Goal: Communication & Community: Answer question/provide support

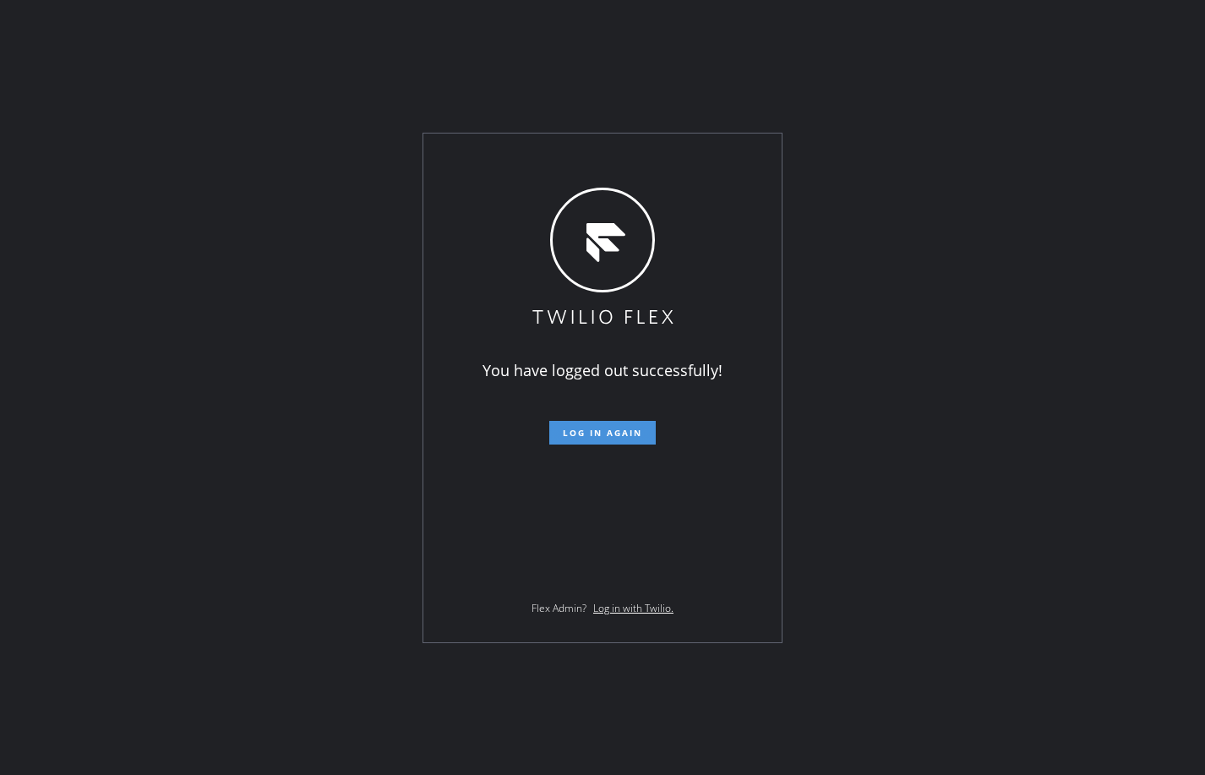
click at [637, 429] on span "Log in again" at bounding box center [602, 433] width 79 height 12
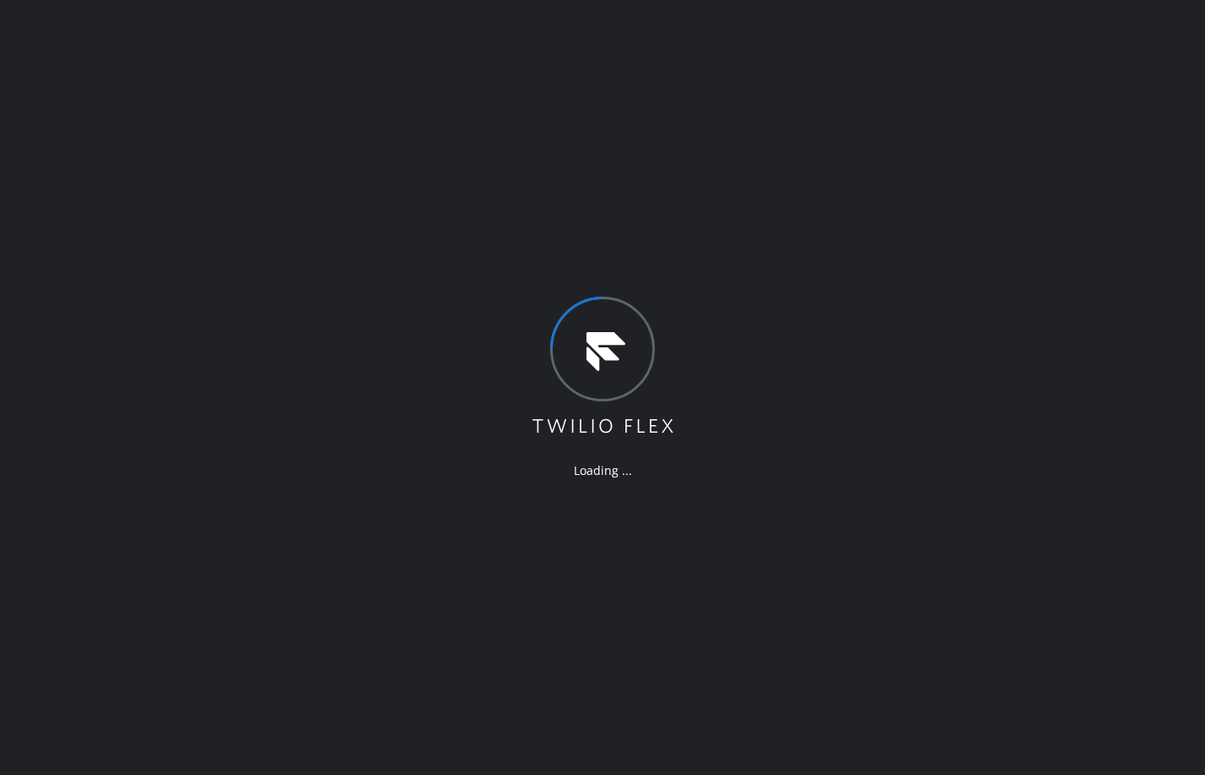
click at [857, 200] on div "Loading ..." at bounding box center [602, 387] width 1205 height 775
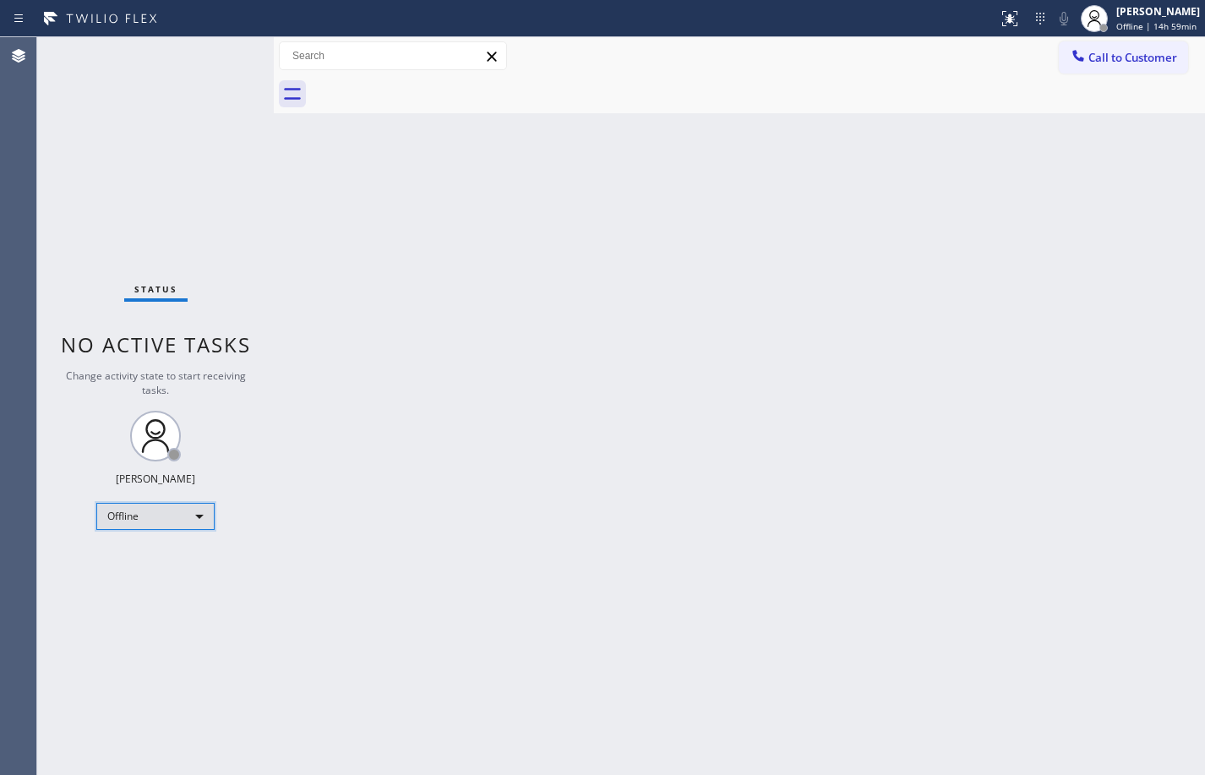
click at [168, 515] on div "Offline" at bounding box center [155, 516] width 118 height 27
click at [161, 557] on li "Available" at bounding box center [154, 561] width 115 height 20
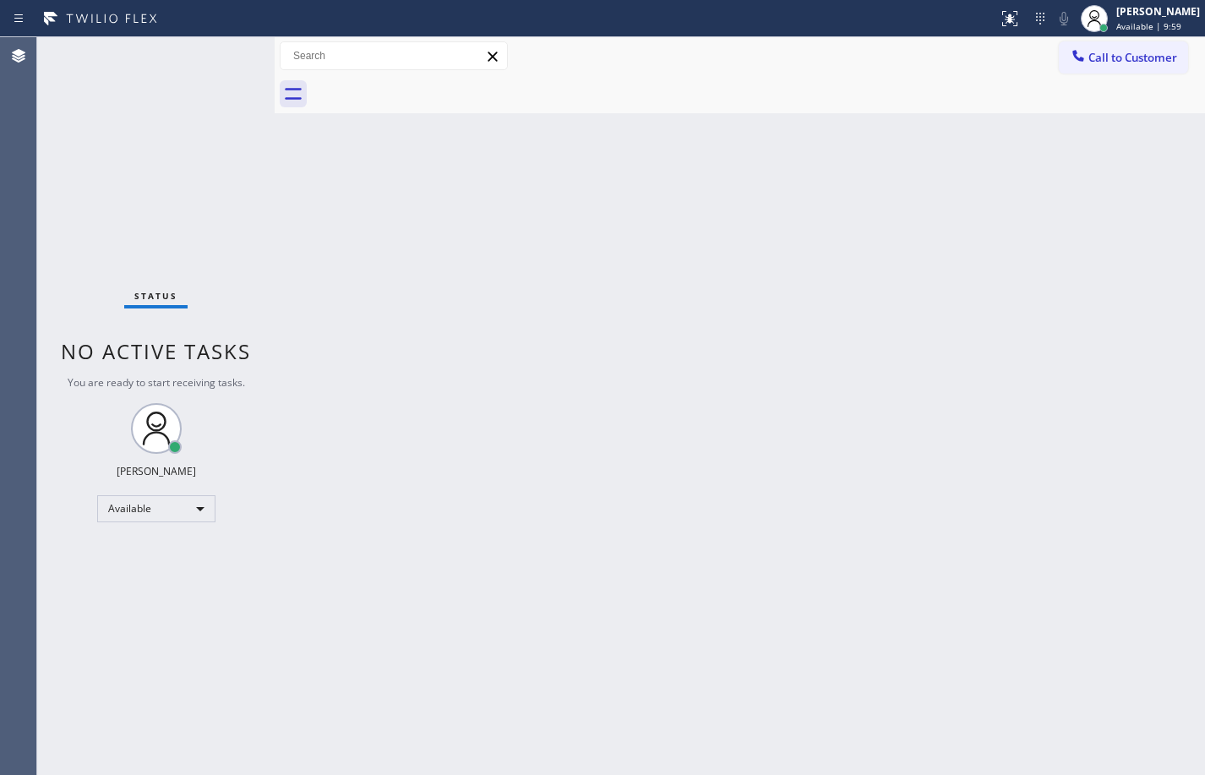
click at [275, 240] on div at bounding box center [275, 406] width 0 height 738
drag, startPoint x: 275, startPoint y: 240, endPoint x: 237, endPoint y: 237, distance: 39.0
click at [237, 237] on div "Status No active tasks You are ready to start receiving tasks. [PERSON_NAME] Av…" at bounding box center [621, 406] width 1168 height 738
click at [652, 313] on div "Back to Dashboard Change Sender ID Customers Technicians Select a contact Outbo…" at bounding box center [737, 406] width 935 height 738
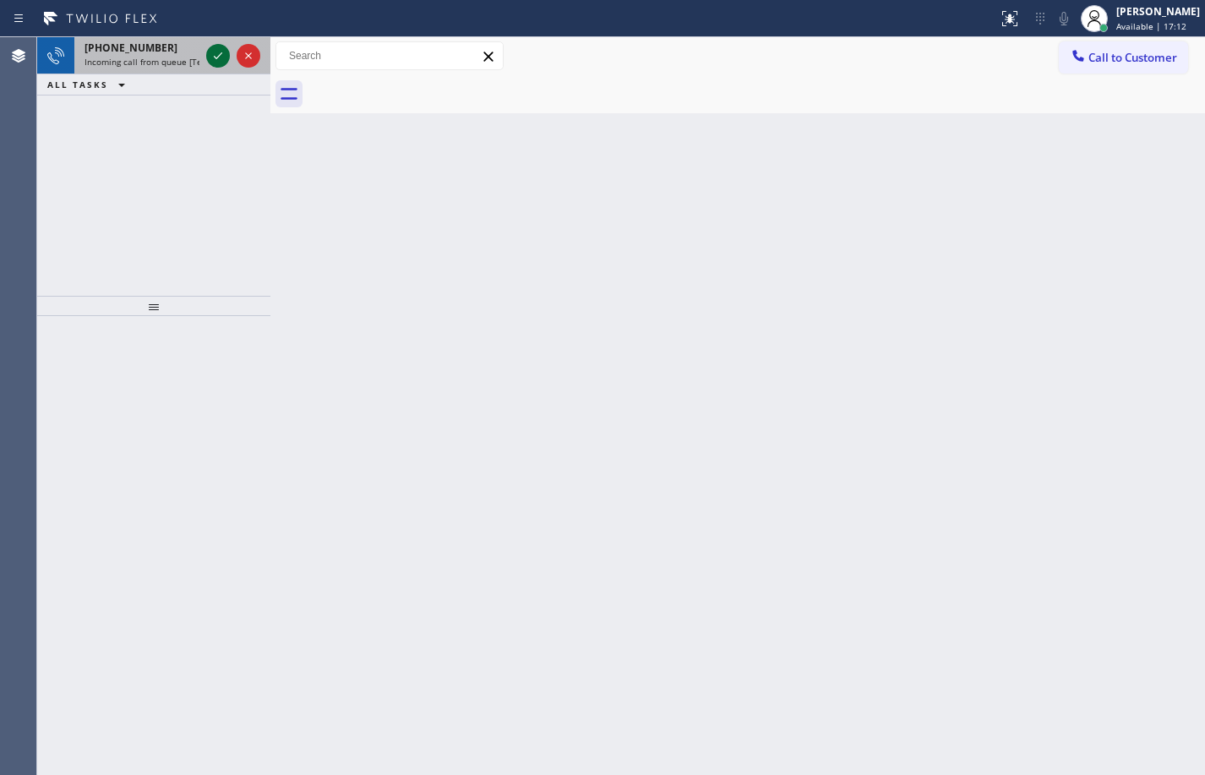
click at [224, 57] on icon at bounding box center [218, 56] width 20 height 20
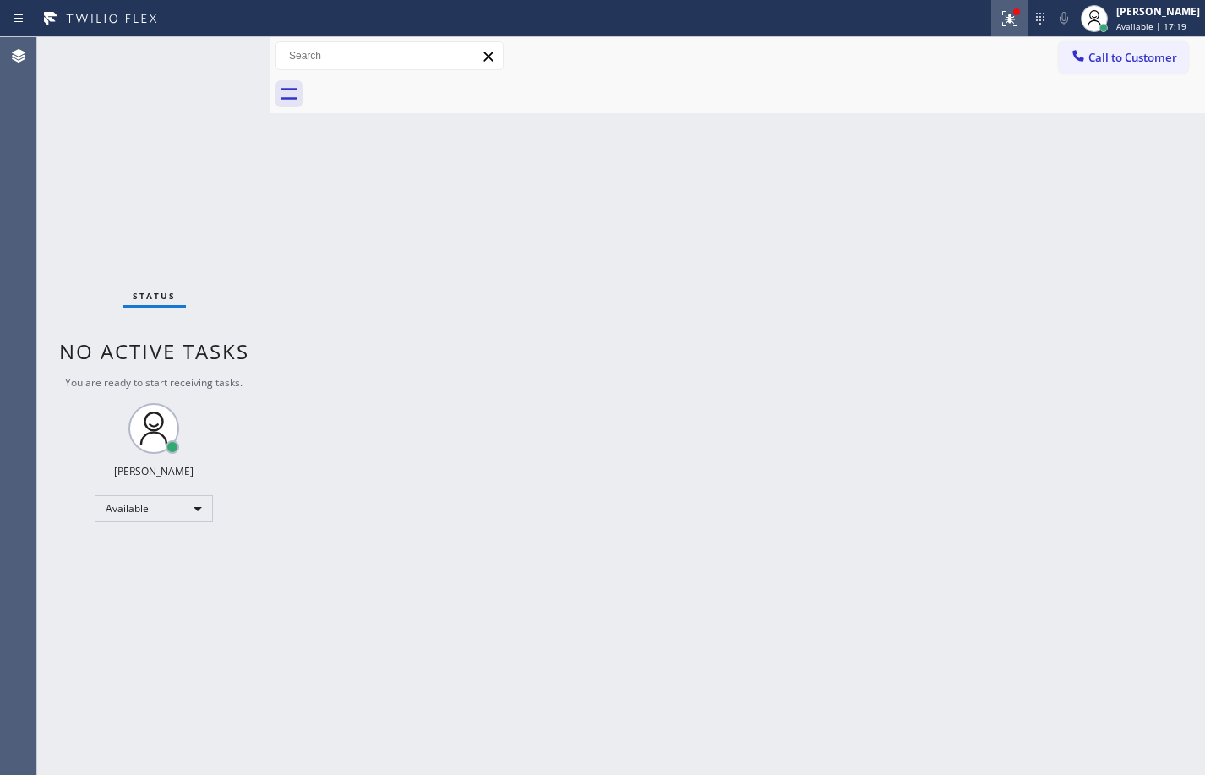
click at [1003, 17] on icon at bounding box center [1010, 18] width 20 height 20
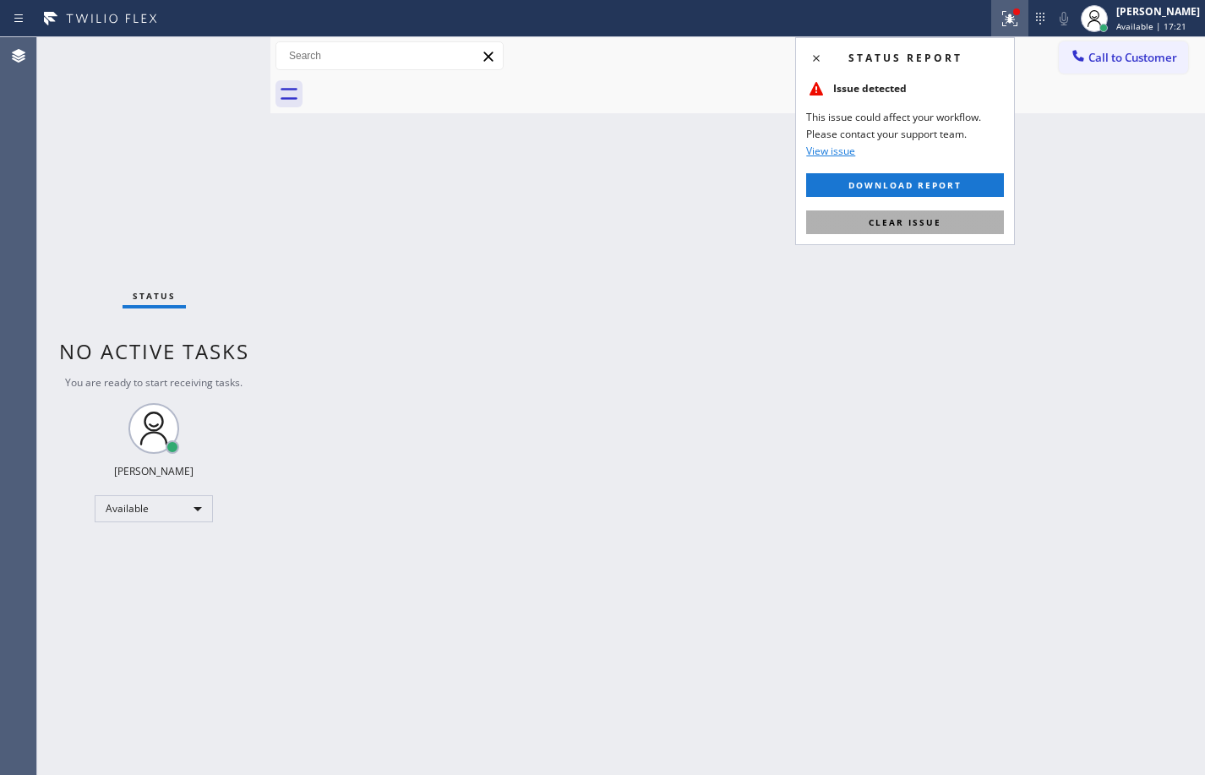
click at [952, 216] on button "Clear issue" at bounding box center [905, 222] width 198 height 24
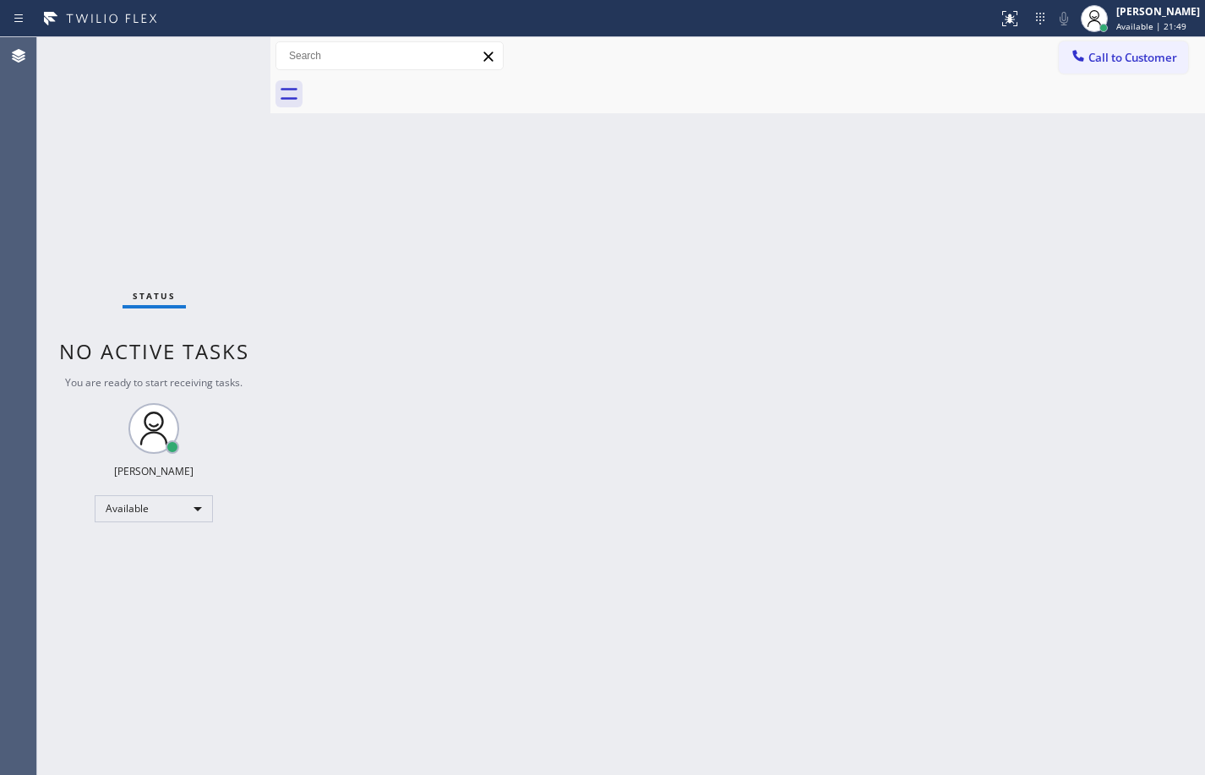
click at [215, 59] on div "Status No active tasks You are ready to start receiving tasks. [PERSON_NAME] Av…" at bounding box center [153, 406] width 233 height 738
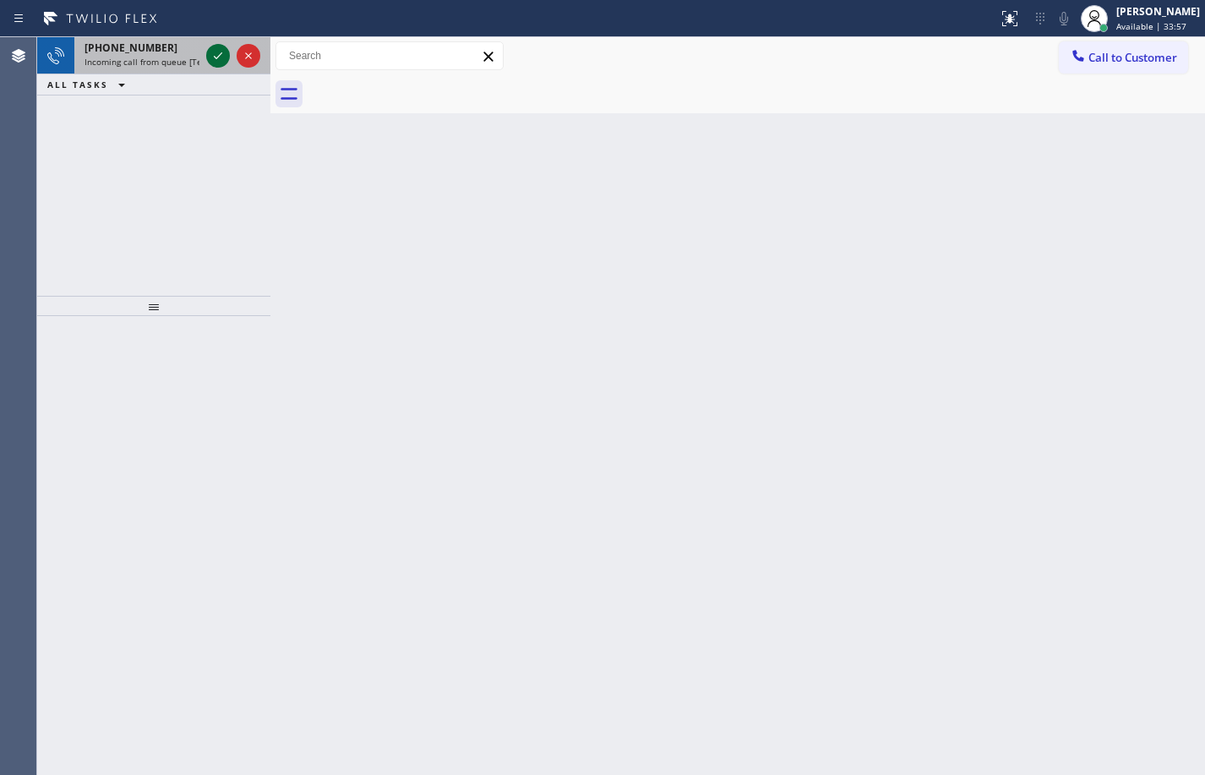
click at [210, 56] on icon at bounding box center [218, 56] width 20 height 20
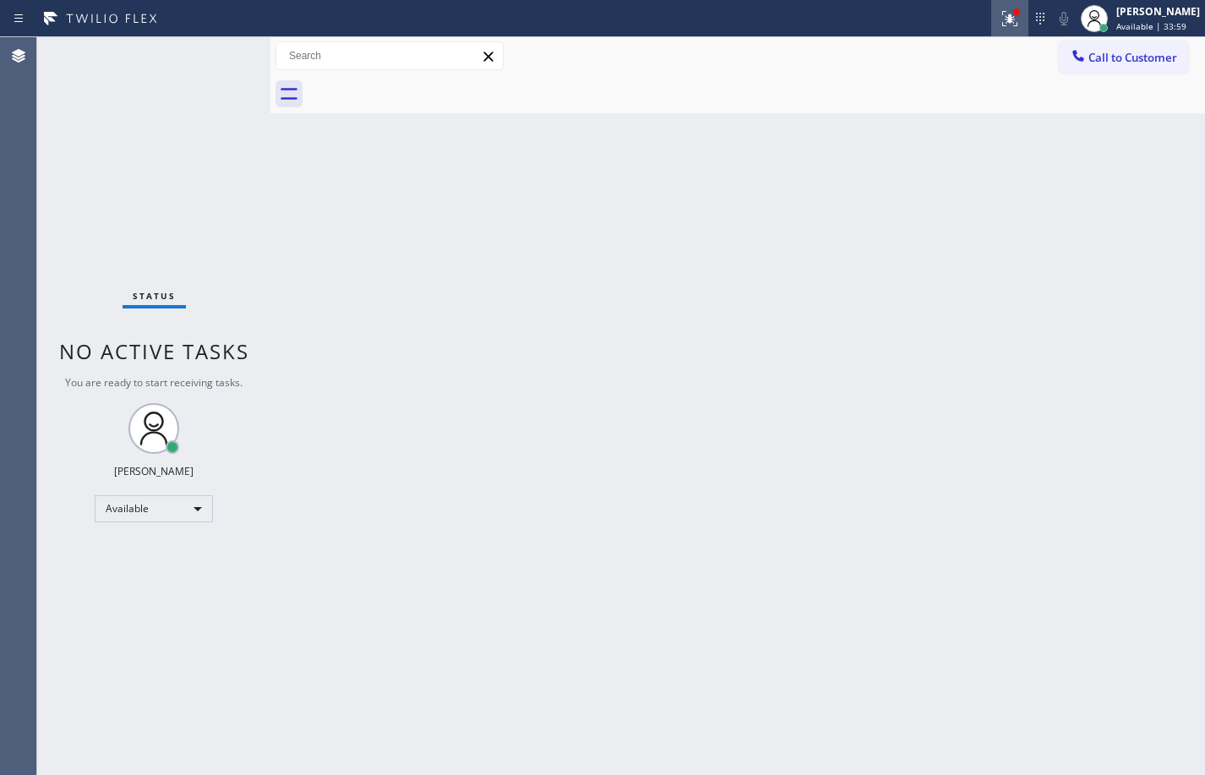
click at [1002, 20] on icon at bounding box center [1007, 17] width 10 height 12
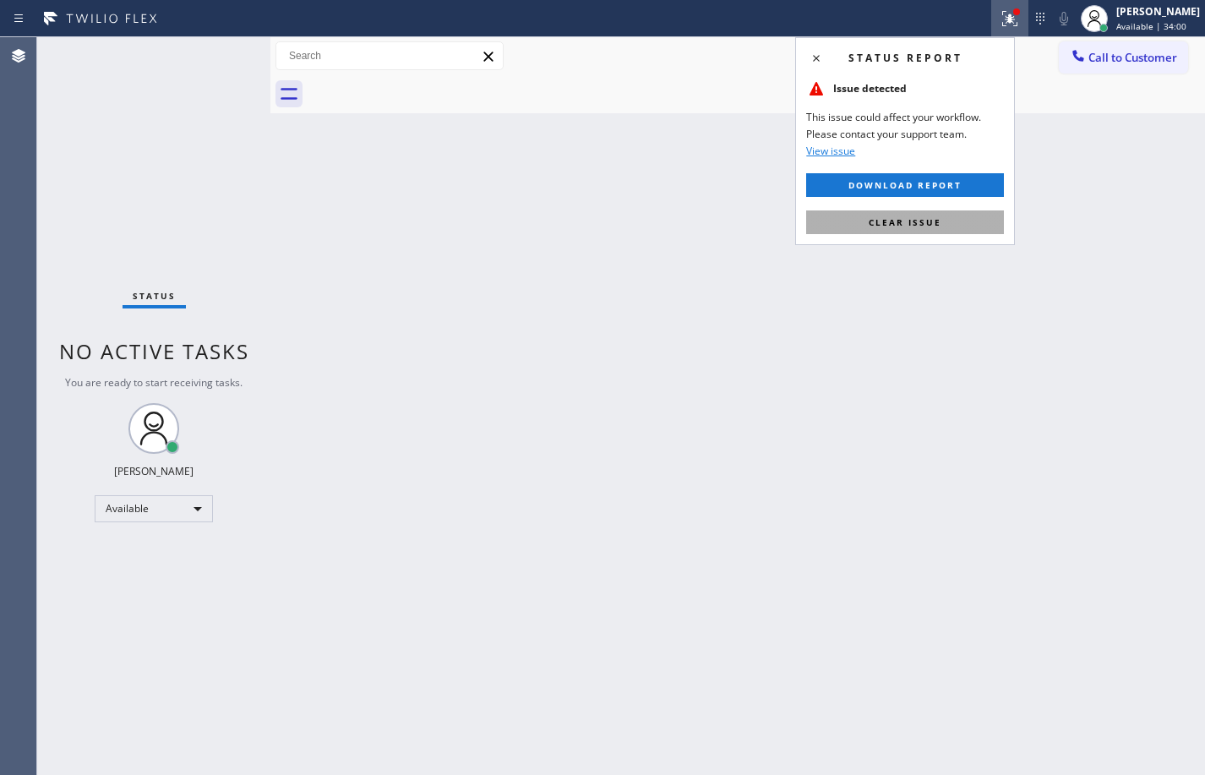
click at [893, 217] on span "Clear issue" at bounding box center [905, 222] width 73 height 12
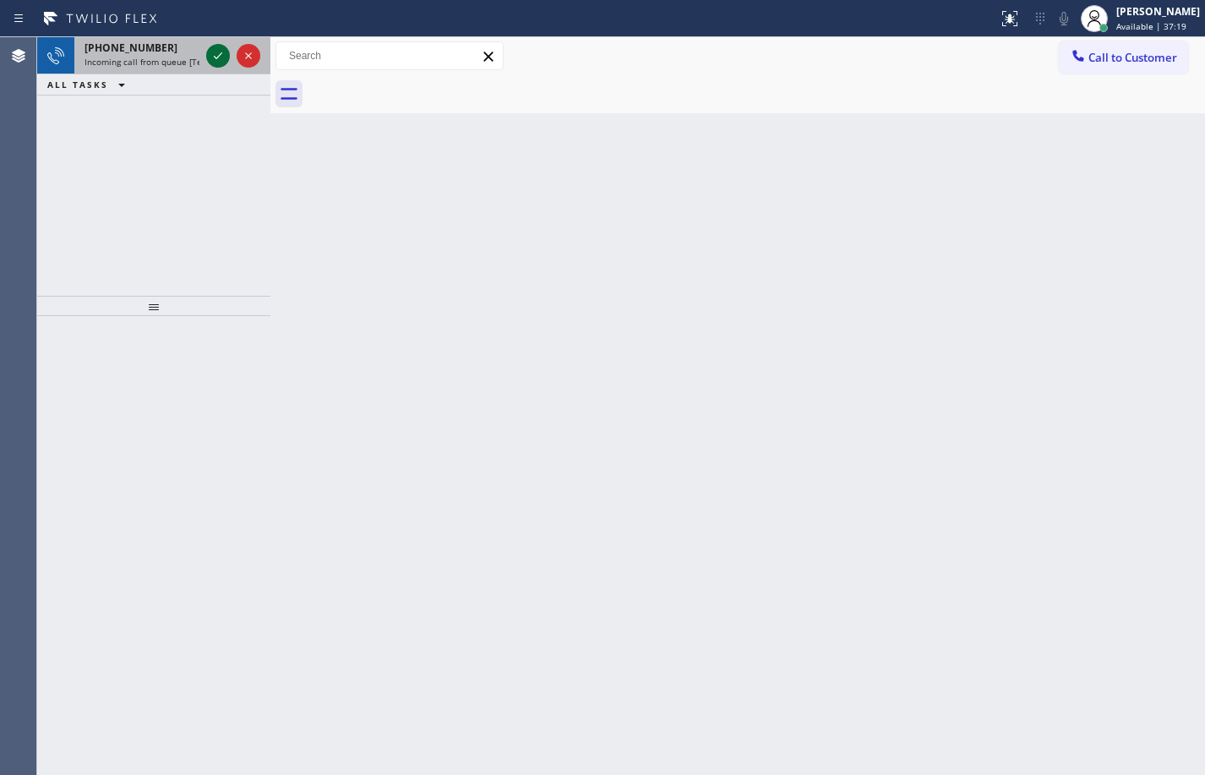
click at [211, 57] on icon at bounding box center [218, 56] width 20 height 20
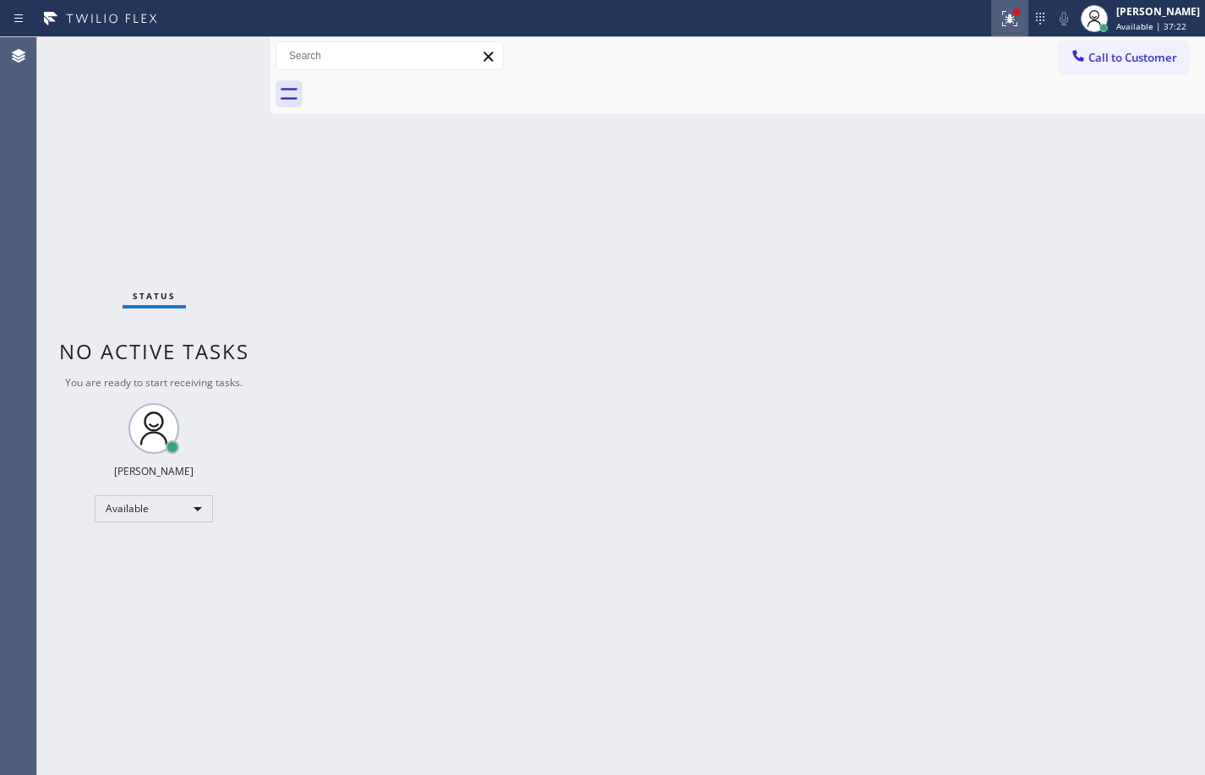
click at [991, 17] on div at bounding box center [1009, 18] width 37 height 20
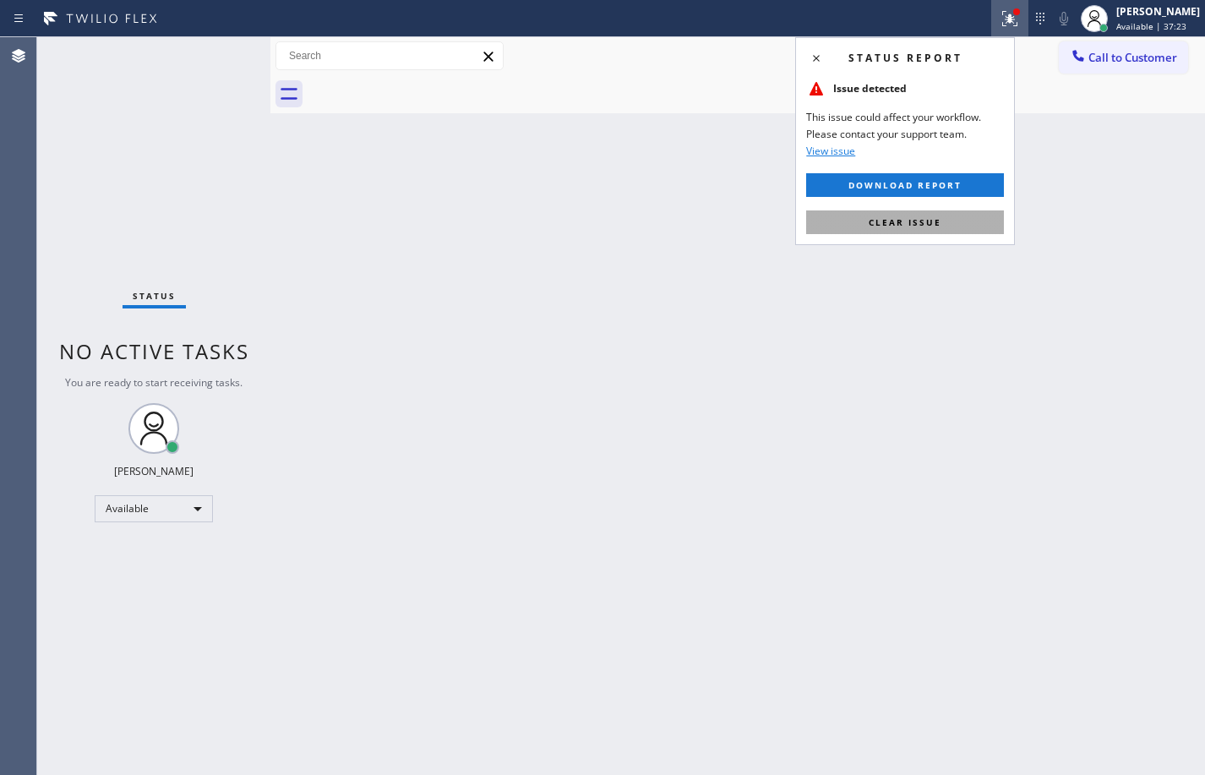
click at [962, 221] on button "Clear issue" at bounding box center [905, 222] width 198 height 24
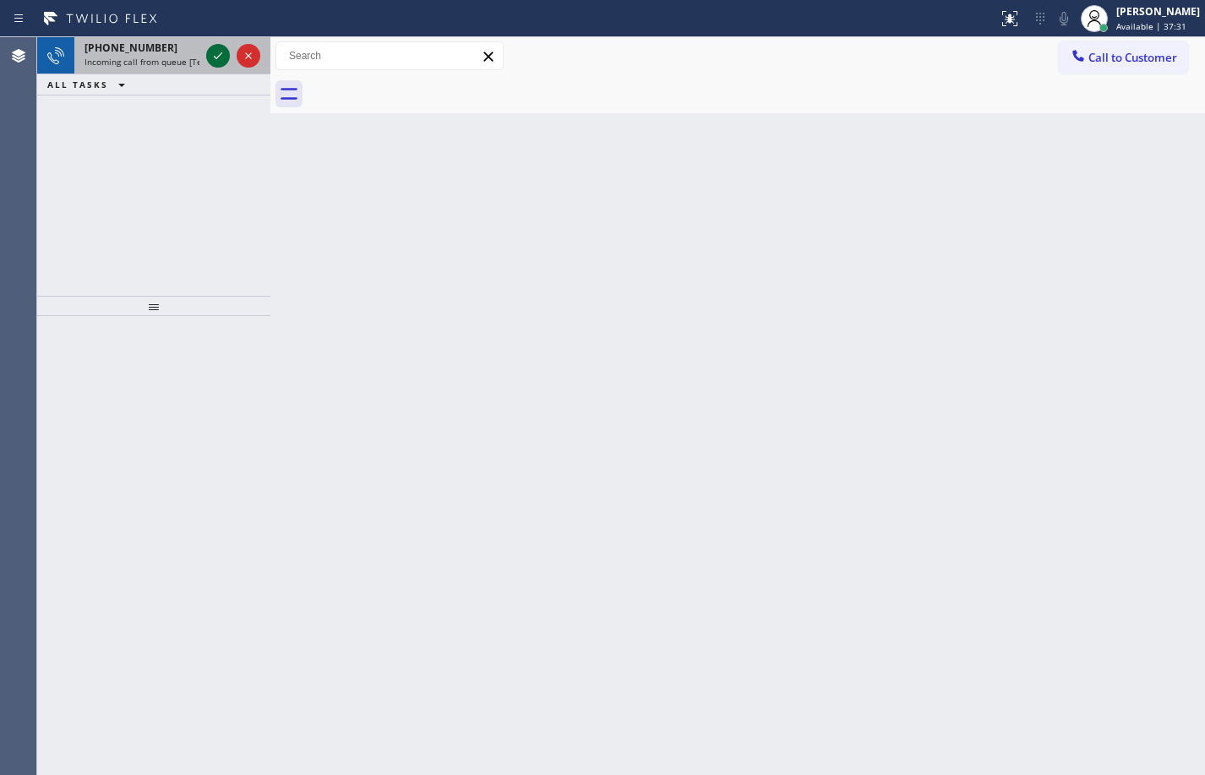
click at [226, 57] on icon at bounding box center [218, 56] width 20 height 20
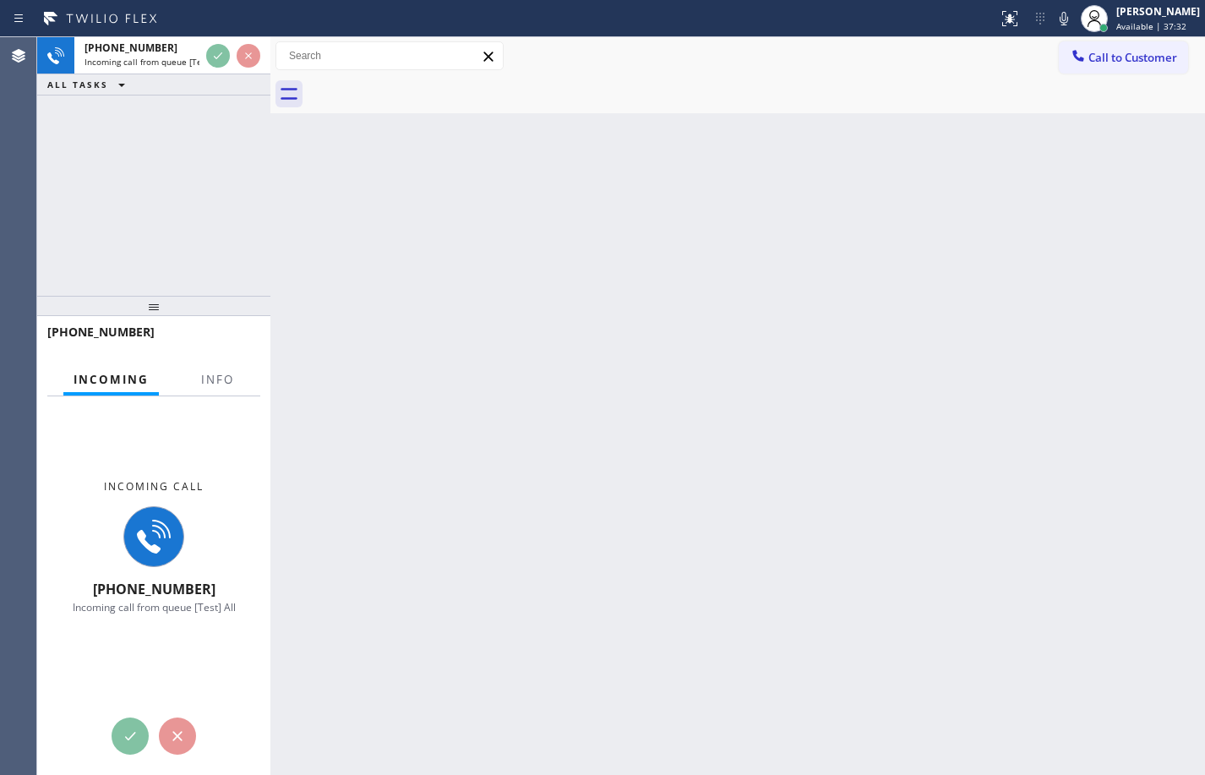
click at [181, 371] on div "Incoming Info" at bounding box center [153, 380] width 213 height 34
click at [201, 377] on span "Info" at bounding box center [217, 379] width 33 height 15
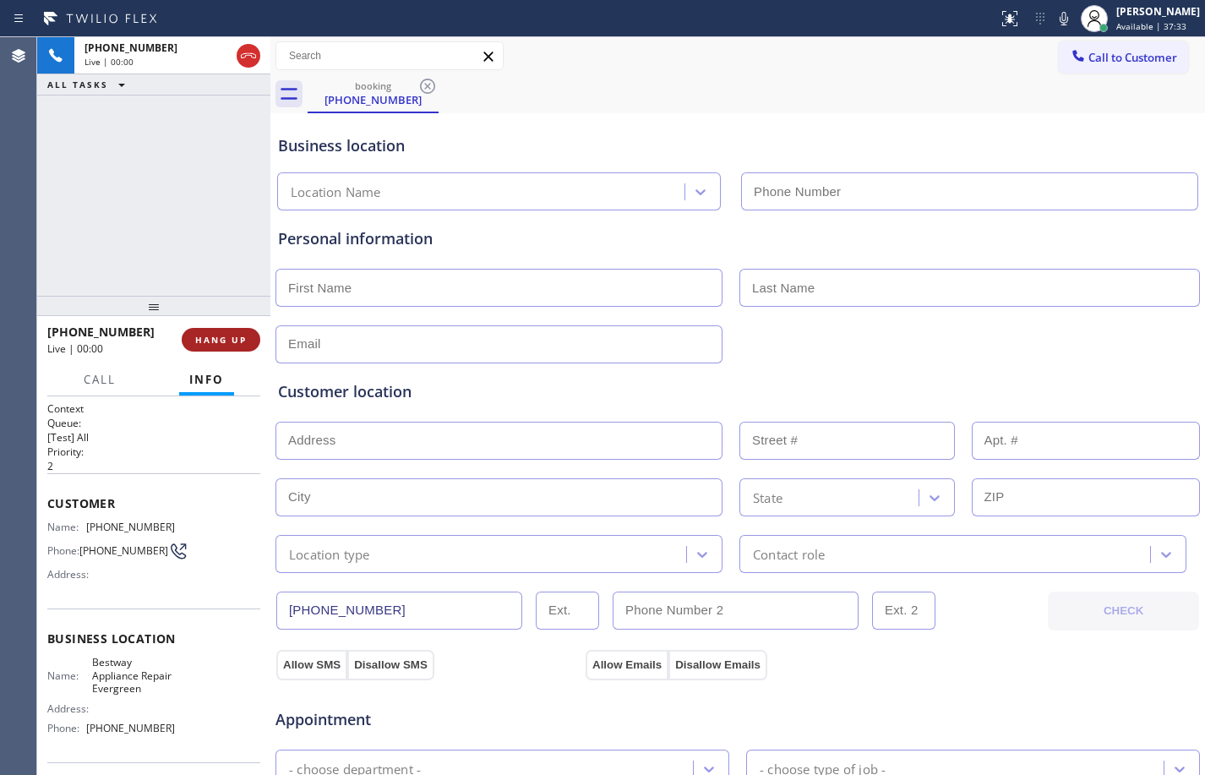
click at [227, 340] on span "HANG UP" at bounding box center [221, 340] width 52 height 12
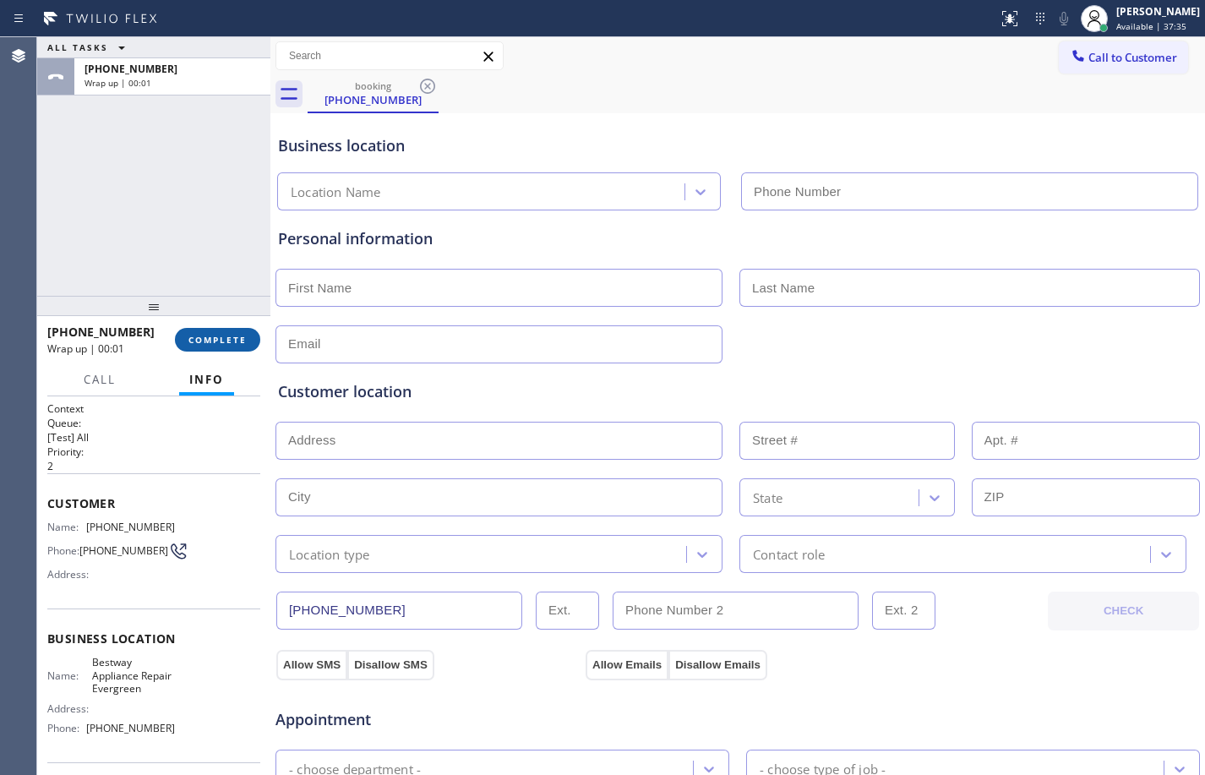
click at [233, 342] on span "COMPLETE" at bounding box center [217, 340] width 58 height 12
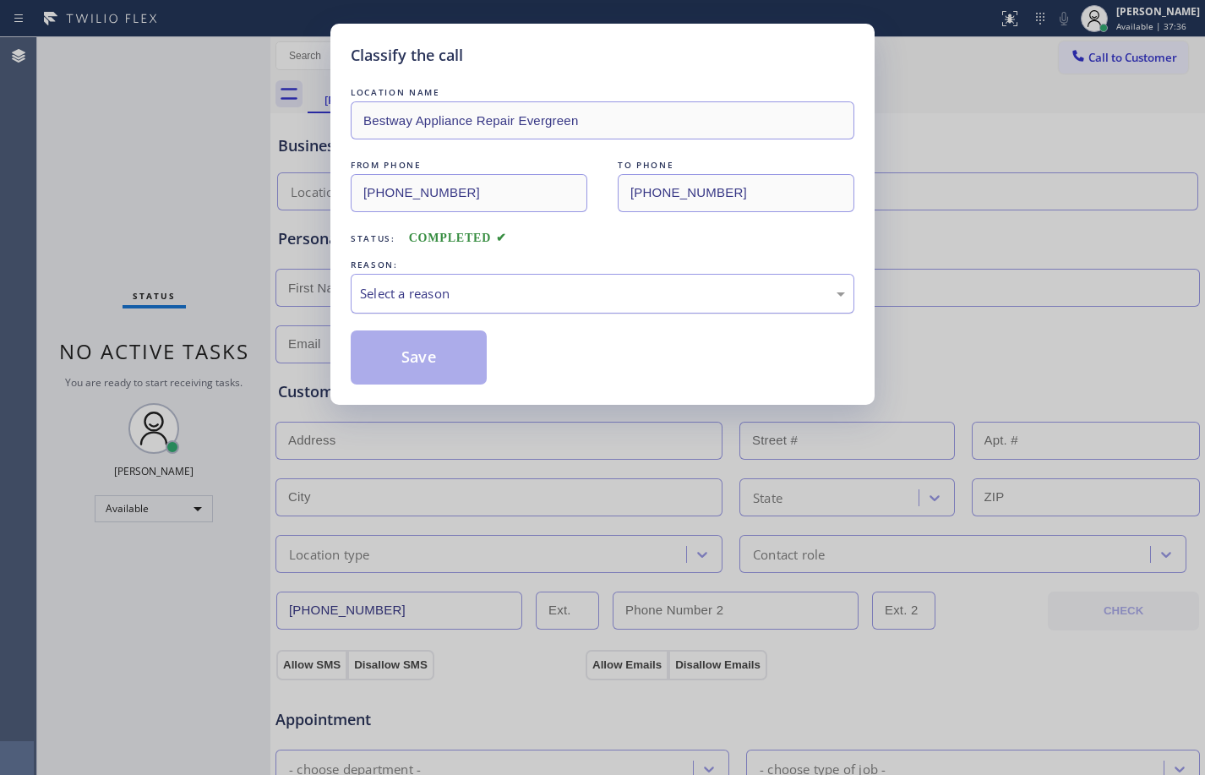
click at [448, 309] on div "Select a reason" at bounding box center [603, 294] width 504 height 40
click at [391, 348] on button "Save" at bounding box center [419, 357] width 136 height 54
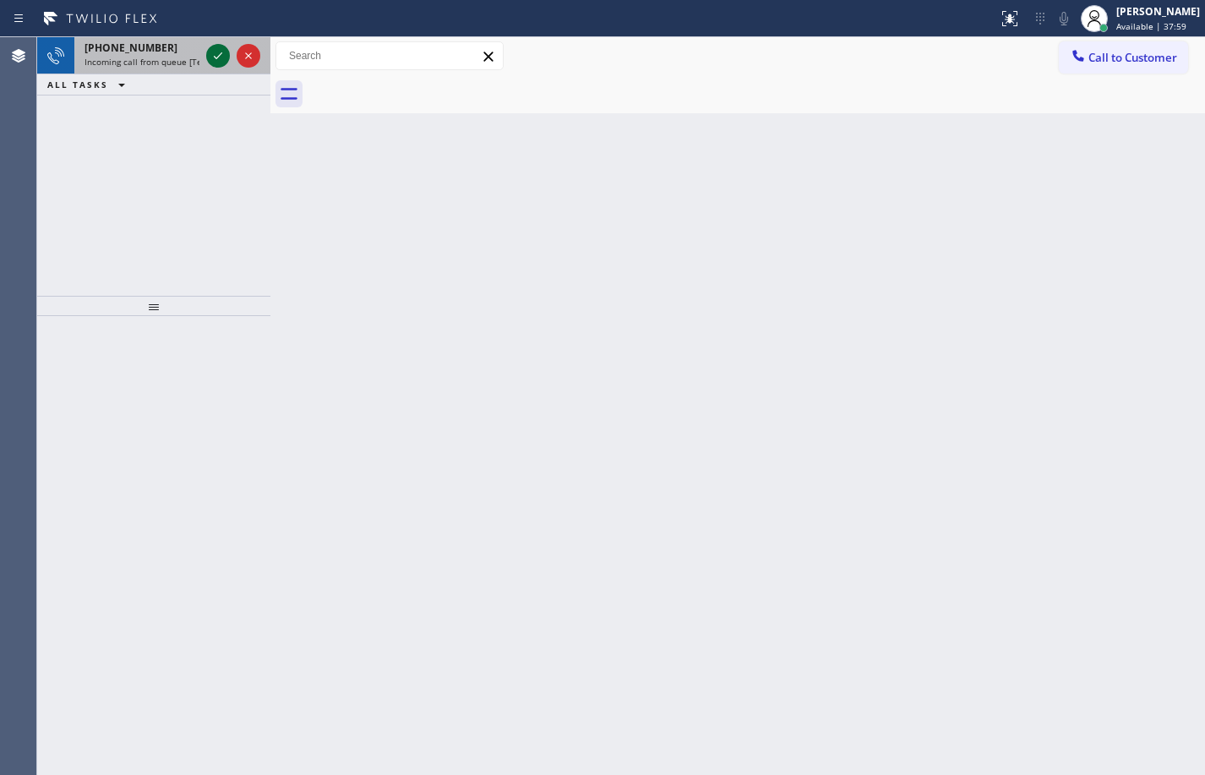
click at [215, 53] on icon at bounding box center [218, 56] width 20 height 20
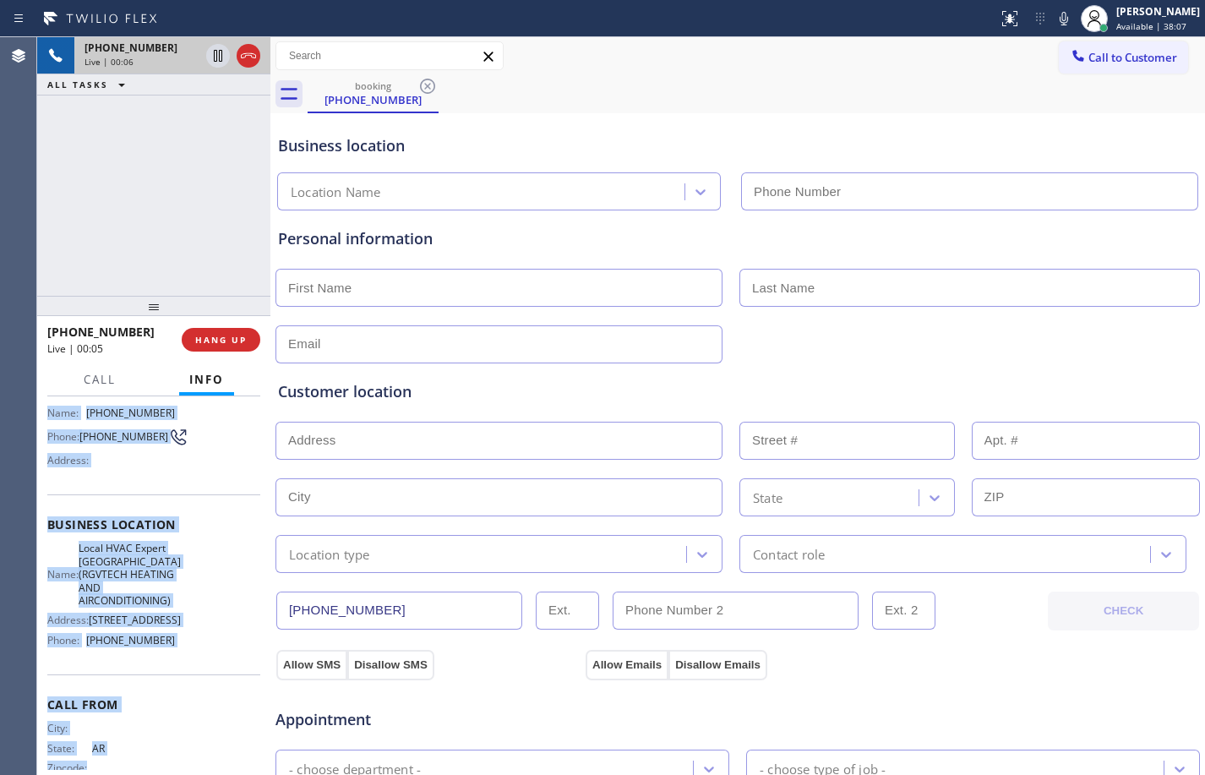
scroll to position [166, 0]
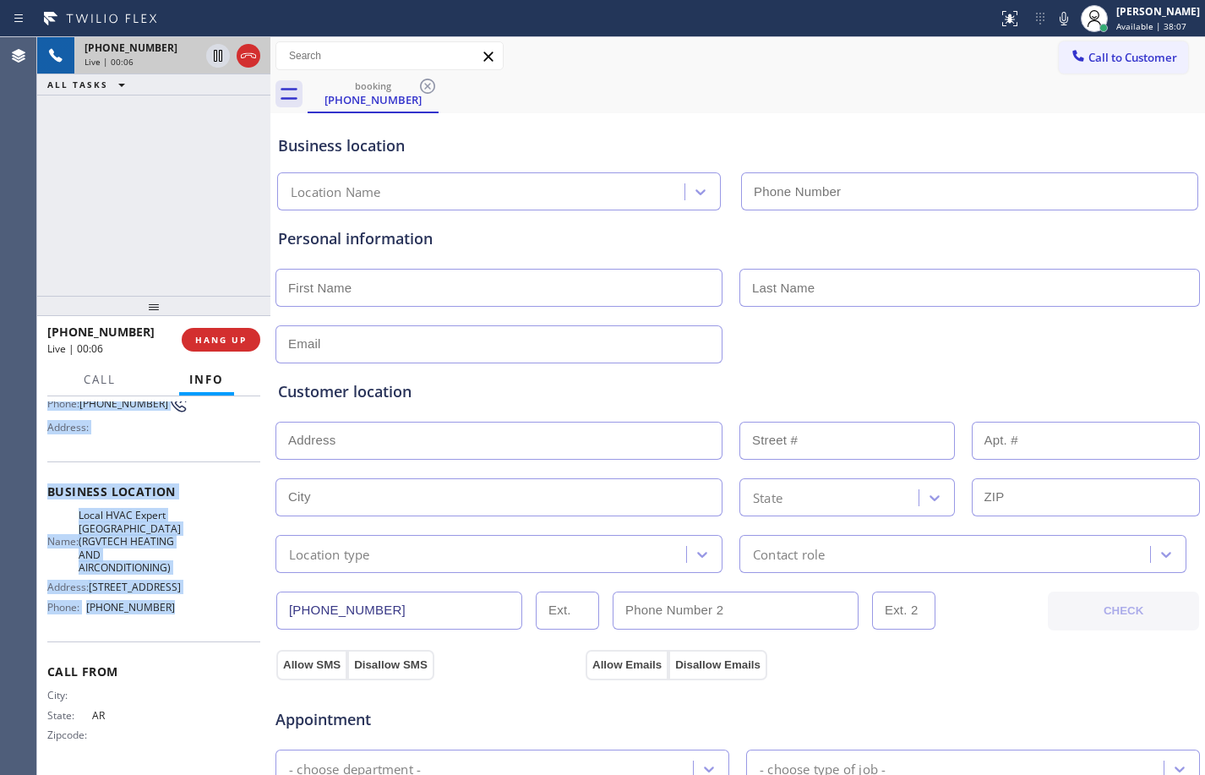
drag, startPoint x: 46, startPoint y: 496, endPoint x: 188, endPoint y: 624, distance: 190.9
click at [188, 624] on div "Context Queue: [Test] All Priority: 1 Customer Name: [PHONE_NUMBER] Phone: [PHO…" at bounding box center [153, 585] width 233 height 379
copy div "Customer Name: [PHONE_NUMBER] Phone: [PHONE_NUMBER] Address: Business location …"
click at [210, 329] on button "HANG UP" at bounding box center [221, 340] width 79 height 24
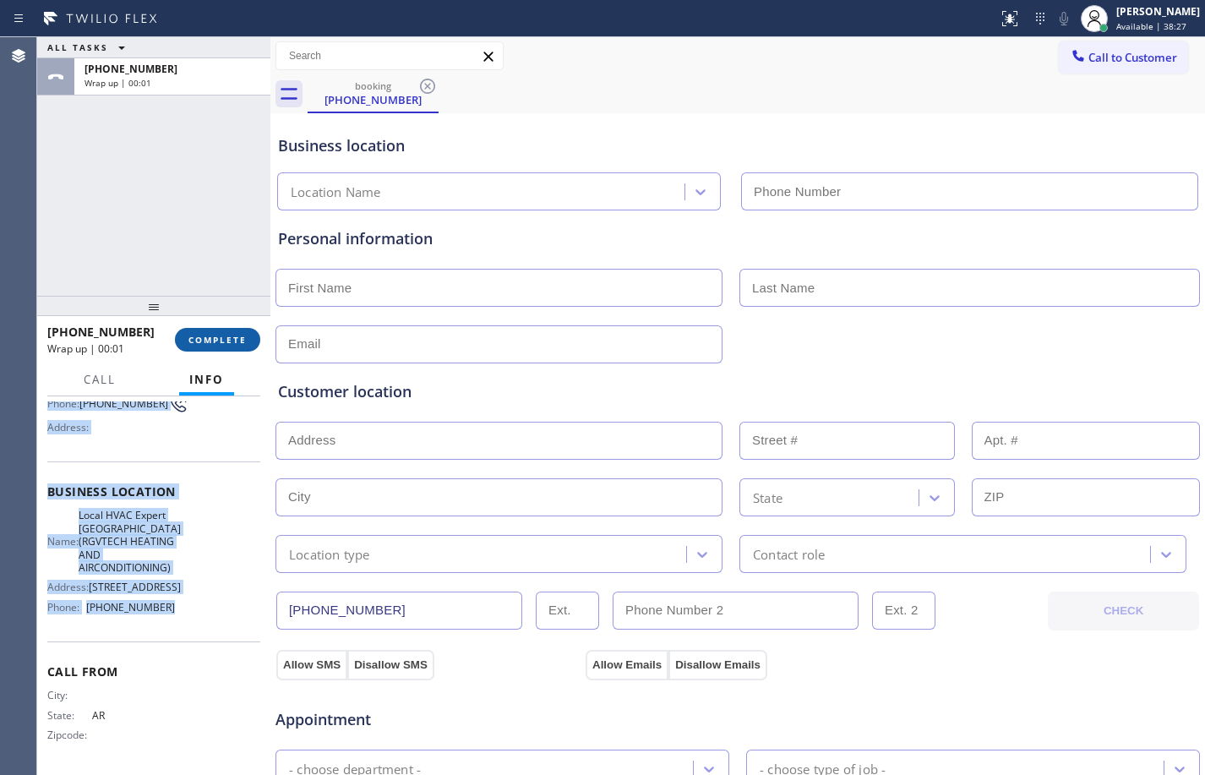
click at [215, 335] on span "COMPLETE" at bounding box center [217, 340] width 58 height 12
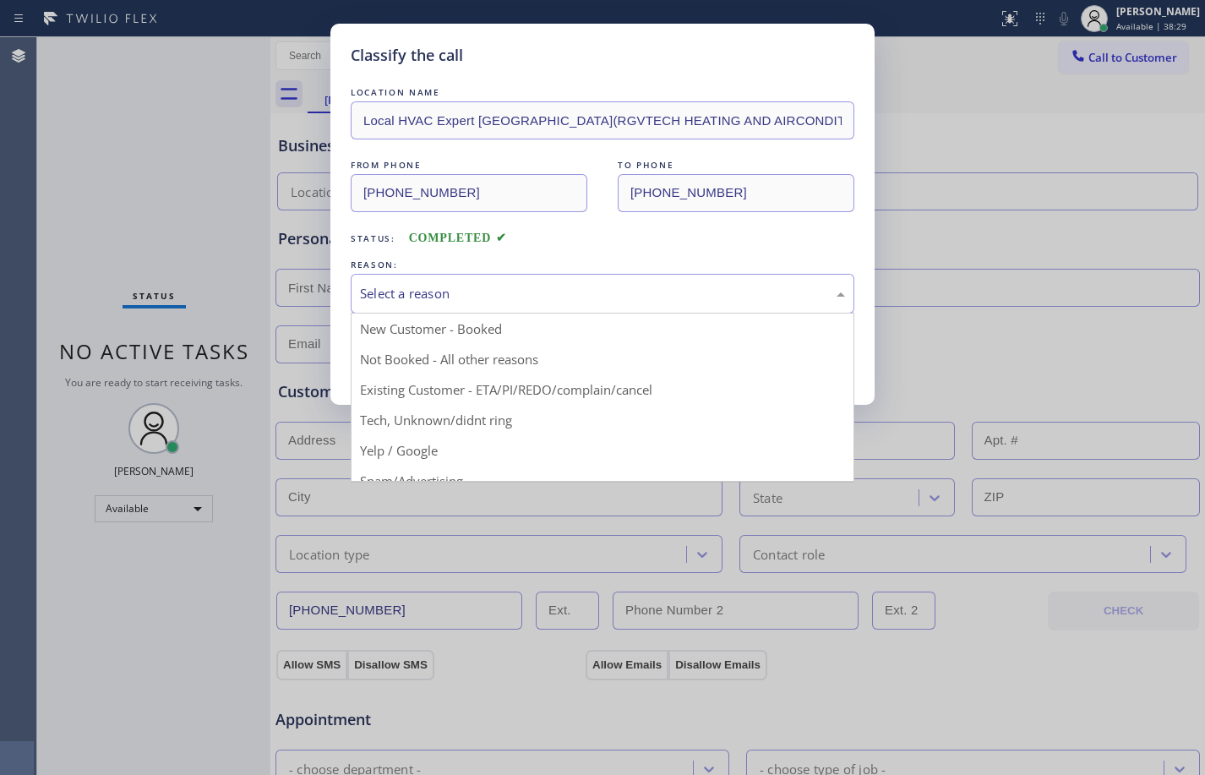
click at [507, 296] on div "Select a reason" at bounding box center [602, 293] width 485 height 19
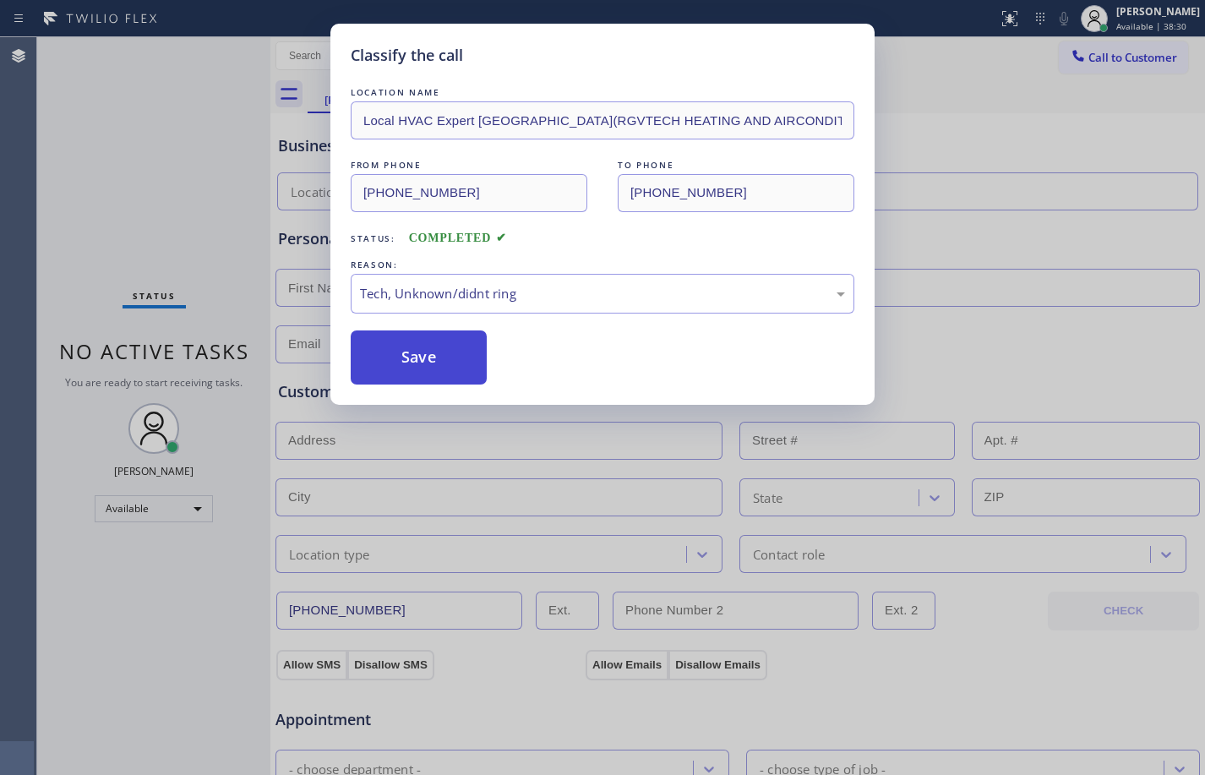
click at [406, 374] on button "Save" at bounding box center [419, 357] width 136 height 54
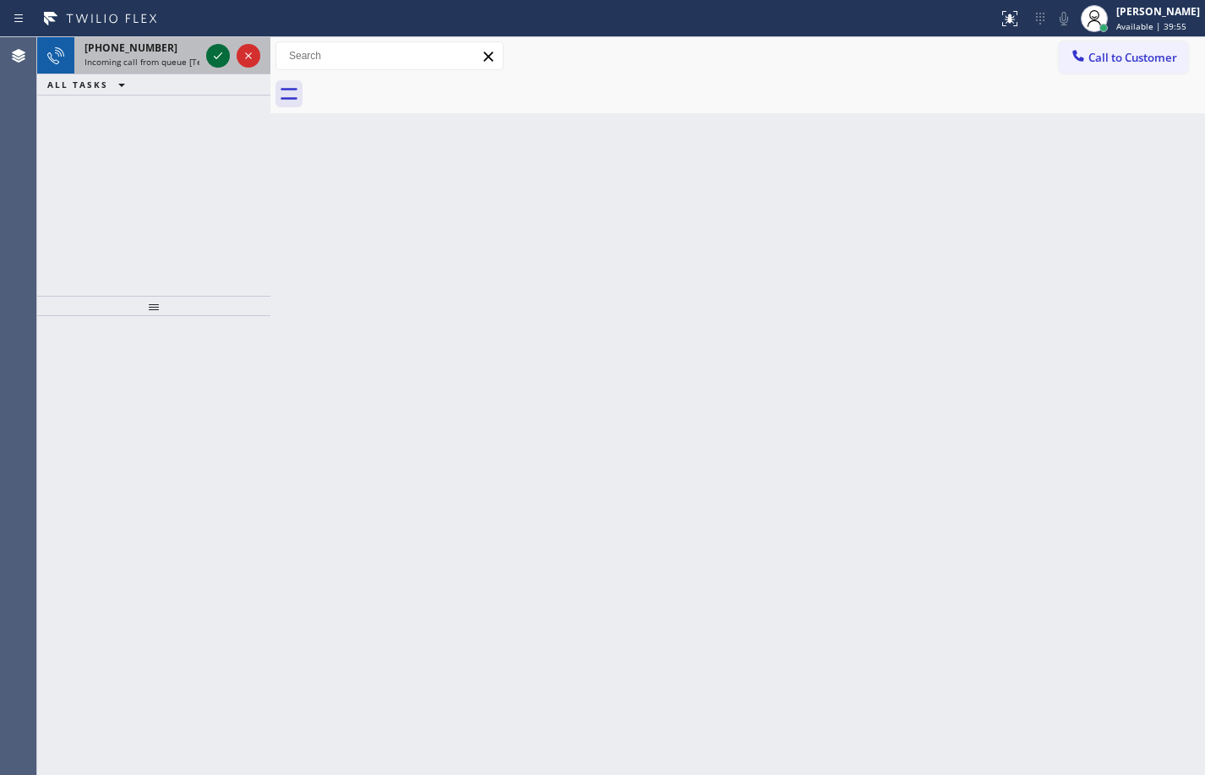
click at [220, 46] on icon at bounding box center [218, 56] width 20 height 20
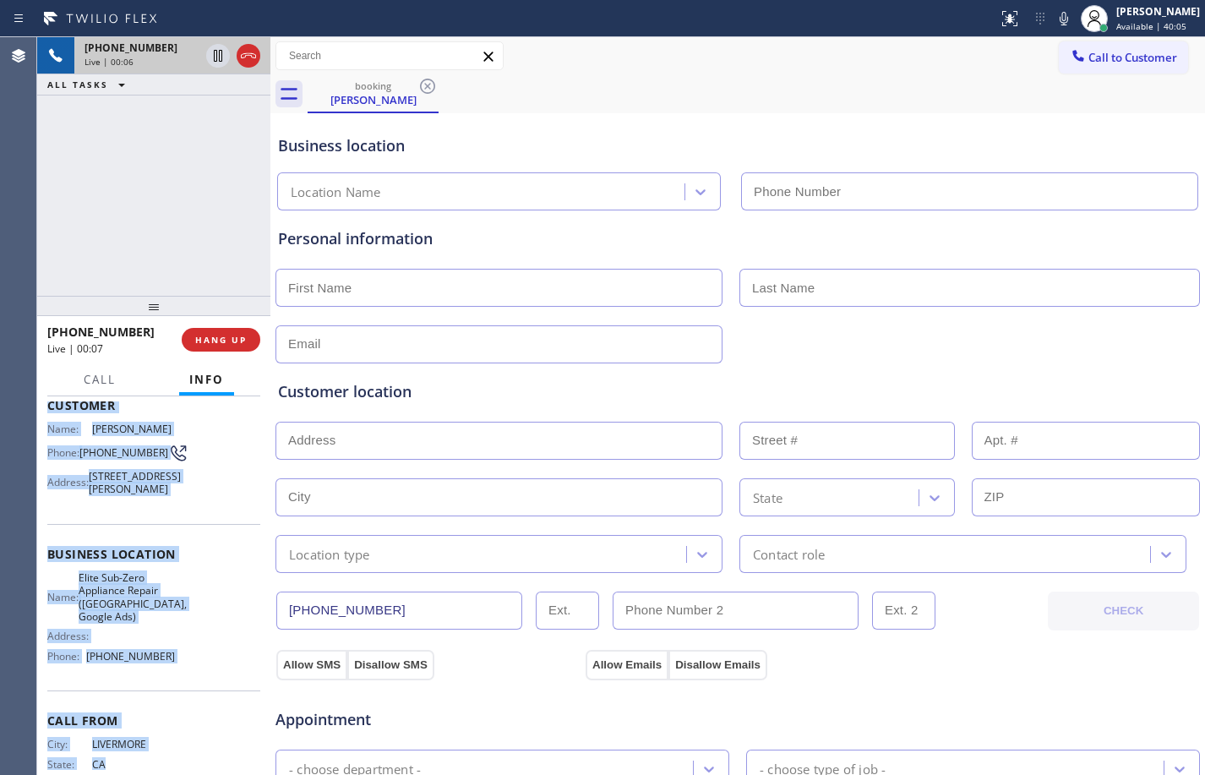
scroll to position [179, 0]
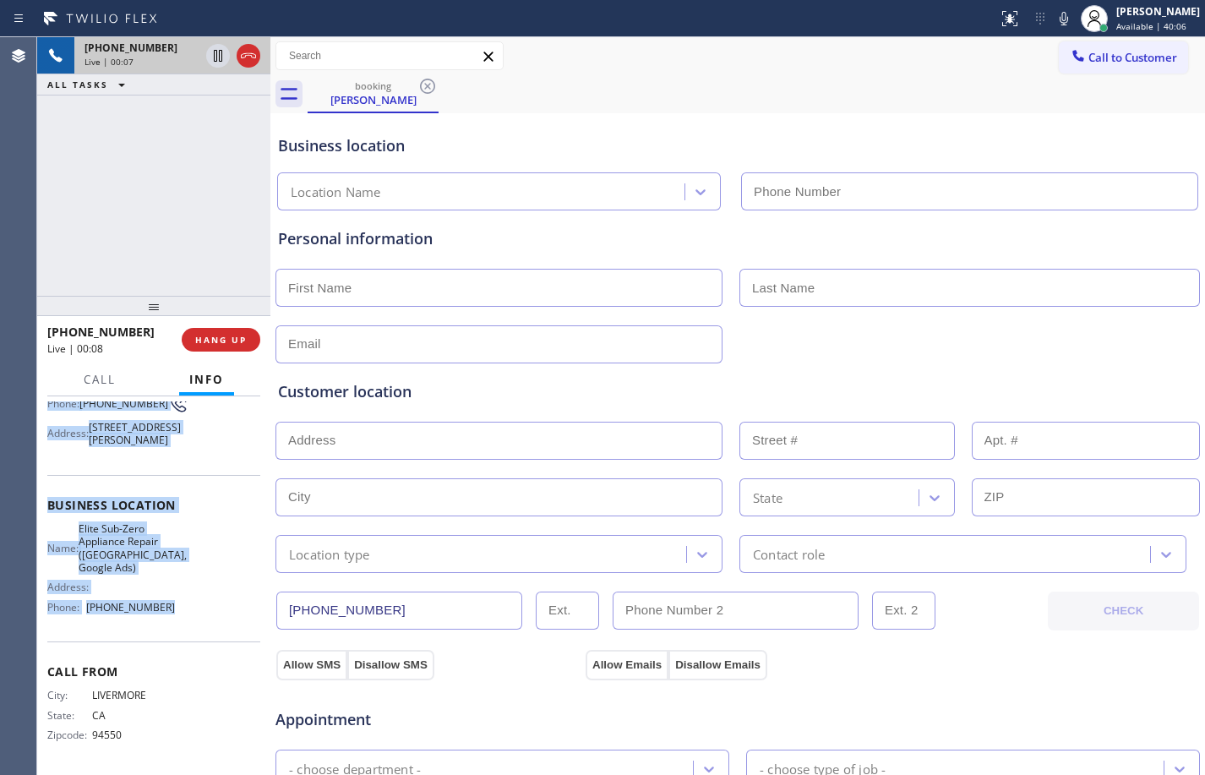
drag, startPoint x: 47, startPoint y: 505, endPoint x: 187, endPoint y: 636, distance: 191.3
click at [187, 636] on div "Context Queue: [Test] All Priority: 1 Customer Name: [PERSON_NAME] Phone: [PHON…" at bounding box center [153, 512] width 213 height 516
copy div "Customer Name: [PERSON_NAME] Phone: [PHONE_NUMBER] Address: [STREET_ADDRESS][PE…"
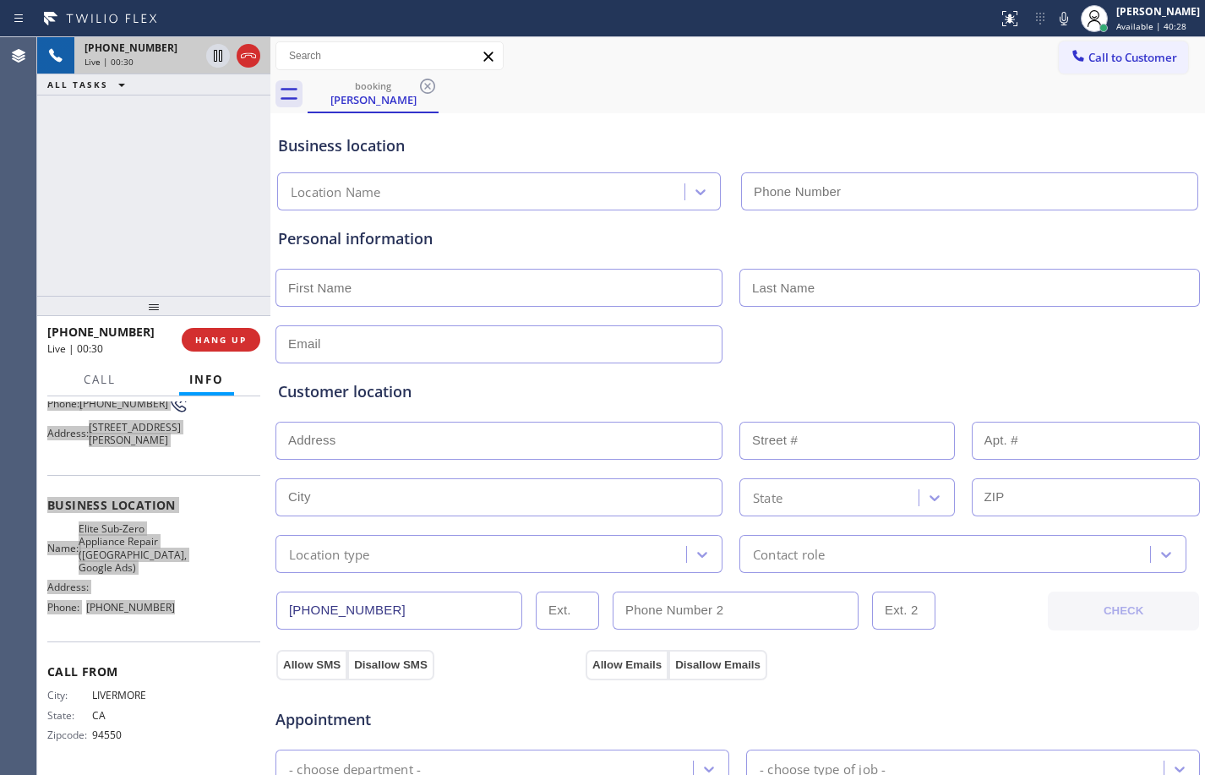
scroll to position [0, 0]
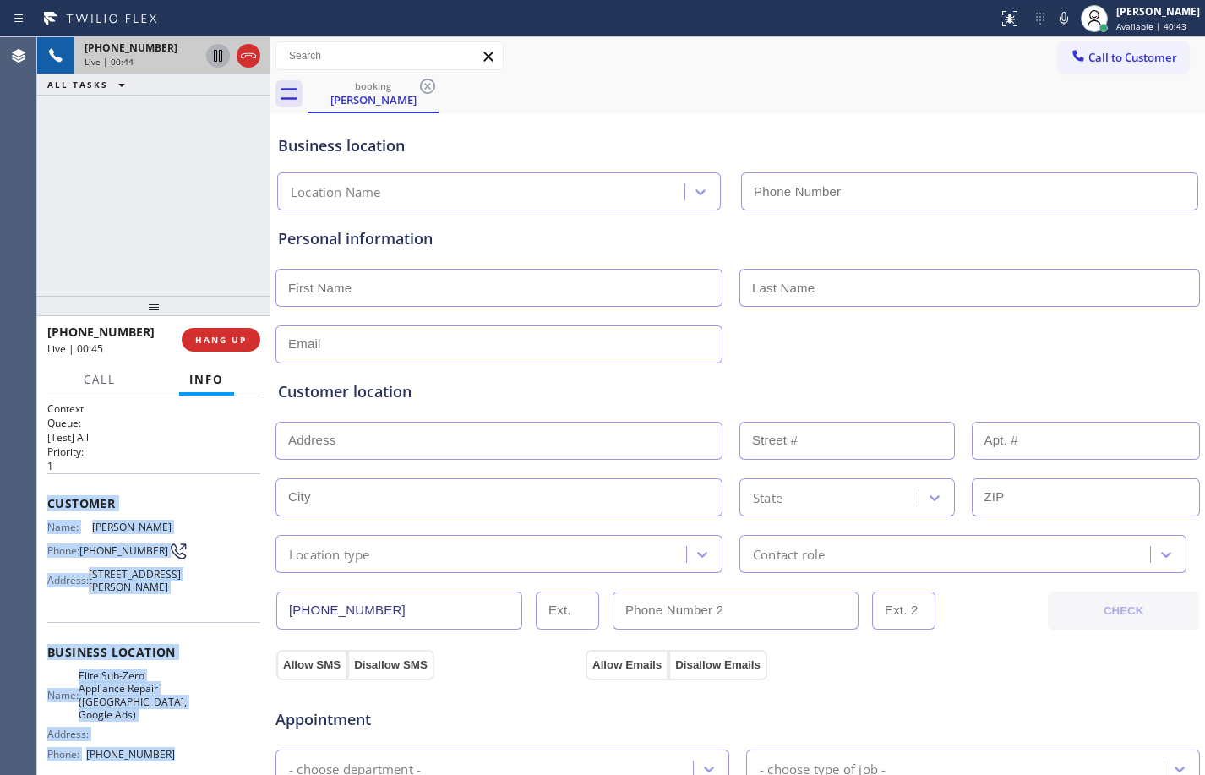
click at [220, 57] on icon at bounding box center [218, 56] width 8 height 12
click at [1054, 28] on icon at bounding box center [1064, 18] width 20 height 20
click at [224, 63] on icon at bounding box center [218, 56] width 20 height 20
click at [1054, 22] on icon at bounding box center [1064, 18] width 20 height 20
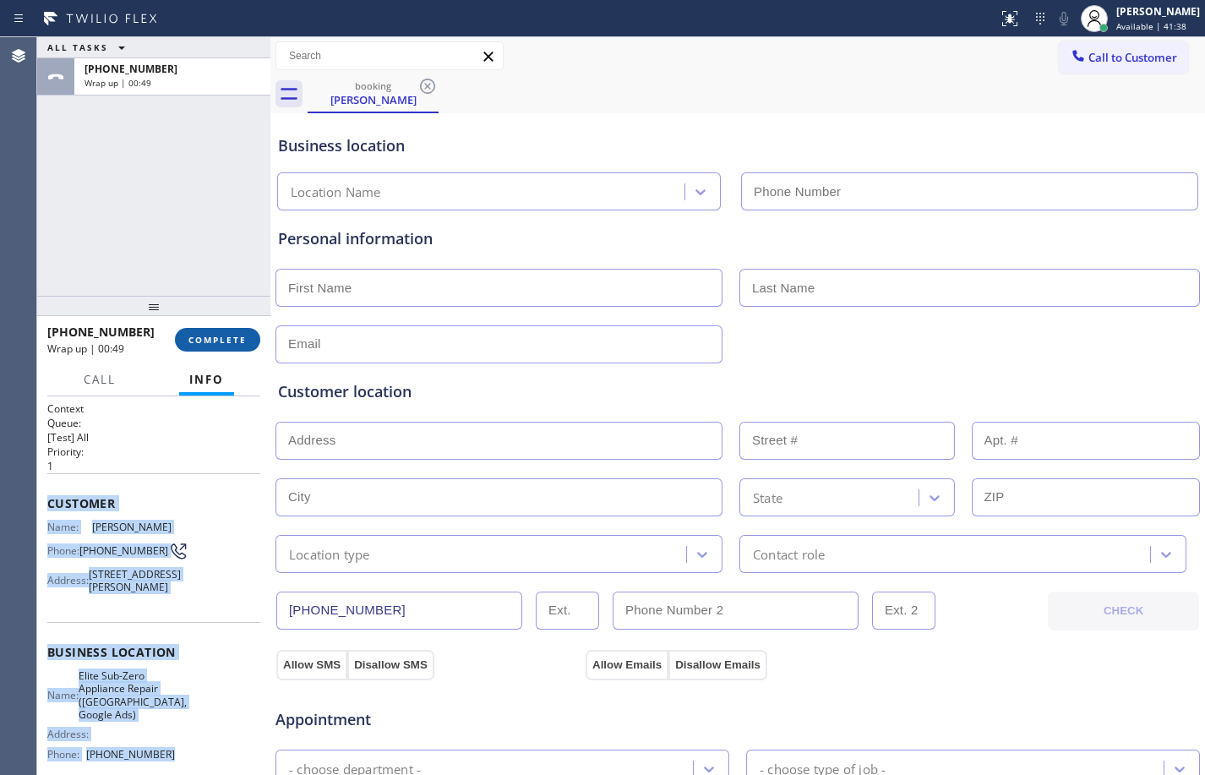
click at [235, 345] on span "COMPLETE" at bounding box center [217, 340] width 58 height 12
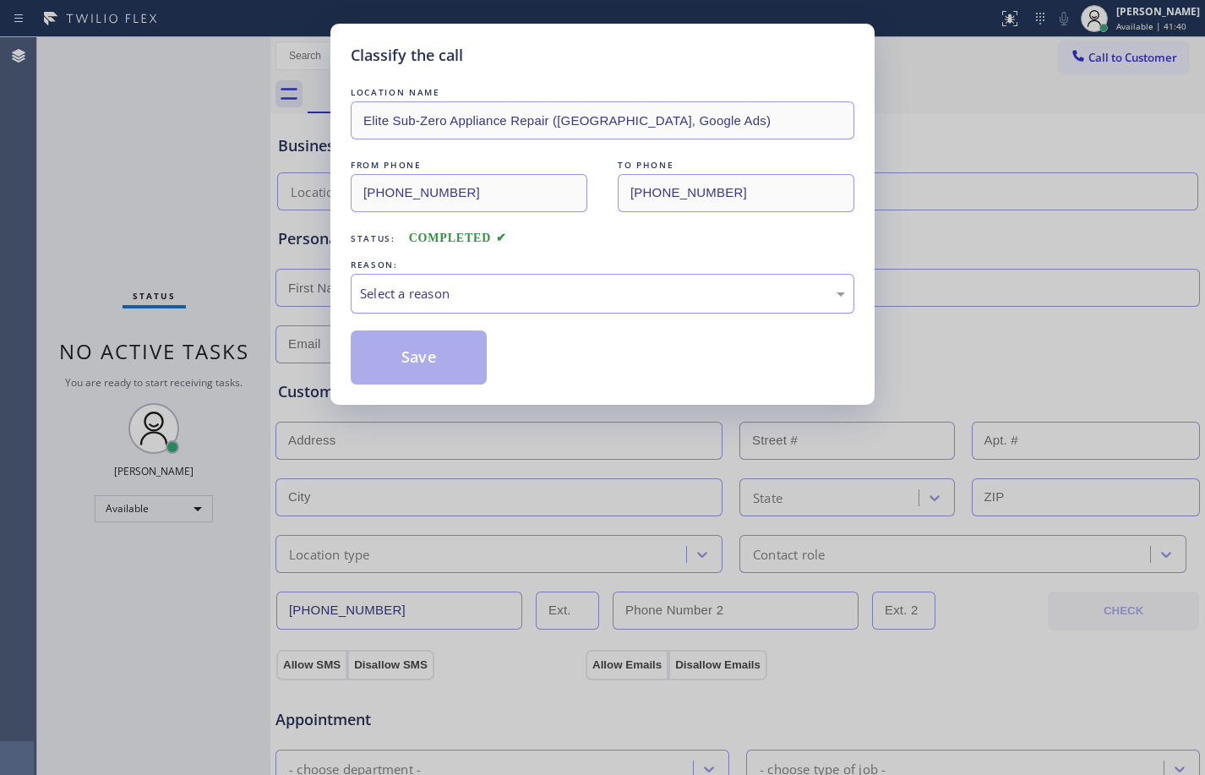
click at [528, 304] on div "Select a reason" at bounding box center [603, 294] width 504 height 40
click at [418, 363] on button "Save" at bounding box center [419, 357] width 136 height 54
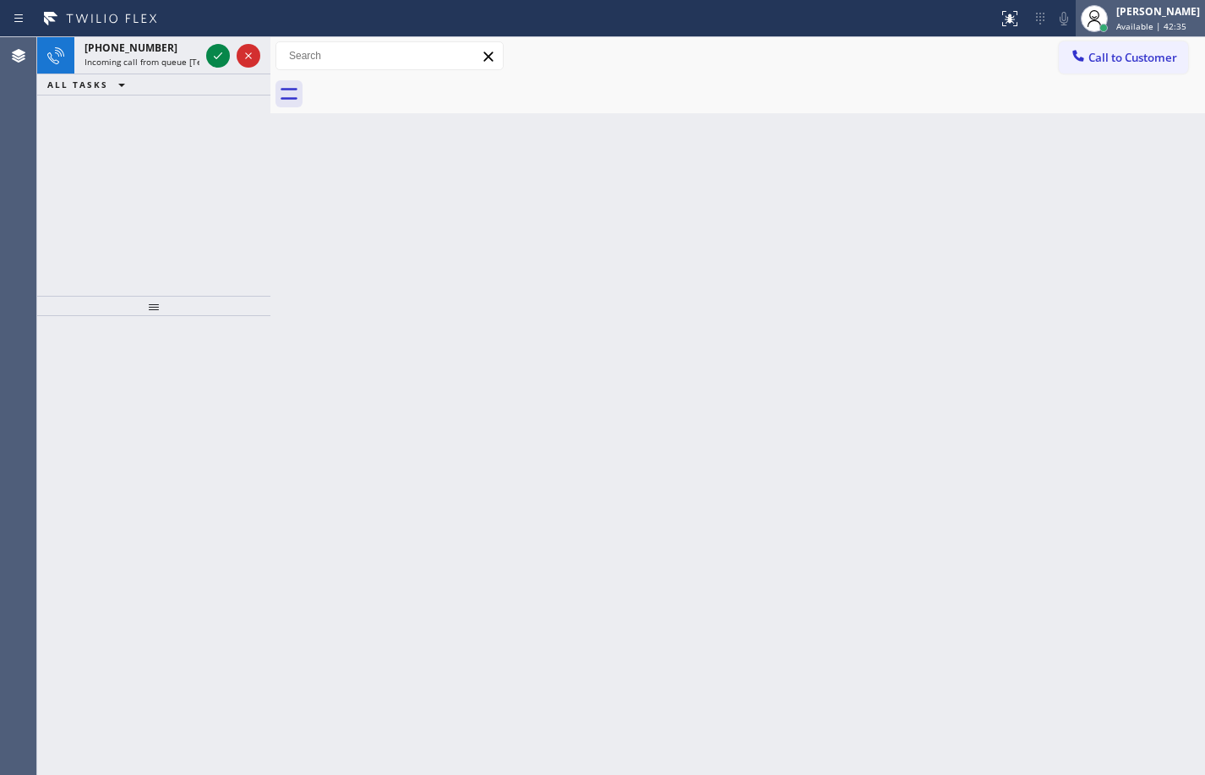
click at [1139, 18] on div "[PERSON_NAME]" at bounding box center [1158, 11] width 84 height 14
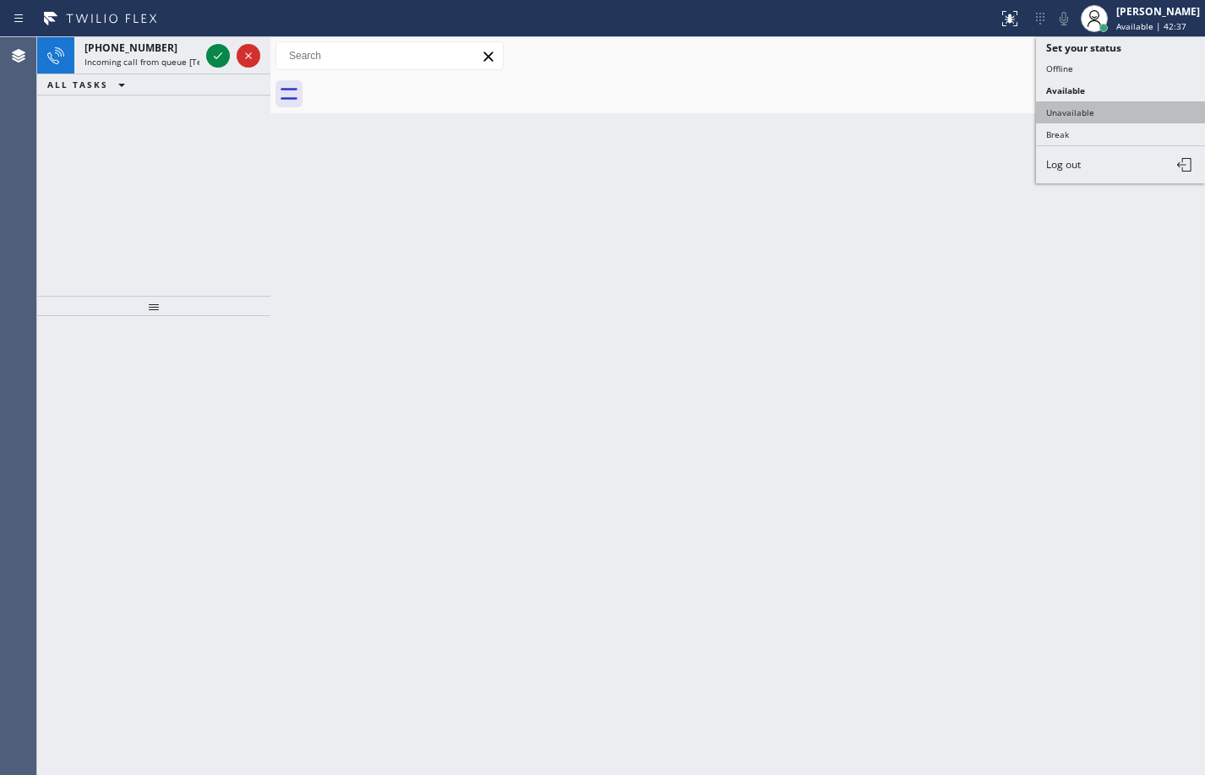
click at [1091, 110] on button "Unavailable" at bounding box center [1120, 112] width 169 height 22
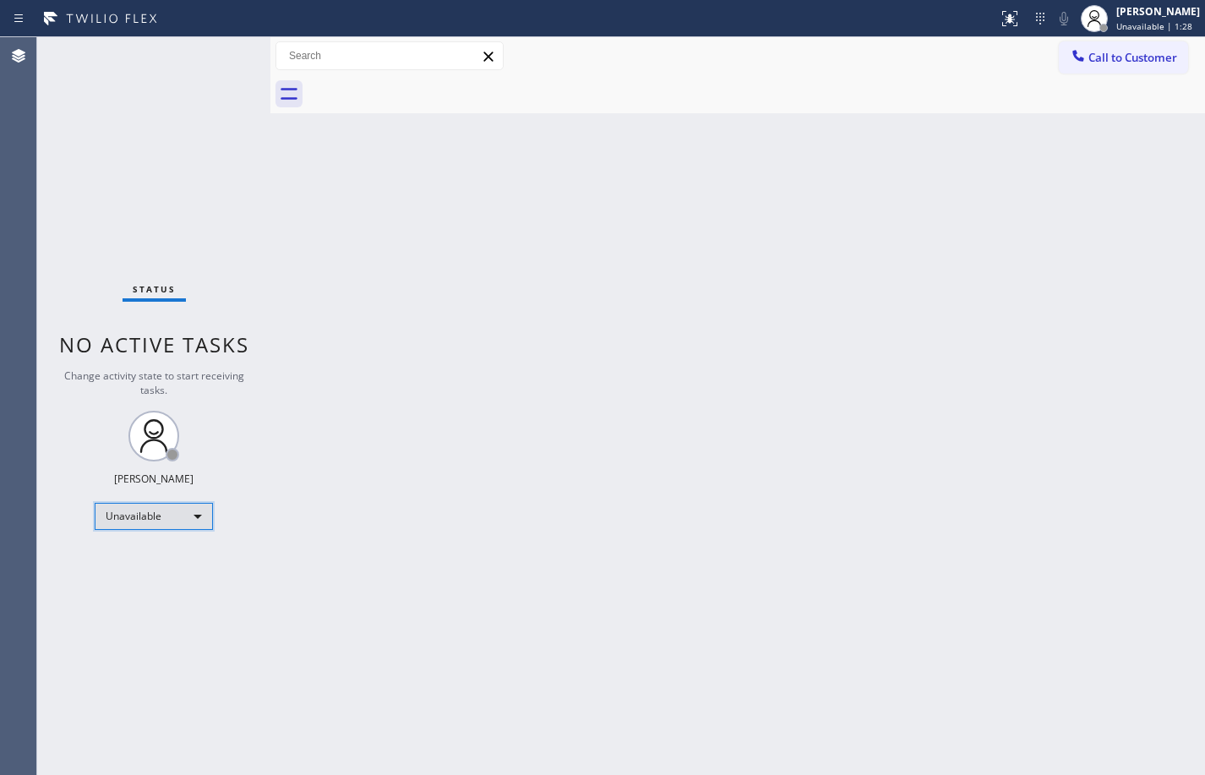
click at [183, 525] on div "Unavailable" at bounding box center [154, 516] width 118 height 27
click at [175, 559] on li "Available" at bounding box center [152, 561] width 115 height 20
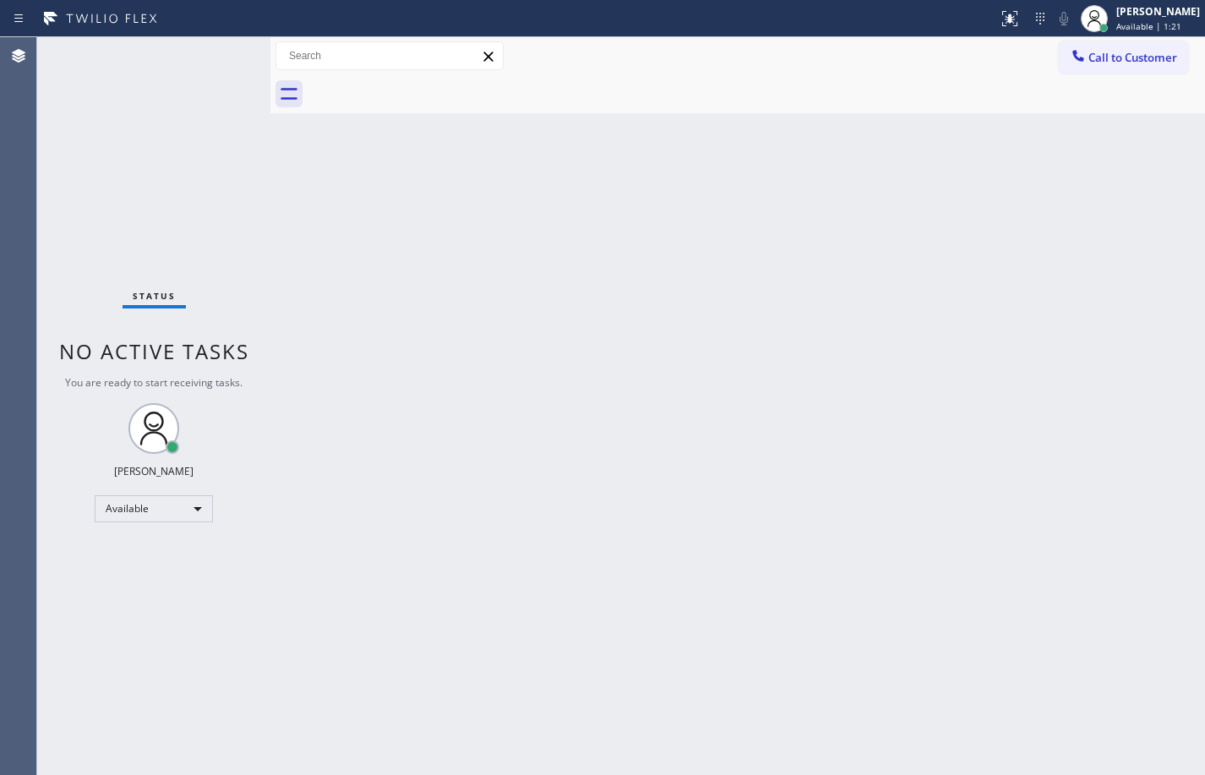
click at [247, 234] on div "Status No active tasks You are ready to start receiving tasks. [PERSON_NAME] Av…" at bounding box center [153, 406] width 233 height 738
click at [203, 520] on div "Available" at bounding box center [154, 508] width 118 height 27
click at [144, 577] on li "Unavailable" at bounding box center [152, 575] width 115 height 20
click at [1139, 57] on span "Call to Customer" at bounding box center [1132, 57] width 89 height 15
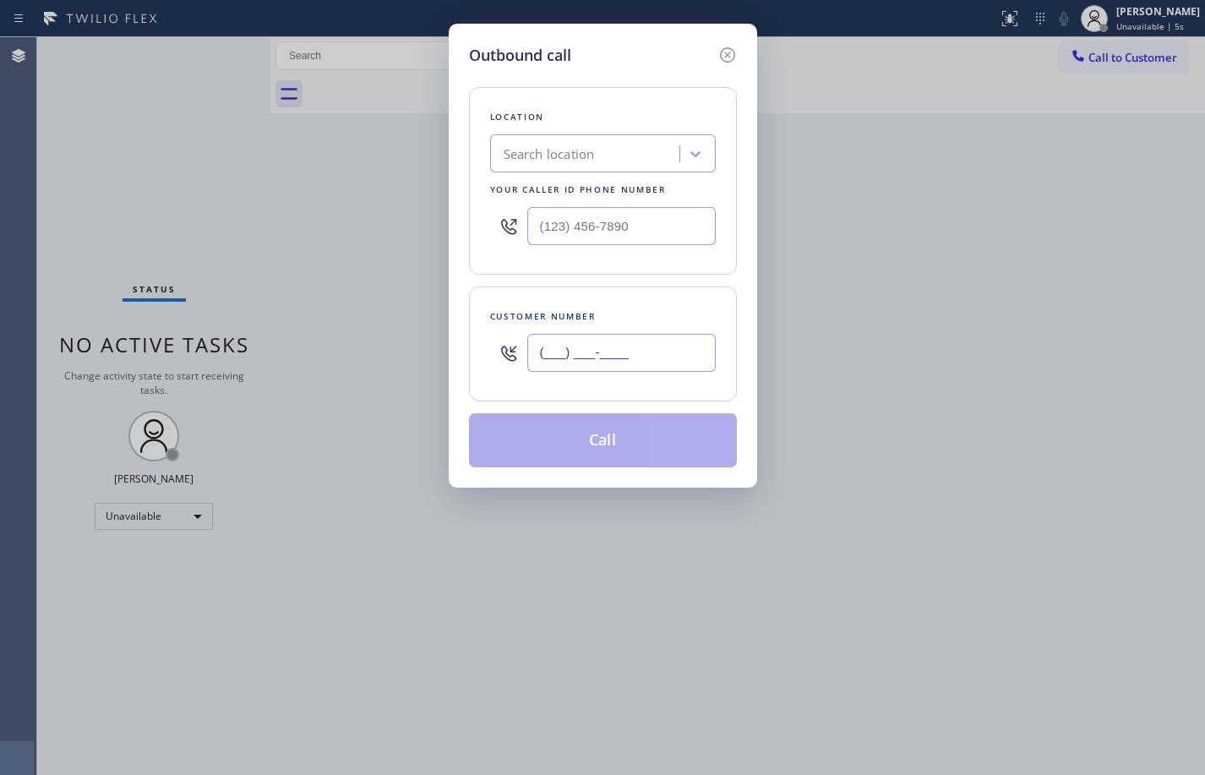
click at [603, 348] on input "(___) ___-____" at bounding box center [621, 353] width 188 height 38
paste input "925) 525-5562"
type input "[PHONE_NUMBER]"
click at [660, 233] on input "(___) ___-____" at bounding box center [621, 226] width 188 height 38
paste input "650) 977-4405"
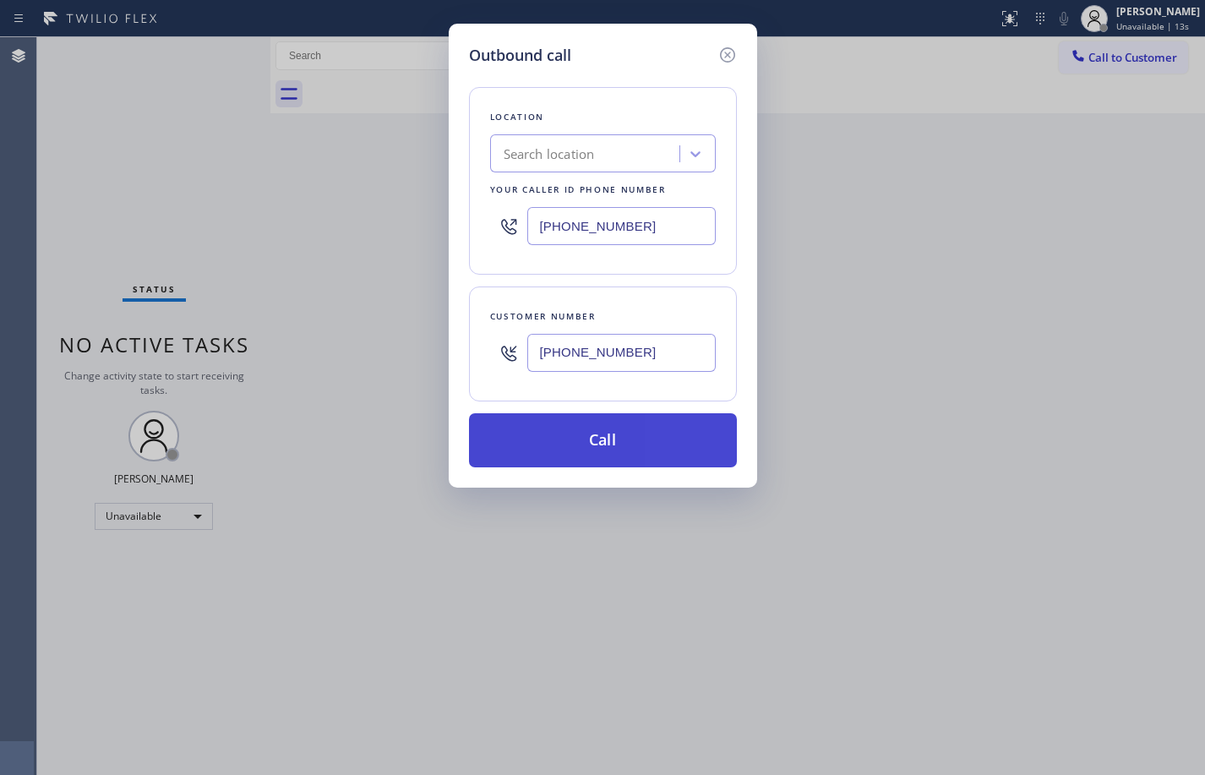
type input "[PHONE_NUMBER]"
click at [602, 443] on button "Call" at bounding box center [603, 440] width 268 height 54
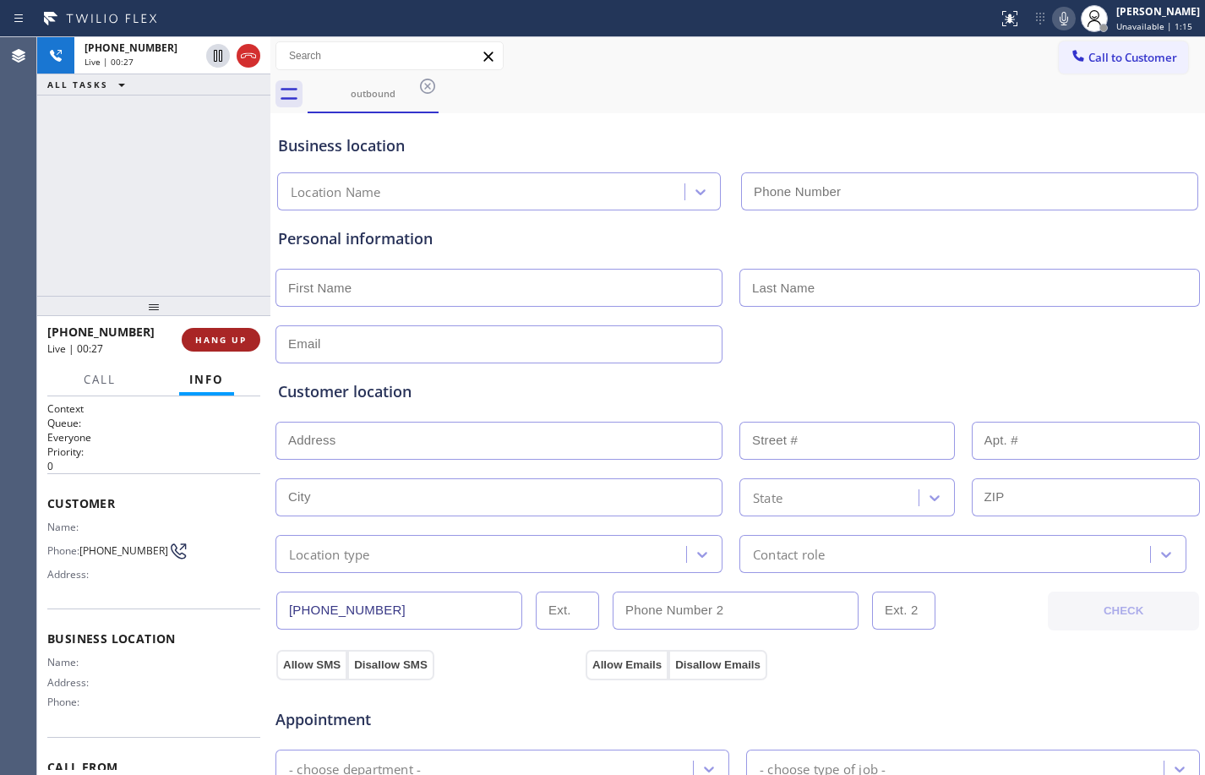
click at [231, 344] on span "HANG UP" at bounding box center [221, 340] width 52 height 12
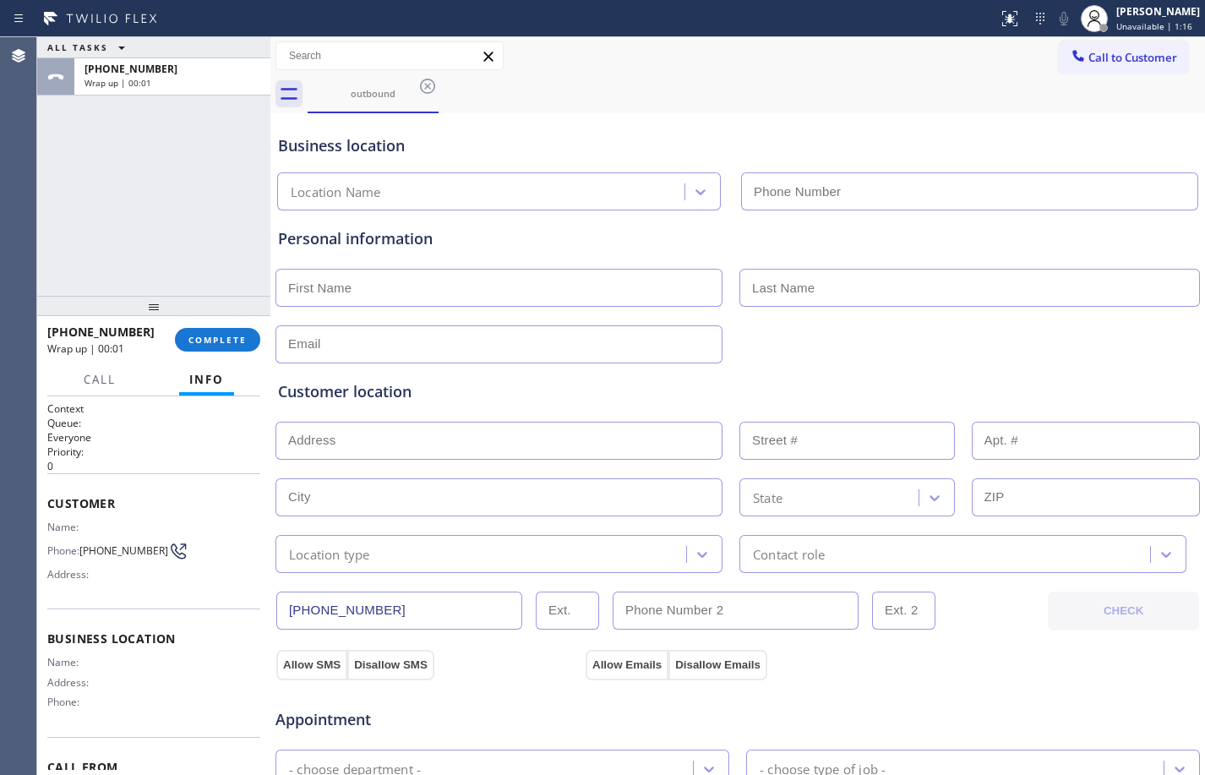
drag, startPoint x: 231, startPoint y: 344, endPoint x: 236, endPoint y: 352, distance: 9.1
click at [236, 352] on div "[PHONE_NUMBER] Wrap up | 00:01 COMPLETE" at bounding box center [153, 340] width 213 height 44
click at [207, 343] on span "COMPLETE" at bounding box center [217, 340] width 58 height 12
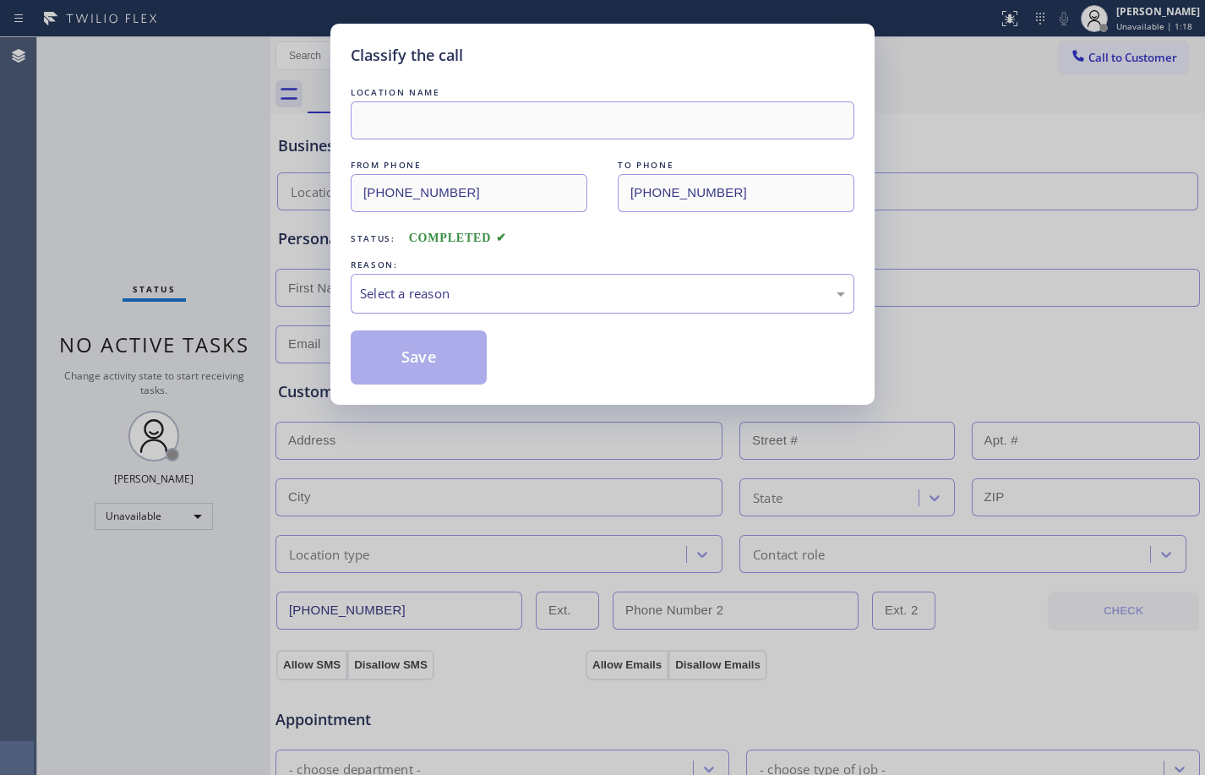
click at [529, 292] on div "Select a reason" at bounding box center [602, 293] width 485 height 19
click at [431, 359] on button "Save" at bounding box center [419, 357] width 136 height 54
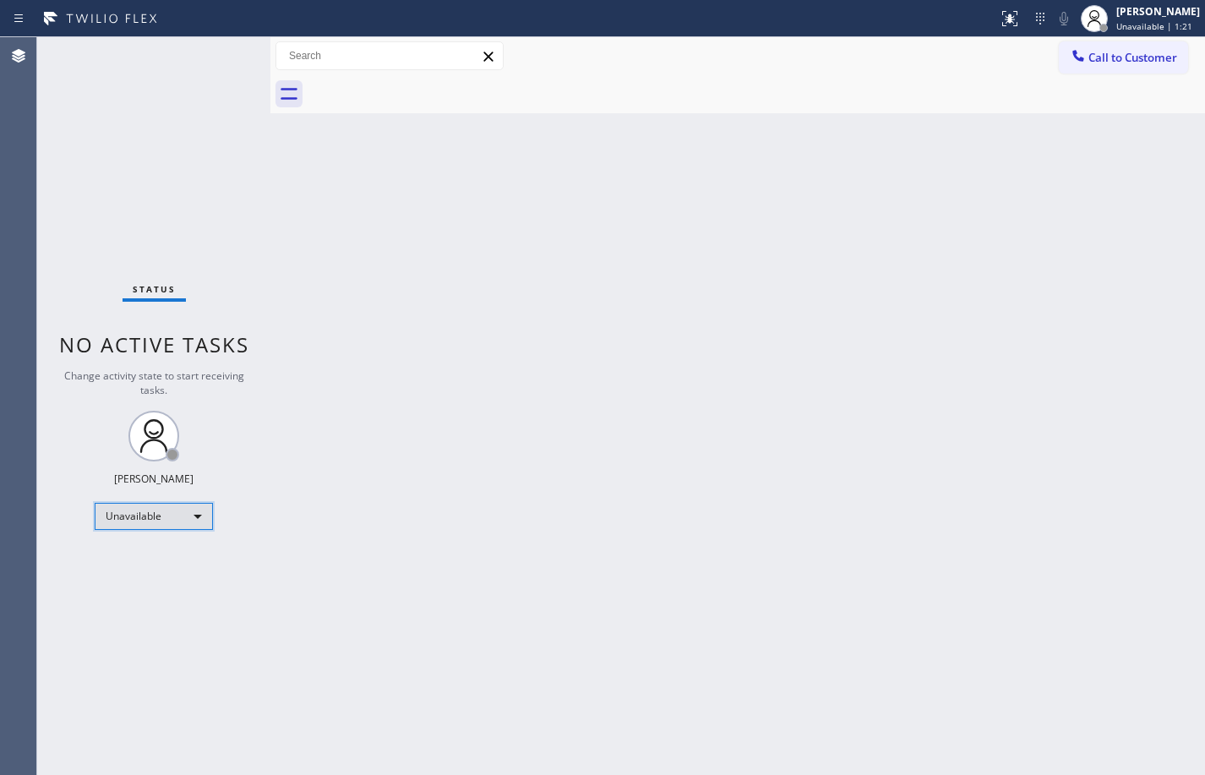
click at [169, 516] on div "Unavailable" at bounding box center [154, 516] width 118 height 27
click at [137, 569] on li "Available" at bounding box center [152, 561] width 115 height 20
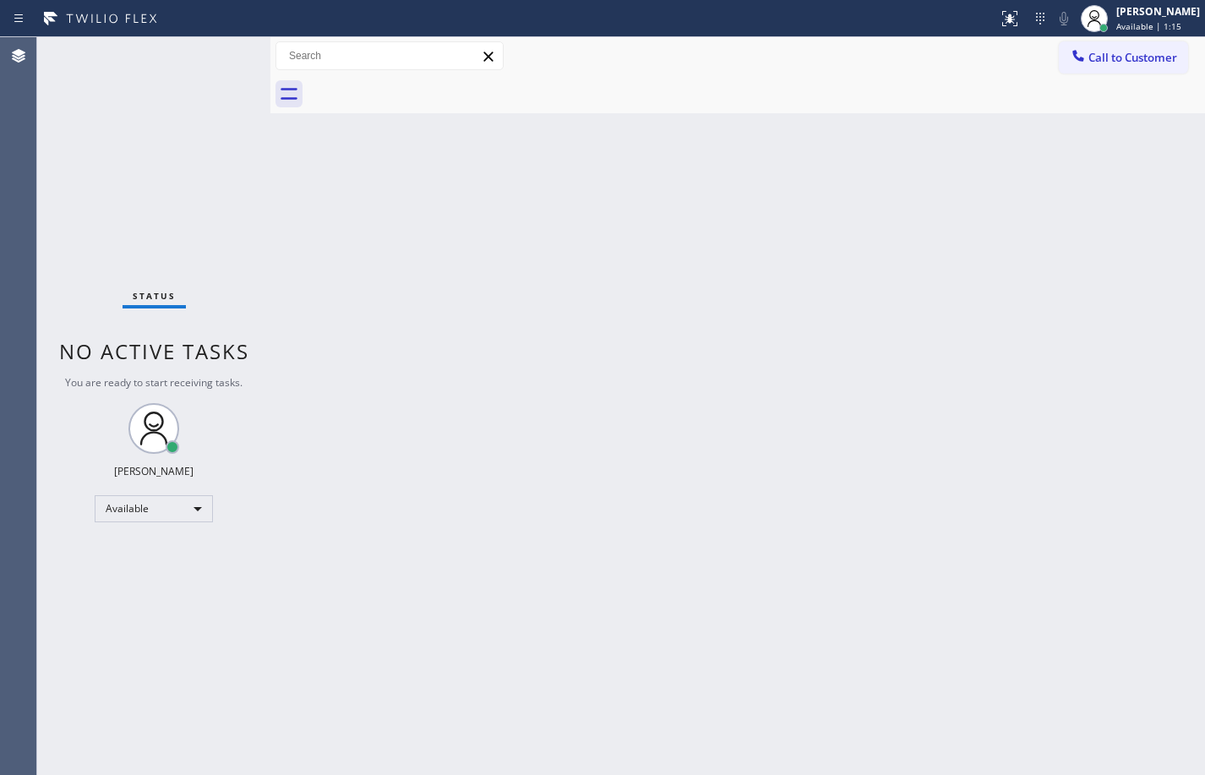
click at [270, 246] on div at bounding box center [270, 406] width 0 height 738
click at [215, 198] on div "Status No active tasks You are ready to start receiving tasks. [PERSON_NAME] Av…" at bounding box center [153, 406] width 233 height 738
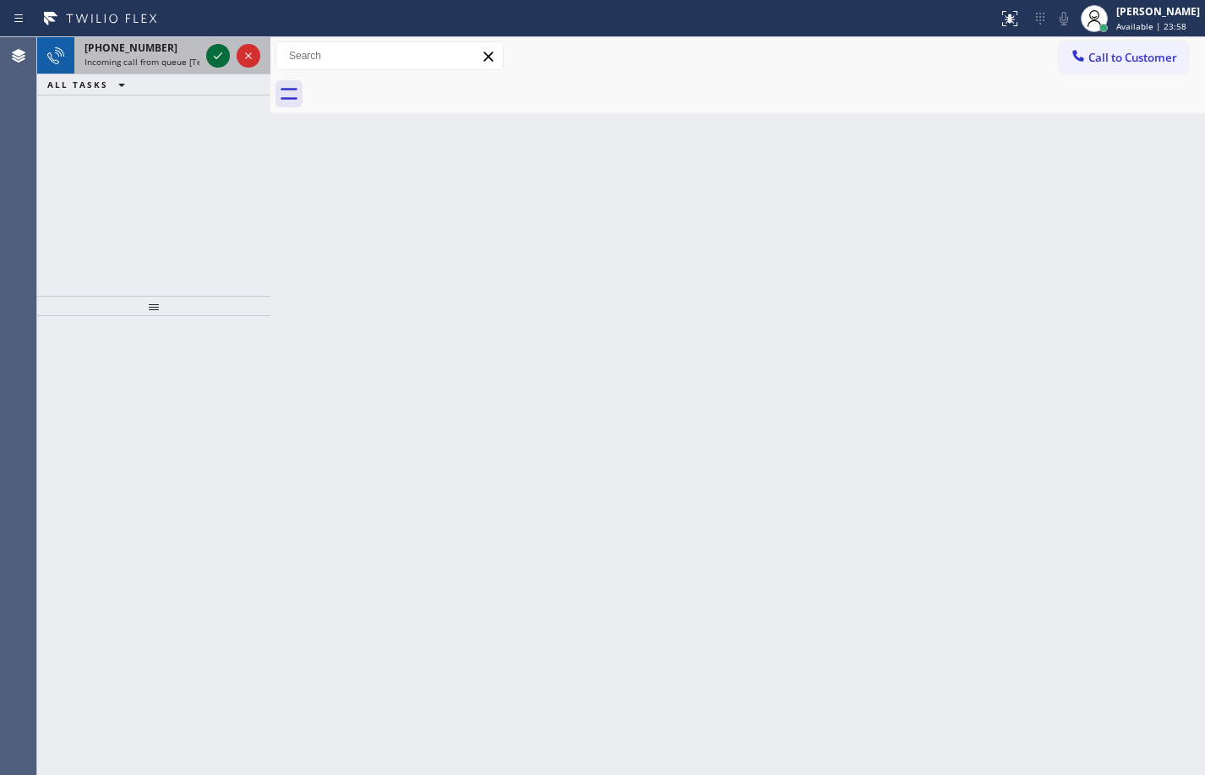
click at [218, 58] on icon at bounding box center [218, 56] width 20 height 20
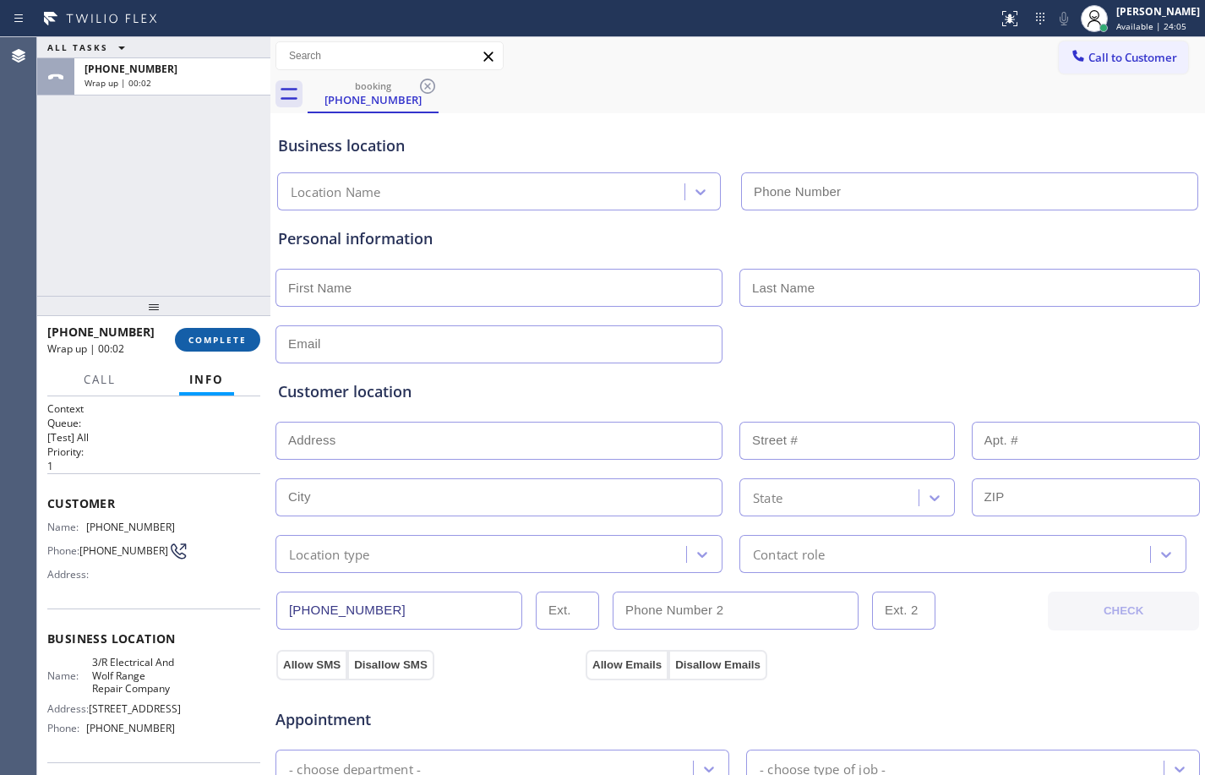
click at [245, 334] on span "COMPLETE" at bounding box center [217, 340] width 58 height 12
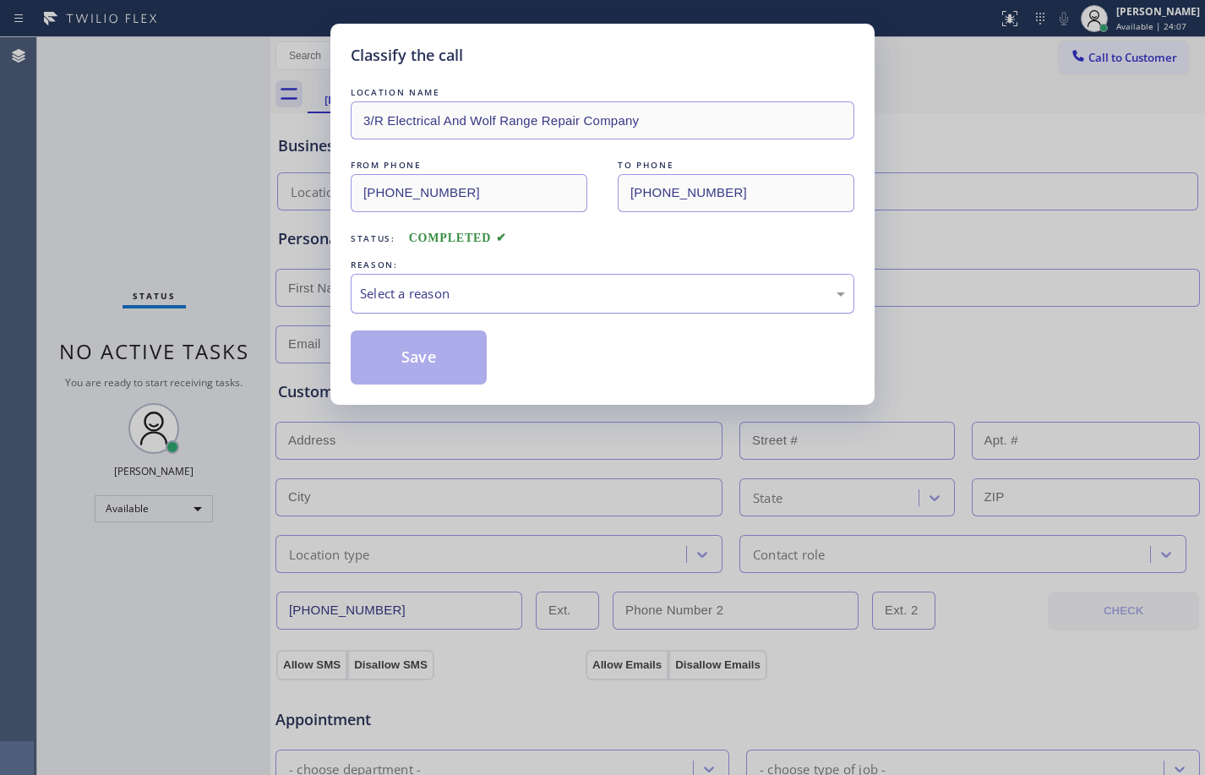
click at [642, 297] on div "Select a reason" at bounding box center [602, 293] width 485 height 19
click at [423, 355] on button "Save" at bounding box center [419, 357] width 136 height 54
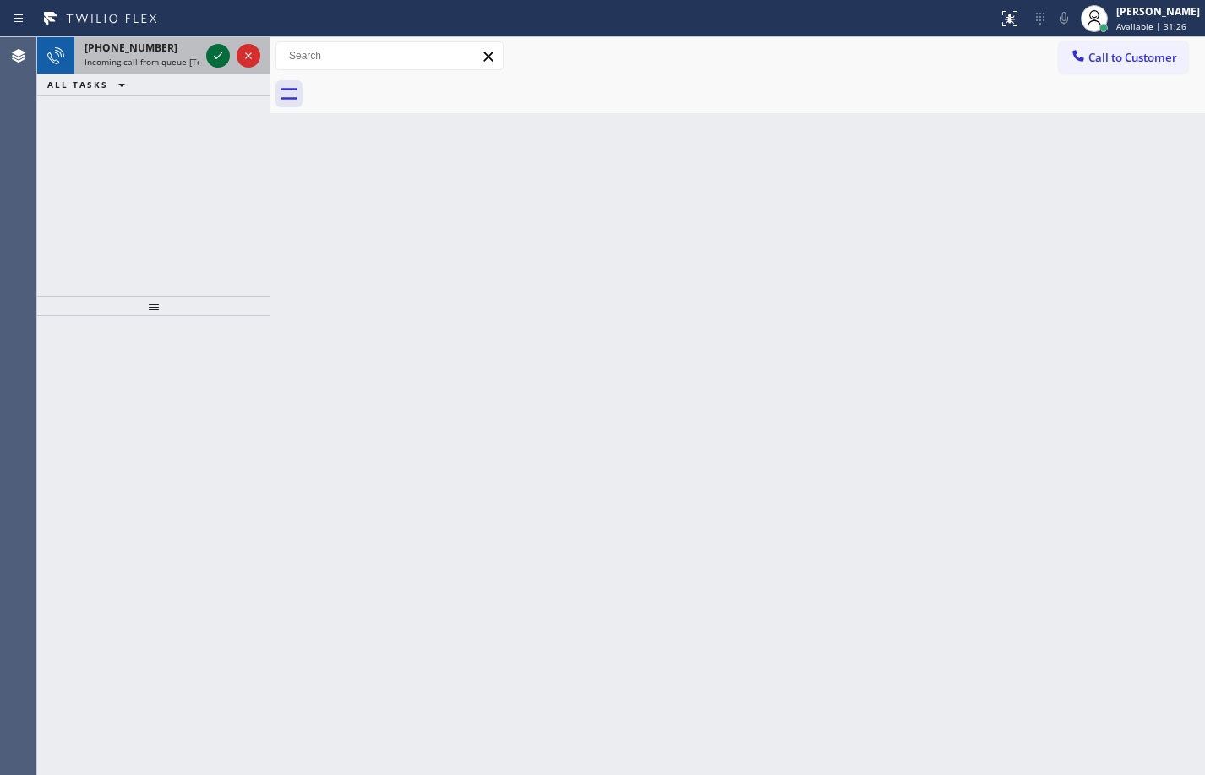
click at [209, 53] on icon at bounding box center [218, 56] width 20 height 20
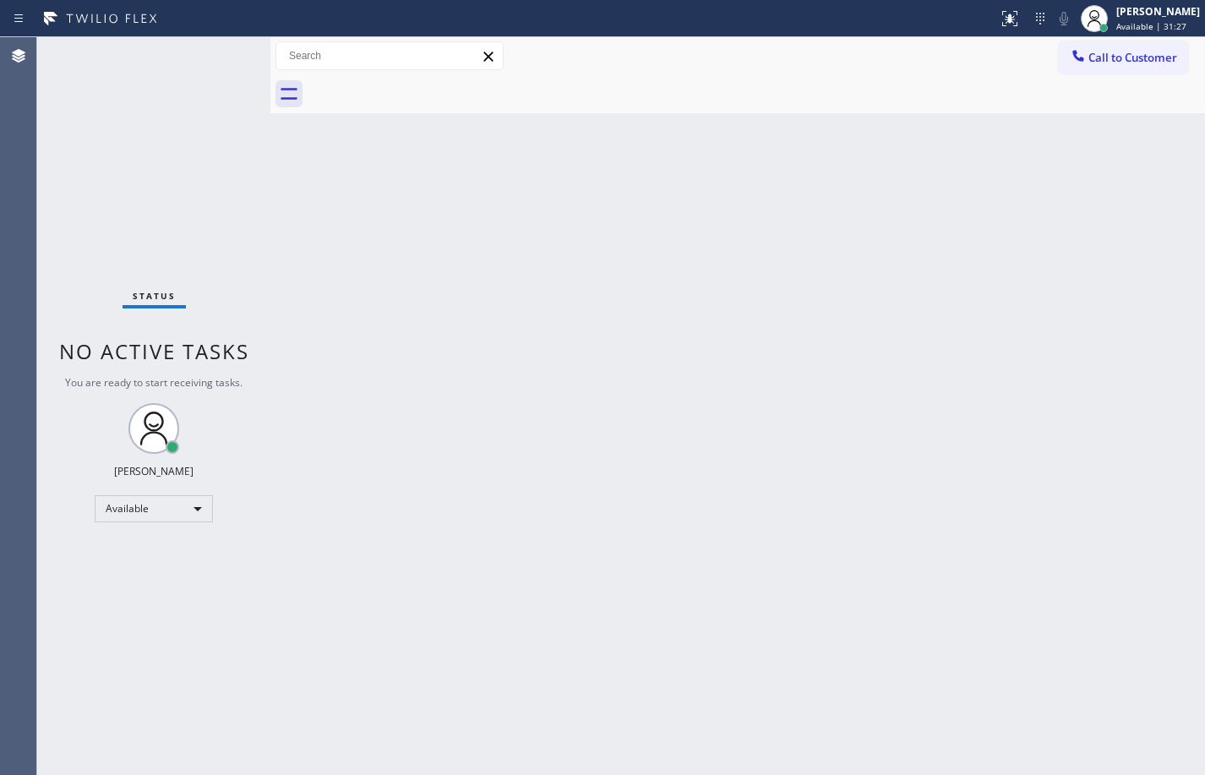
click at [216, 52] on div "Status No active tasks You are ready to start receiving tasks. [PERSON_NAME] Av…" at bounding box center [153, 406] width 233 height 738
click at [1005, 30] on button at bounding box center [1009, 18] width 37 height 37
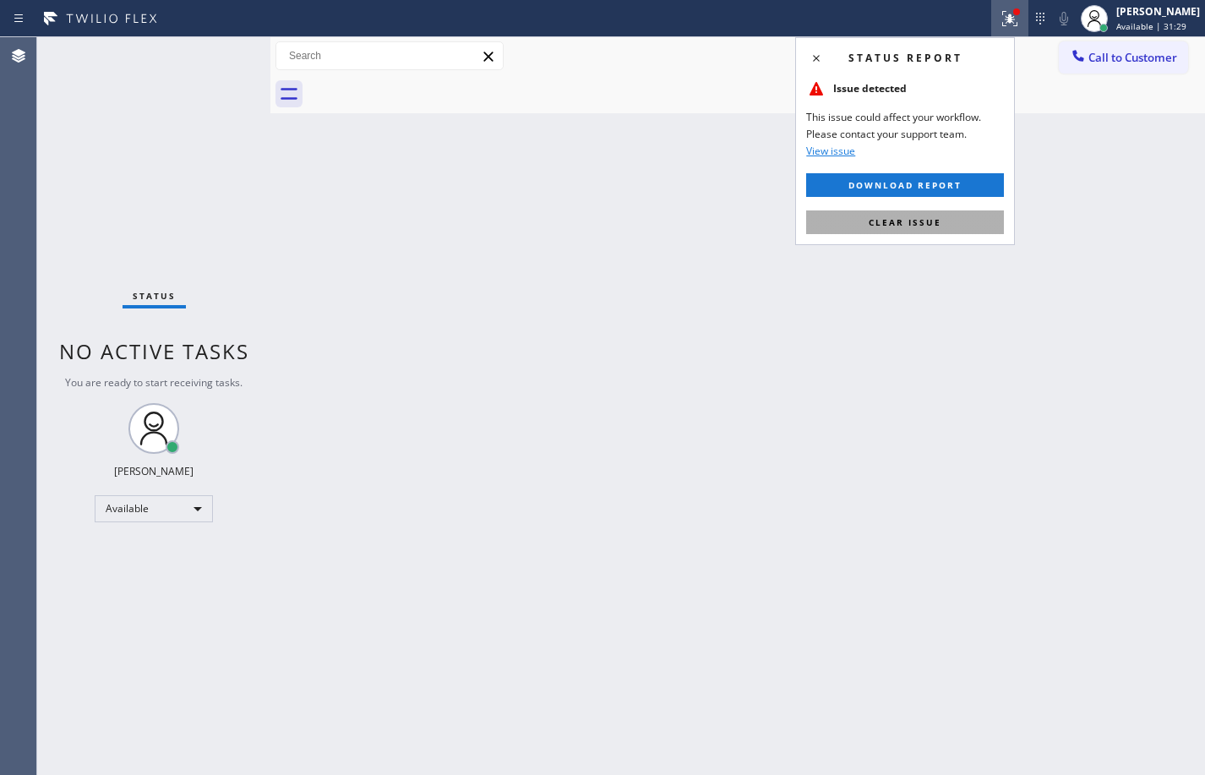
click at [969, 229] on button "Clear issue" at bounding box center [905, 222] width 198 height 24
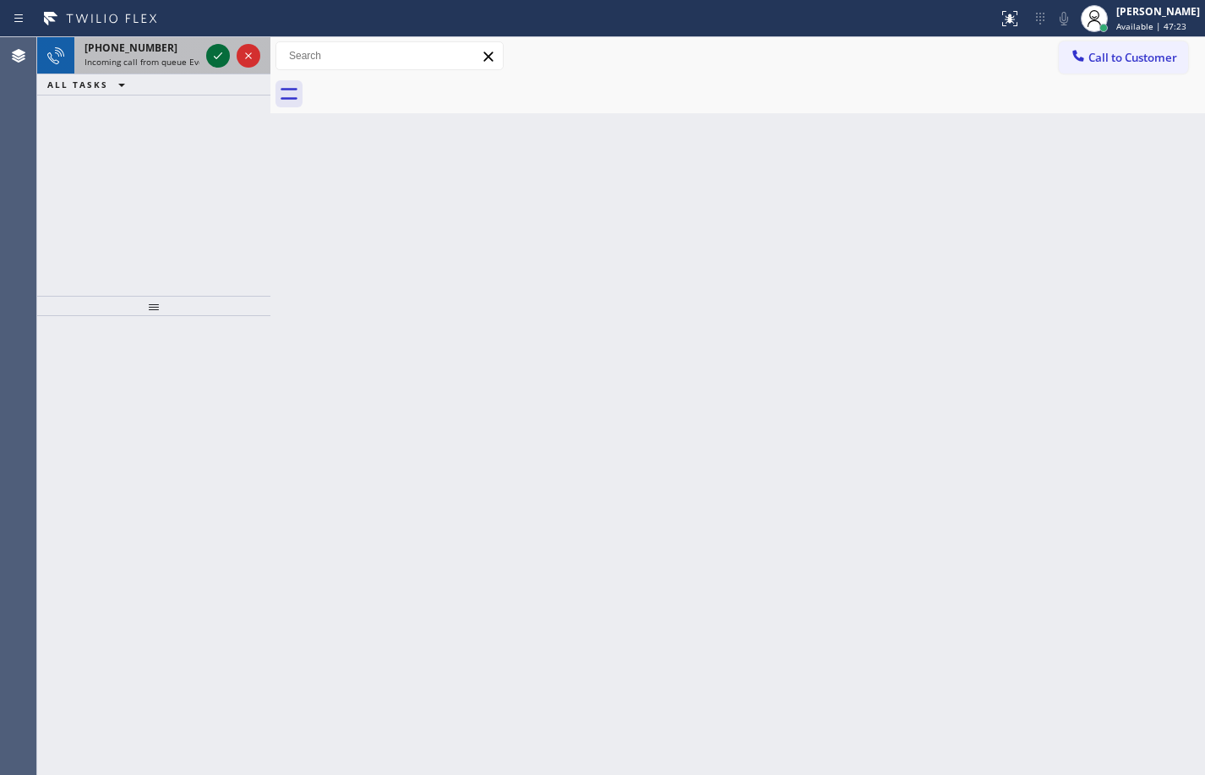
click at [208, 54] on icon at bounding box center [218, 56] width 20 height 20
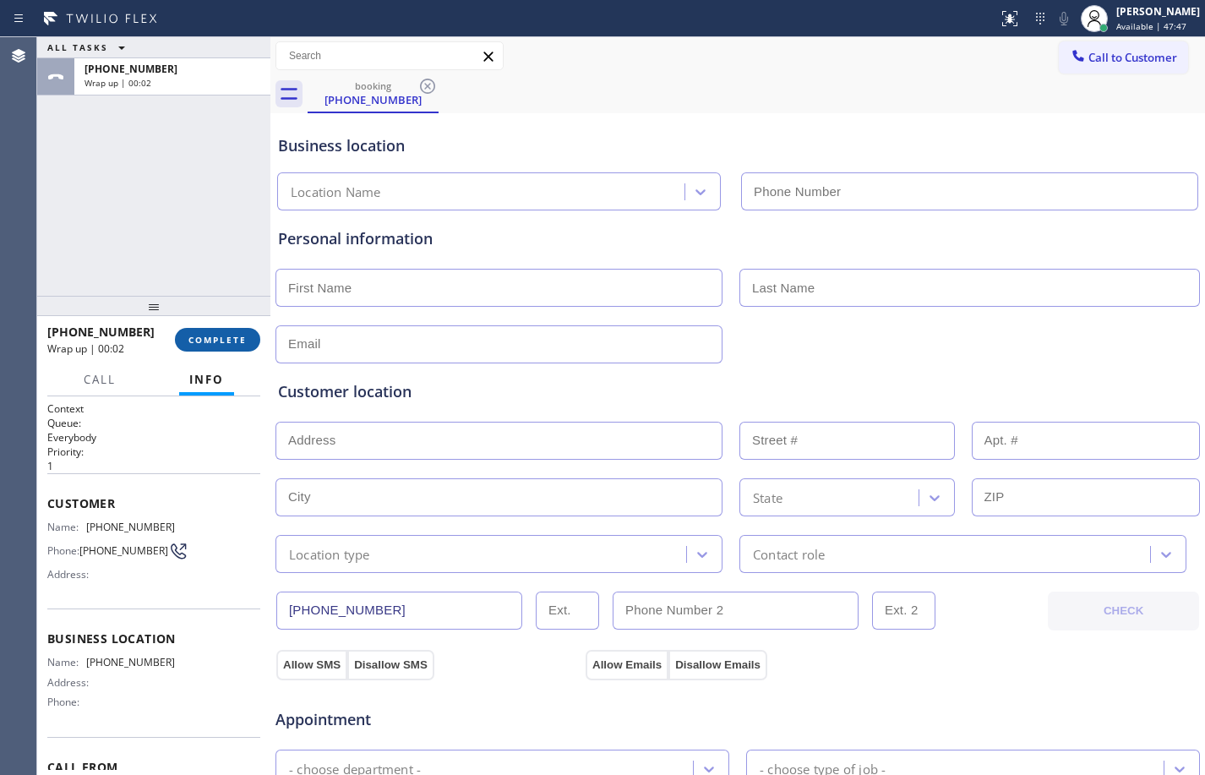
click at [187, 343] on button "COMPLETE" at bounding box center [217, 340] width 85 height 24
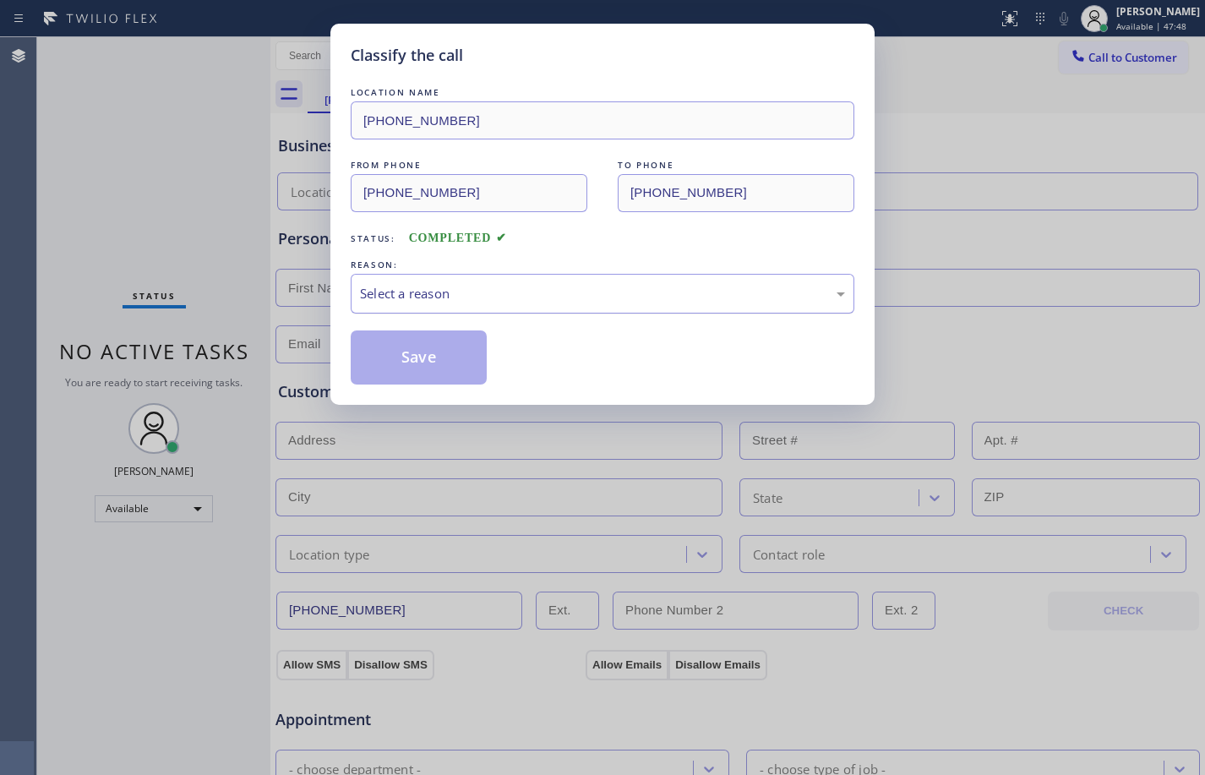
click at [610, 309] on div "Select a reason" at bounding box center [603, 294] width 504 height 40
click at [408, 347] on button "Save" at bounding box center [419, 357] width 136 height 54
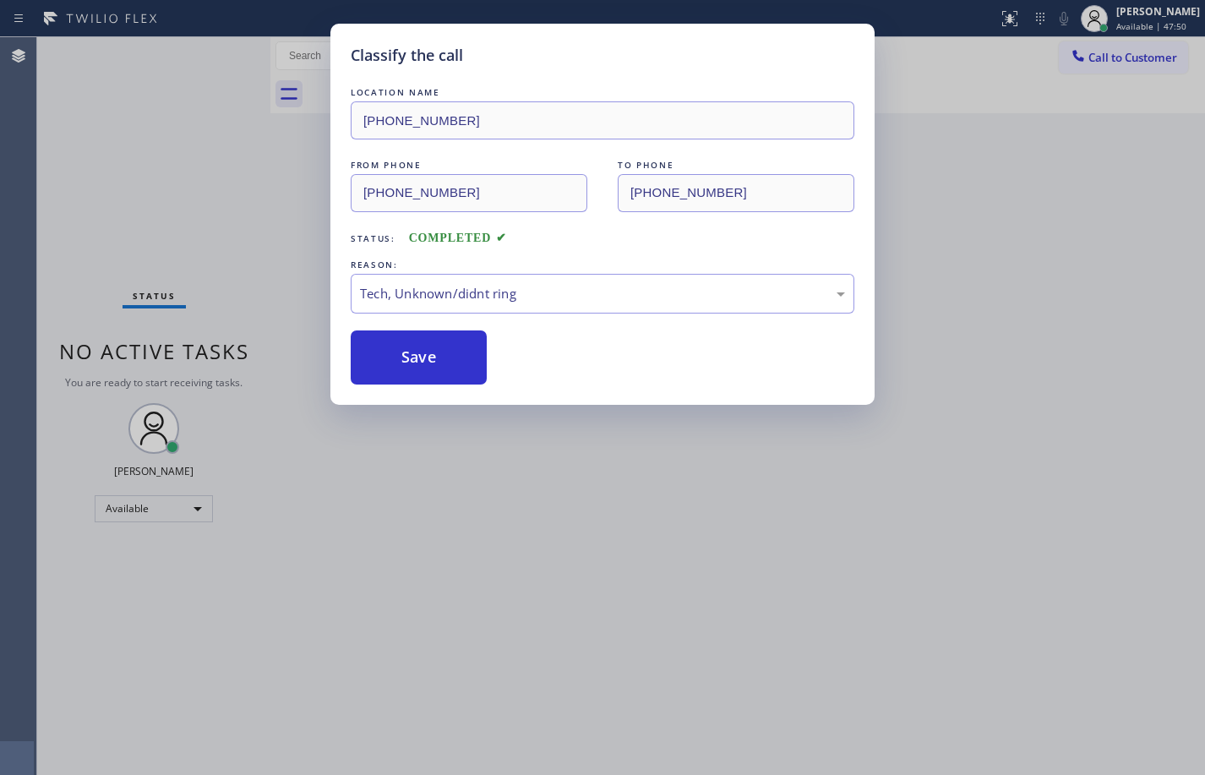
click at [221, 221] on div "Classify the call LOCATION NAME [PHONE_NUMBER] FROM PHONE [PHONE_NUMBER] TO PHO…" at bounding box center [602, 387] width 1205 height 775
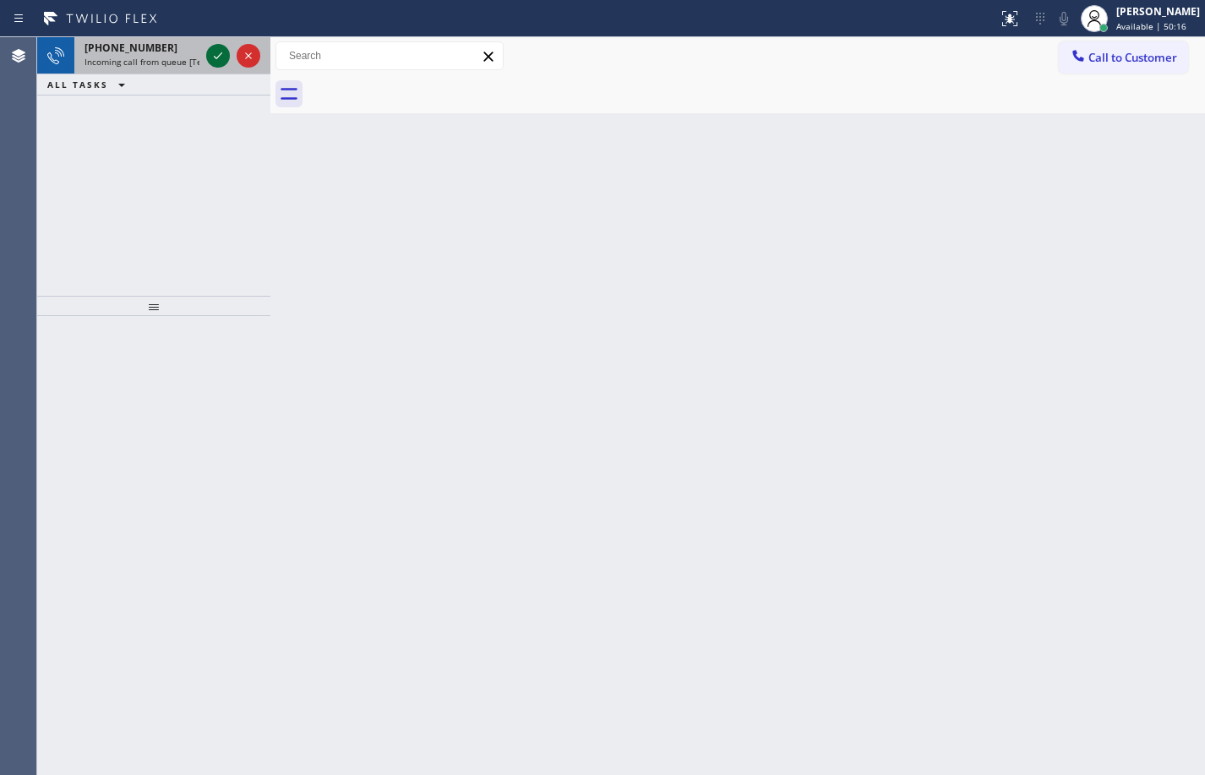
click at [211, 57] on icon at bounding box center [218, 56] width 20 height 20
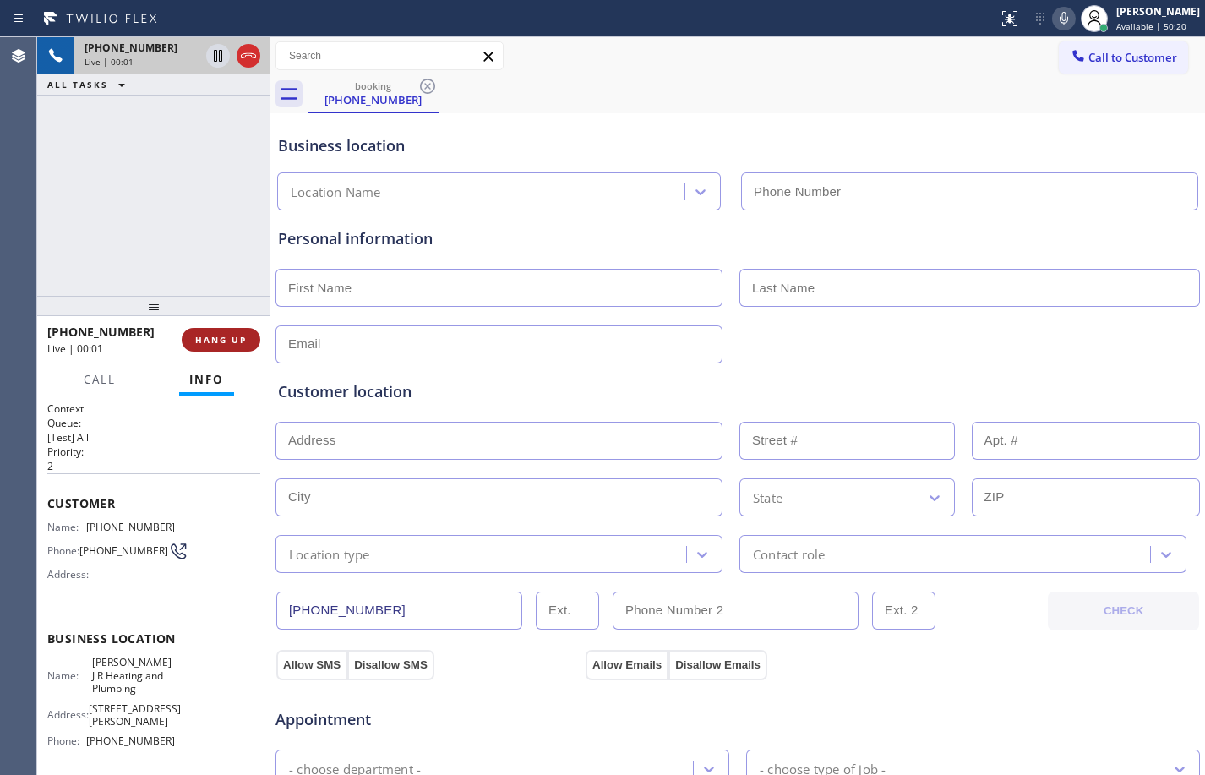
click at [237, 330] on button "HANG UP" at bounding box center [221, 340] width 79 height 24
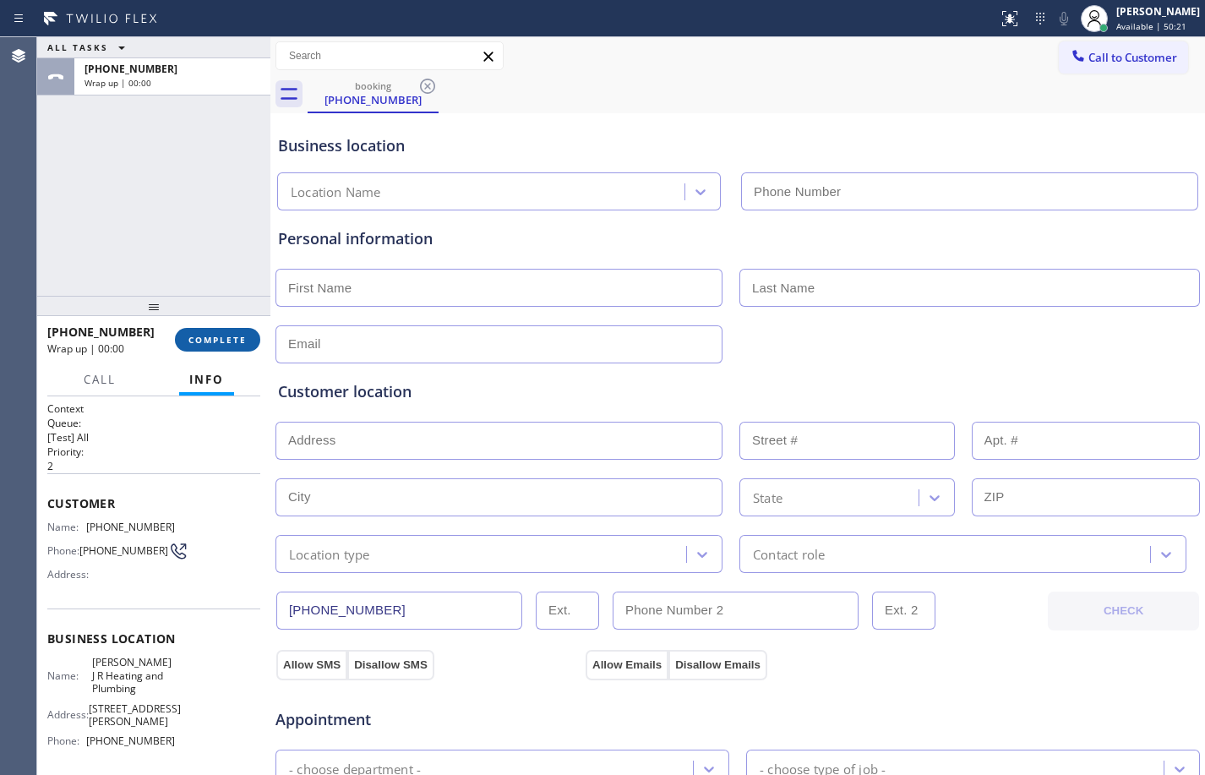
click at [238, 339] on span "COMPLETE" at bounding box center [217, 340] width 58 height 12
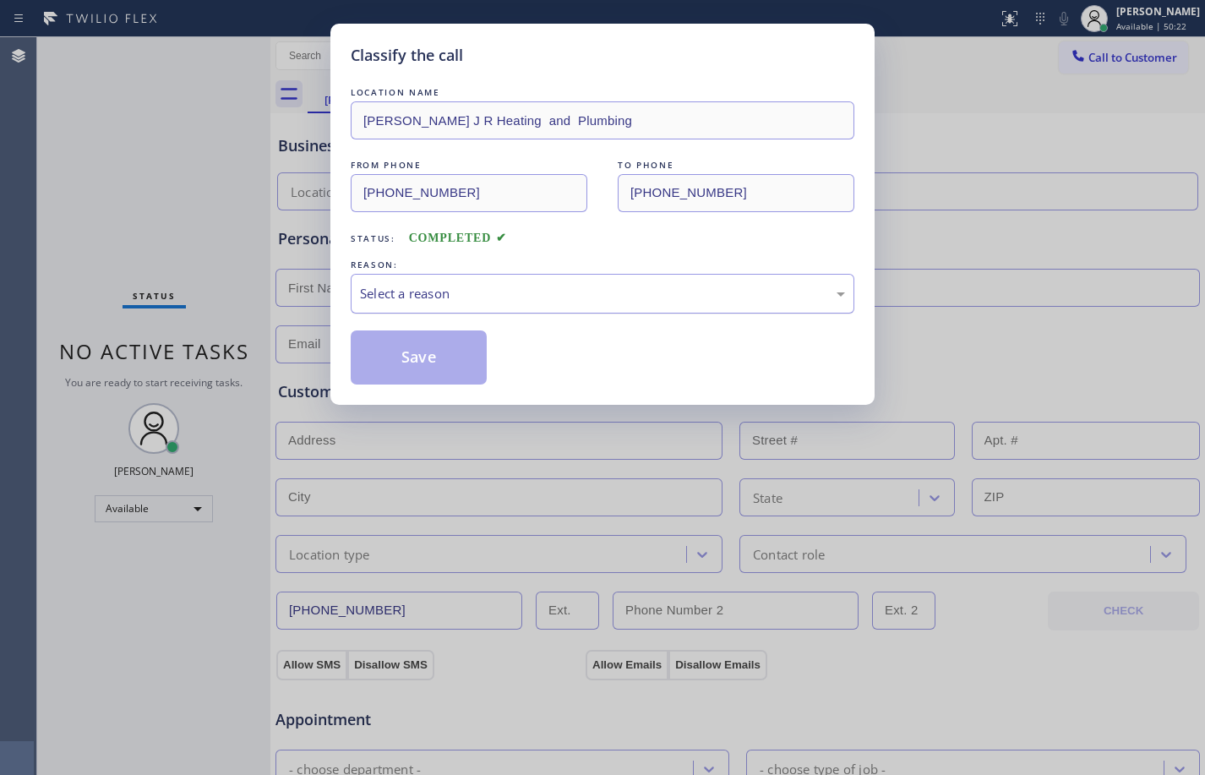
click at [494, 293] on div "Select a reason" at bounding box center [602, 293] width 485 height 19
click at [434, 362] on button "Save" at bounding box center [419, 357] width 136 height 54
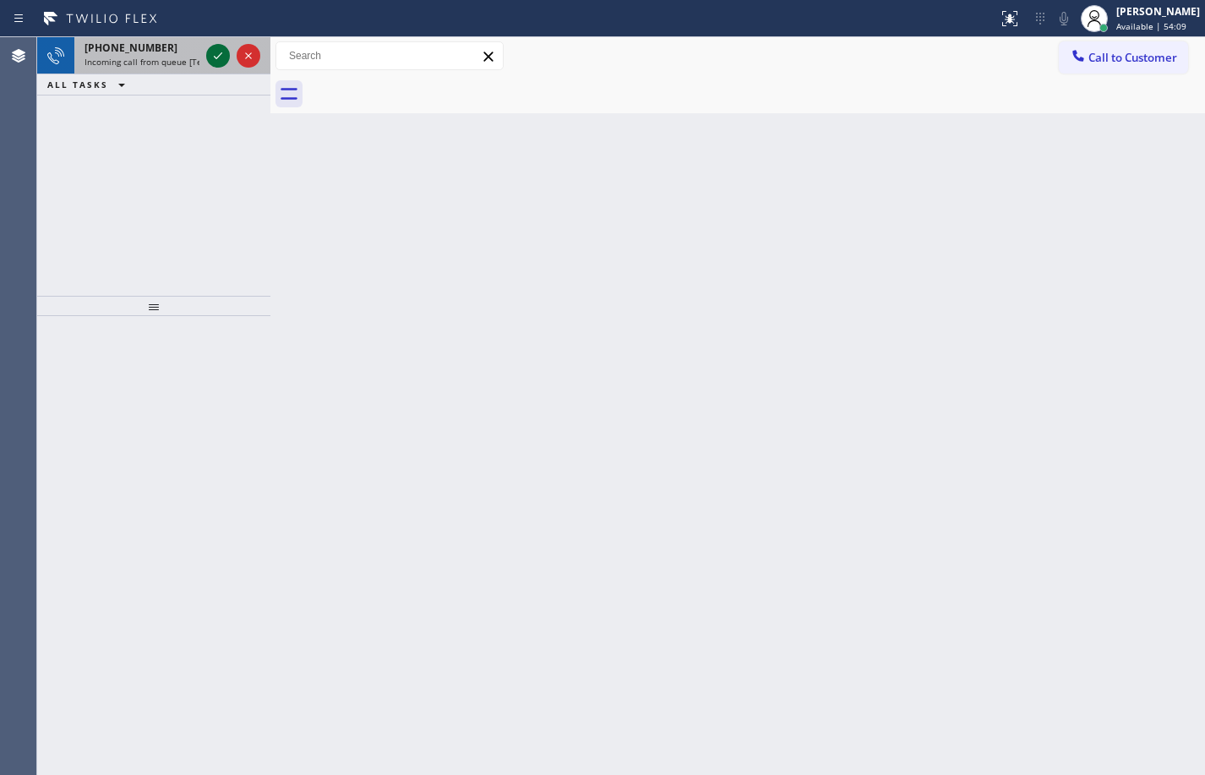
click at [213, 50] on icon at bounding box center [218, 56] width 20 height 20
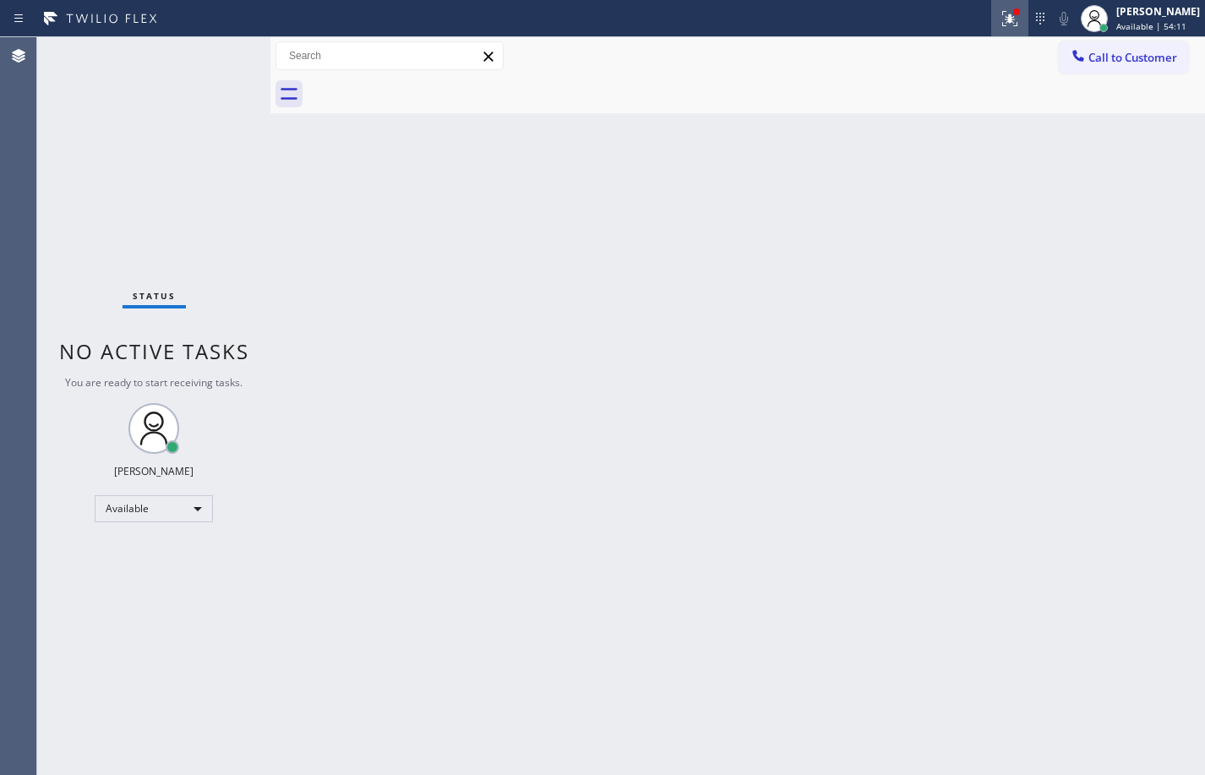
click at [1009, 30] on button at bounding box center [1009, 18] width 37 height 37
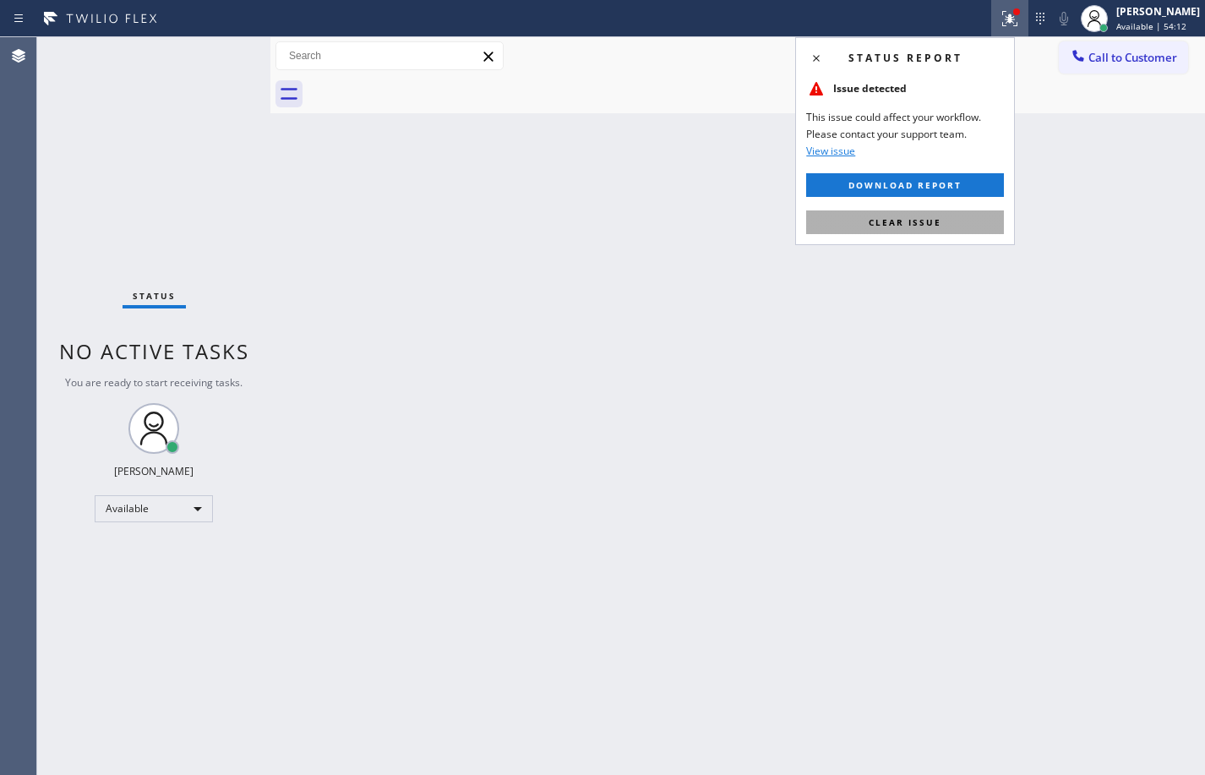
click at [1003, 232] on button "Clear issue" at bounding box center [905, 222] width 198 height 24
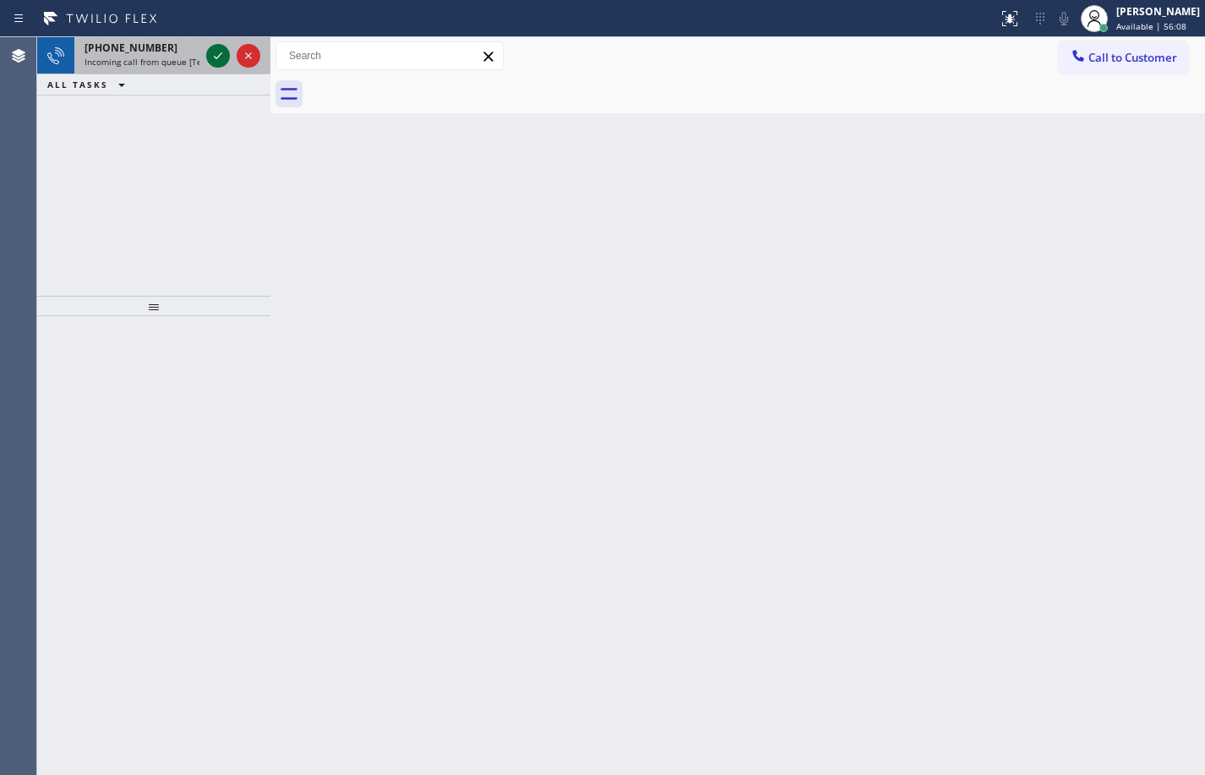
click at [220, 63] on icon at bounding box center [218, 56] width 20 height 20
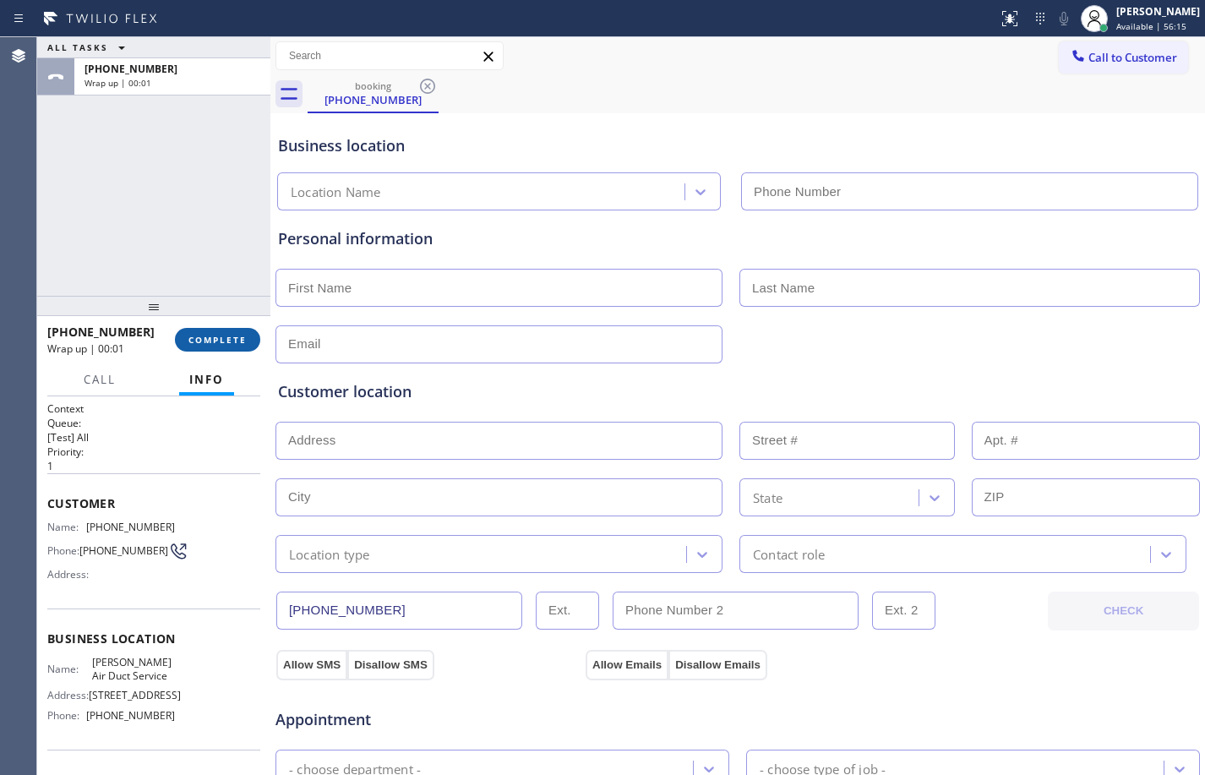
click at [224, 337] on span "COMPLETE" at bounding box center [217, 340] width 58 height 12
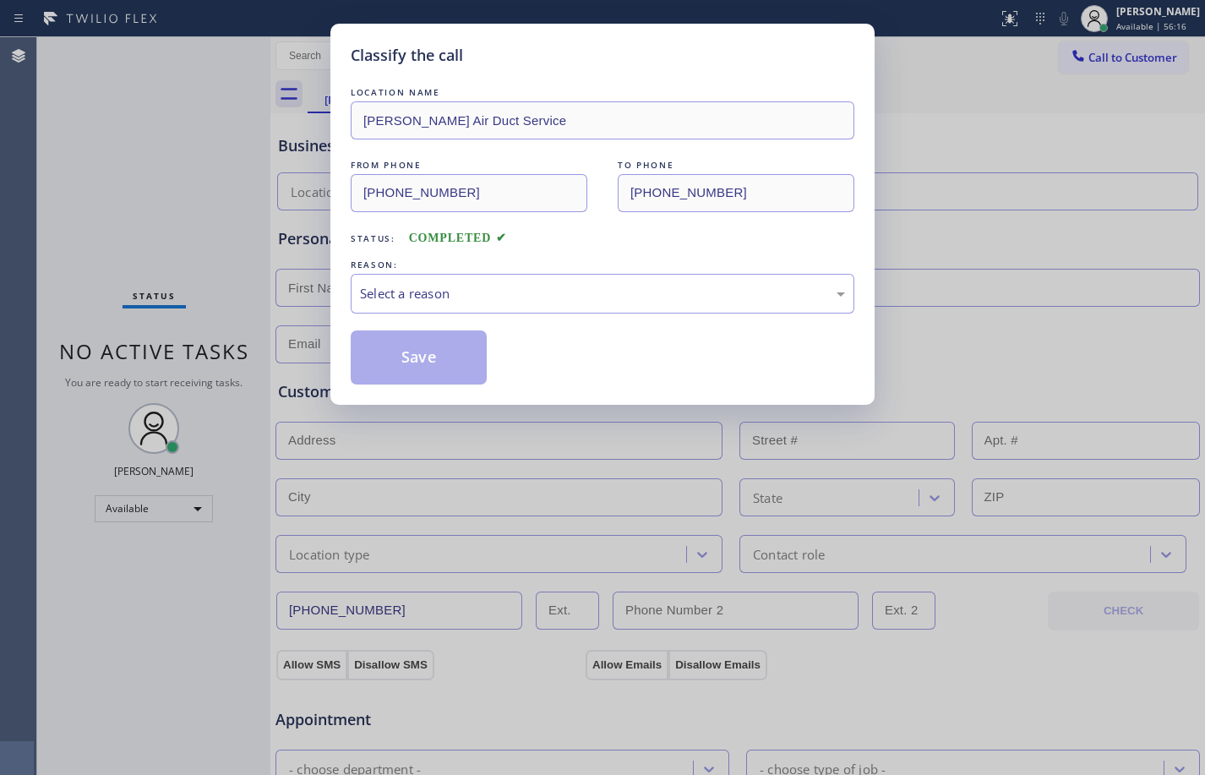
click at [224, 337] on div "Classify the call LOCATION NAME [PERSON_NAME] Air Duct Service FROM PHONE [PHON…" at bounding box center [602, 387] width 1205 height 775
click at [495, 288] on div "Select a reason" at bounding box center [602, 293] width 485 height 19
click at [430, 375] on button "Save" at bounding box center [419, 357] width 136 height 54
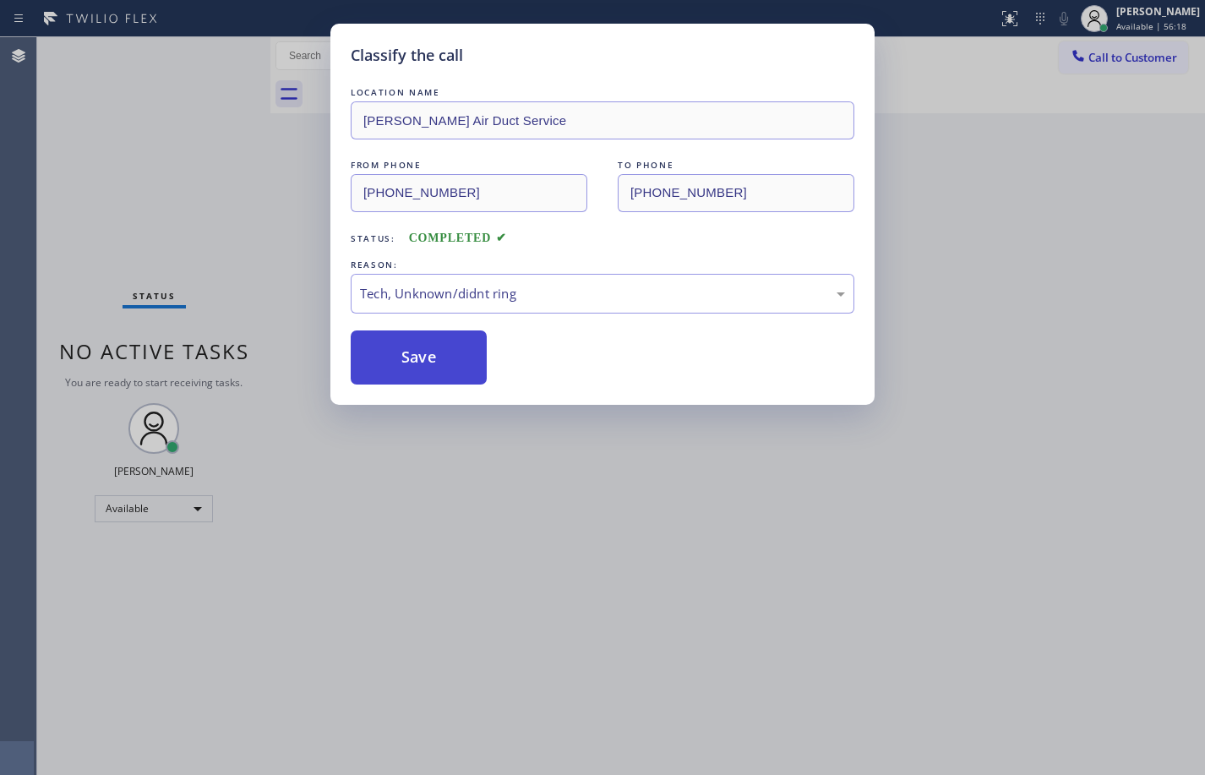
click at [428, 373] on button "Save" at bounding box center [419, 357] width 136 height 54
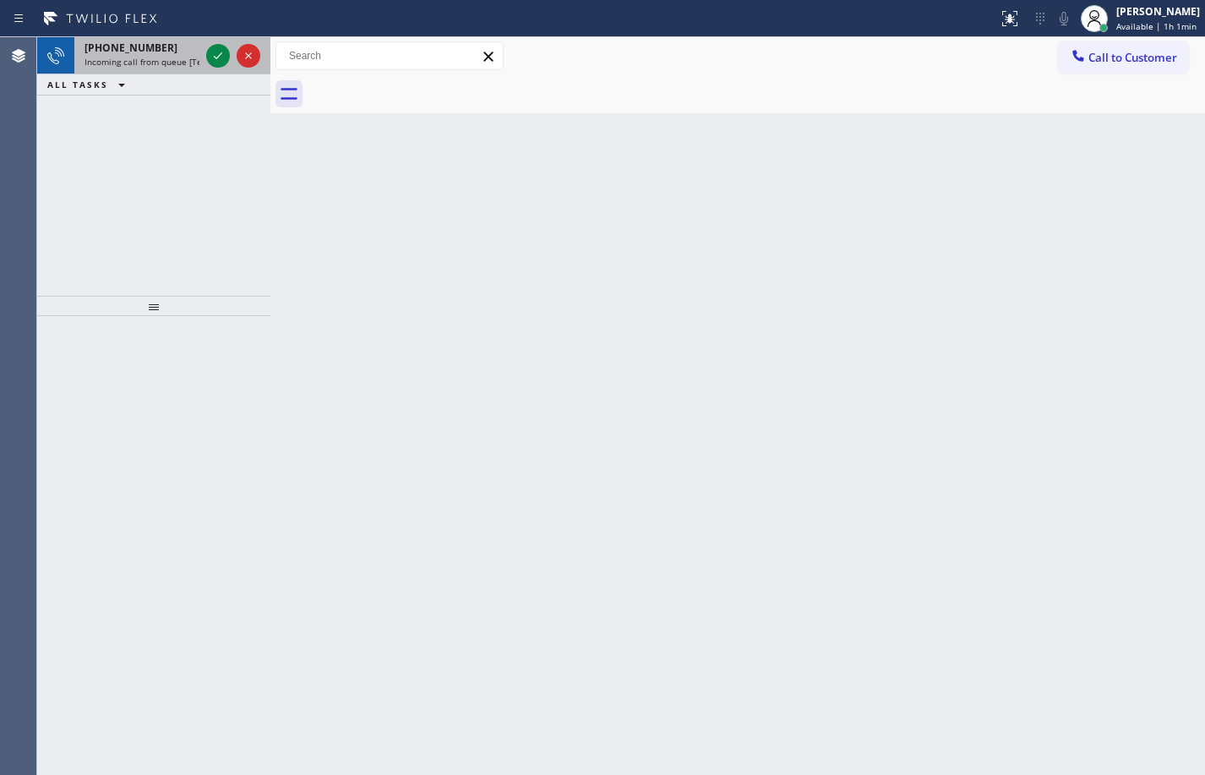
click at [217, 42] on div at bounding box center [233, 55] width 61 height 37
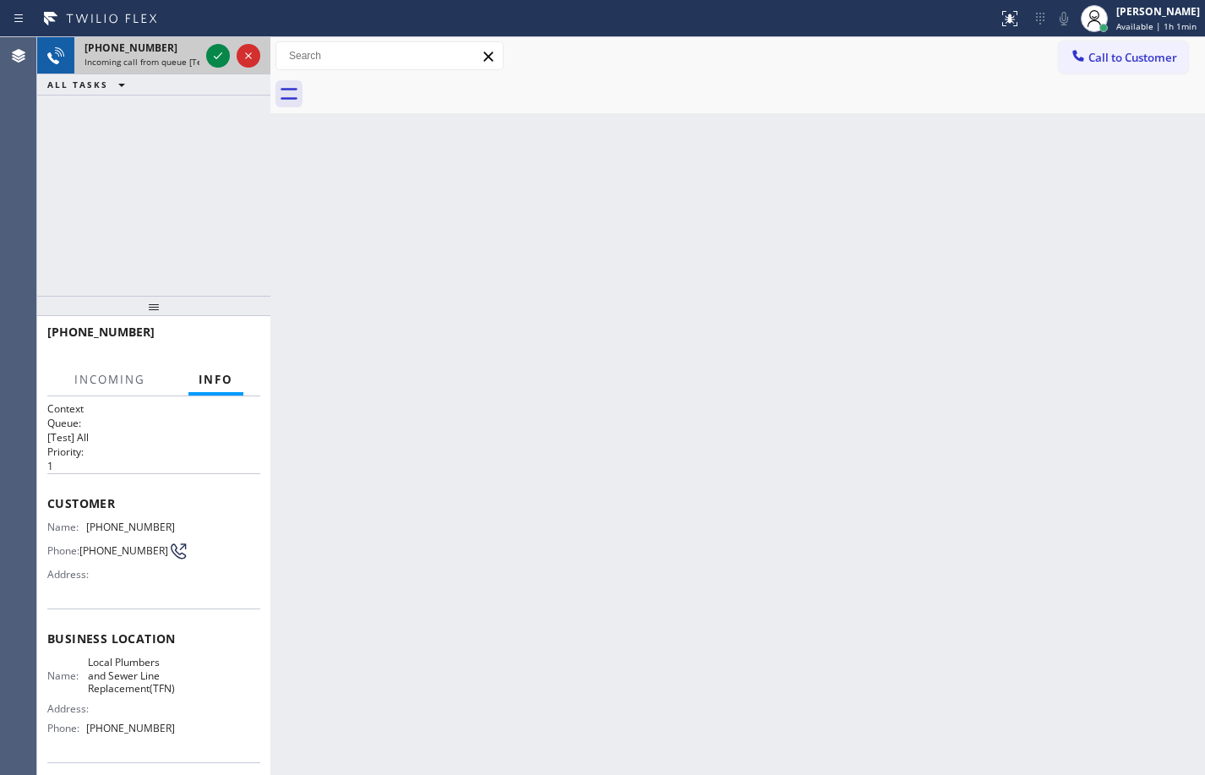
drag, startPoint x: 216, startPoint y: 41, endPoint x: 220, endPoint y: 56, distance: 14.8
click at [218, 44] on div at bounding box center [233, 55] width 61 height 37
click at [220, 57] on icon at bounding box center [218, 56] width 20 height 20
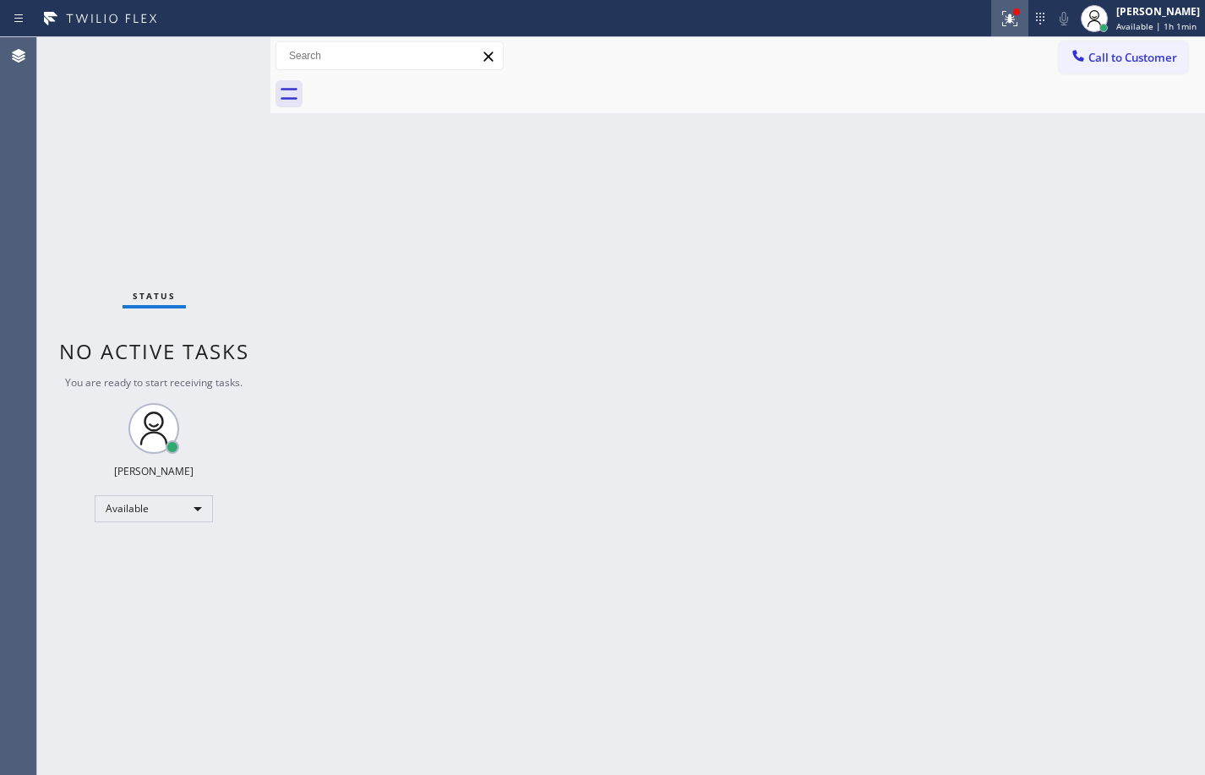
click at [991, 17] on div at bounding box center [1009, 18] width 37 height 20
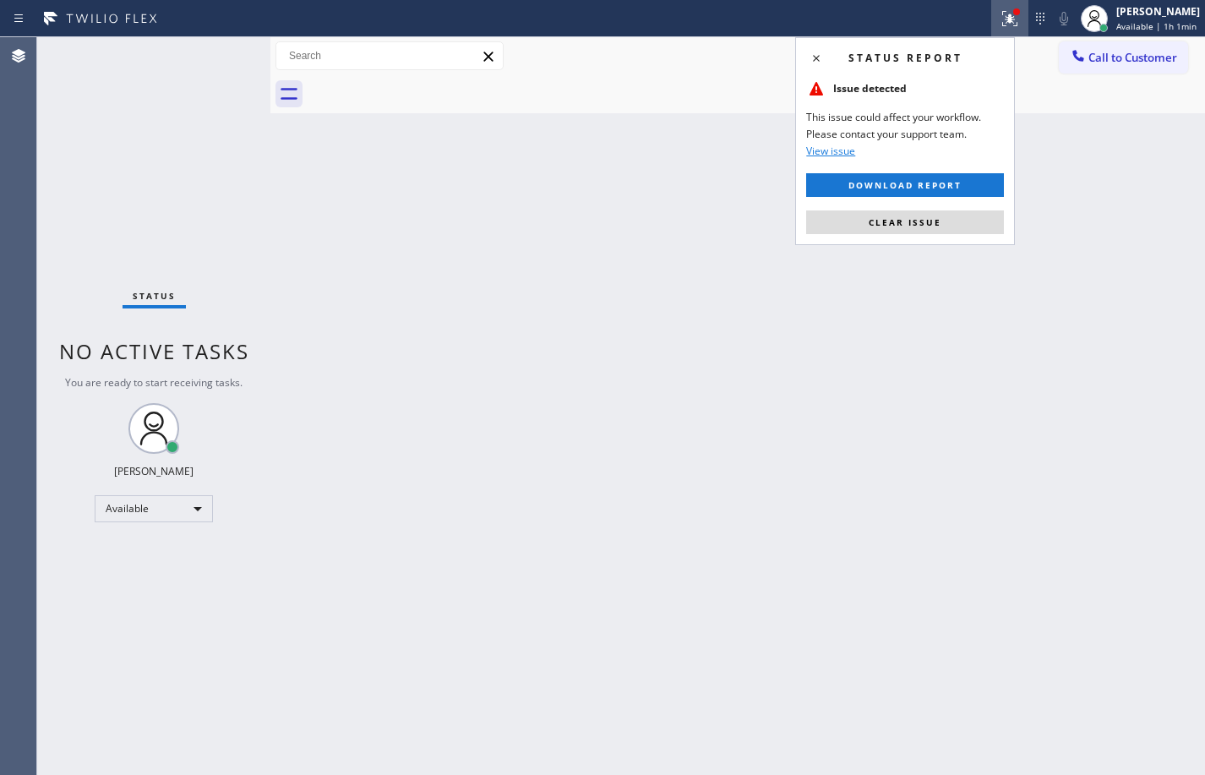
drag, startPoint x: 926, startPoint y: 221, endPoint x: 912, endPoint y: 252, distance: 34.4
click at [926, 221] on span "Clear issue" at bounding box center [905, 222] width 73 height 12
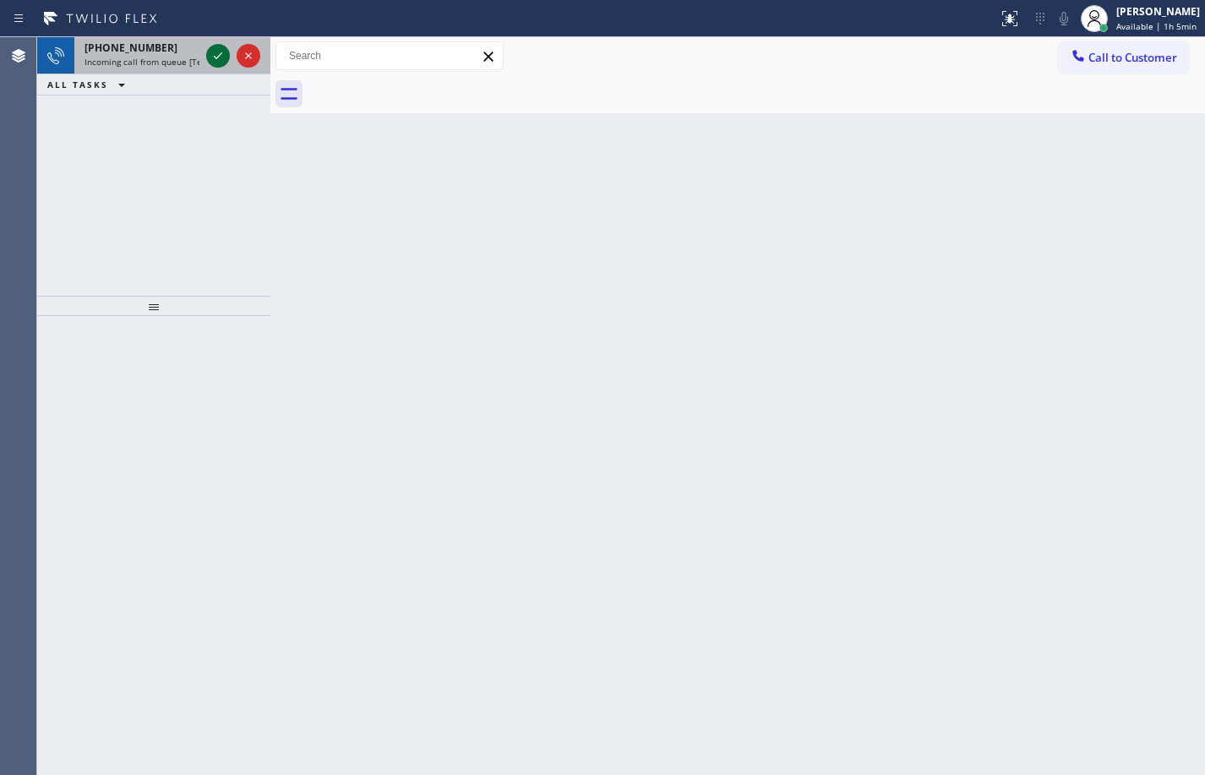
click at [225, 59] on icon at bounding box center [218, 56] width 20 height 20
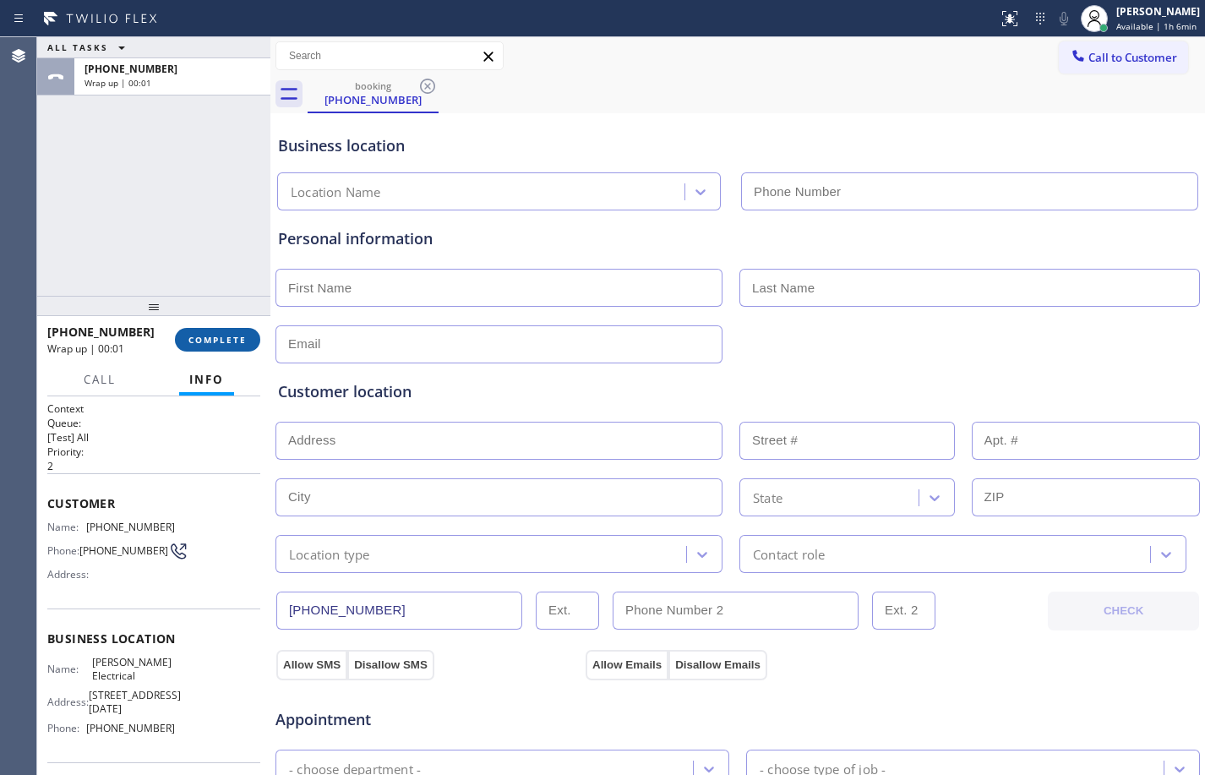
click at [221, 330] on button "COMPLETE" at bounding box center [217, 340] width 85 height 24
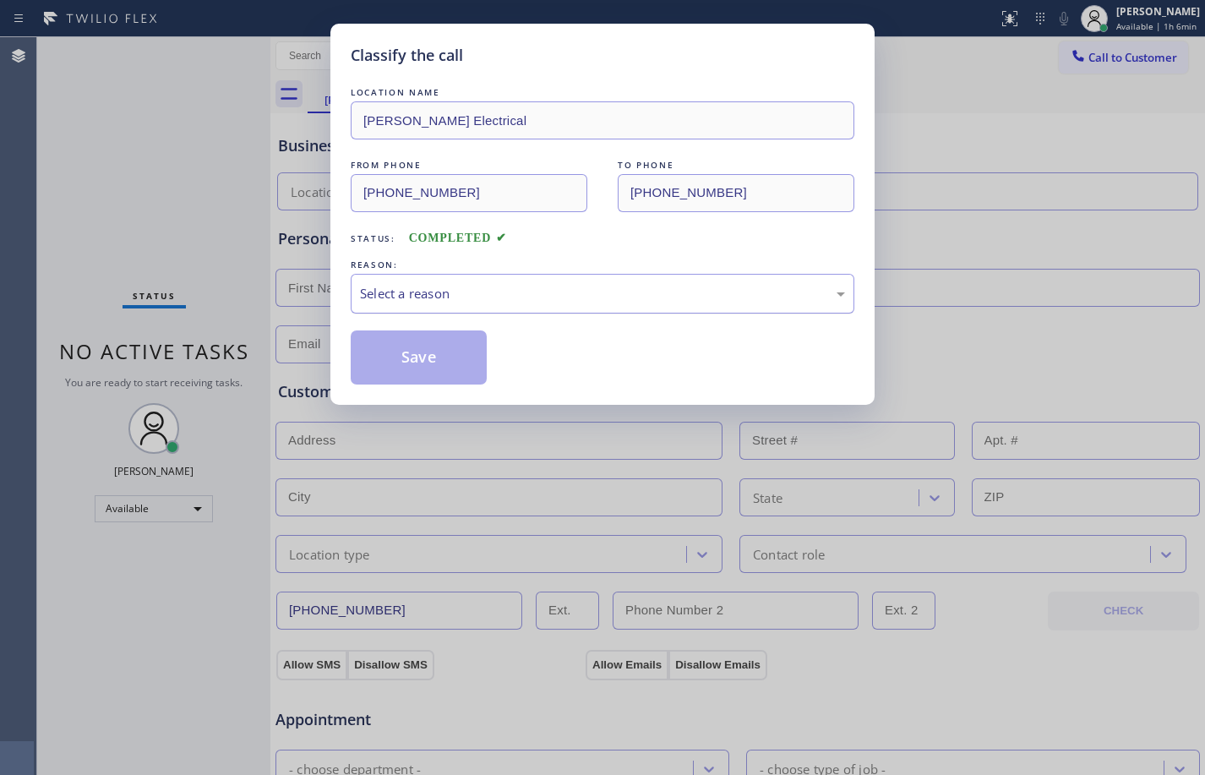
click at [654, 285] on div "Select a reason" at bounding box center [602, 293] width 485 height 19
click at [423, 357] on button "Save" at bounding box center [419, 357] width 136 height 54
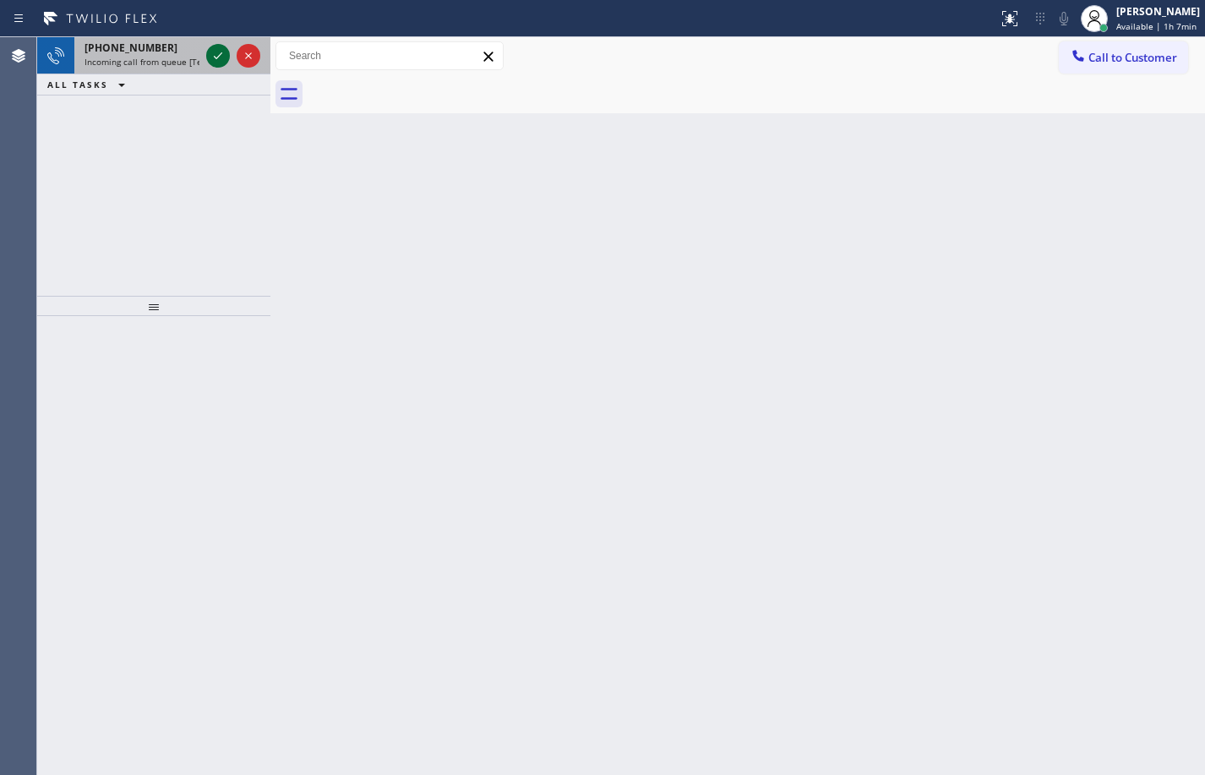
click at [218, 57] on icon at bounding box center [218, 55] width 8 height 7
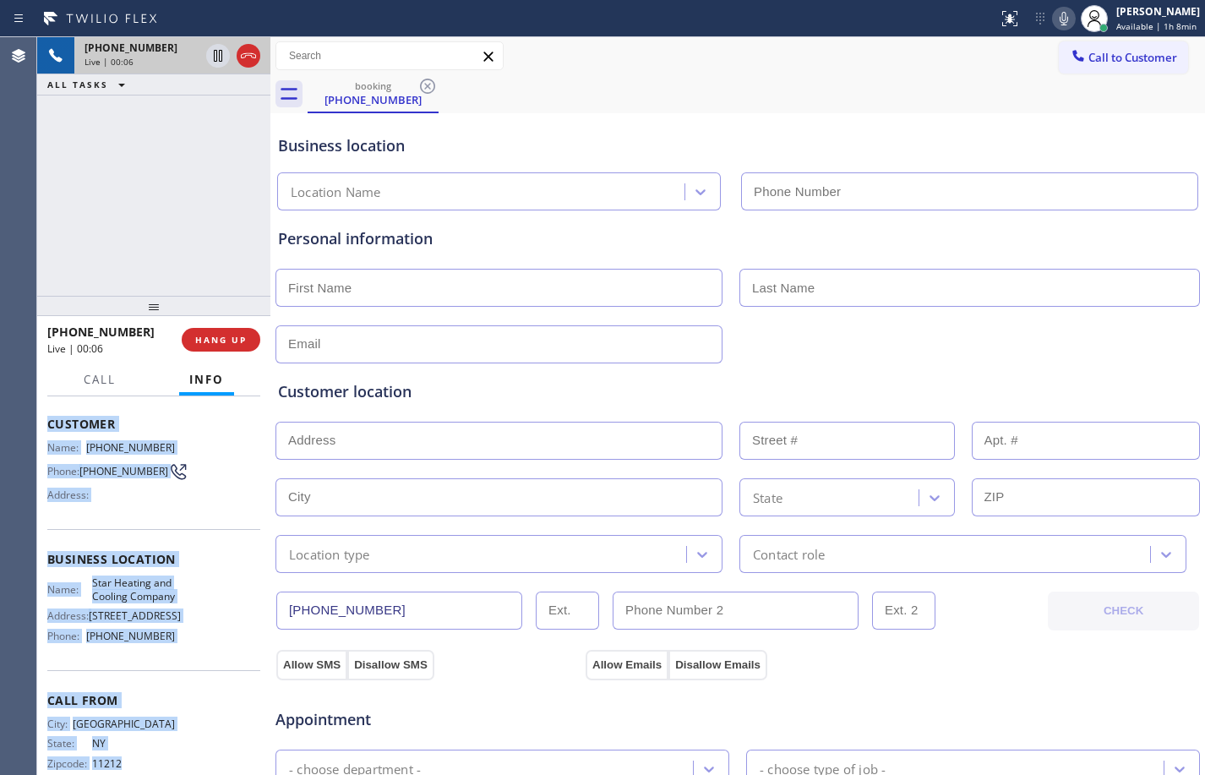
scroll to position [139, 0]
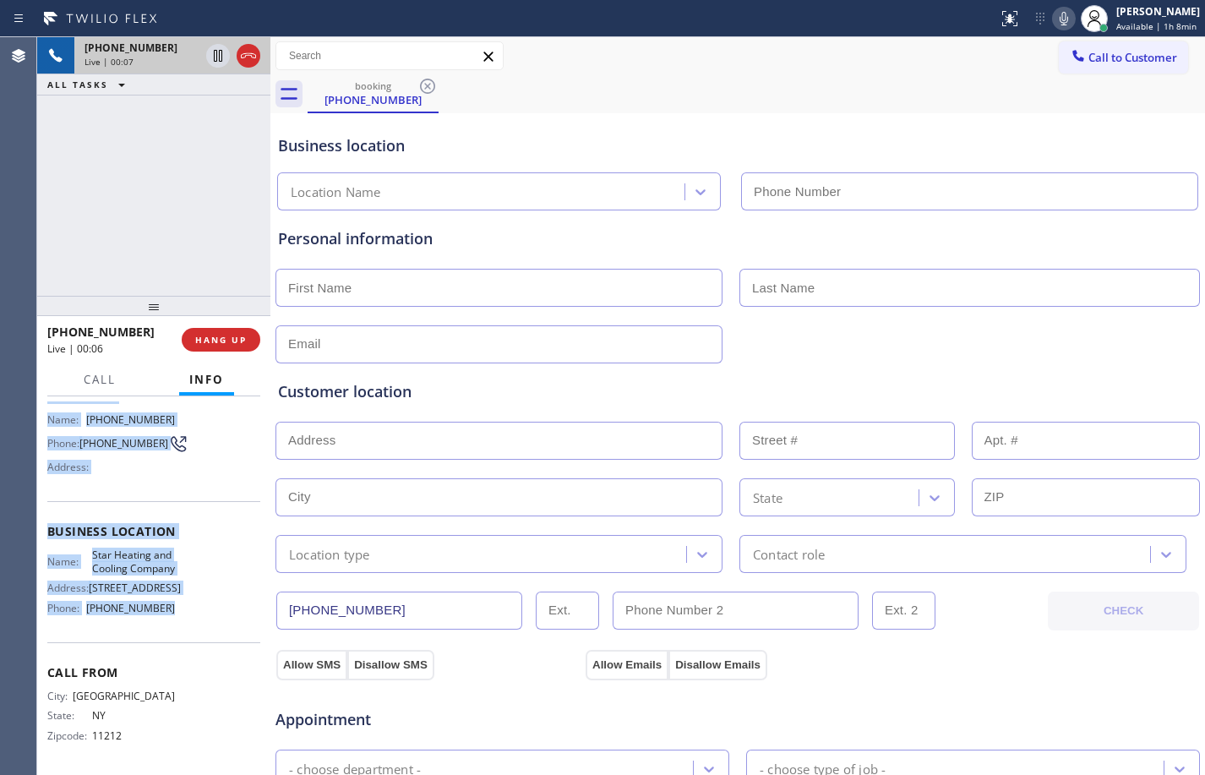
drag, startPoint x: 46, startPoint y: 499, endPoint x: 198, endPoint y: 630, distance: 200.7
click at [198, 630] on div "Context Queue: [Test] All Priority: 2 Customer Name: [PHONE_NUMBER] Phone: [PHO…" at bounding box center [153, 585] width 233 height 379
copy div "Customer Name: [PHONE_NUMBER] Phone: [PHONE_NUMBER] Address: Business location …"
click at [220, 57] on icon at bounding box center [218, 56] width 8 height 12
click at [1052, 21] on icon at bounding box center [1062, 18] width 20 height 20
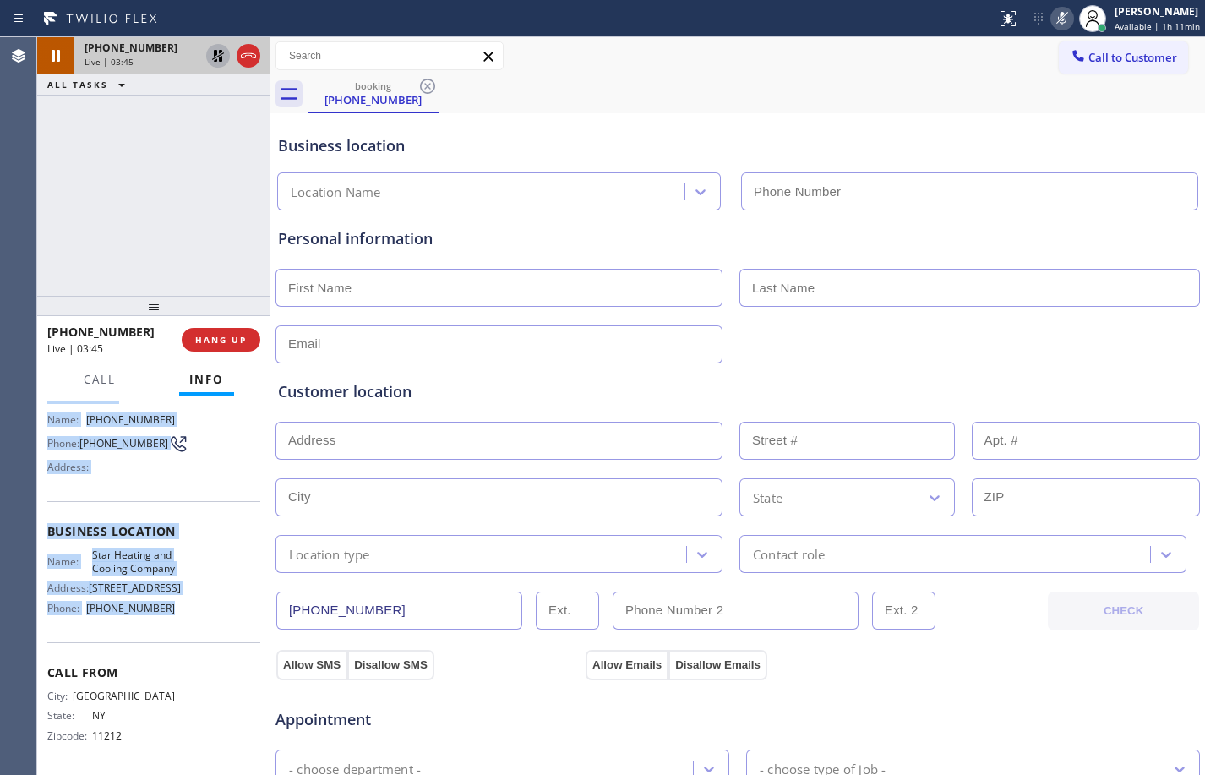
click at [225, 57] on icon at bounding box center [218, 56] width 20 height 20
click at [1060, 19] on icon at bounding box center [1062, 18] width 20 height 20
click at [788, 372] on div "Customer location >> ADD NEW ADDRESS << + NEW ADDRESS State Location type Conta…" at bounding box center [738, 468] width 926 height 210
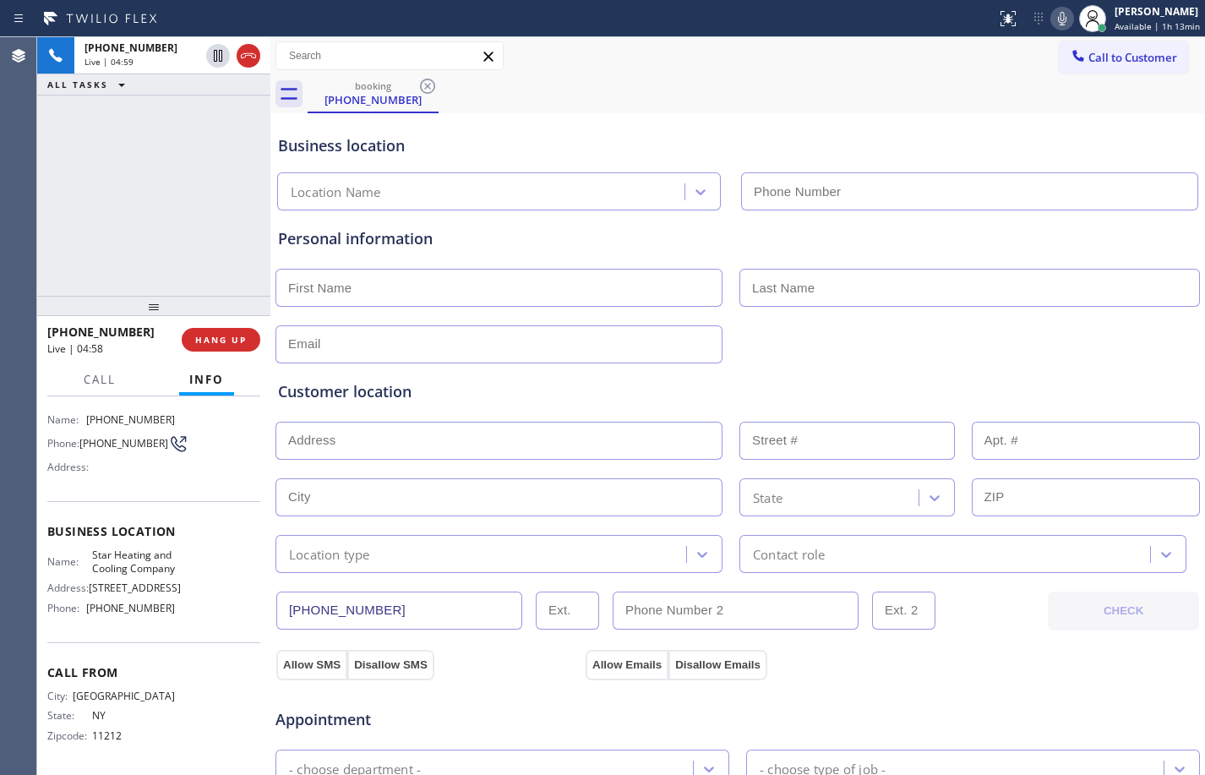
drag, startPoint x: 222, startPoint y: 63, endPoint x: 266, endPoint y: 63, distance: 43.9
click at [222, 63] on icon at bounding box center [218, 56] width 20 height 20
click at [1047, 30] on div "Status report No issues detected If you experience an issue, please download th…" at bounding box center [1097, 18] width 215 height 37
click at [1058, 25] on icon at bounding box center [1062, 19] width 8 height 14
drag, startPoint x: 215, startPoint y: 63, endPoint x: 238, endPoint y: 63, distance: 23.7
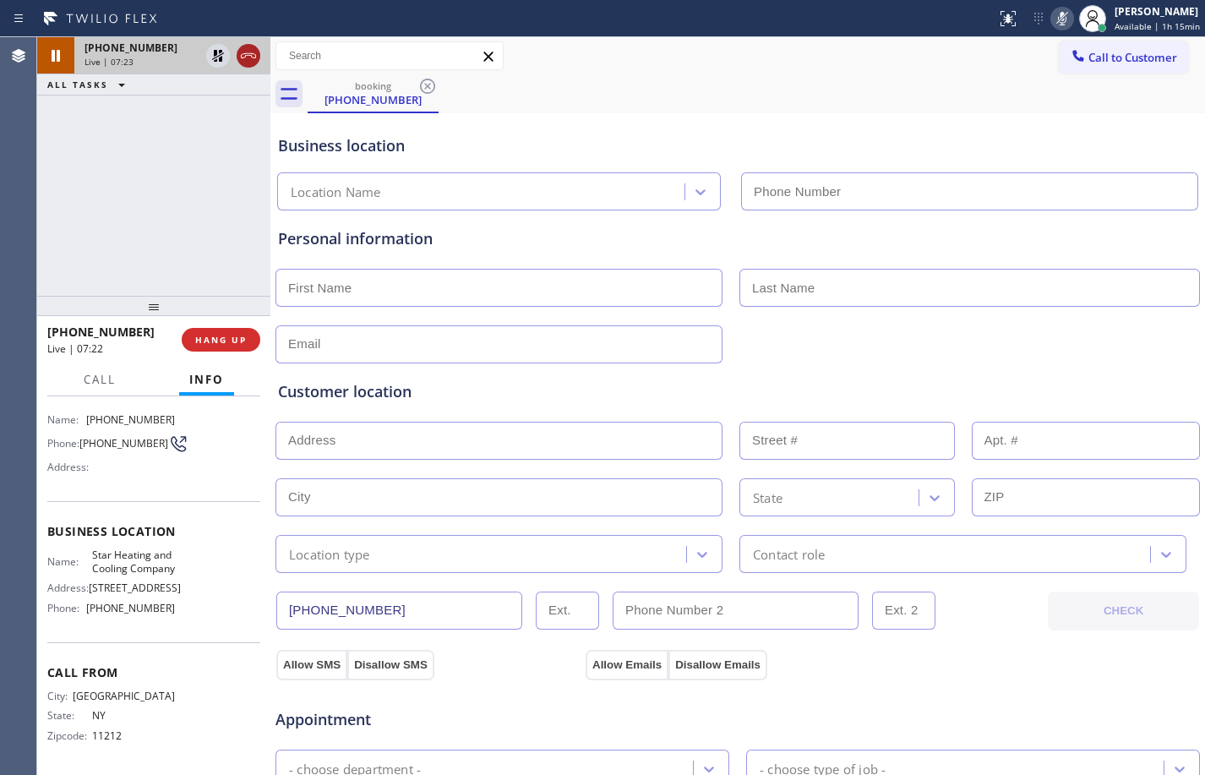
click at [215, 63] on icon at bounding box center [218, 56] width 20 height 20
click at [1052, 22] on icon at bounding box center [1062, 18] width 20 height 20
click at [1052, 14] on icon at bounding box center [1062, 18] width 20 height 20
click at [1052, 21] on icon at bounding box center [1062, 18] width 20 height 20
click at [221, 57] on icon at bounding box center [218, 56] width 20 height 20
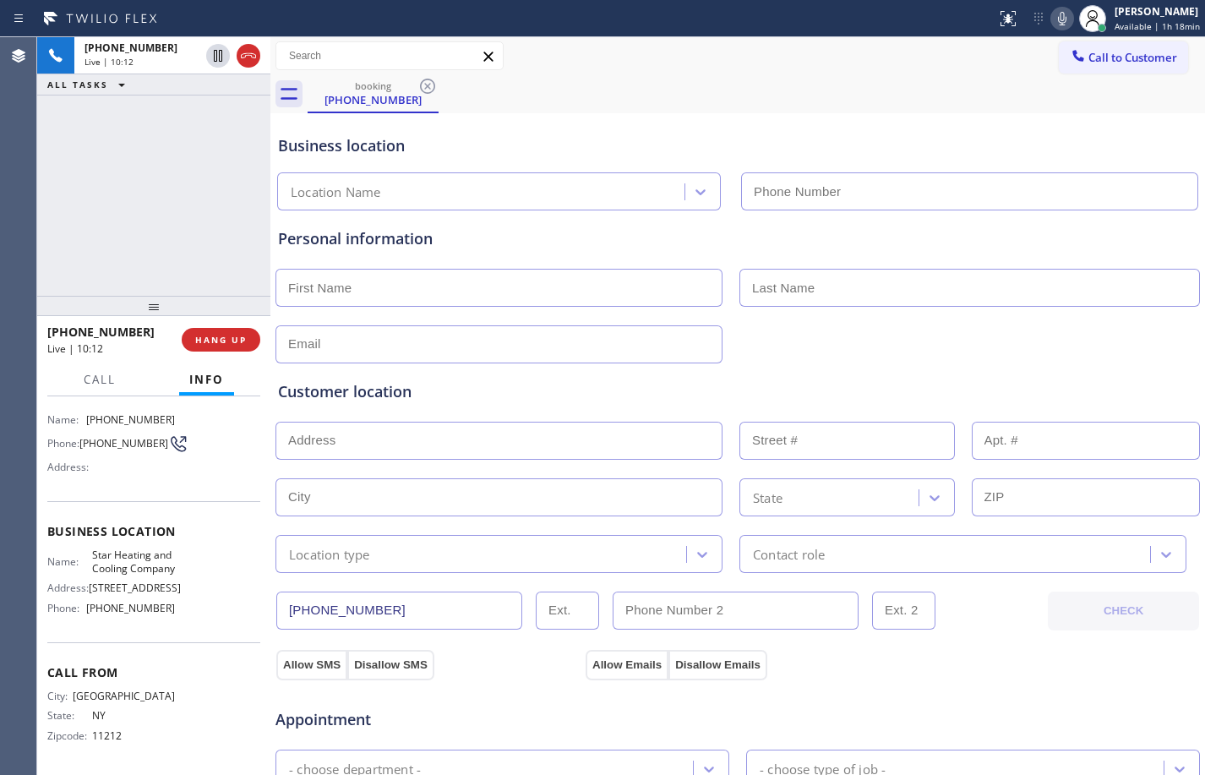
click at [1052, 15] on icon at bounding box center [1062, 18] width 20 height 20
click at [220, 53] on icon at bounding box center [218, 56] width 12 height 12
click at [1057, 24] on icon at bounding box center [1062, 18] width 20 height 20
click at [196, 230] on div "[PHONE_NUMBER] Live | 12:13 ALL TASKS ALL TASKS ACTIVE TASKS TASKS IN WRAP UP" at bounding box center [153, 166] width 233 height 259
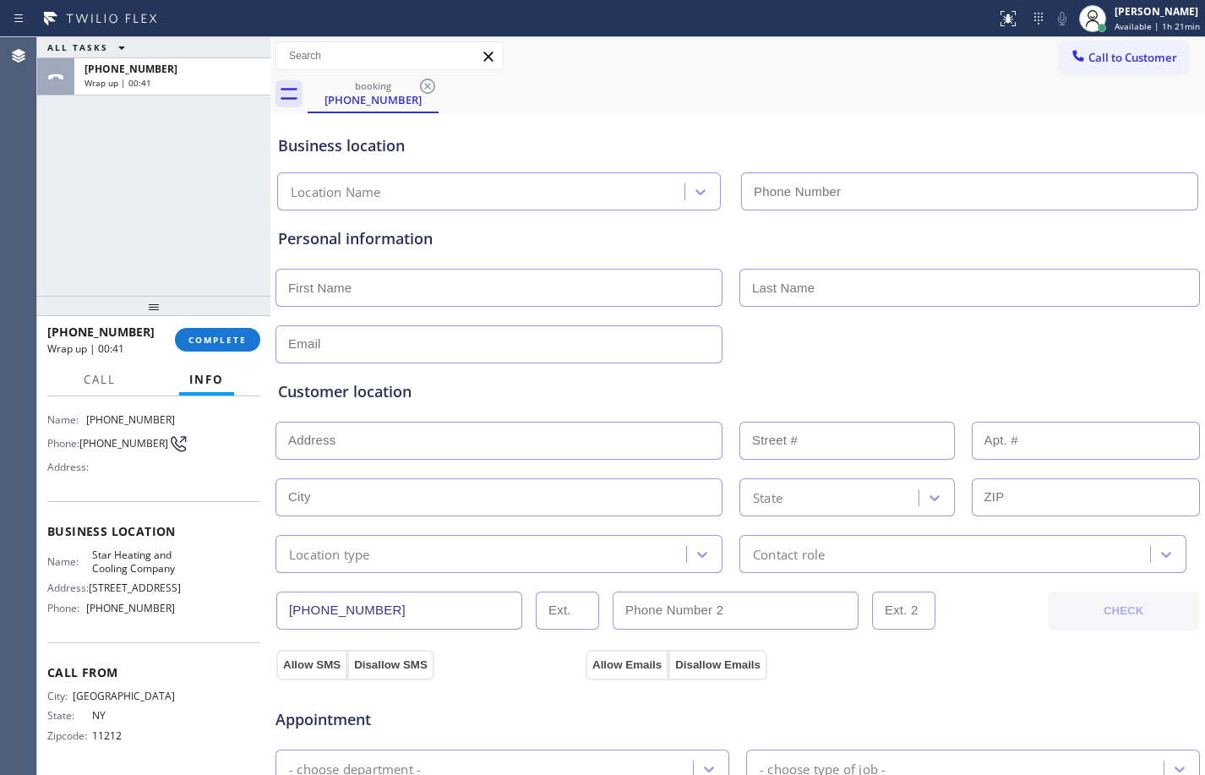
click at [85, 131] on div "ALL TASKS ALL TASKS ACTIVE TASKS TASKS IN WRAP UP [PHONE_NUMBER] Wrap up | 00:41" at bounding box center [153, 166] width 233 height 259
click at [394, 289] on input "text" at bounding box center [498, 288] width 447 height 38
type input "Mr."
type input "Jaral"
click at [447, 346] on input "text" at bounding box center [498, 344] width 447 height 38
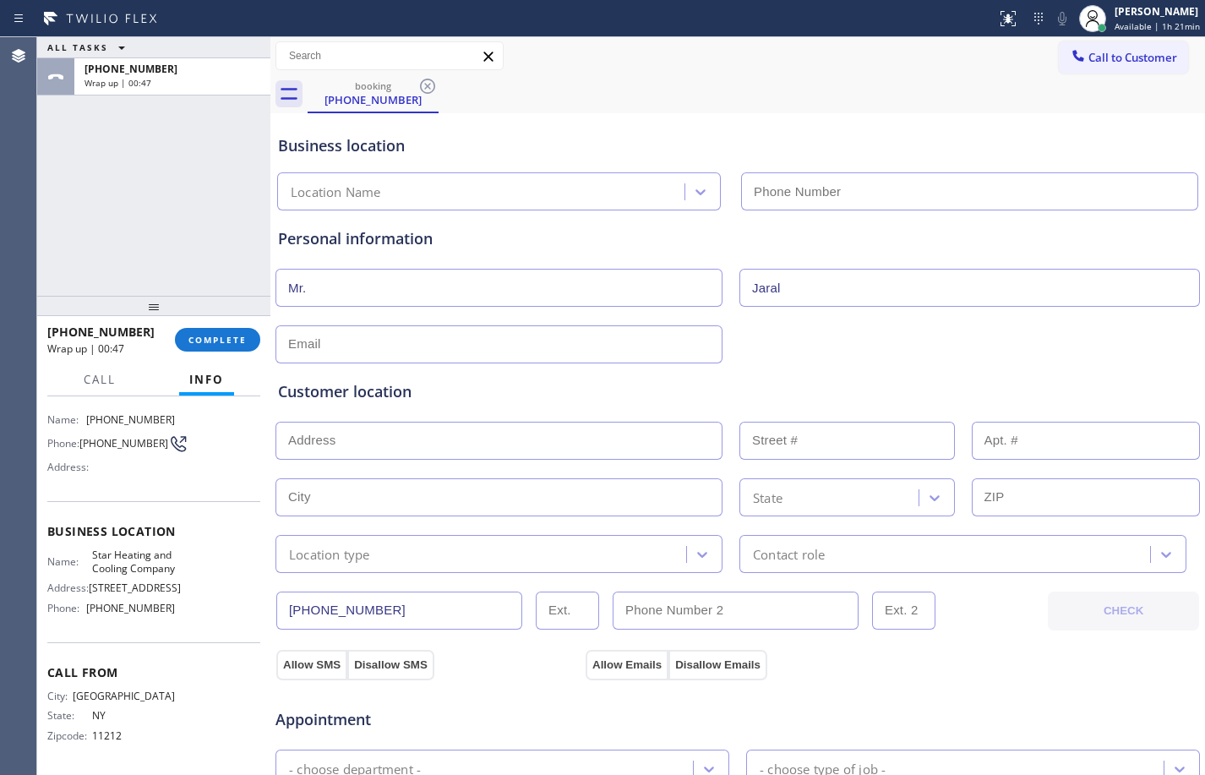
type input "b"
type input "[EMAIL_ADDRESS][DOMAIN_NAME]"
click at [501, 439] on input "text" at bounding box center [498, 441] width 447 height 38
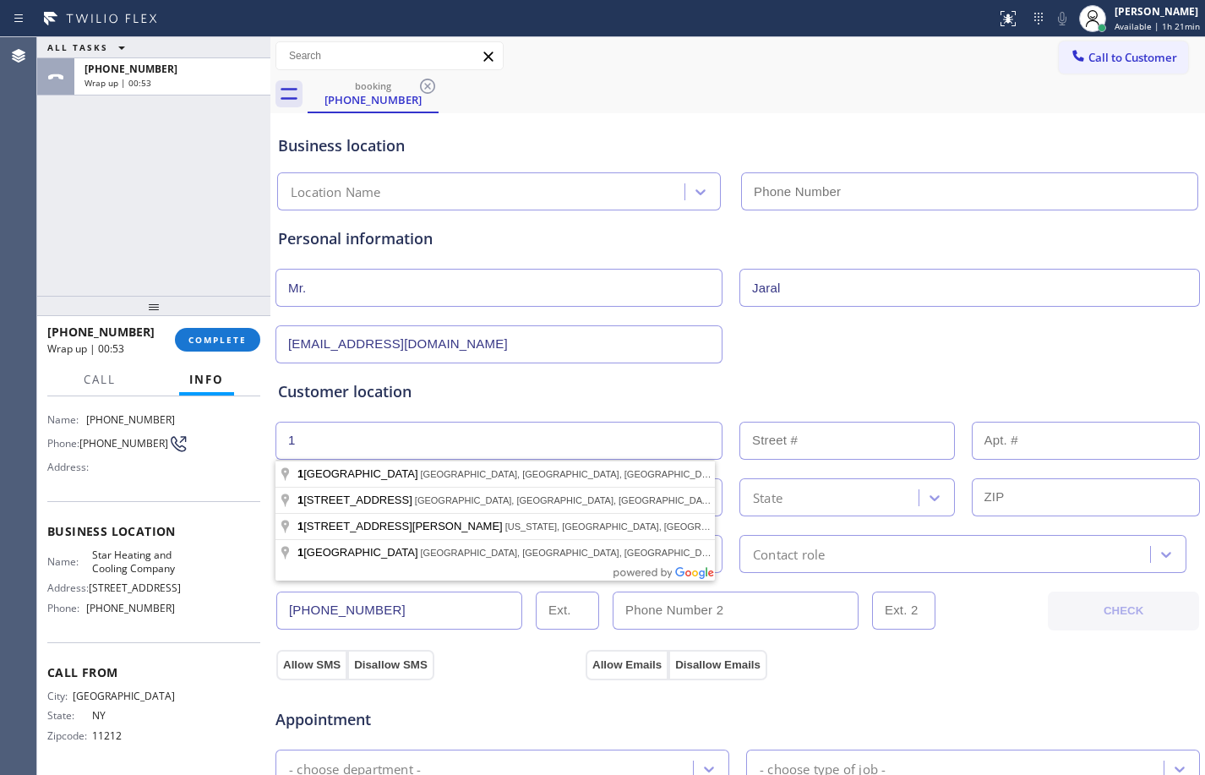
type input "1"
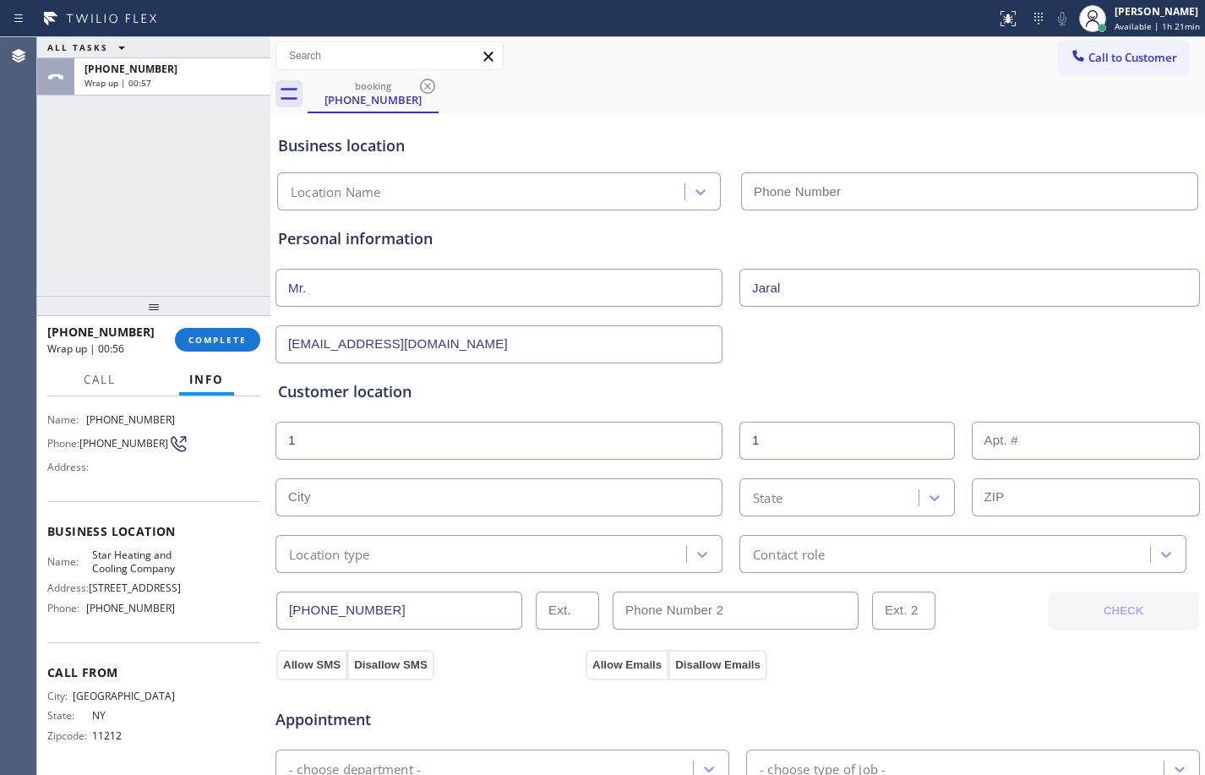
type input "1"
click at [408, 499] on input "text" at bounding box center [498, 497] width 447 height 38
paste input "[GEOGRAPHIC_DATA]"
drag, startPoint x: 428, startPoint y: 505, endPoint x: 334, endPoint y: 492, distance: 95.5
click at [334, 492] on input "[GEOGRAPHIC_DATA]" at bounding box center [498, 497] width 447 height 38
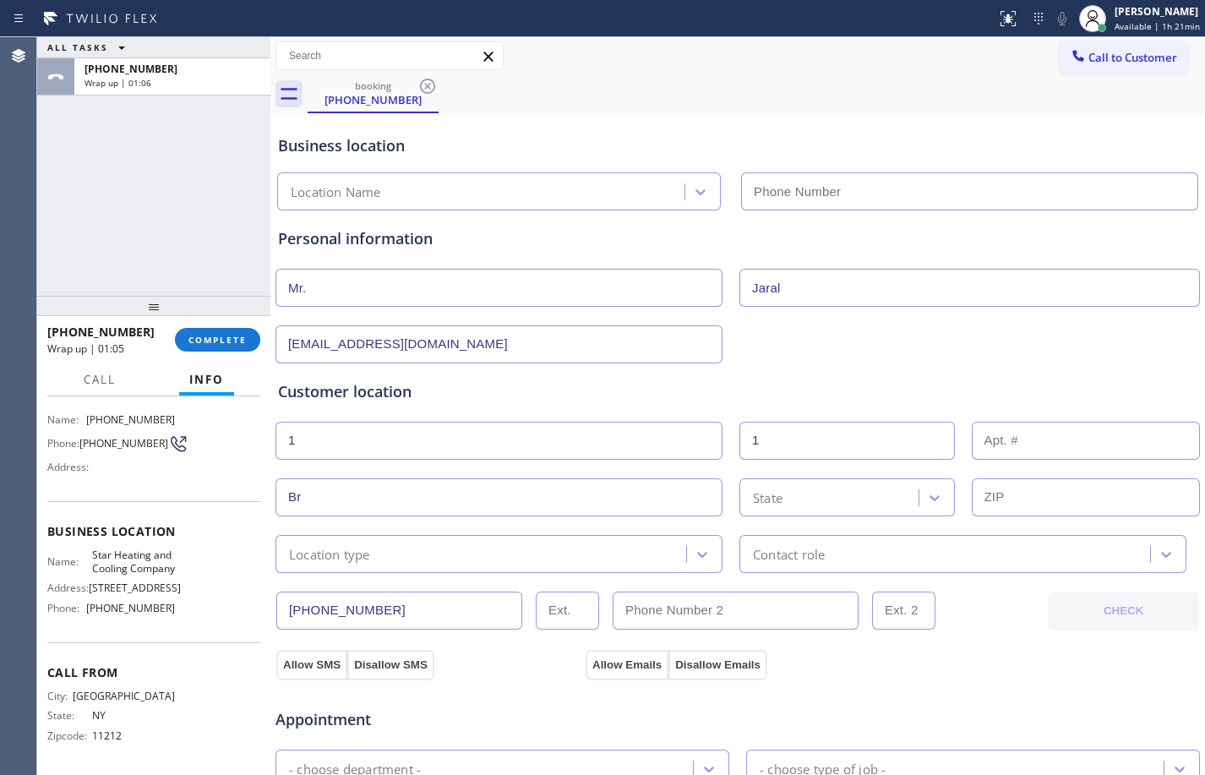
type input "B"
click at [412, 460] on div "Customer location >> ADD NEW ADDRESS << + NEW ADDRESS 1 1 State Location type C…" at bounding box center [737, 476] width 919 height 193
click at [414, 443] on input "1" at bounding box center [498, 441] width 447 height 38
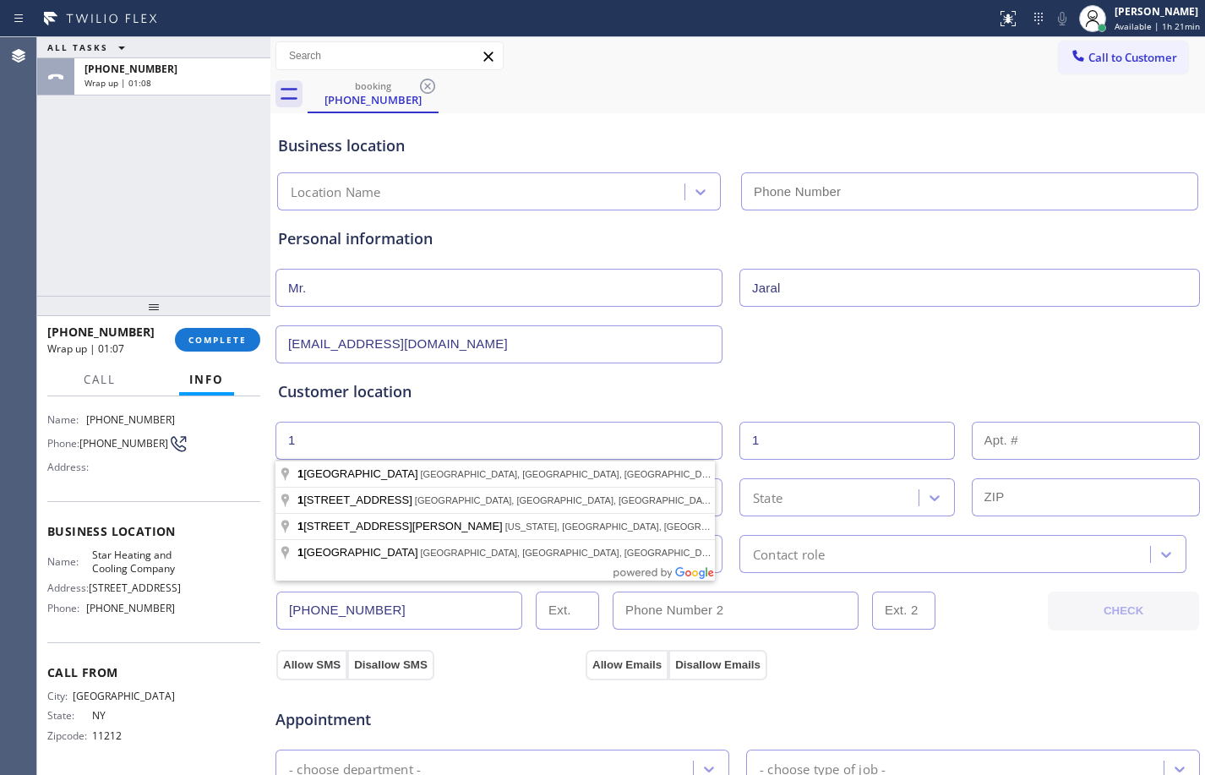
drag, startPoint x: 414, startPoint y: 443, endPoint x: 200, endPoint y: 423, distance: 214.8
click at [205, 423] on div "ALL TASKS ALL TASKS ACTIVE TASKS TASKS IN WRAP UP [PHONE_NUMBER] Wrap up | 01:0…" at bounding box center [621, 406] width 1168 height 738
paste input "[GEOGRAPHIC_DATA]"
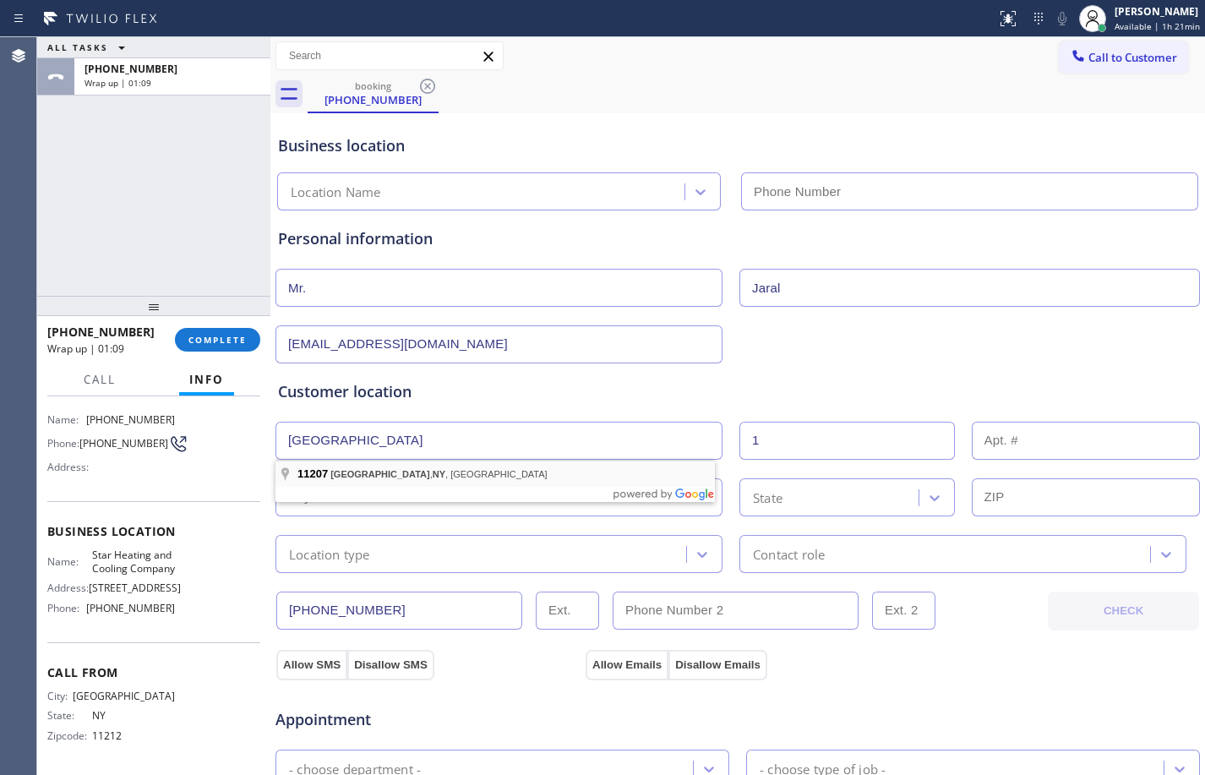
type input "[GEOGRAPHIC_DATA], [GEOGRAPHIC_DATA]"
type input "[US_STATE]"
type input "11207"
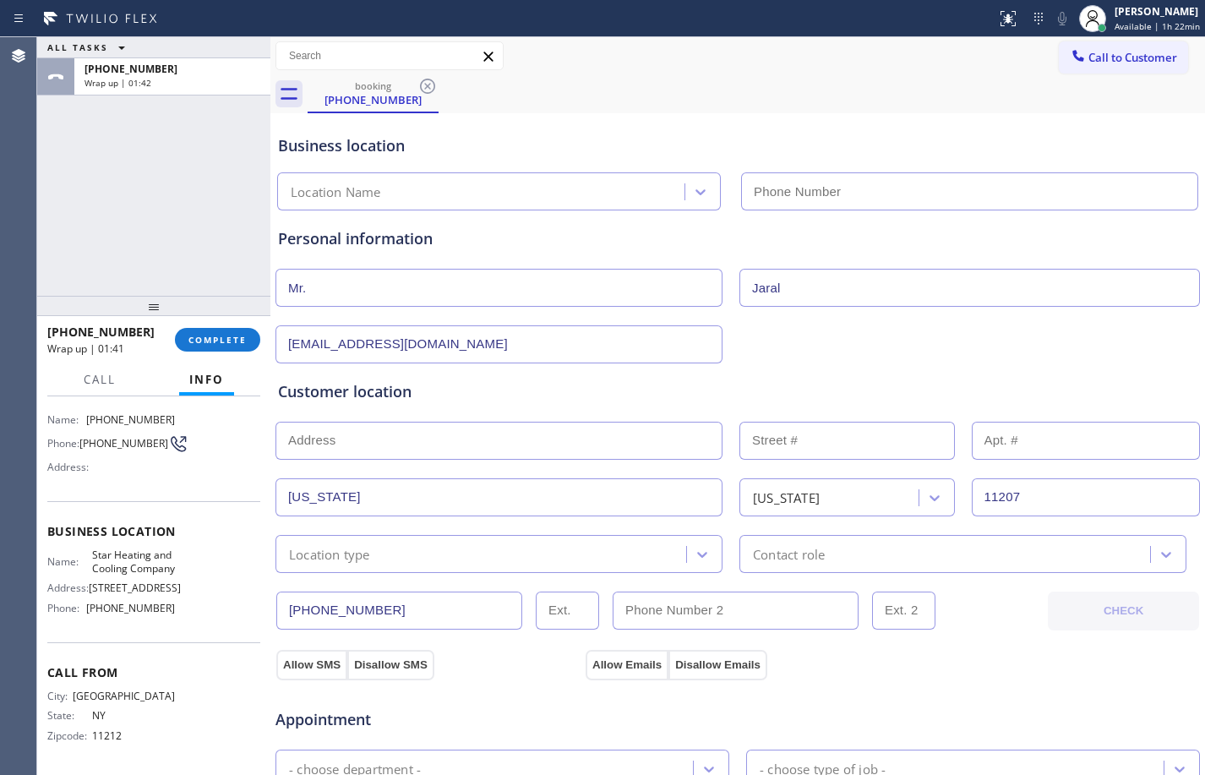
drag, startPoint x: 128, startPoint y: 172, endPoint x: 707, endPoint y: 376, distance: 614.7
click at [128, 172] on div "ALL TASKS ALL TASKS ACTIVE TASKS TASKS IN WRAP UP [PHONE_NUMBER] Wrap up | 01:42" at bounding box center [153, 166] width 233 height 259
click at [511, 442] on input "text" at bounding box center [498, 441] width 447 height 38
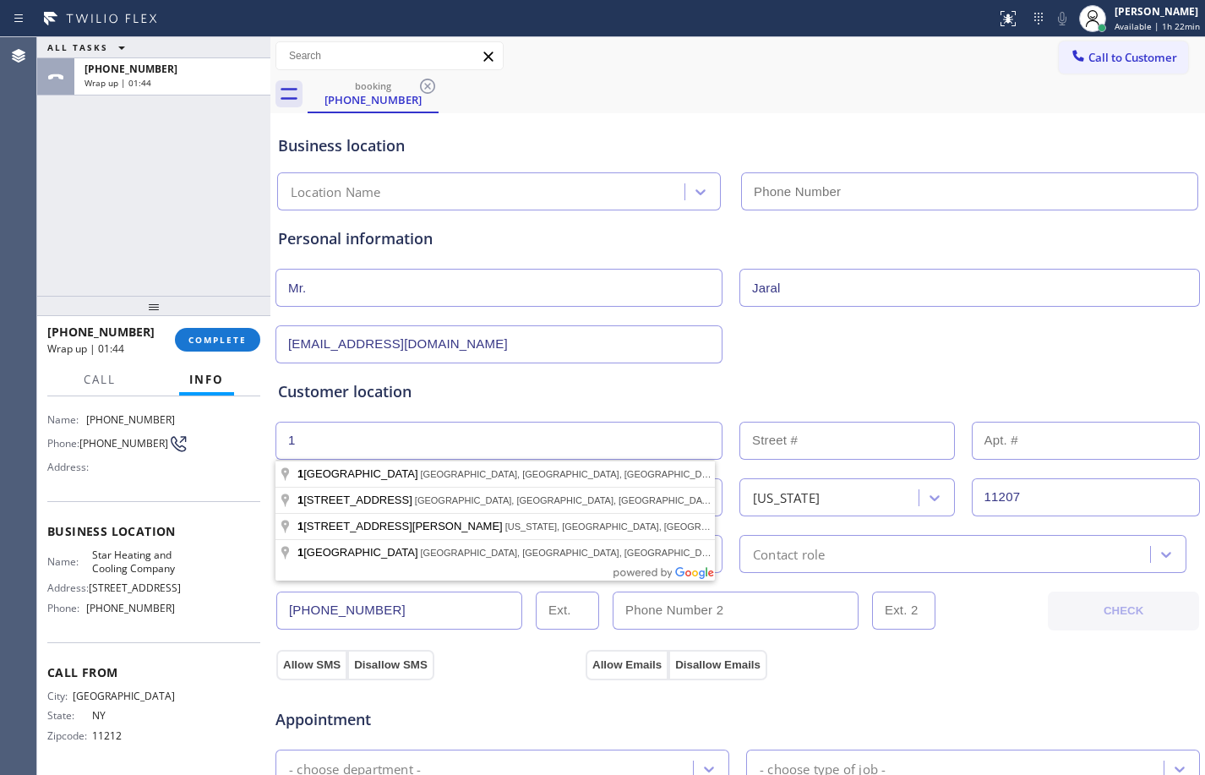
type input "1"
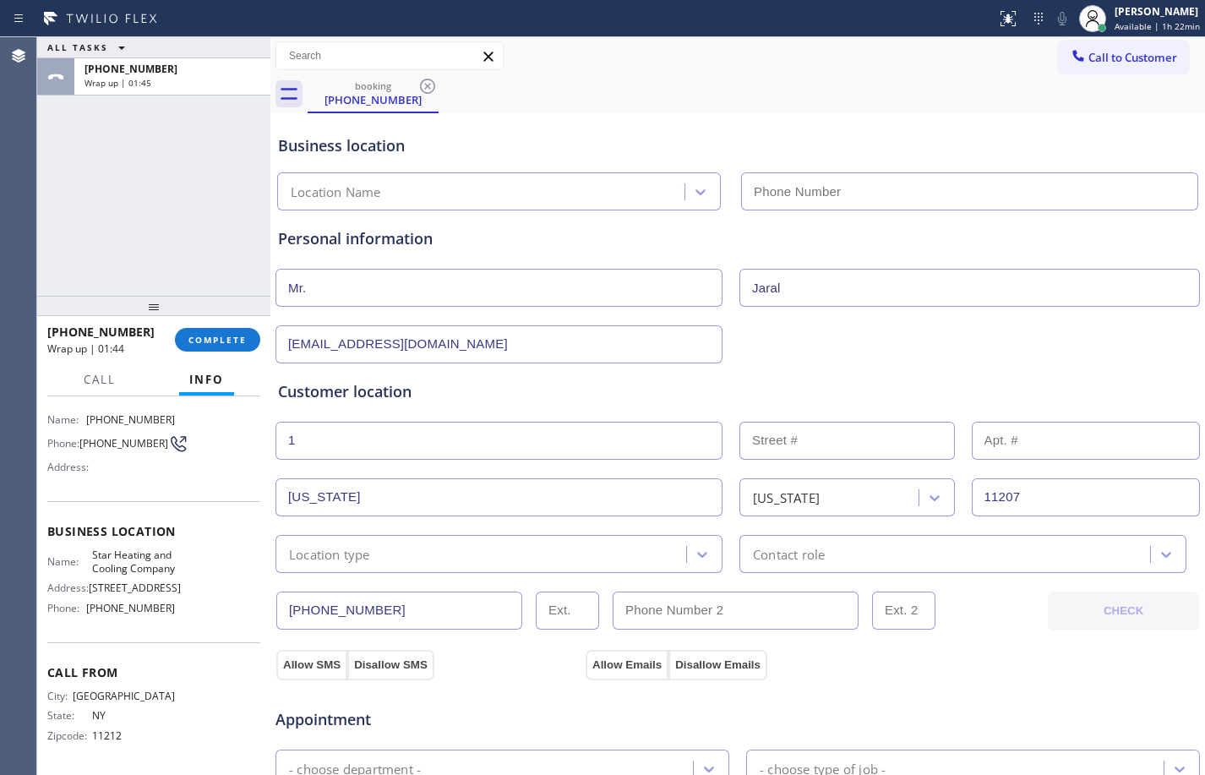
type input "2"
type input "1"
click at [485, 549] on div "Location type" at bounding box center [484, 554] width 406 height 30
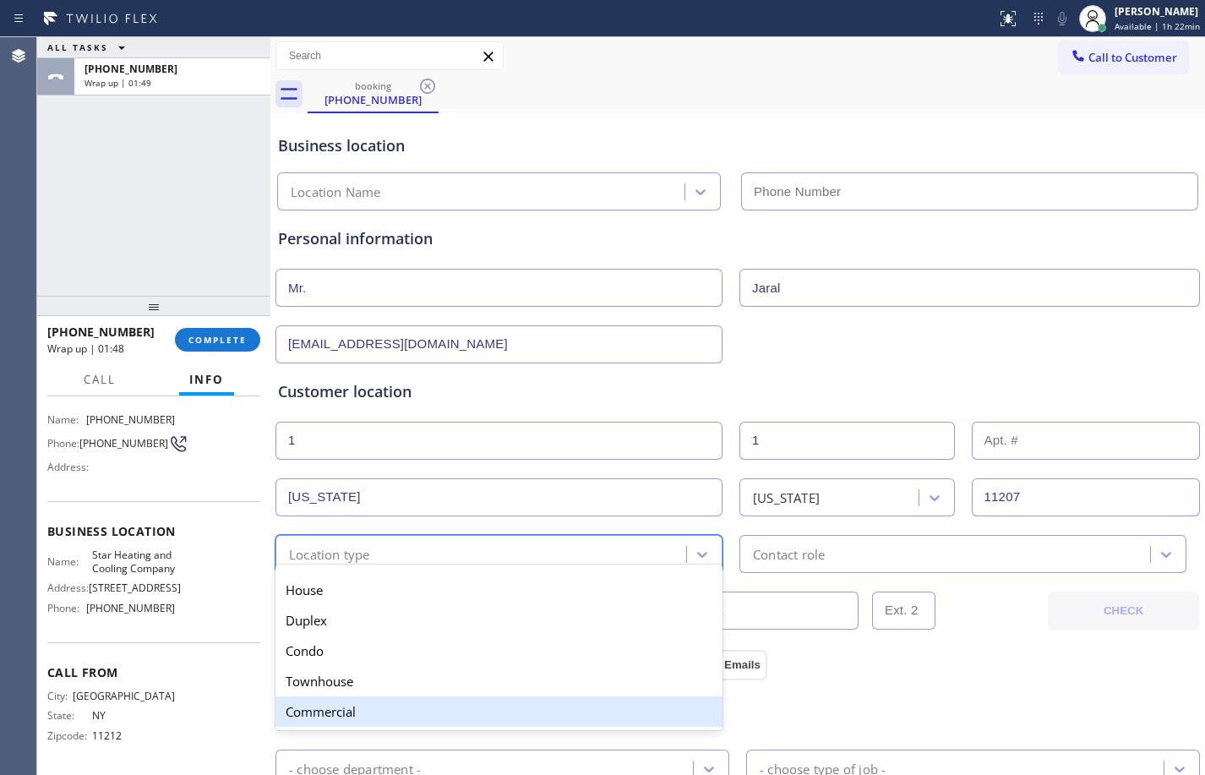
click at [439, 717] on div "Commercial" at bounding box center [498, 711] width 447 height 30
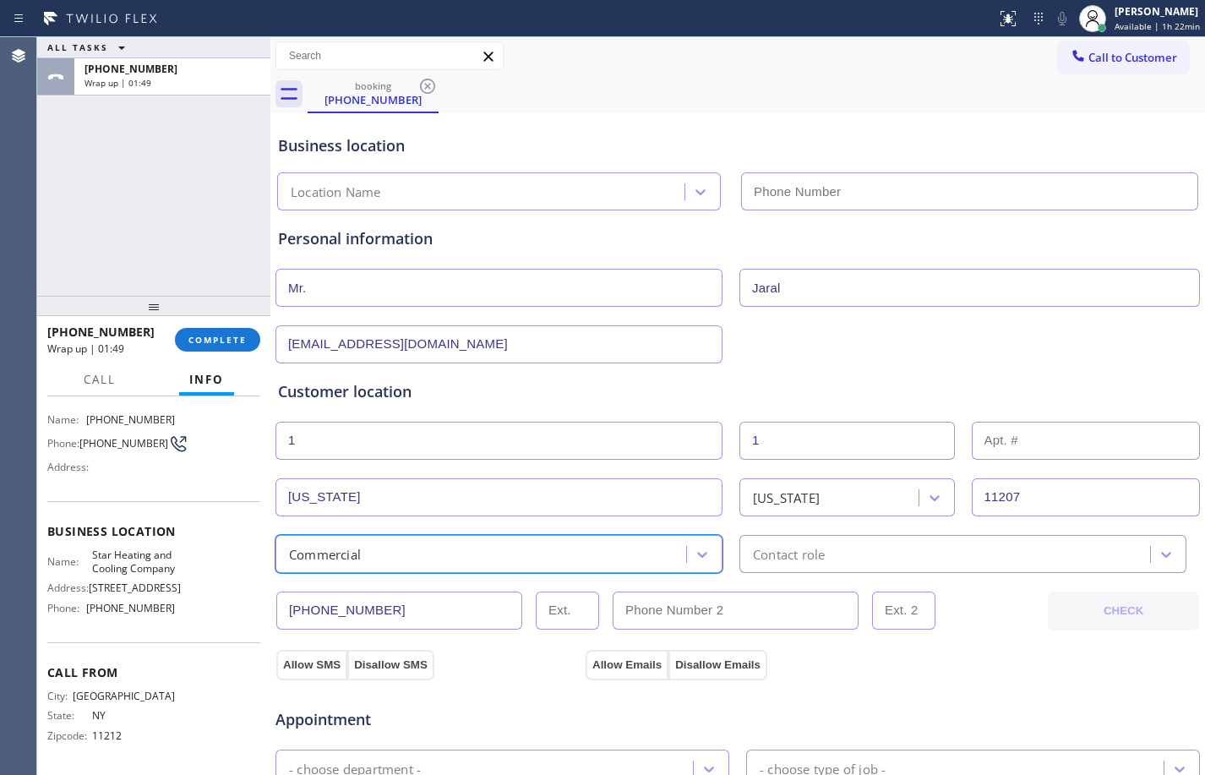
click at [865, 564] on div "Contact role" at bounding box center [962, 554] width 447 height 38
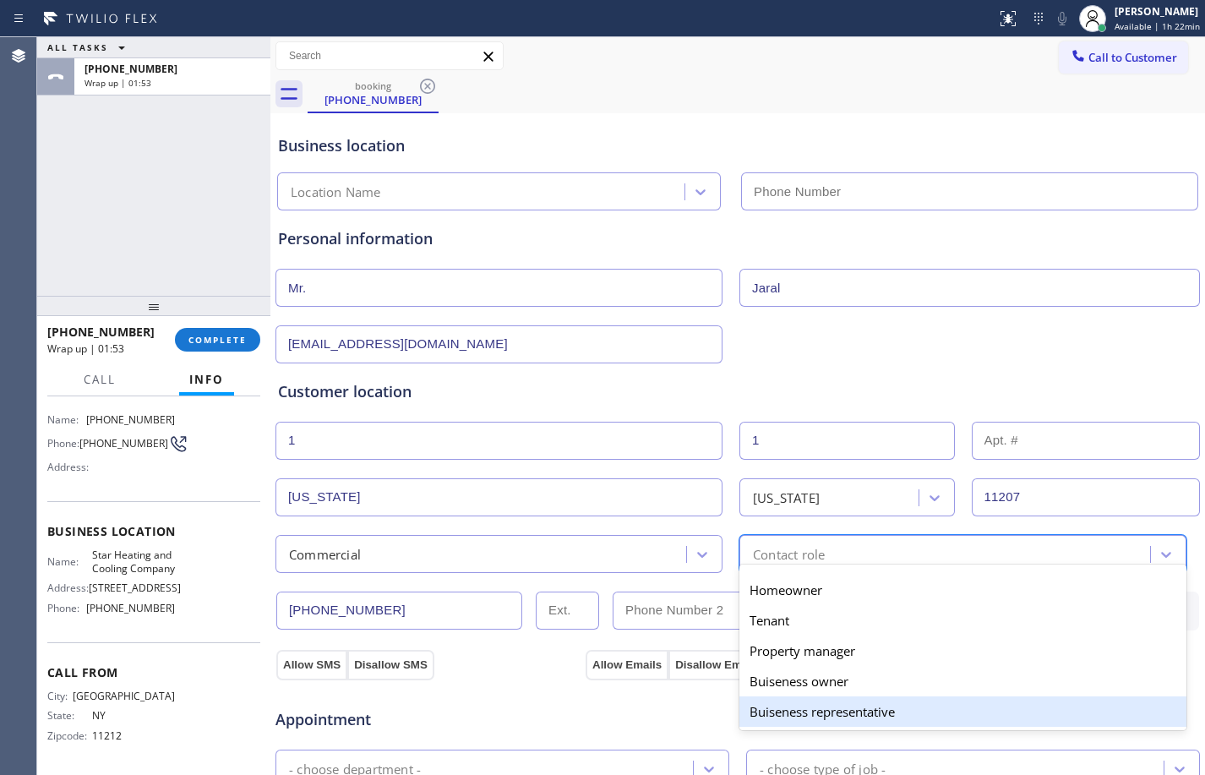
click at [856, 709] on div "Buiseness representative" at bounding box center [962, 711] width 447 height 30
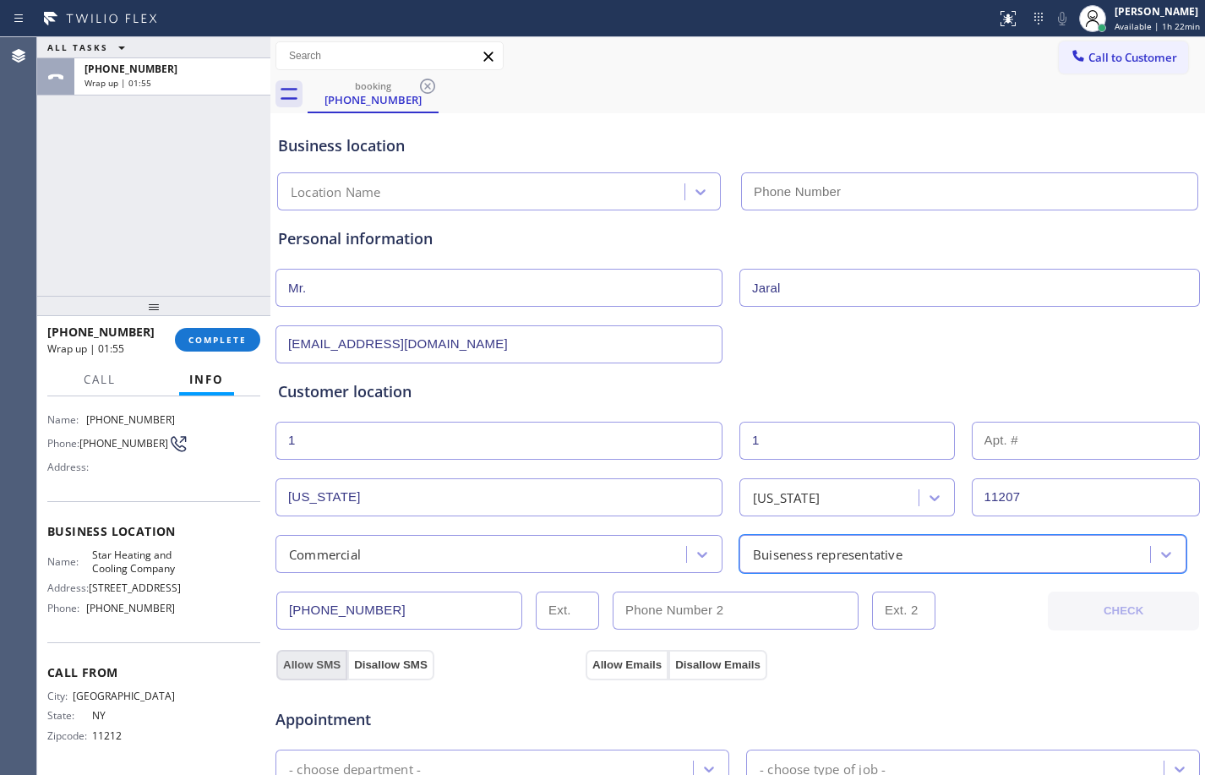
click at [313, 664] on button "Allow SMS" at bounding box center [311, 665] width 71 height 30
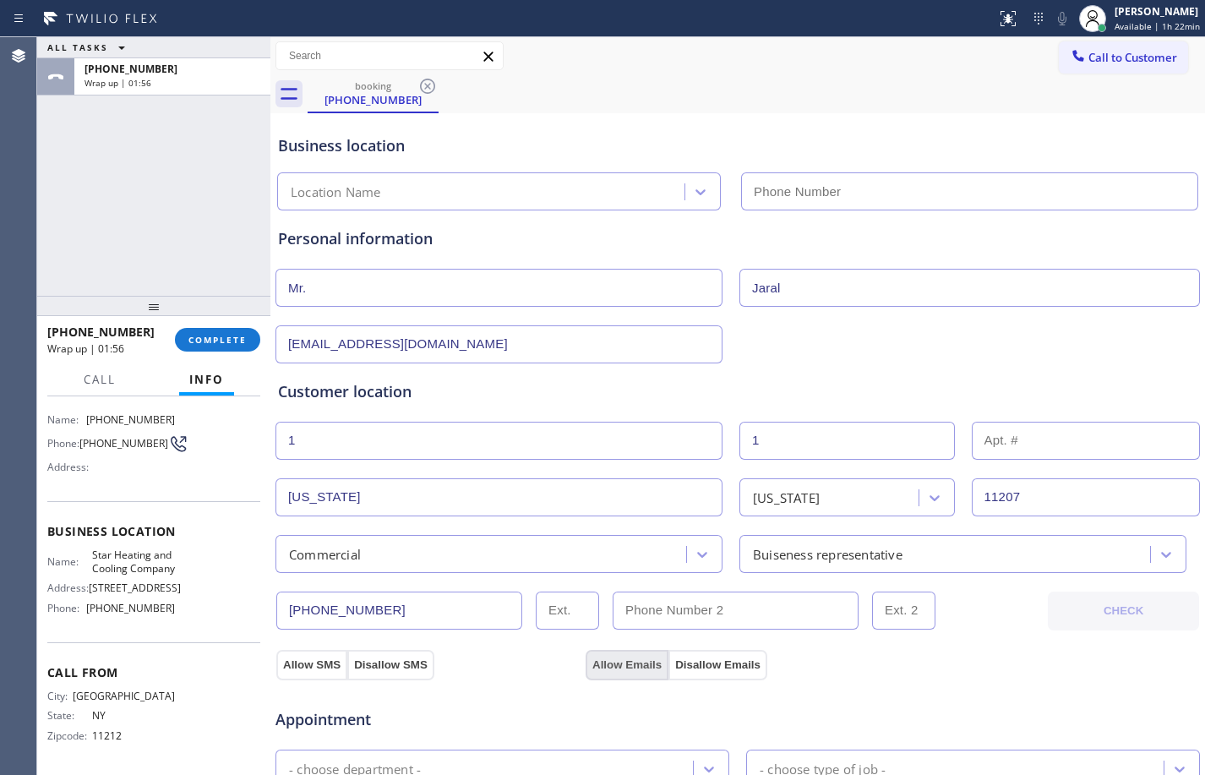
click at [643, 658] on button "Allow Emails" at bounding box center [627, 665] width 83 height 30
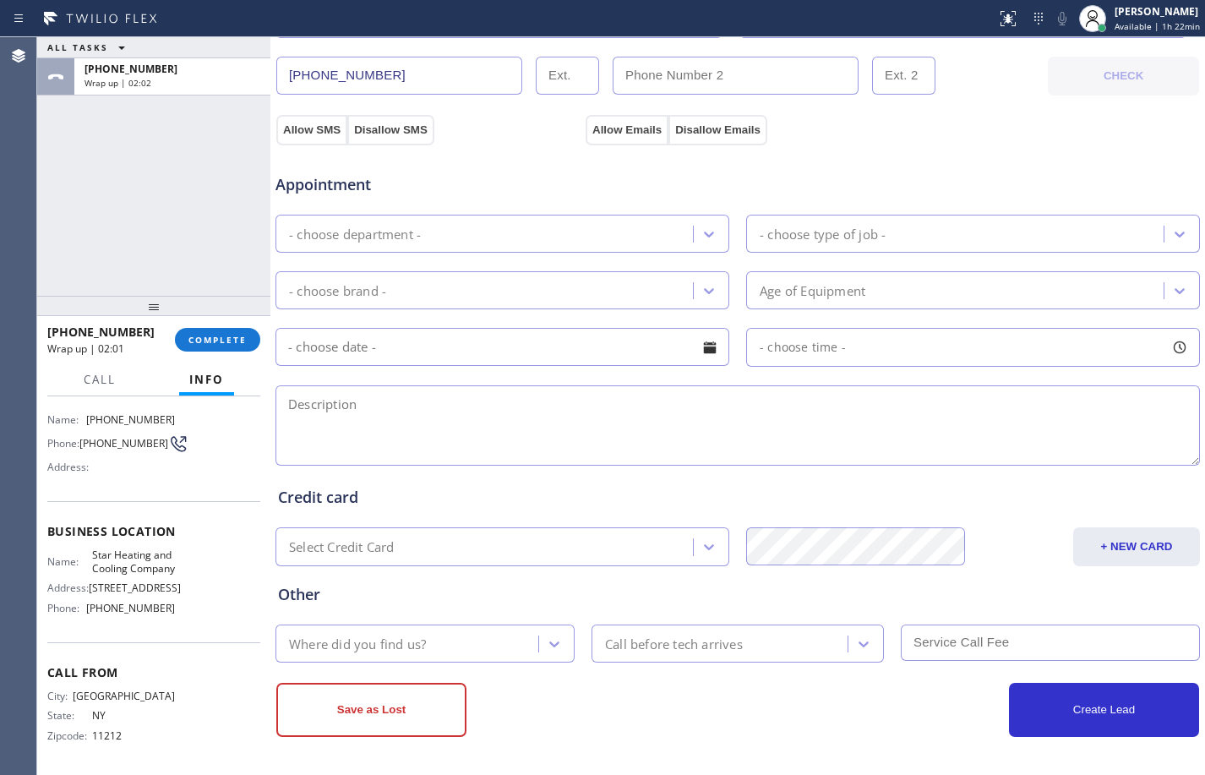
click at [428, 232] on div "- choose department -" at bounding box center [487, 234] width 412 height 30
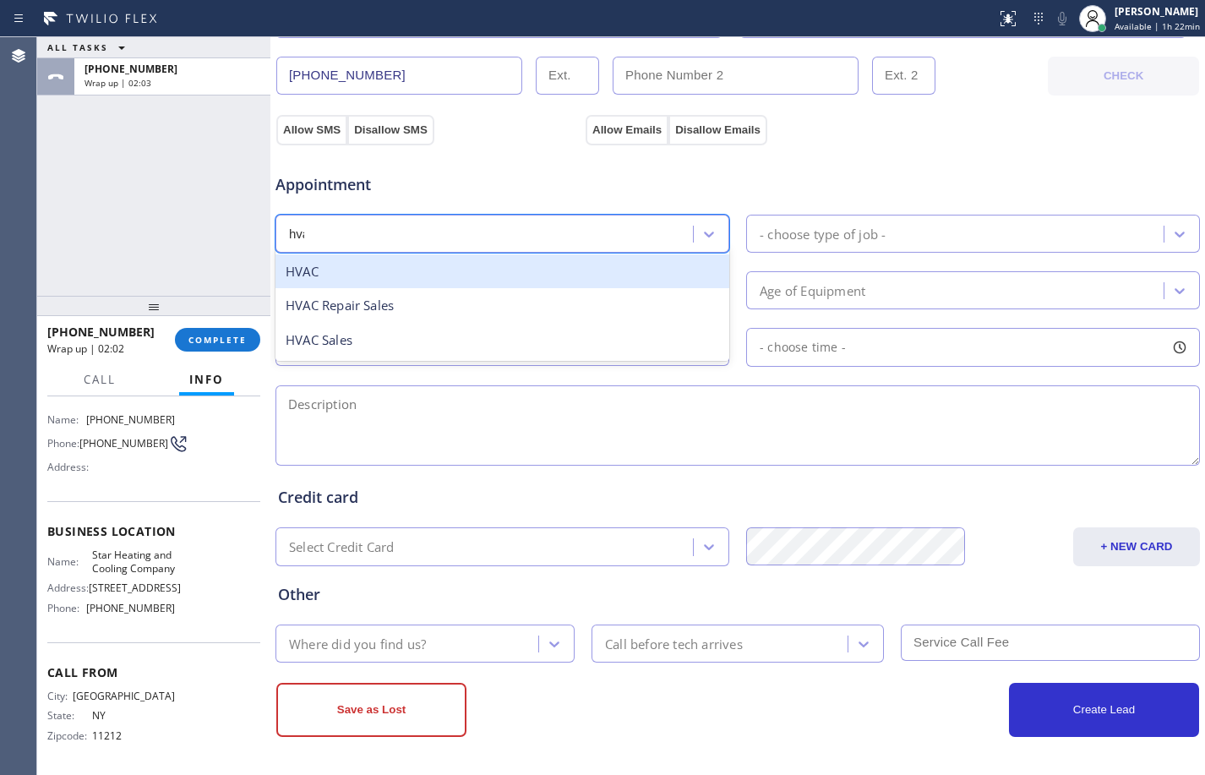
type input "hvac"
click at [367, 279] on div "HVAC" at bounding box center [502, 271] width 454 height 35
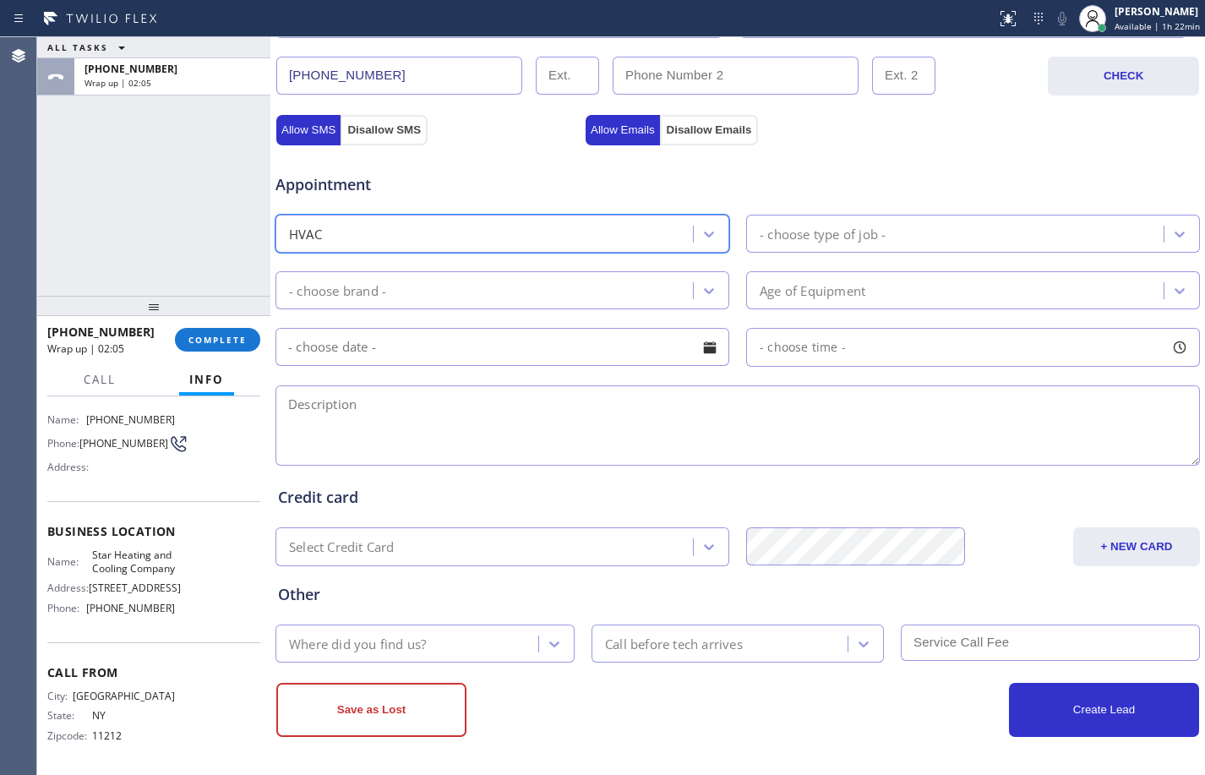
click at [793, 235] on div "- choose type of job -" at bounding box center [823, 233] width 126 height 19
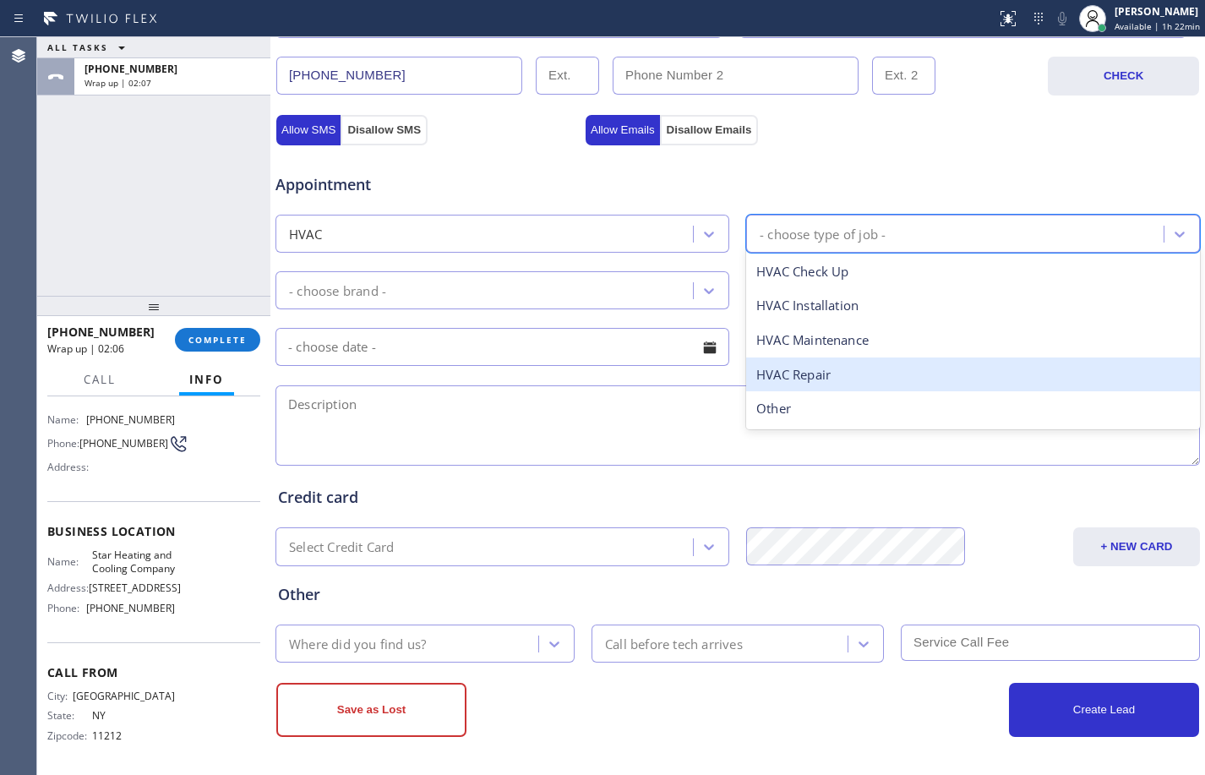
click at [838, 379] on div "HVAC Repair" at bounding box center [973, 374] width 454 height 35
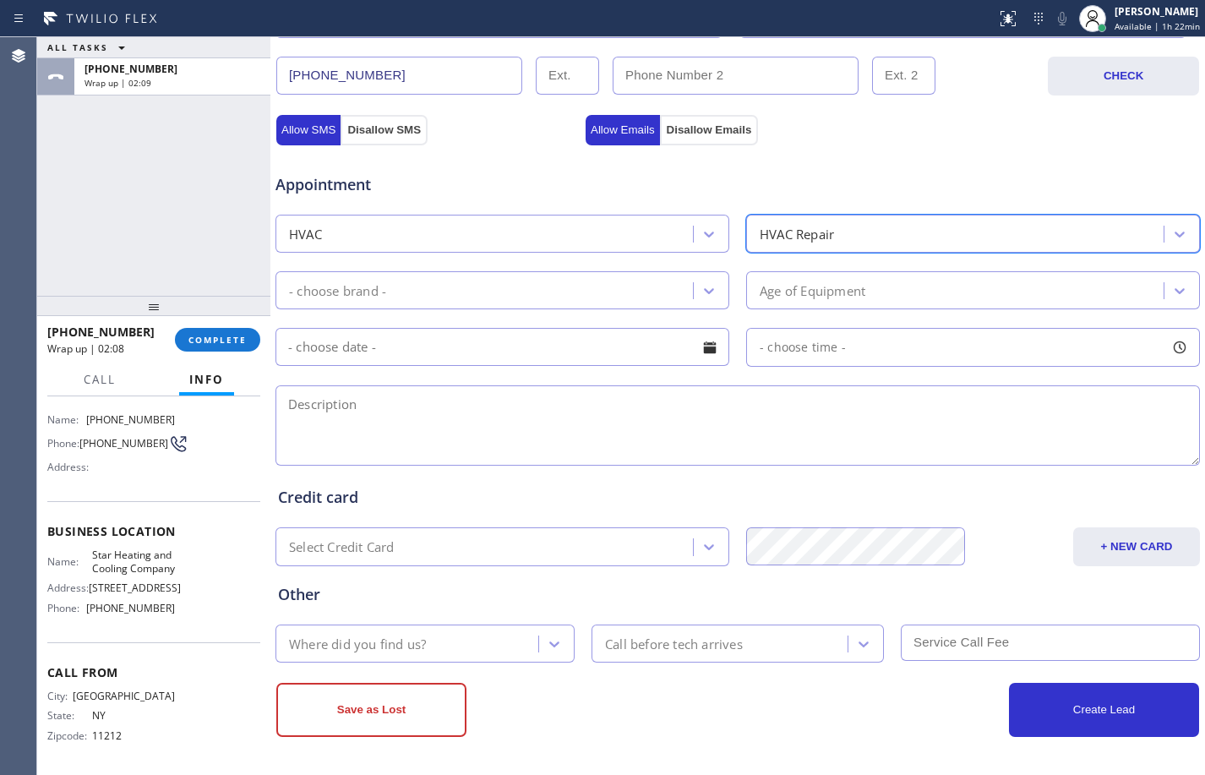
click at [539, 280] on div "- choose brand -" at bounding box center [487, 290] width 412 height 30
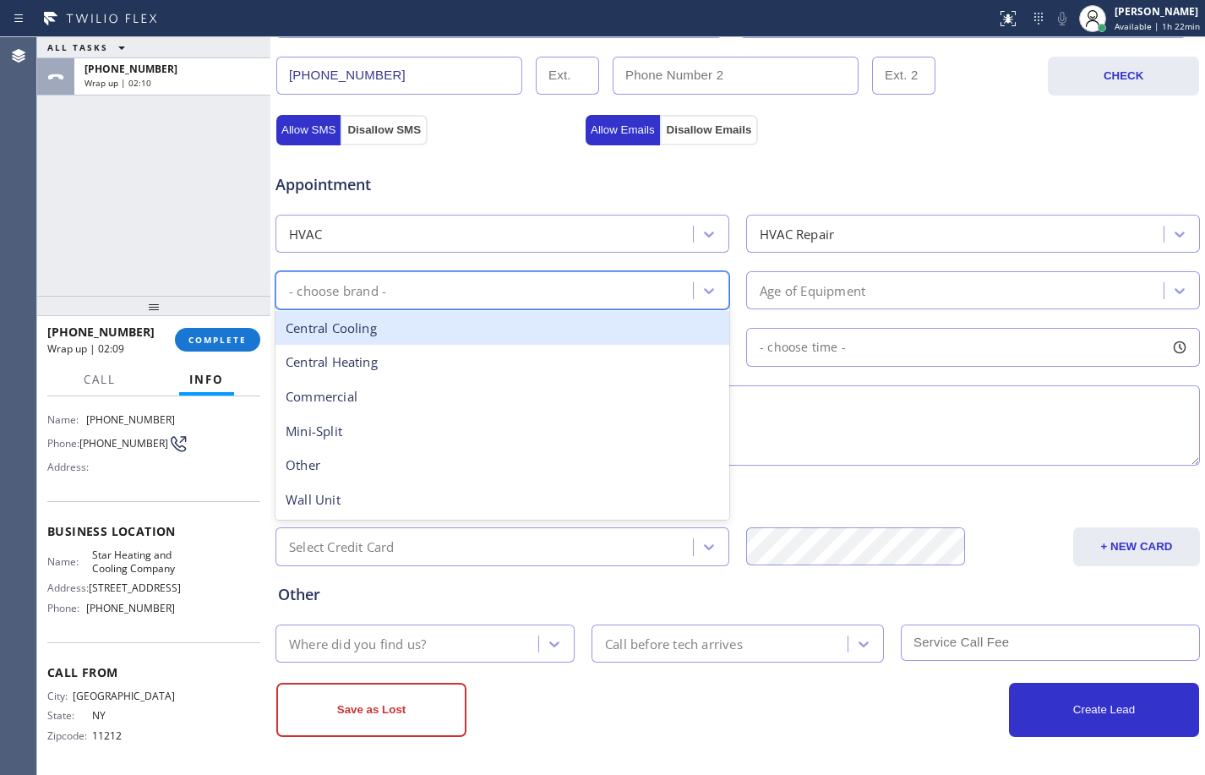
click at [574, 337] on div "Central Cooling" at bounding box center [502, 328] width 454 height 35
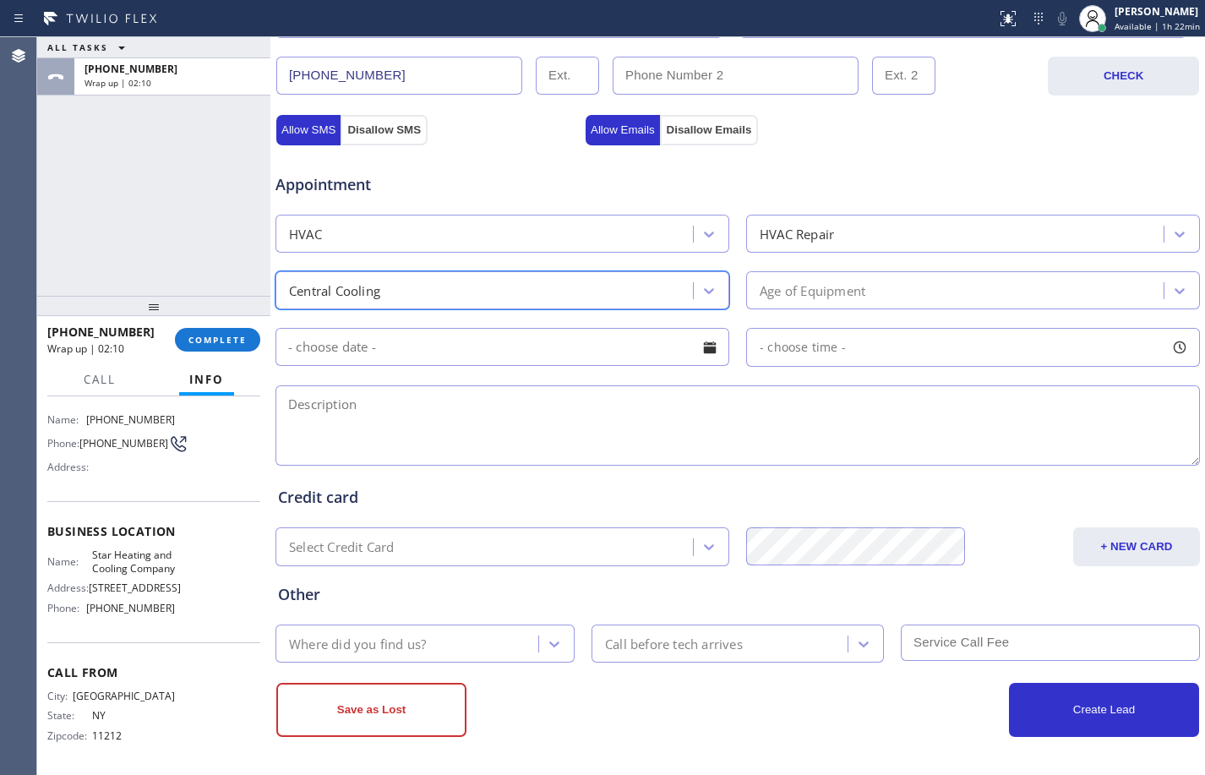
click at [828, 305] on div "Age of Equipment" at bounding box center [957, 290] width 412 height 30
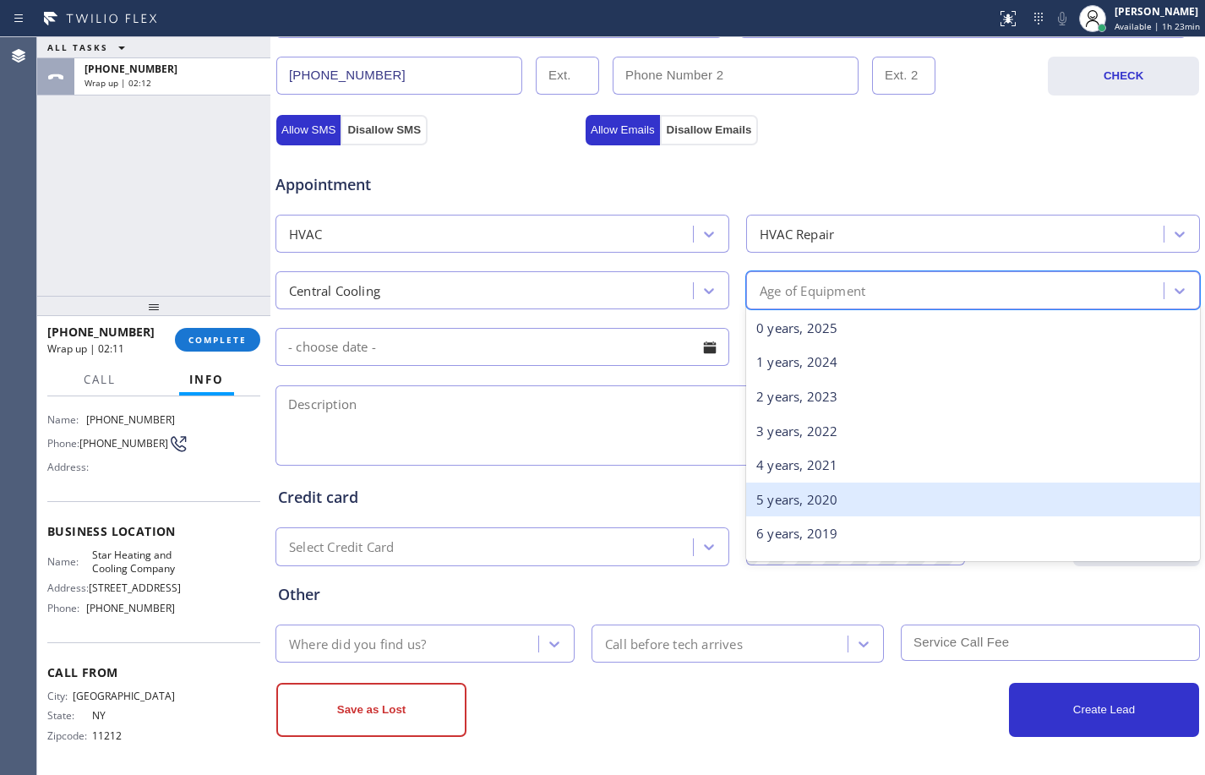
click at [786, 494] on div "5 years, 2020" at bounding box center [973, 500] width 454 height 35
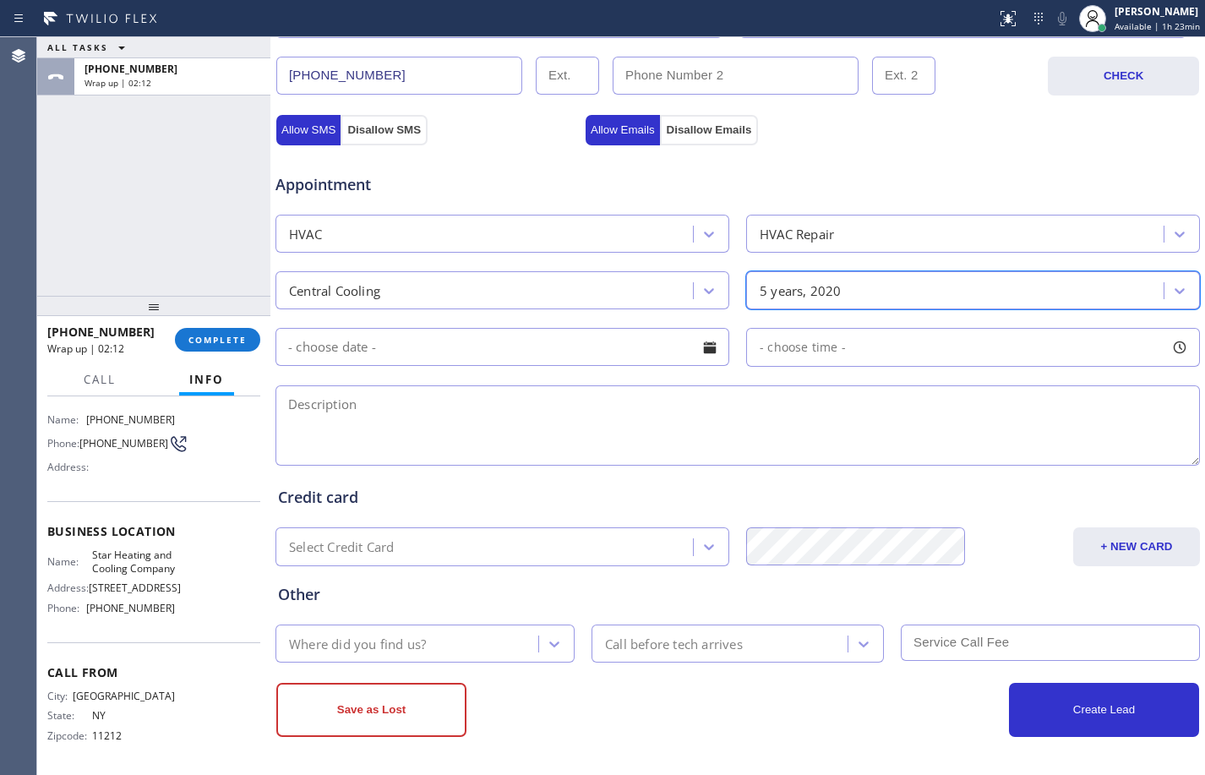
click at [579, 416] on textarea at bounding box center [737, 425] width 925 height 80
click at [309, 414] on textarea at bounding box center [737, 425] width 925 height 80
paste textarea "HVAC/2 unit/Central ac/one is not cooling other is making noise/condenser is on…"
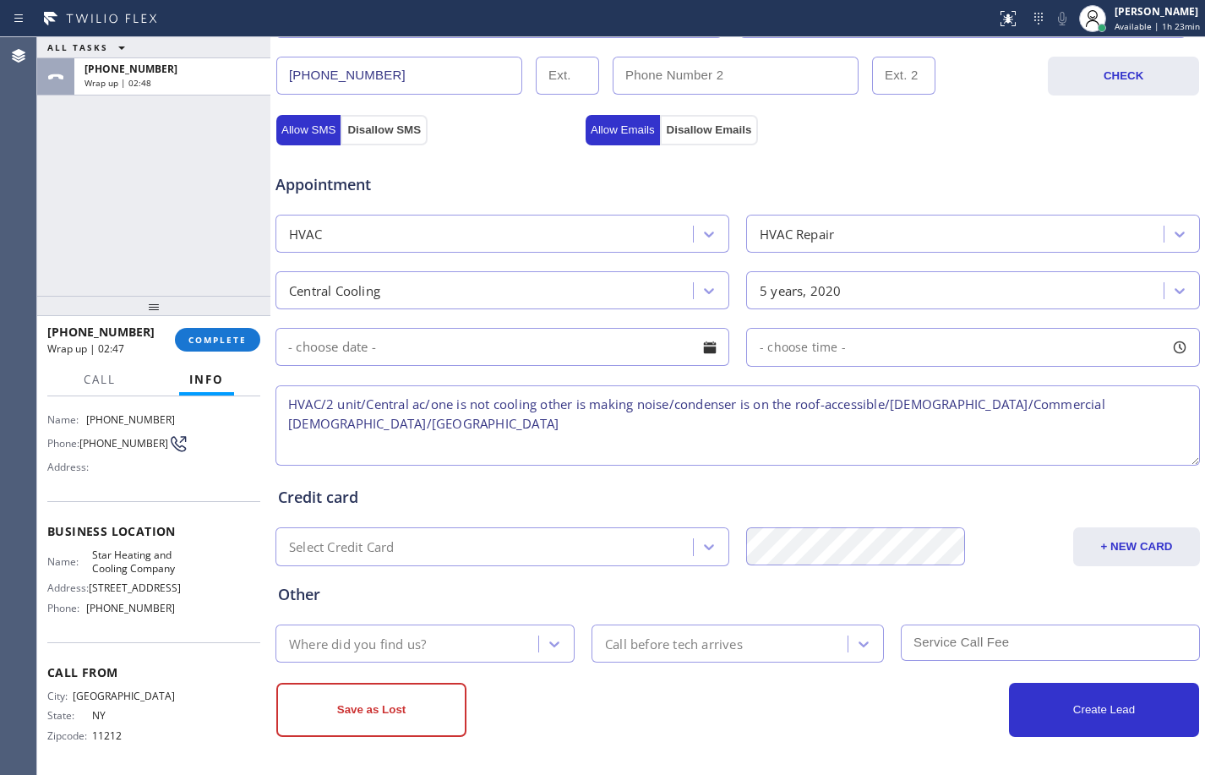
click at [286, 403] on textarea "HVAC/2 unit/Central ac/one is not cooling other is making noise/condenser is on…" at bounding box center [737, 425] width 925 height 80
click at [418, 428] on textarea "HVAC/2 unit/Central ac/one is not cooling other is making noise/condenser is on…" at bounding box center [737, 425] width 925 height 80
click at [568, 427] on textarea "HVAC/2 unit/Central ac/one is not cooling other is making noise/condenser is on…" at bounding box center [737, 425] width 925 height 80
click at [466, 433] on textarea "HVAC/2 unit/Central ac/one is not cooling other is making noise/condenser is on…" at bounding box center [737, 425] width 925 height 80
paste textarea "Star Heating and Cooling Company"
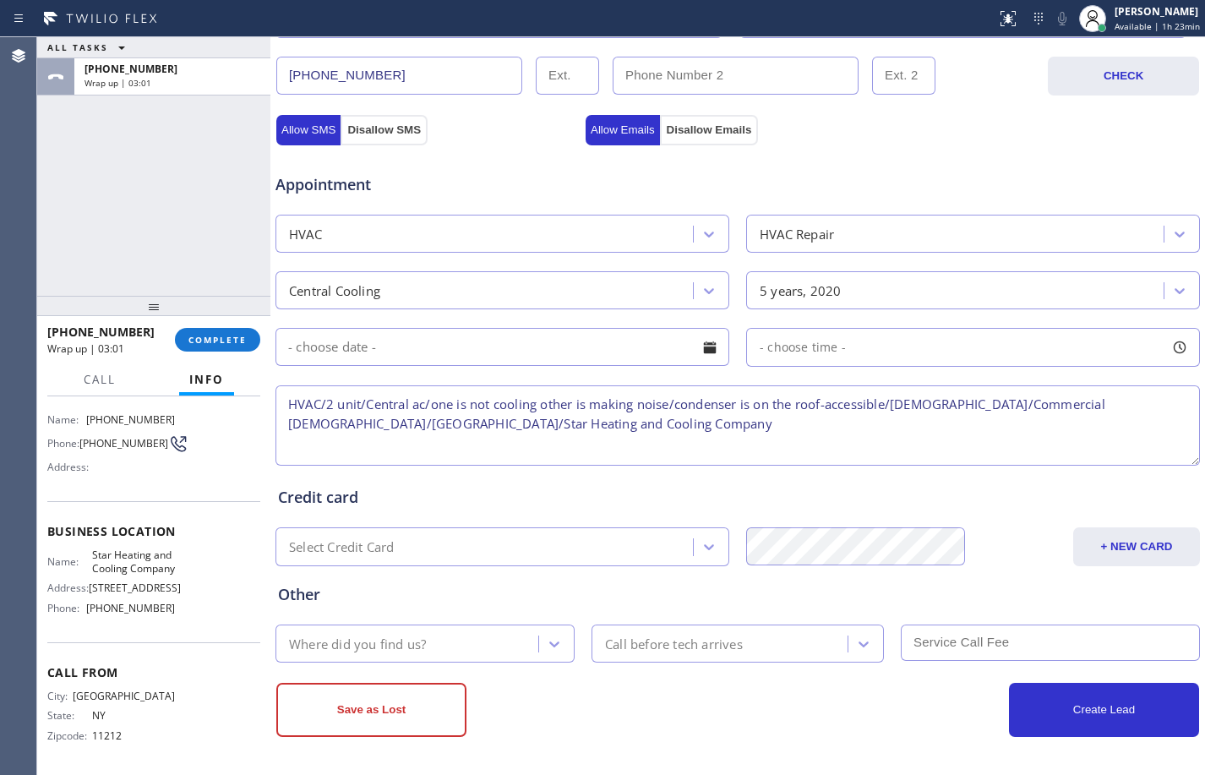
click at [619, 409] on textarea "HVAC/2 unit/Central ac/one is not cooling other is making noise/condenser is on…" at bounding box center [737, 425] width 925 height 80
click at [622, 424] on textarea "HVAC/2 unit/Central ac/one is not cooling other is making noise/condenser is on…" at bounding box center [737, 425] width 925 height 80
click at [859, 424] on textarea "HVAC/2 unit/Central ac/one is not cooling other is making noise/condenser is on…" at bounding box center [737, 425] width 925 height 80
click at [924, 428] on textarea "HVAC/2 unit/Central ac/one is not cooling other is making noise/condenser is on…" at bounding box center [737, 425] width 925 height 80
click at [866, 426] on textarea "HVAC/2 unit/Central ac/one is not cooling other is making noise/condenser is on…" at bounding box center [737, 425] width 925 height 80
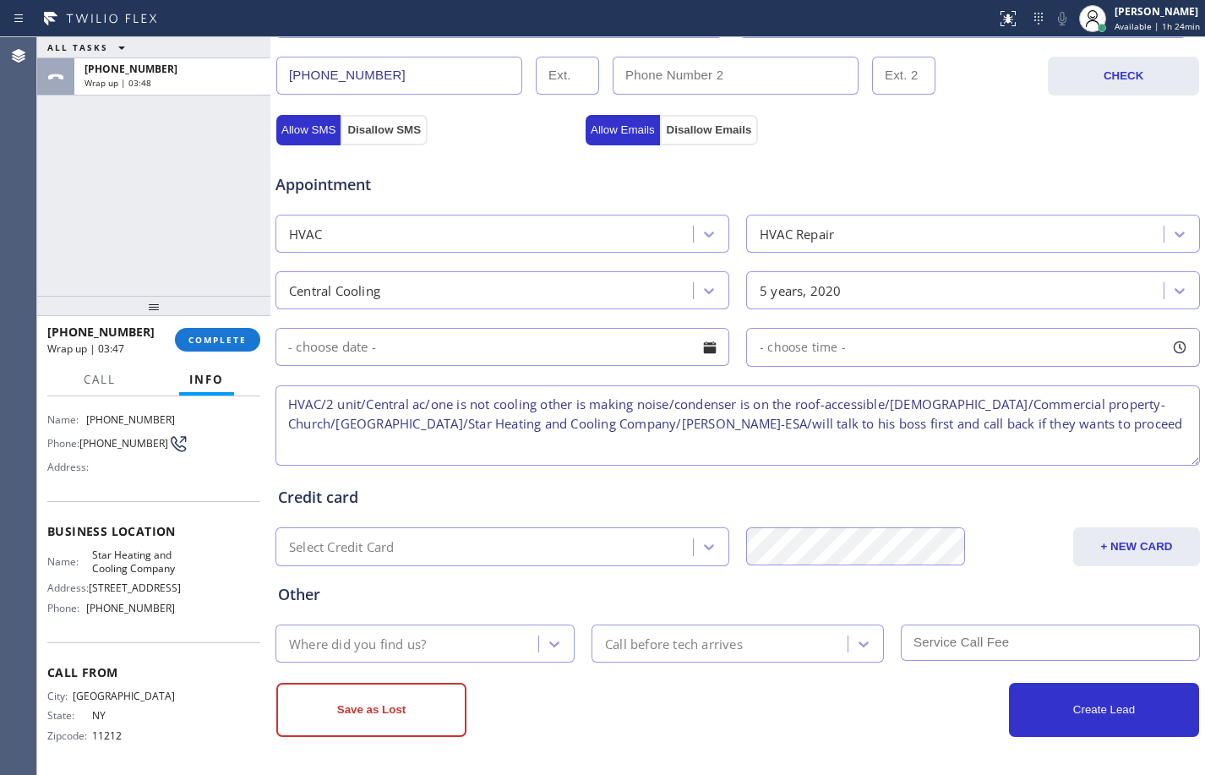
click at [924, 431] on textarea "HVAC/2 unit/Central ac/one is not cooling other is making noise/condenser is on…" at bounding box center [737, 425] width 925 height 80
type textarea "HVAC/2 unit/Central ac/one is not cooling other is making noise/condenser is on…"
click at [442, 636] on div "Where did you find us?" at bounding box center [410, 644] width 258 height 30
type input "goo"
click at [1006, 428] on textarea "HVAC/2 unit/Central ac/one is not cooling other is making noise/condenser is on…" at bounding box center [737, 425] width 925 height 80
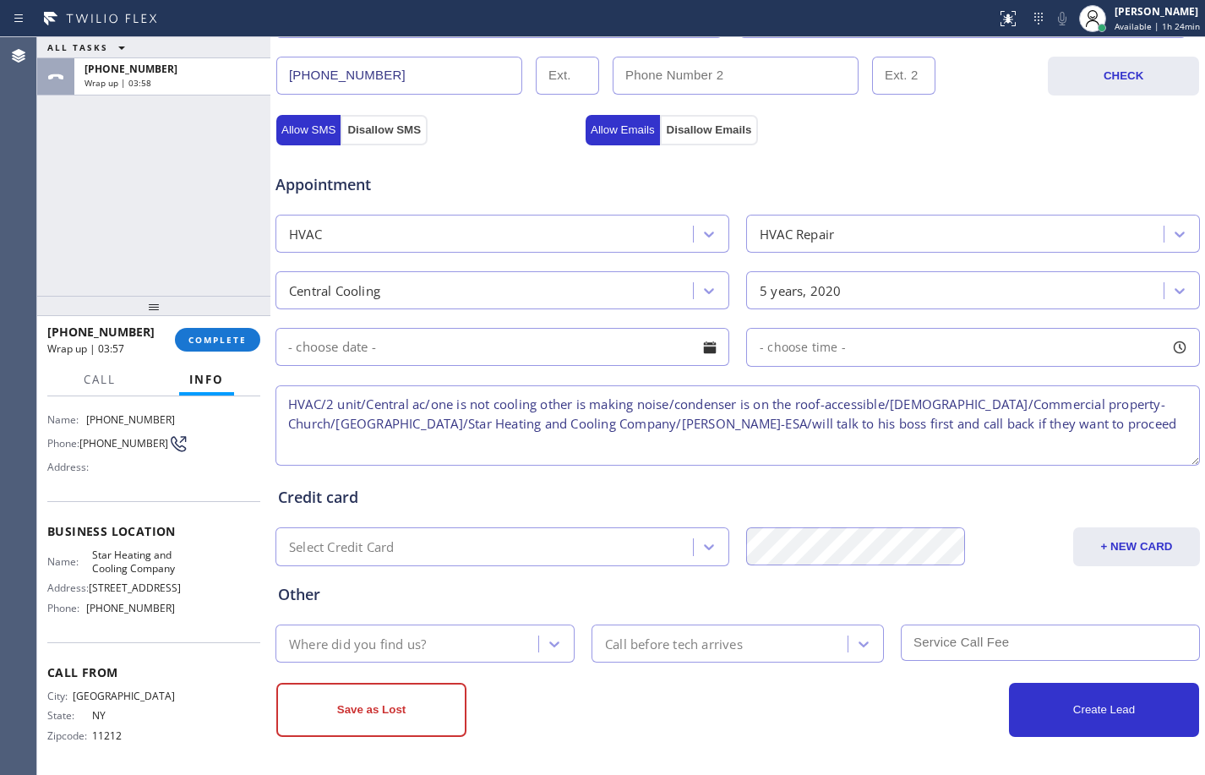
drag, startPoint x: 1006, startPoint y: 428, endPoint x: 278, endPoint y: 410, distance: 727.8
click at [278, 410] on textarea "HVAC/2 unit/Central ac/one is not cooling other is making noise/condenser is on…" at bounding box center [737, 425] width 925 height 80
click at [226, 340] on span "COMPLETE" at bounding box center [217, 340] width 58 height 12
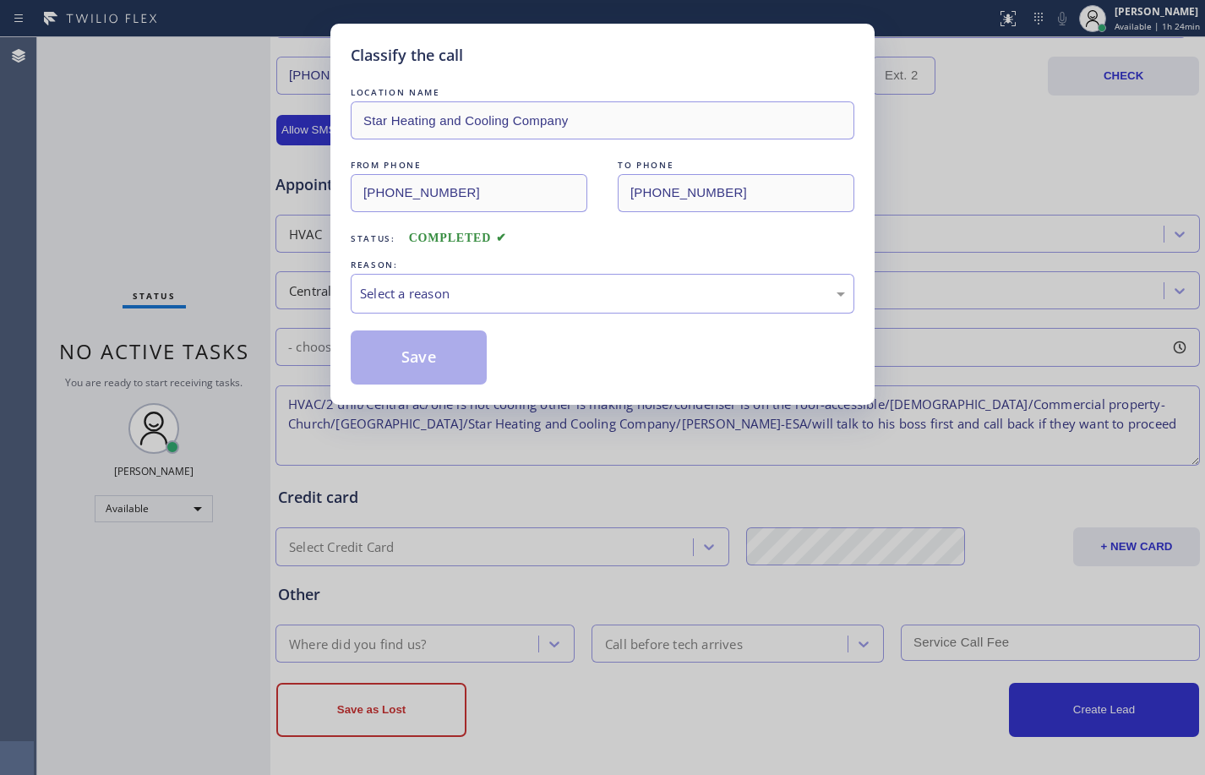
click at [597, 271] on div "REASON:" at bounding box center [603, 265] width 504 height 18
click at [597, 281] on div "Select a reason" at bounding box center [603, 294] width 504 height 40
click at [450, 352] on button "Save" at bounding box center [419, 357] width 136 height 54
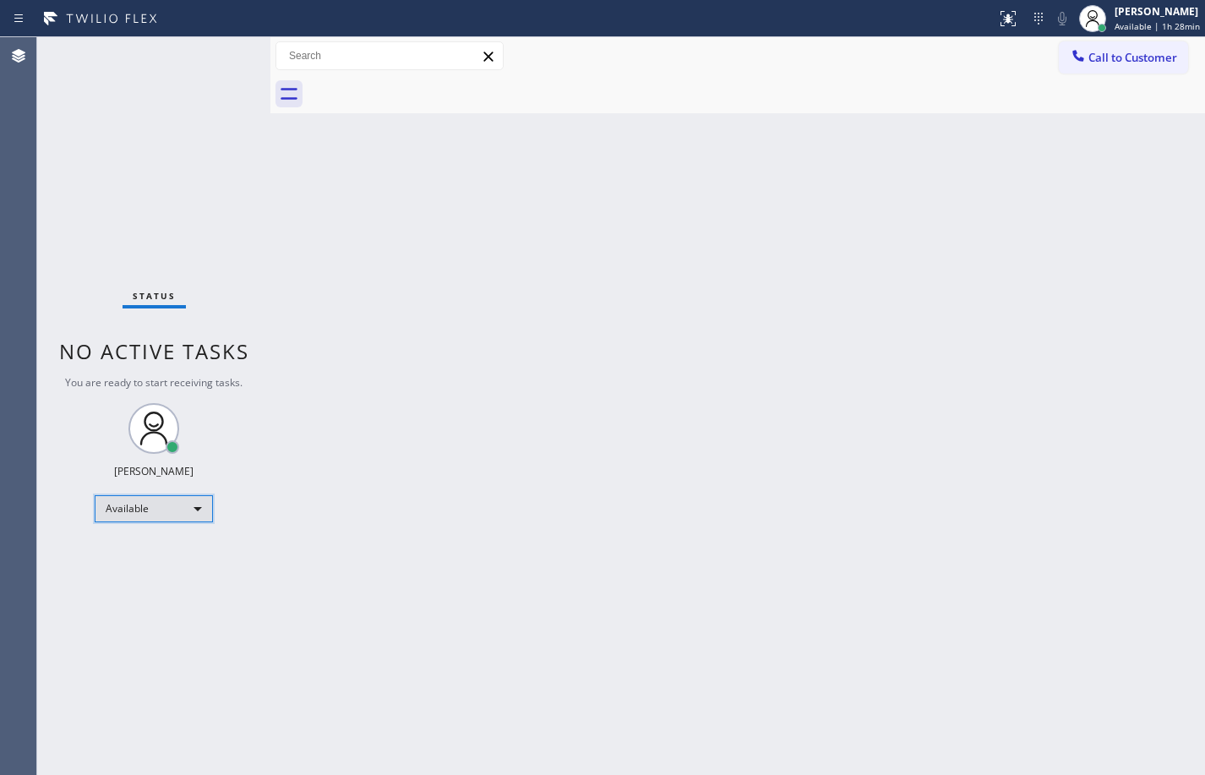
click at [194, 502] on div "Available" at bounding box center [154, 508] width 118 height 27
click at [158, 592] on li "Break" at bounding box center [152, 596] width 115 height 20
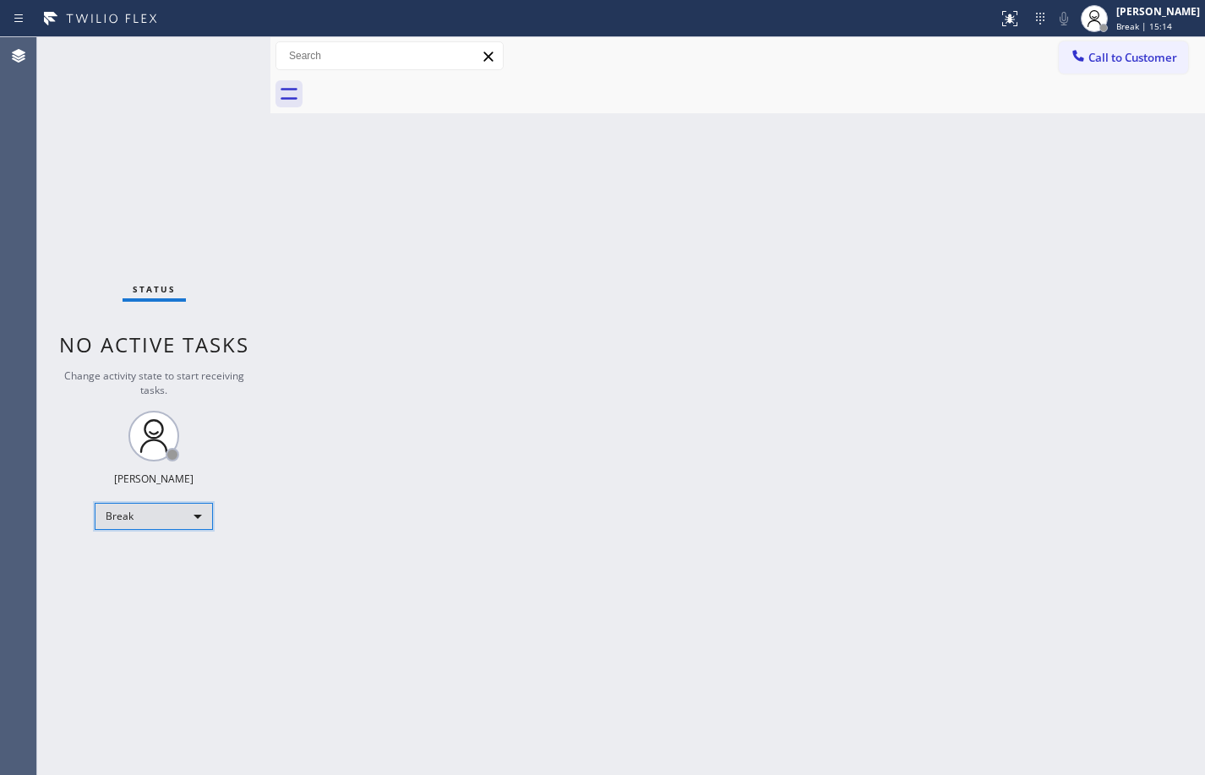
click at [155, 509] on div "Break" at bounding box center [154, 516] width 118 height 27
click at [157, 565] on li "Available" at bounding box center [152, 561] width 115 height 20
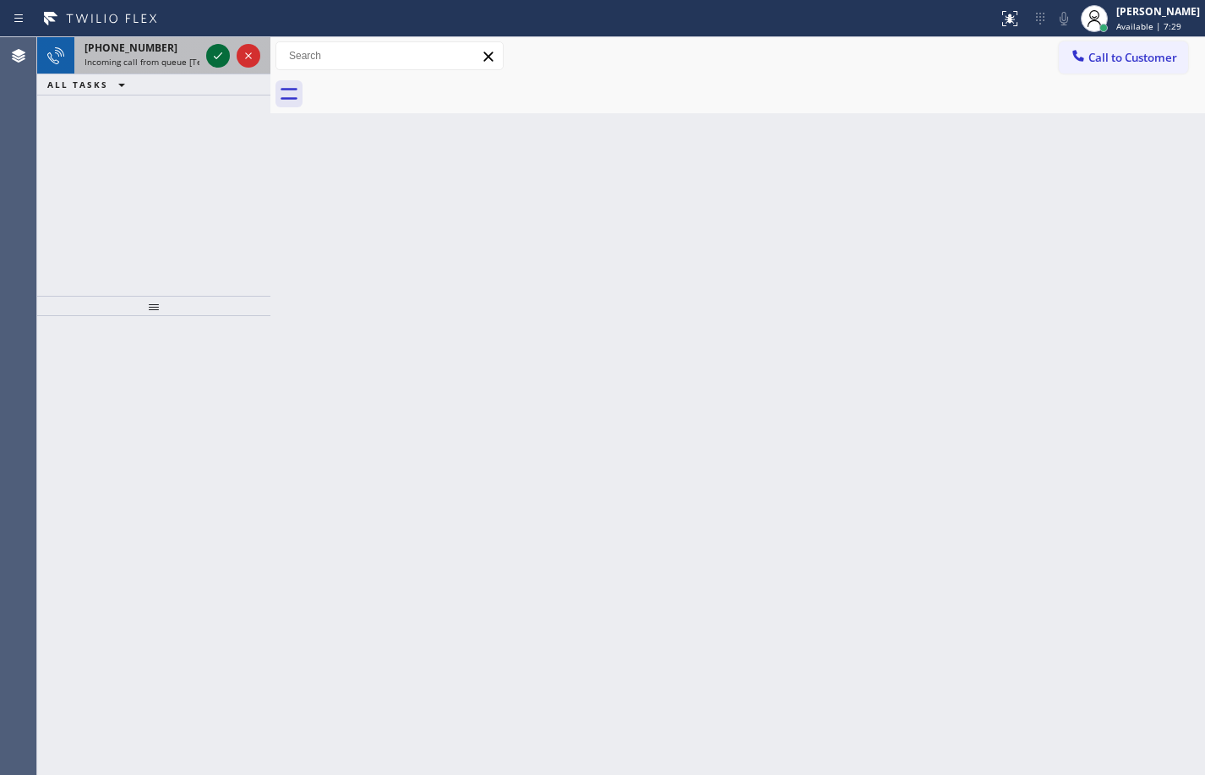
click at [220, 50] on icon at bounding box center [218, 56] width 20 height 20
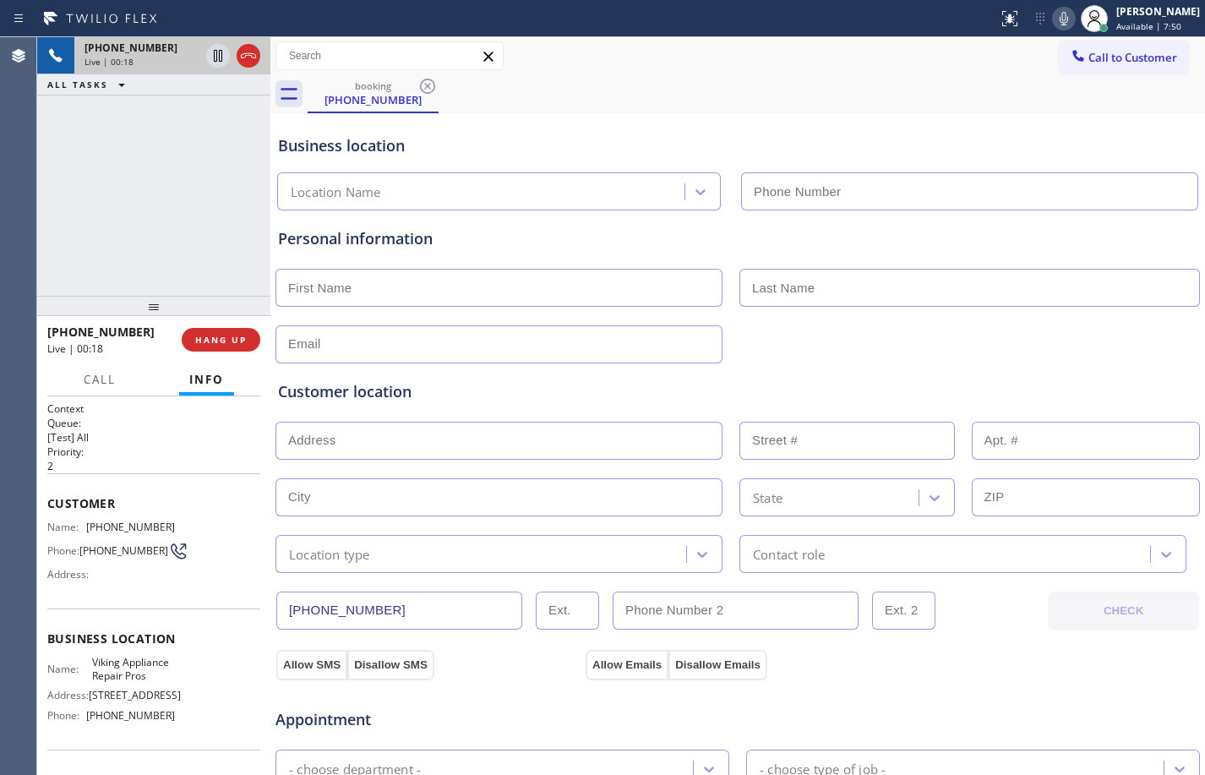
click at [168, 227] on div "[PHONE_NUMBER] Live | 00:18 ALL TASKS ALL TASKS ACTIVE TASKS TASKS IN WRAP UP" at bounding box center [153, 166] width 233 height 259
click at [221, 345] on span "HANG UP" at bounding box center [221, 340] width 52 height 12
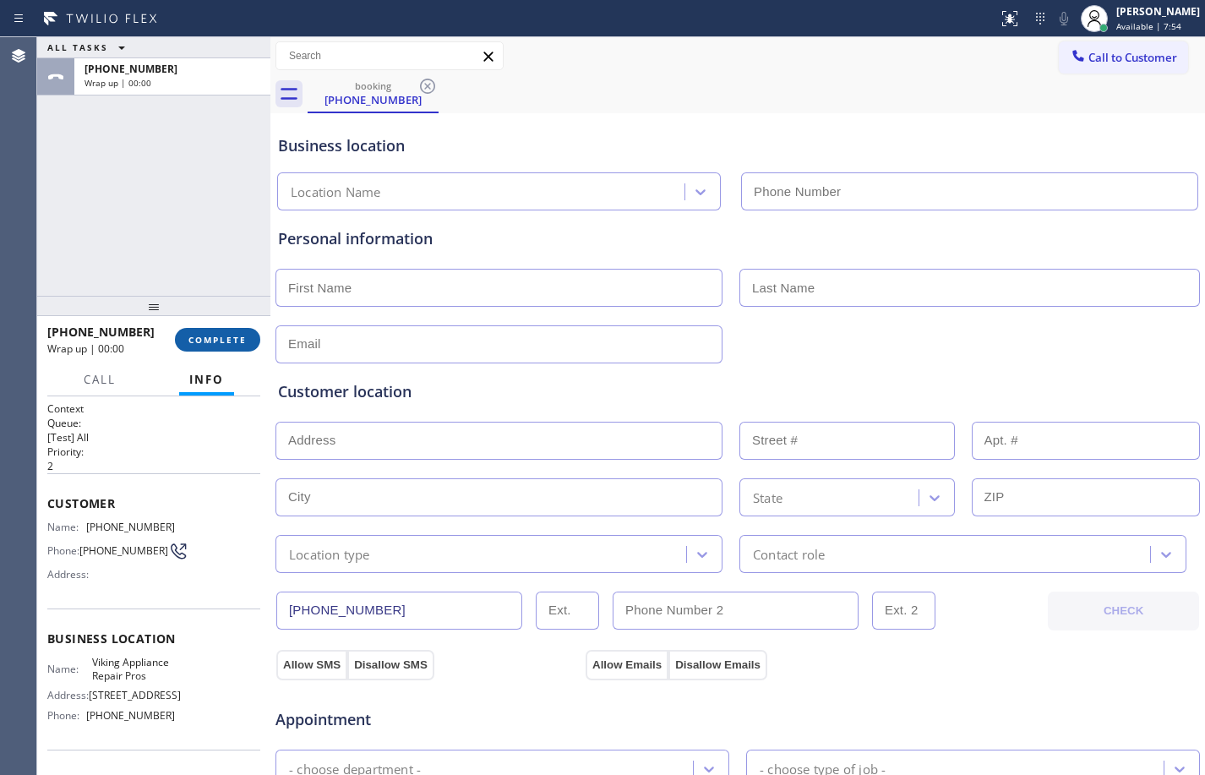
click at [221, 338] on span "COMPLETE" at bounding box center [217, 340] width 58 height 12
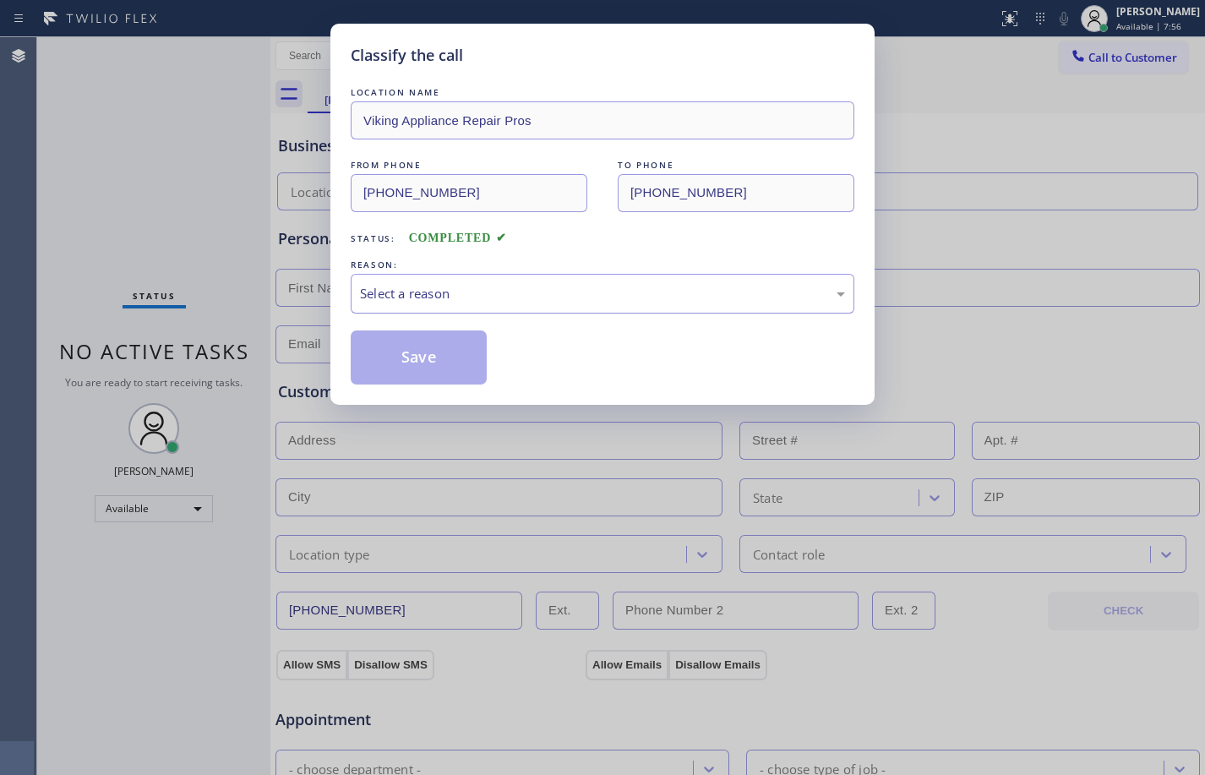
click at [635, 301] on div "Select a reason" at bounding box center [602, 293] width 485 height 19
click at [451, 357] on button "Save" at bounding box center [419, 357] width 136 height 54
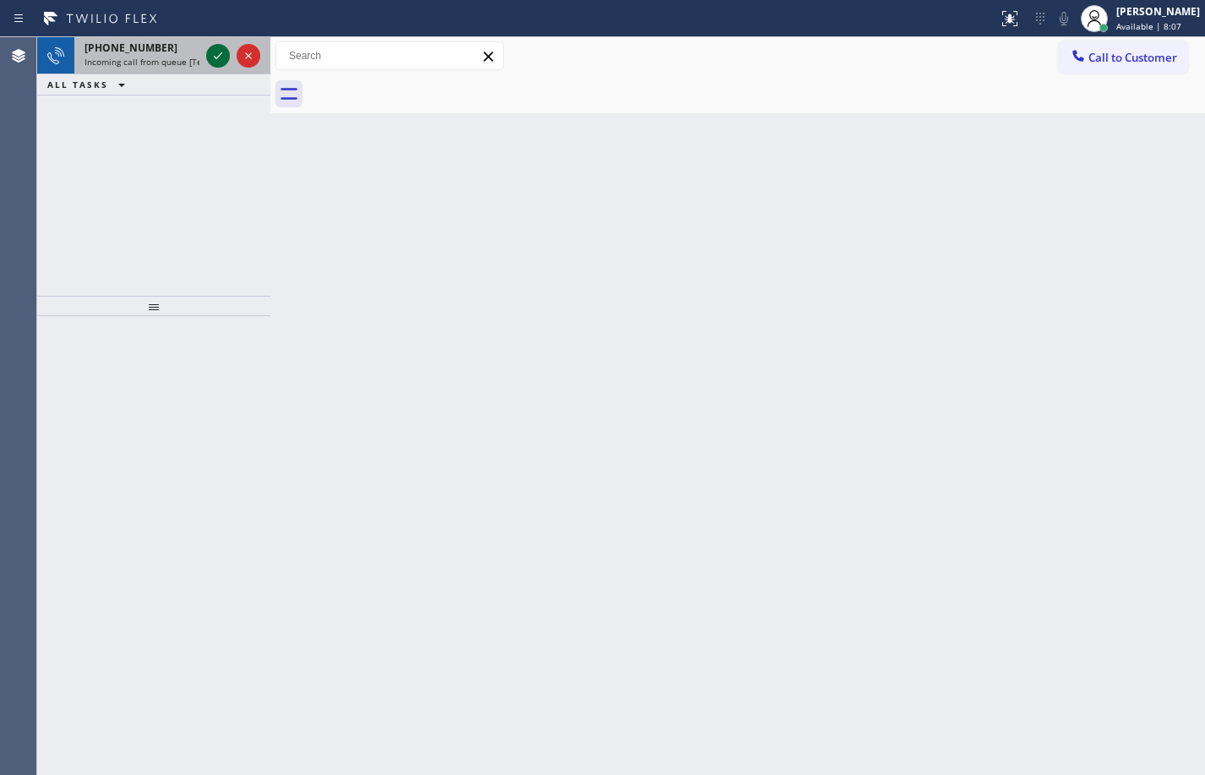
click at [210, 55] on icon at bounding box center [218, 56] width 20 height 20
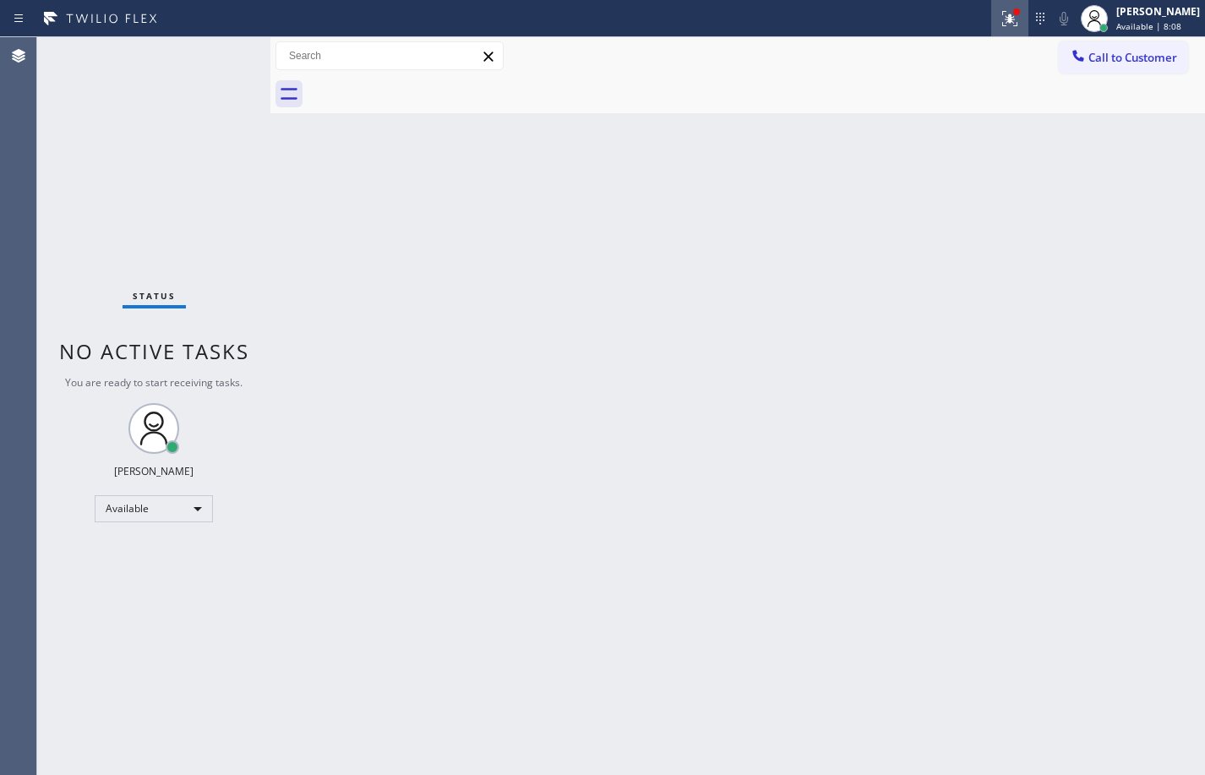
click at [1001, 26] on icon at bounding box center [1010, 18] width 20 height 20
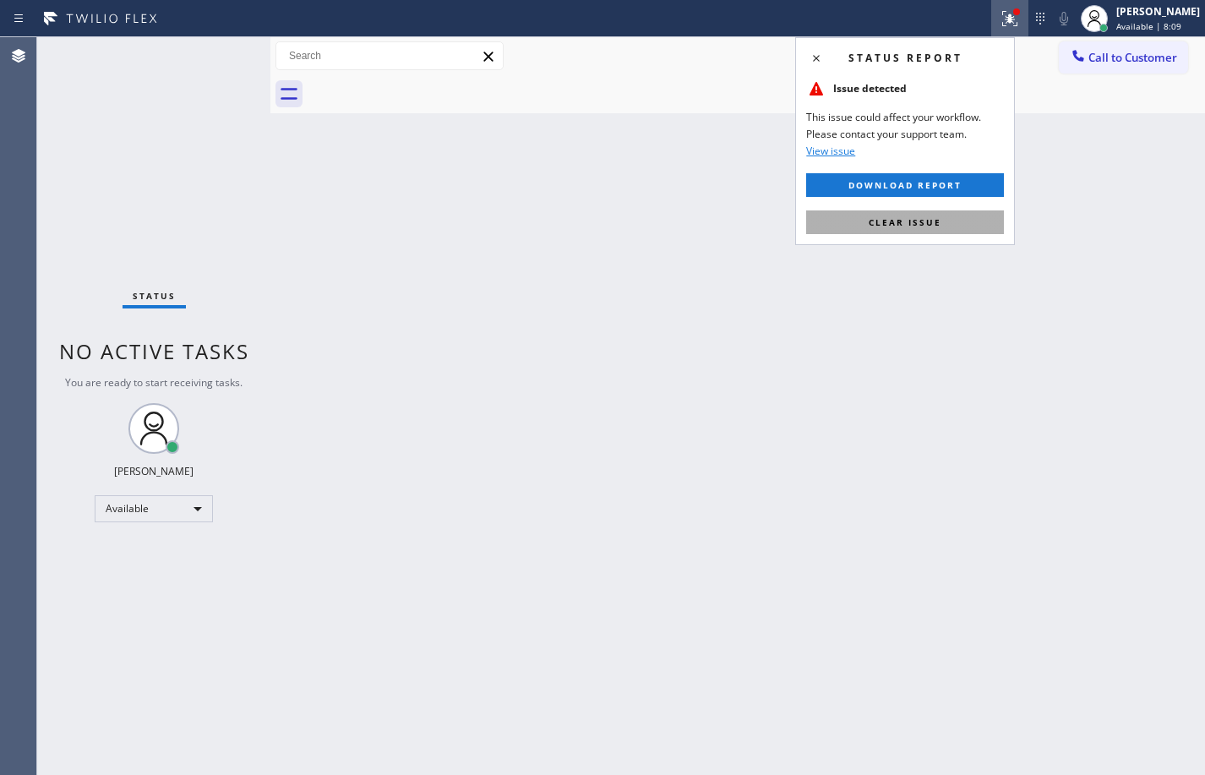
click at [957, 229] on button "Clear issue" at bounding box center [905, 222] width 198 height 24
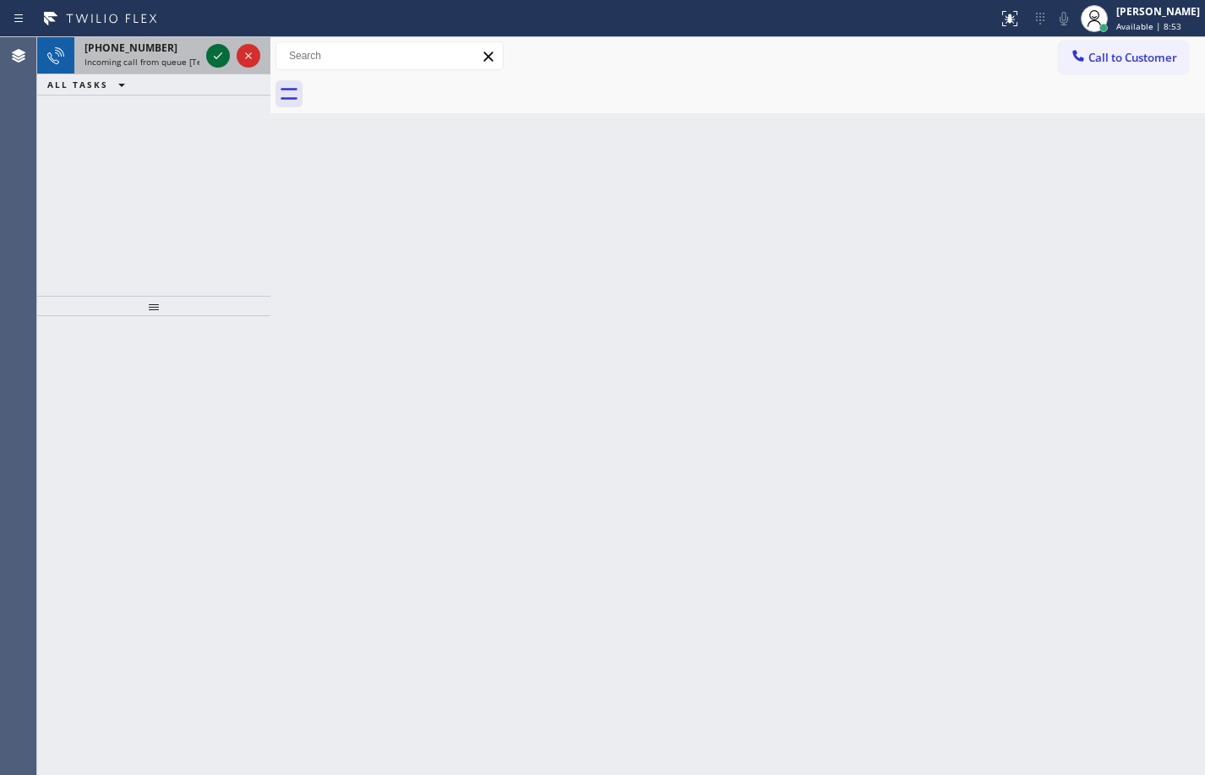
click at [221, 47] on icon at bounding box center [218, 56] width 20 height 20
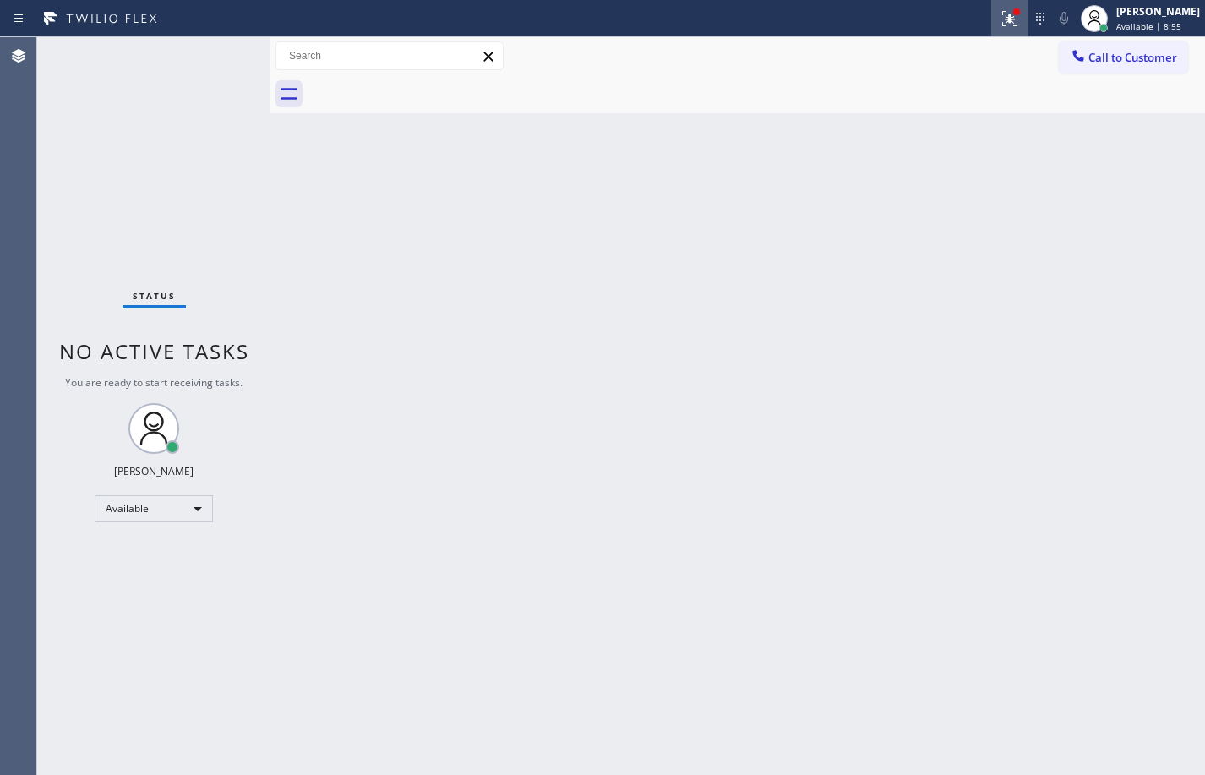
click at [1000, 22] on icon at bounding box center [1010, 18] width 20 height 20
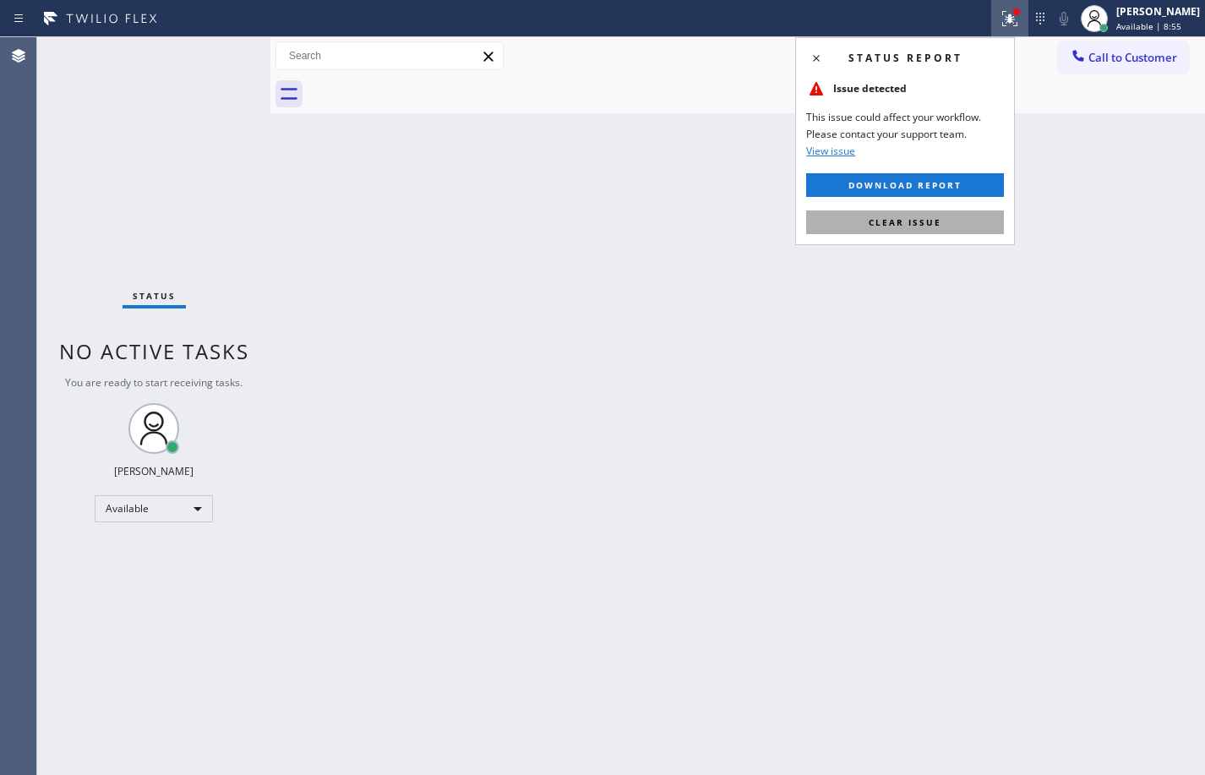
click at [921, 227] on span "Clear issue" at bounding box center [905, 222] width 73 height 12
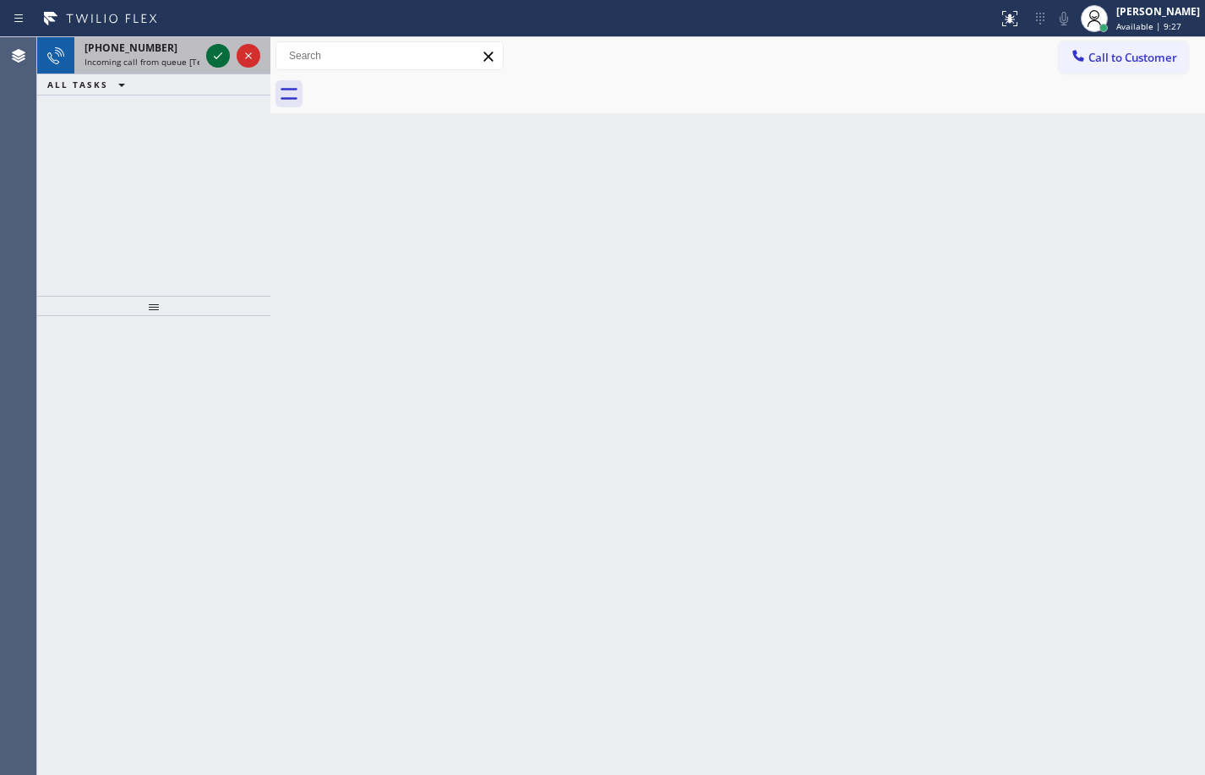
click at [214, 52] on icon at bounding box center [218, 56] width 20 height 20
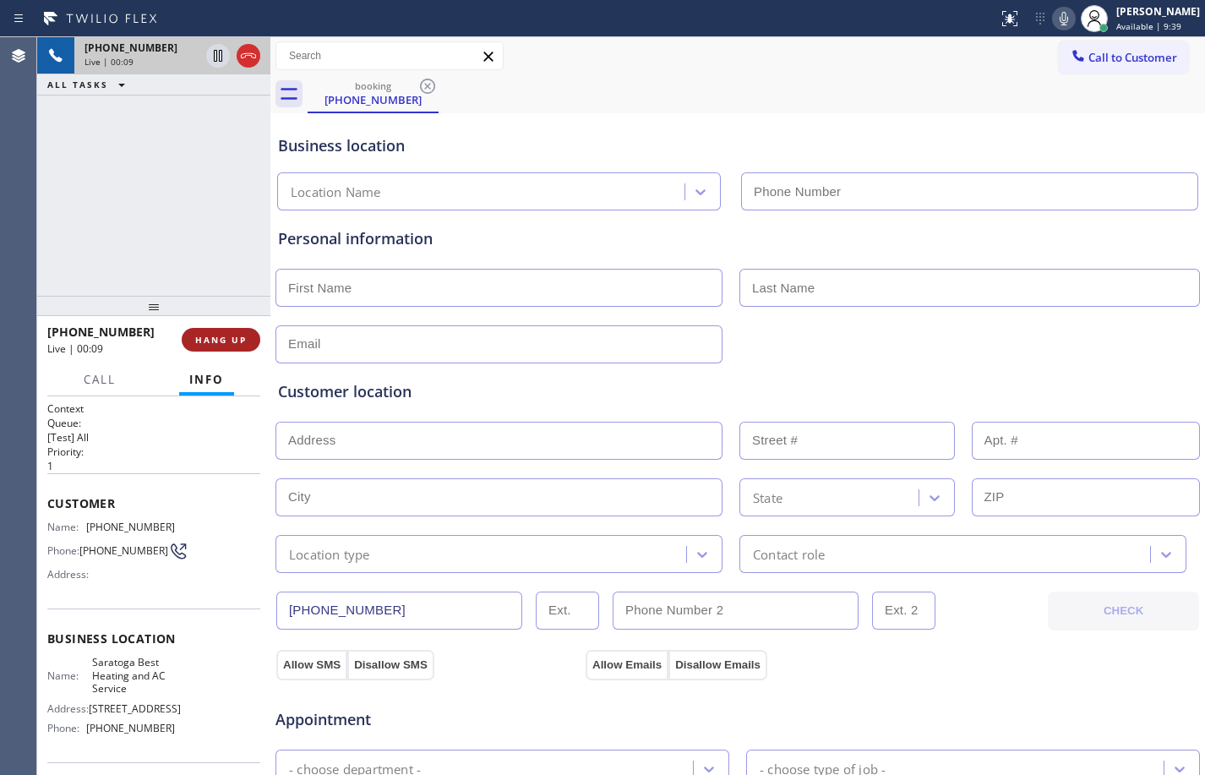
click at [196, 341] on span "HANG UP" at bounding box center [221, 340] width 52 height 12
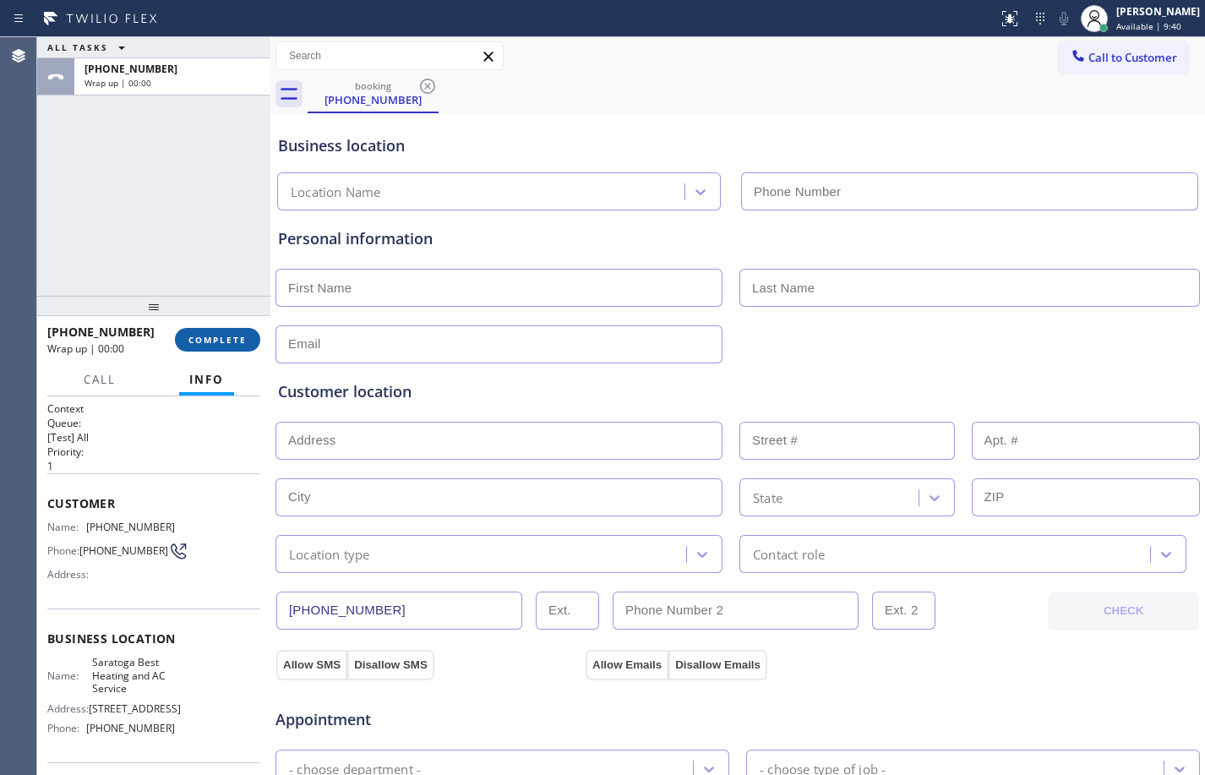
click at [196, 341] on span "COMPLETE" at bounding box center [217, 340] width 58 height 12
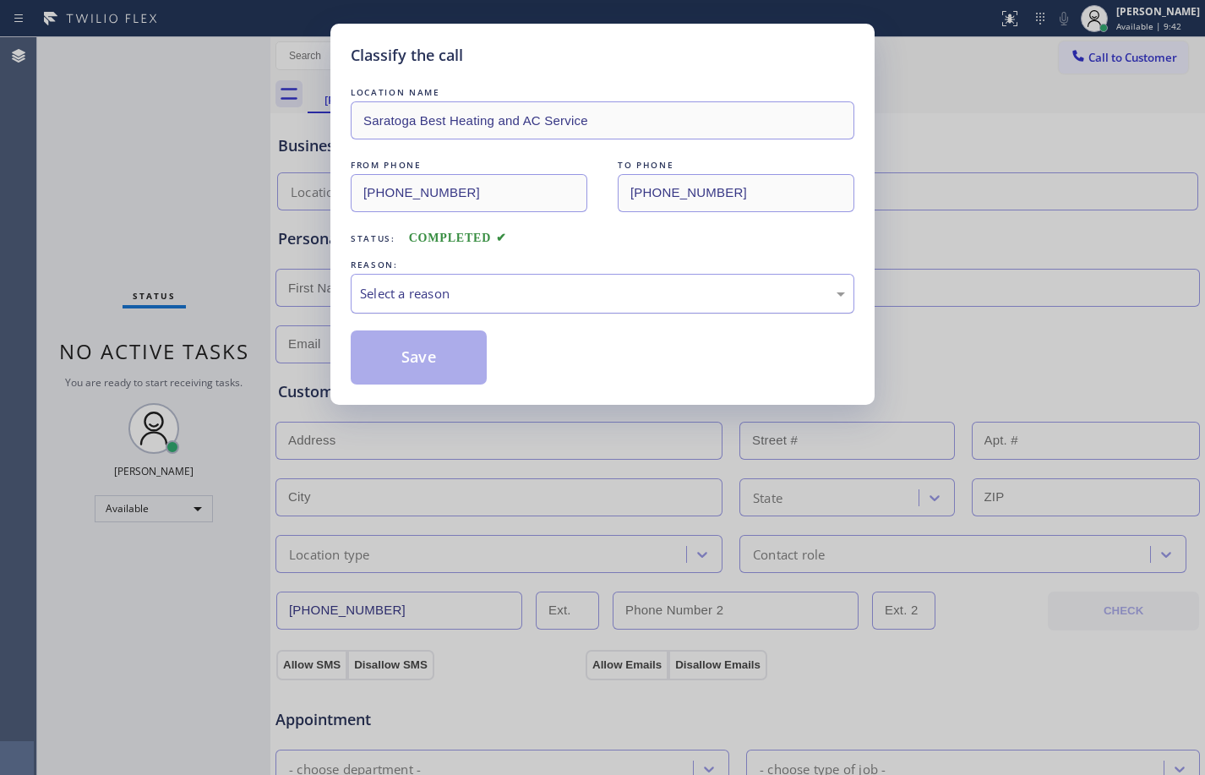
click at [737, 308] on div "Select a reason" at bounding box center [603, 294] width 504 height 40
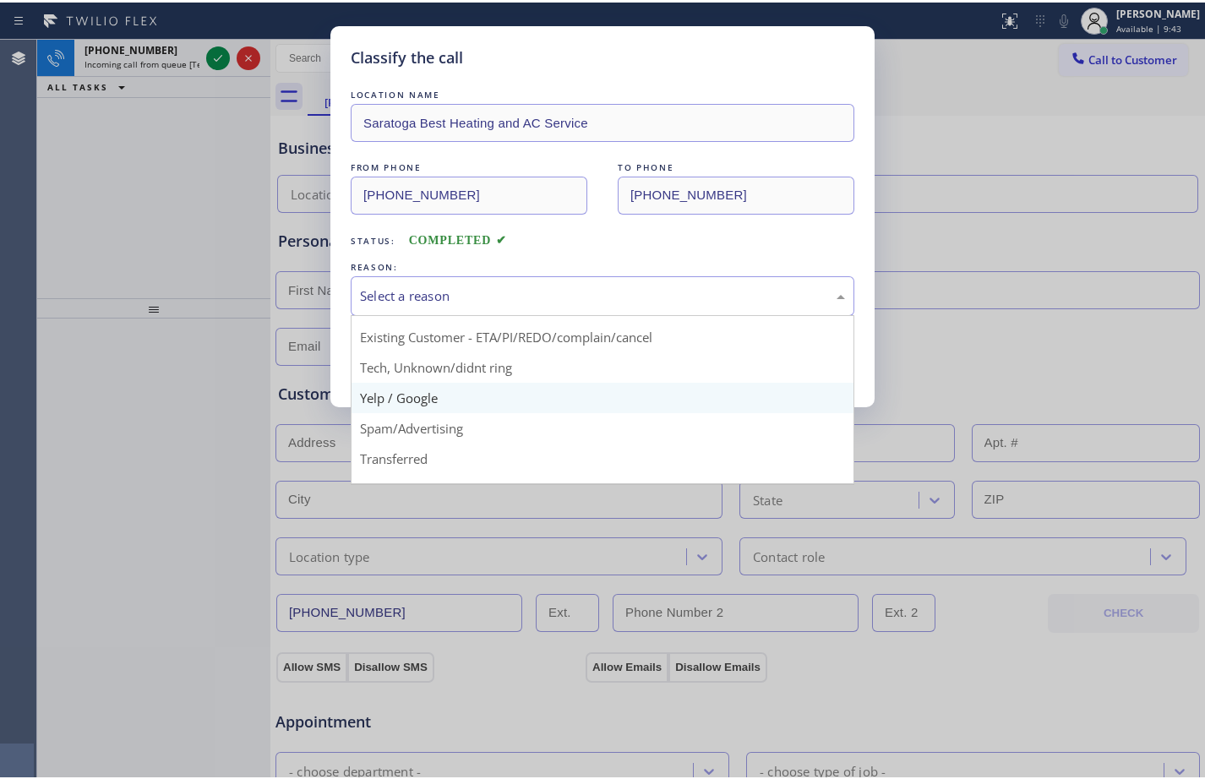
scroll to position [106, 0]
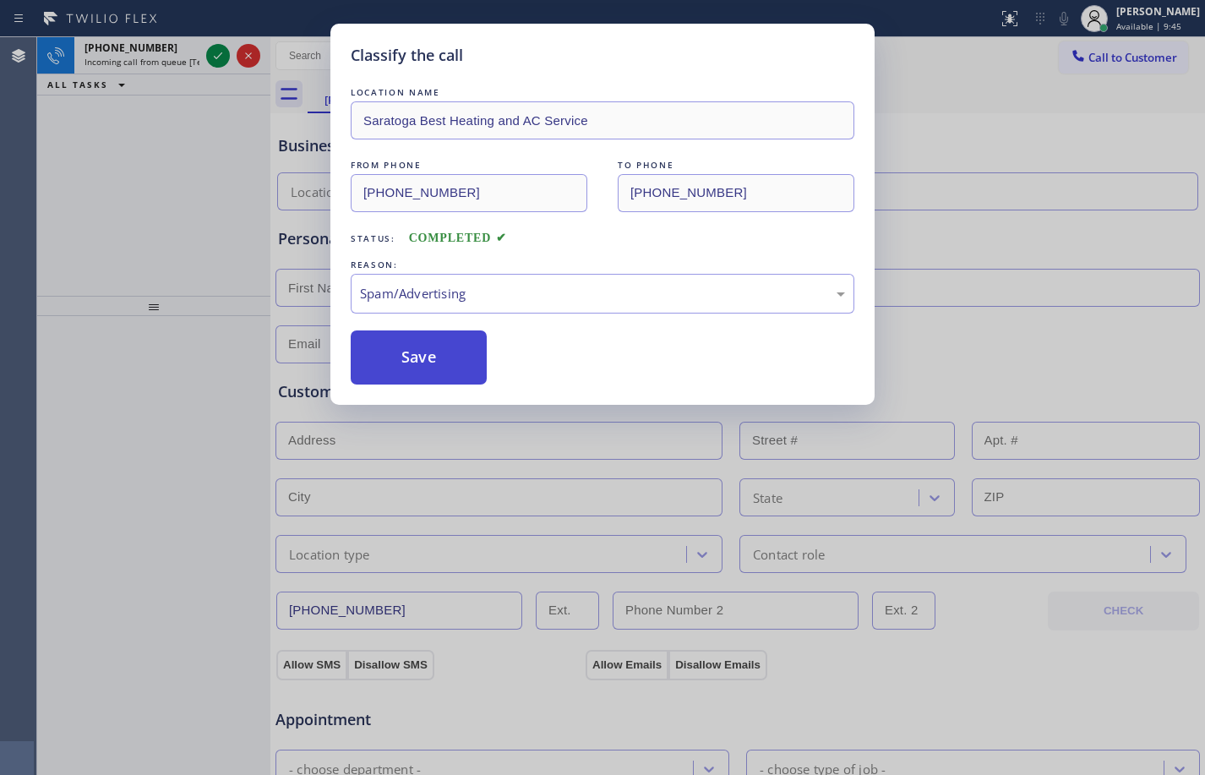
click at [434, 357] on button "Save" at bounding box center [419, 357] width 136 height 54
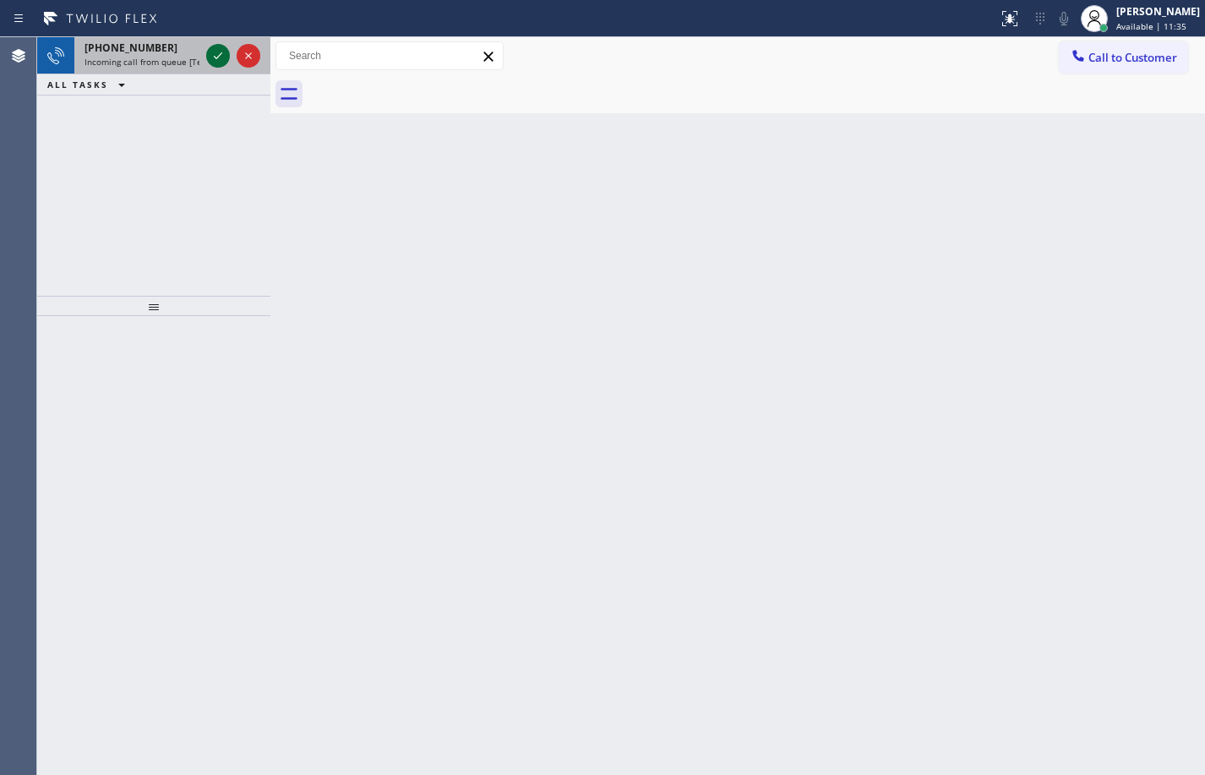
click at [220, 63] on icon at bounding box center [218, 56] width 20 height 20
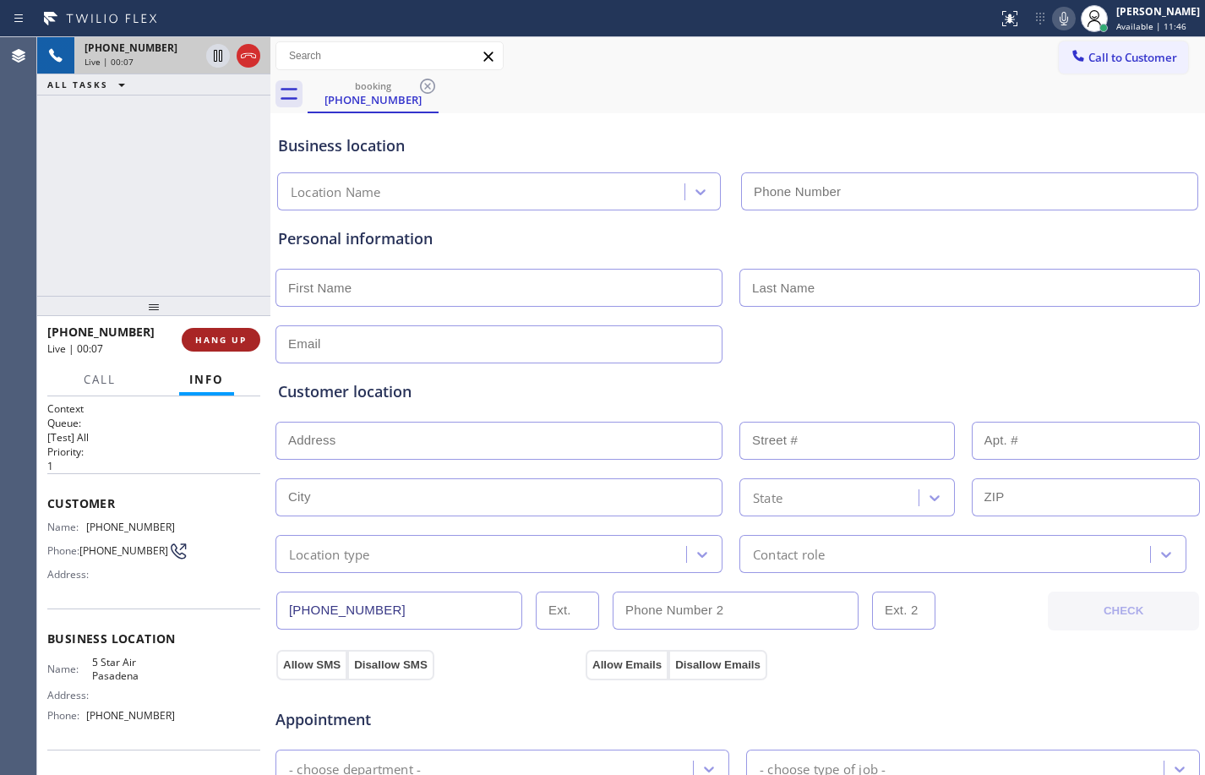
click at [212, 340] on span "HANG UP" at bounding box center [221, 340] width 52 height 12
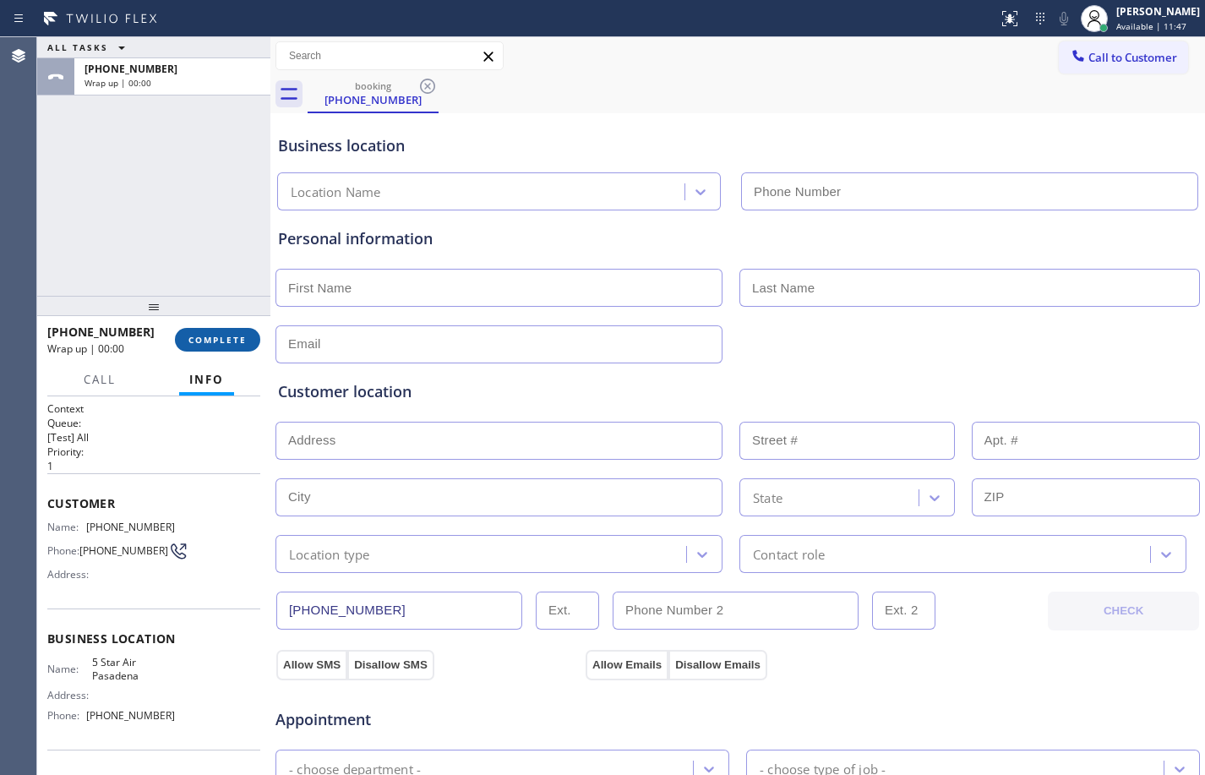
click at [212, 340] on span "COMPLETE" at bounding box center [217, 340] width 58 height 12
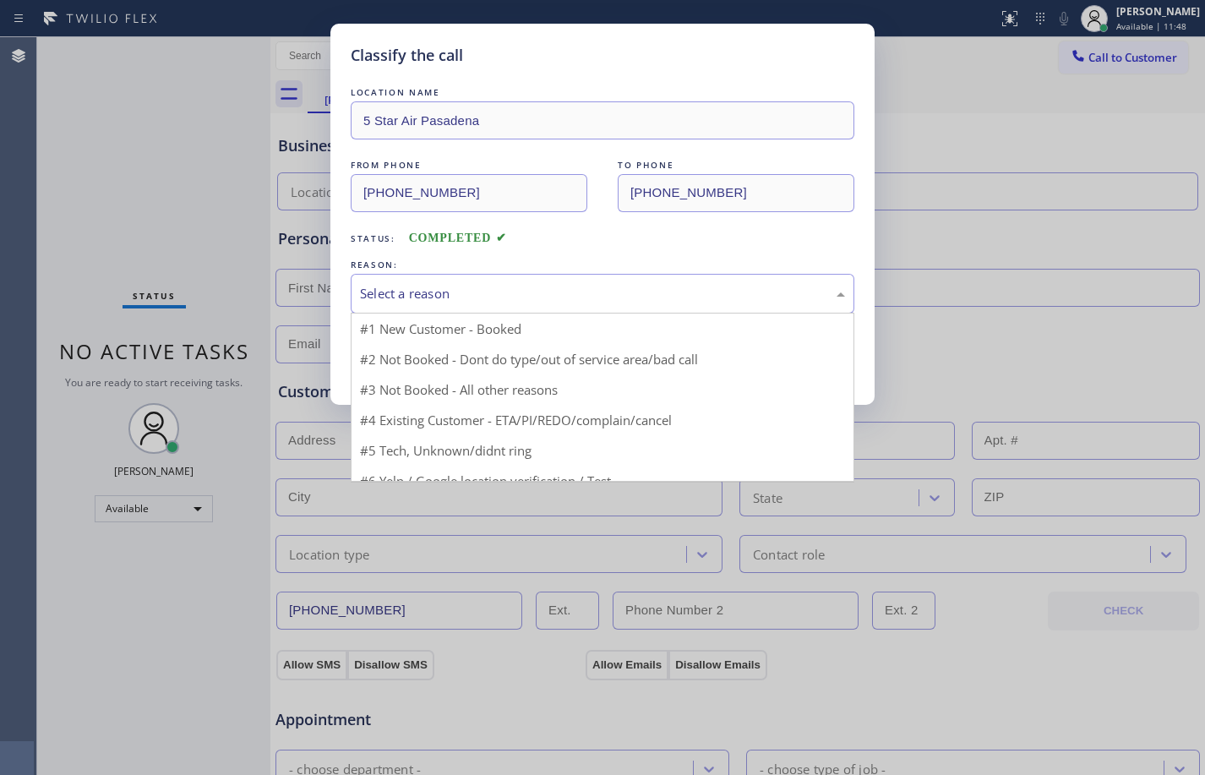
click at [582, 287] on div "Select a reason" at bounding box center [602, 293] width 485 height 19
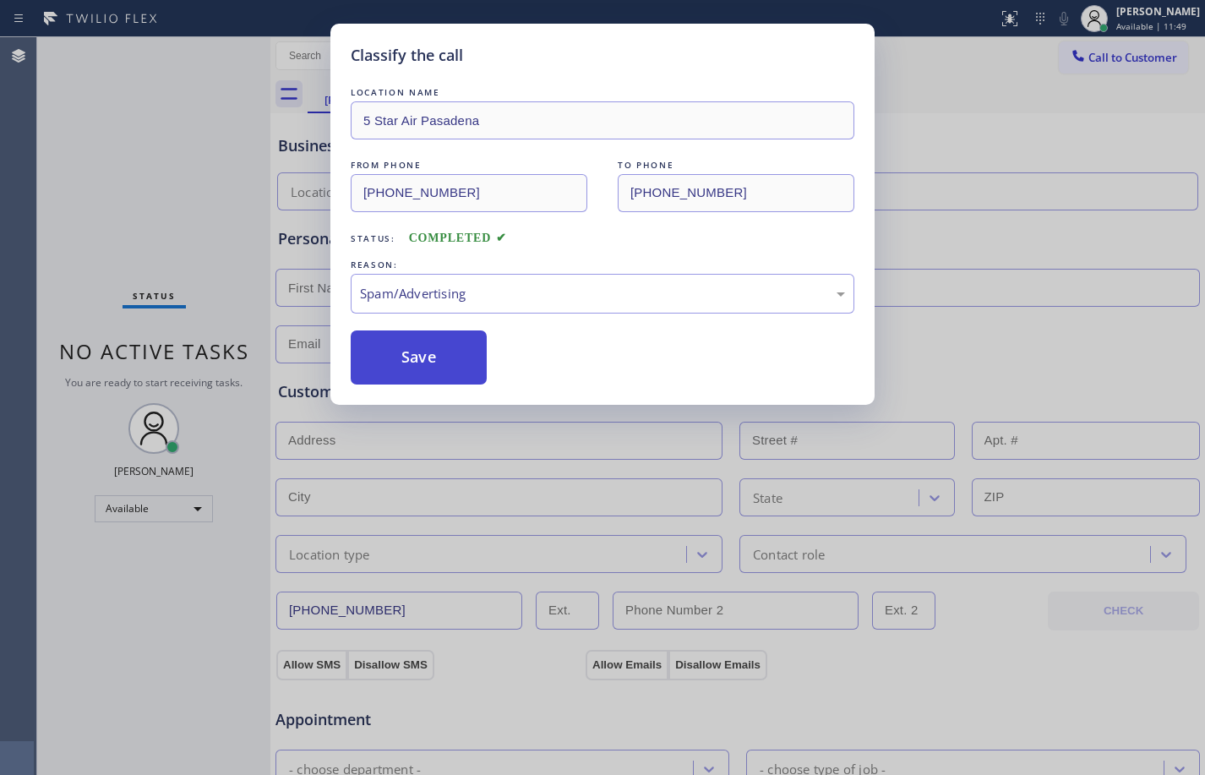
click at [459, 341] on button "Save" at bounding box center [419, 357] width 136 height 54
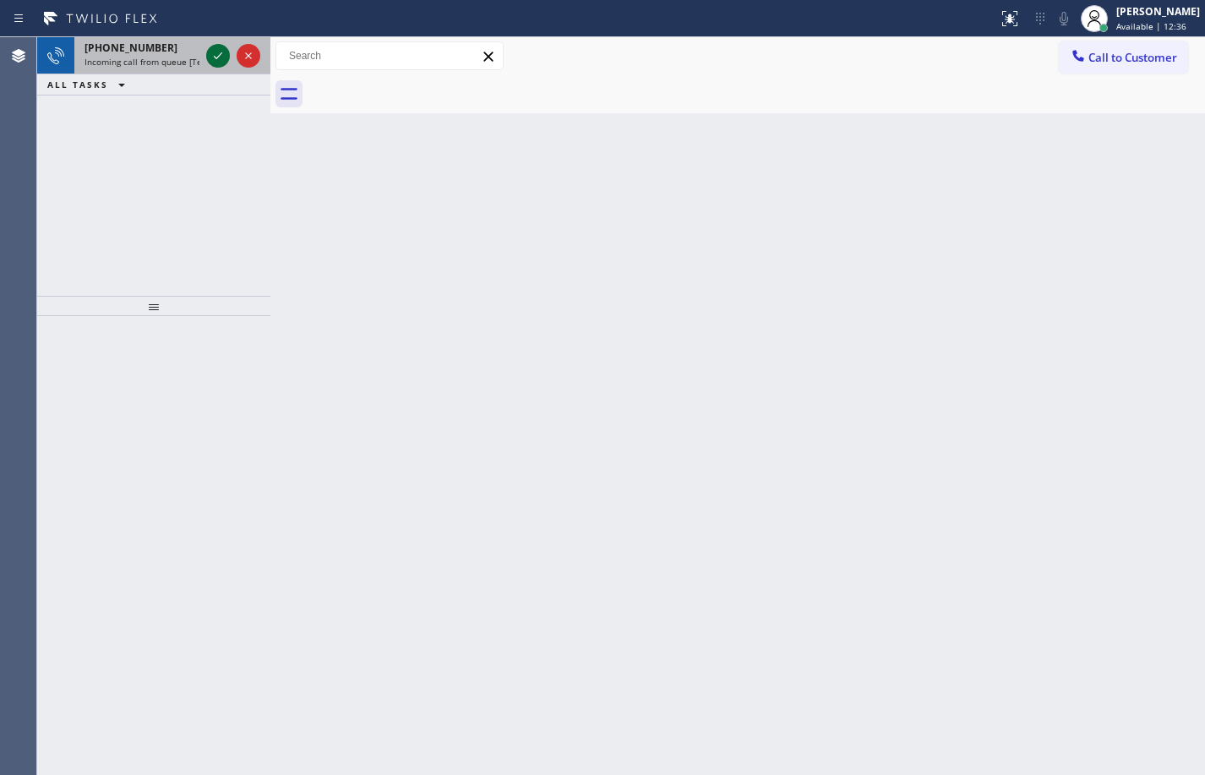
click at [222, 55] on icon at bounding box center [218, 56] width 20 height 20
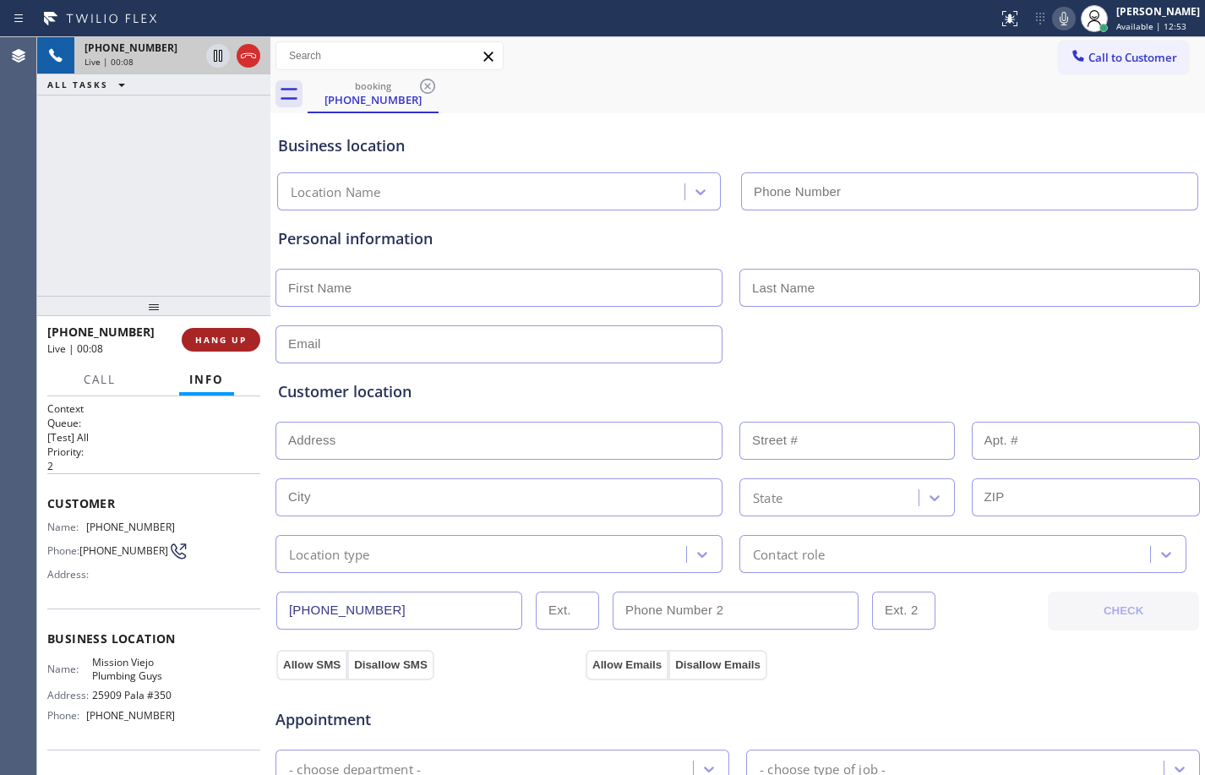
click at [232, 343] on span "HANG UP" at bounding box center [221, 340] width 52 height 12
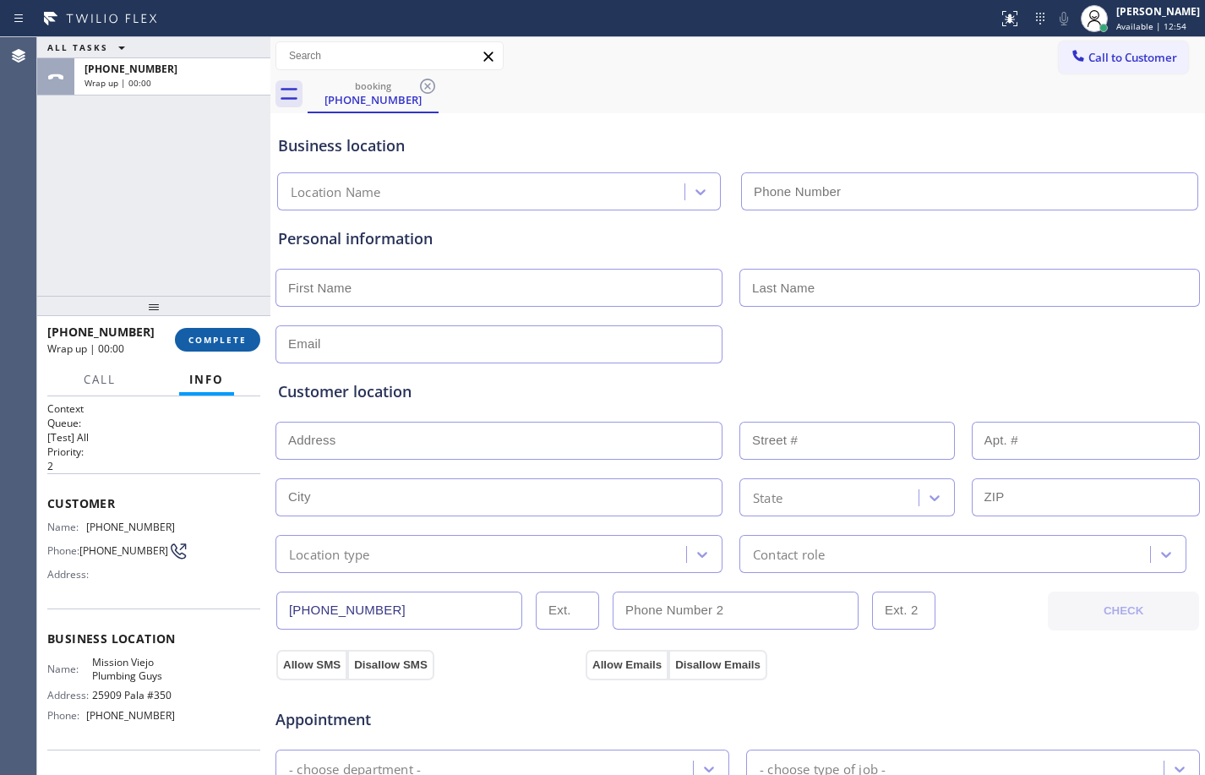
click at [232, 343] on span "COMPLETE" at bounding box center [217, 340] width 58 height 12
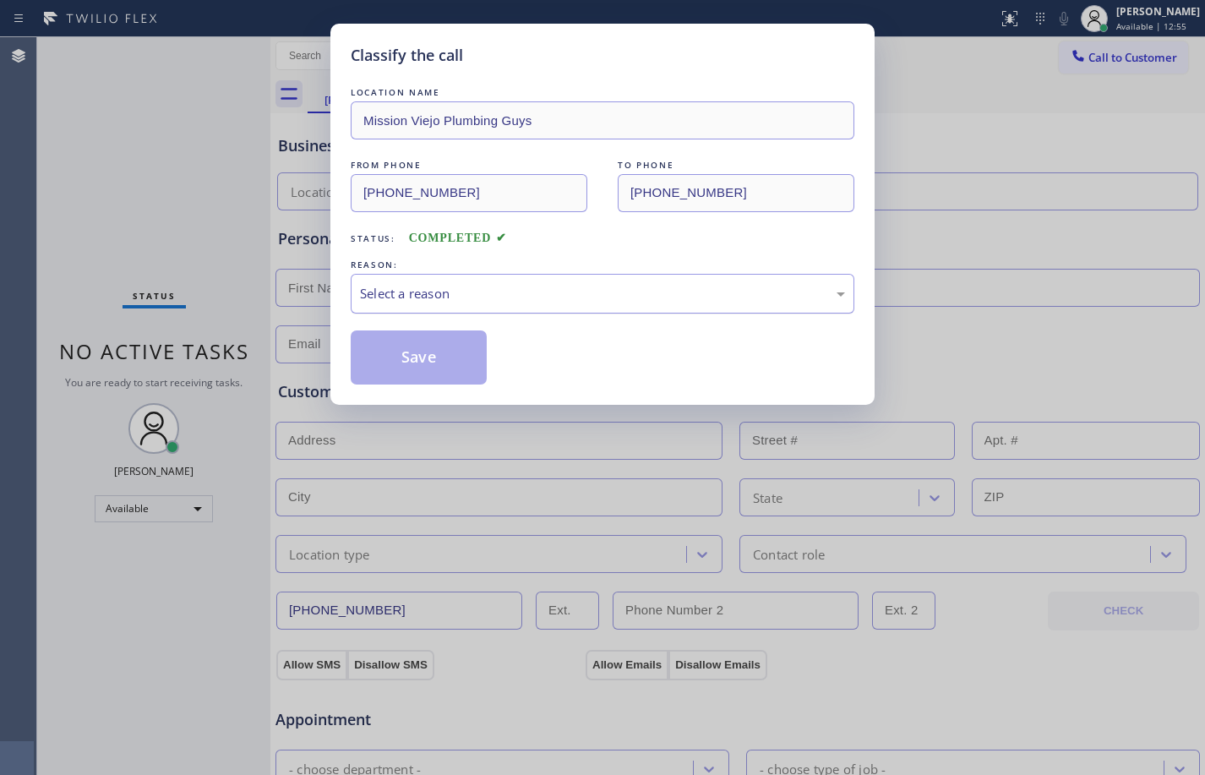
click at [590, 304] on div "Select a reason" at bounding box center [603, 294] width 504 height 40
click at [421, 342] on button "Save" at bounding box center [419, 357] width 136 height 54
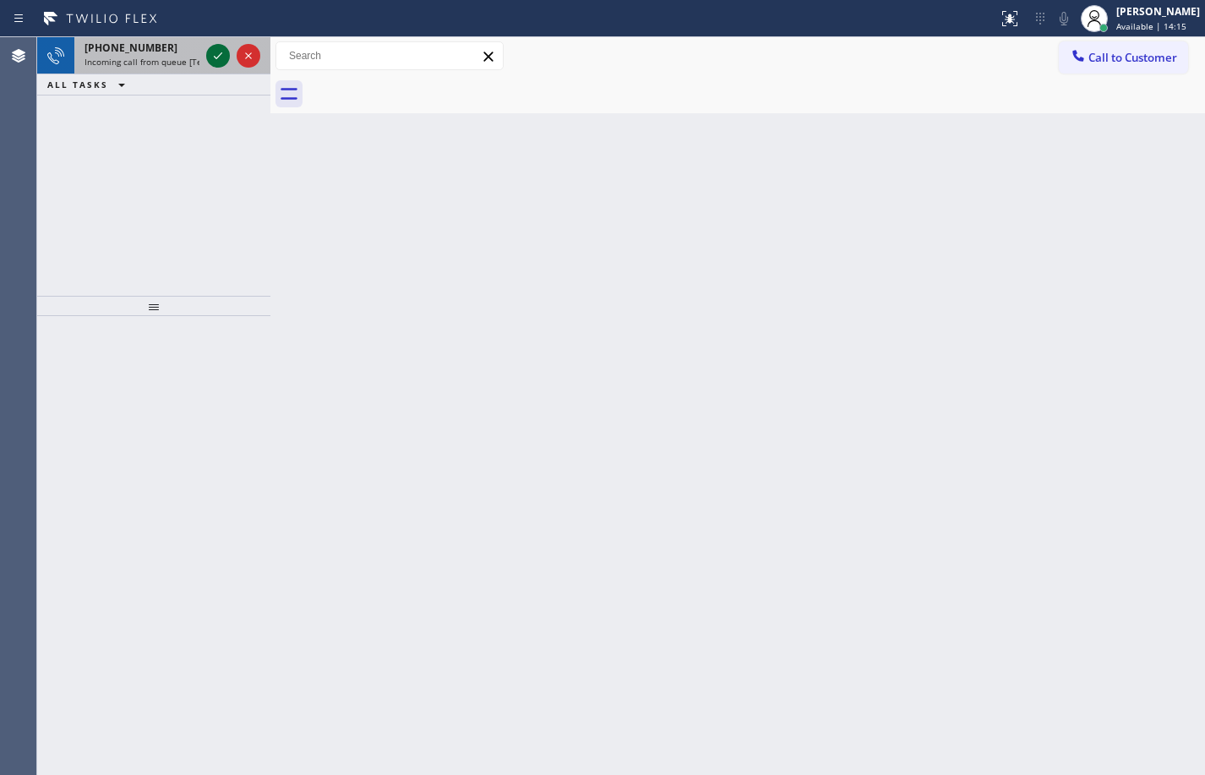
click at [227, 60] on icon at bounding box center [218, 56] width 20 height 20
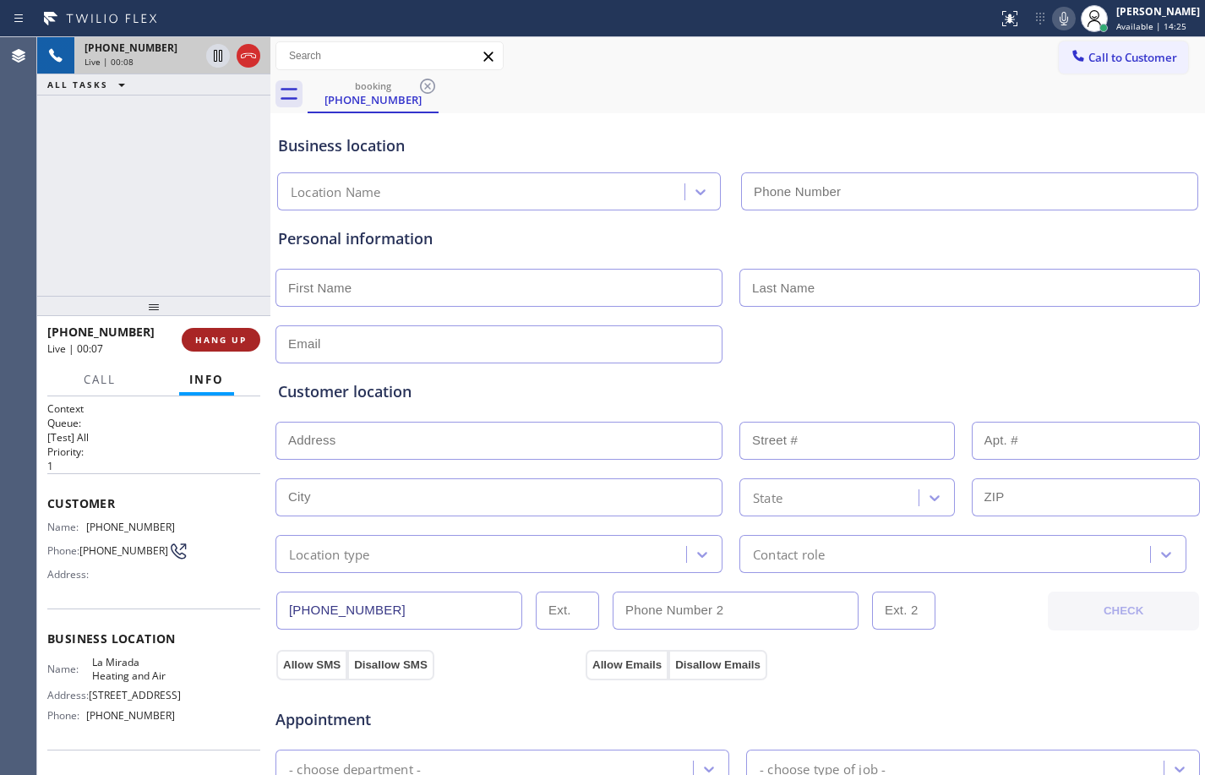
click at [244, 346] on button "HANG UP" at bounding box center [221, 340] width 79 height 24
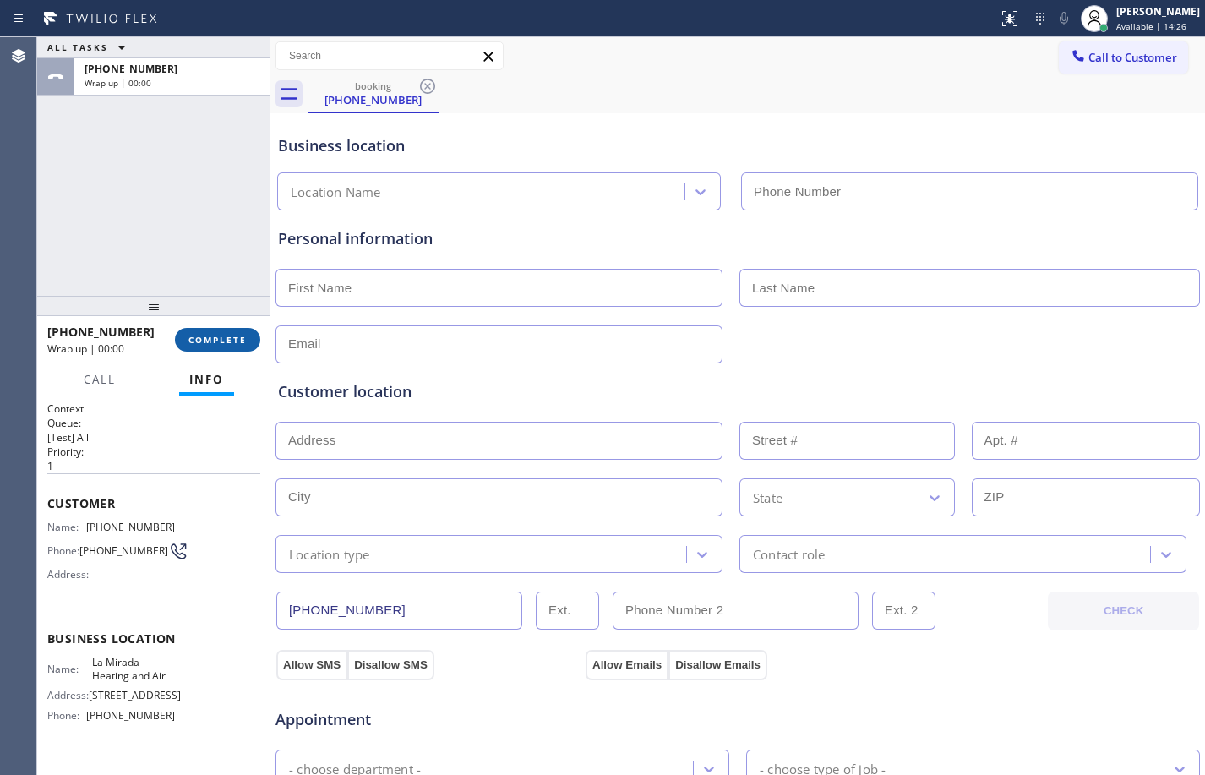
click at [243, 334] on span "COMPLETE" at bounding box center [217, 340] width 58 height 12
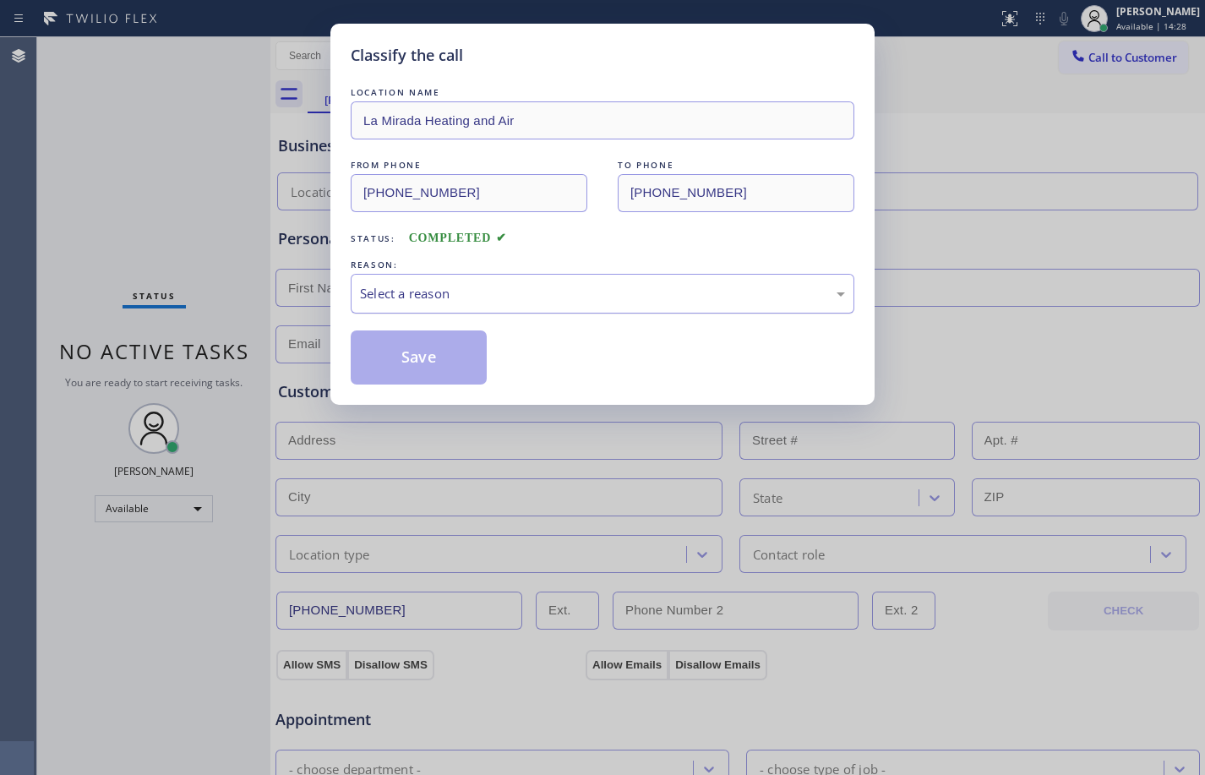
drag, startPoint x: 488, startPoint y: 301, endPoint x: 484, endPoint y: 309, distance: 9.1
click at [487, 302] on div "Select a reason" at bounding box center [602, 293] width 485 height 19
click at [433, 378] on button "Save" at bounding box center [419, 357] width 136 height 54
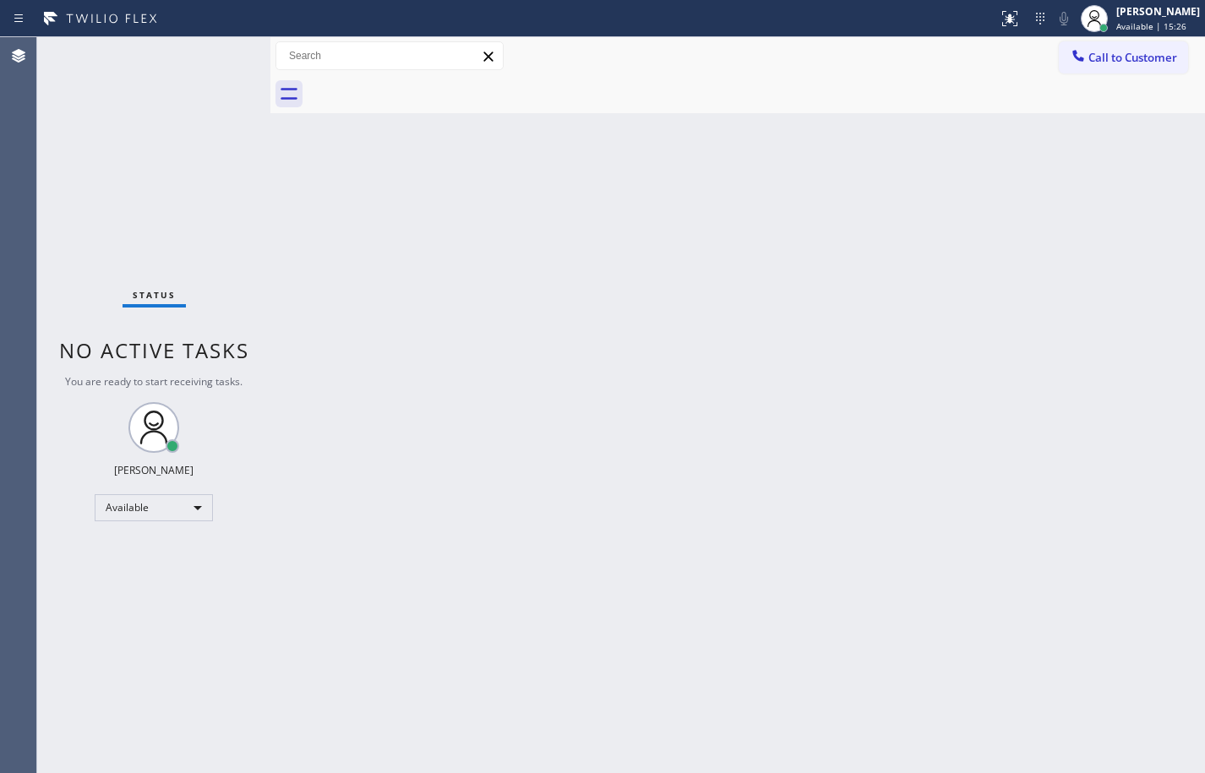
click at [217, 66] on div "Status No active tasks You are ready to start receiving tasks. [PERSON_NAME] Av…" at bounding box center [153, 405] width 233 height 736
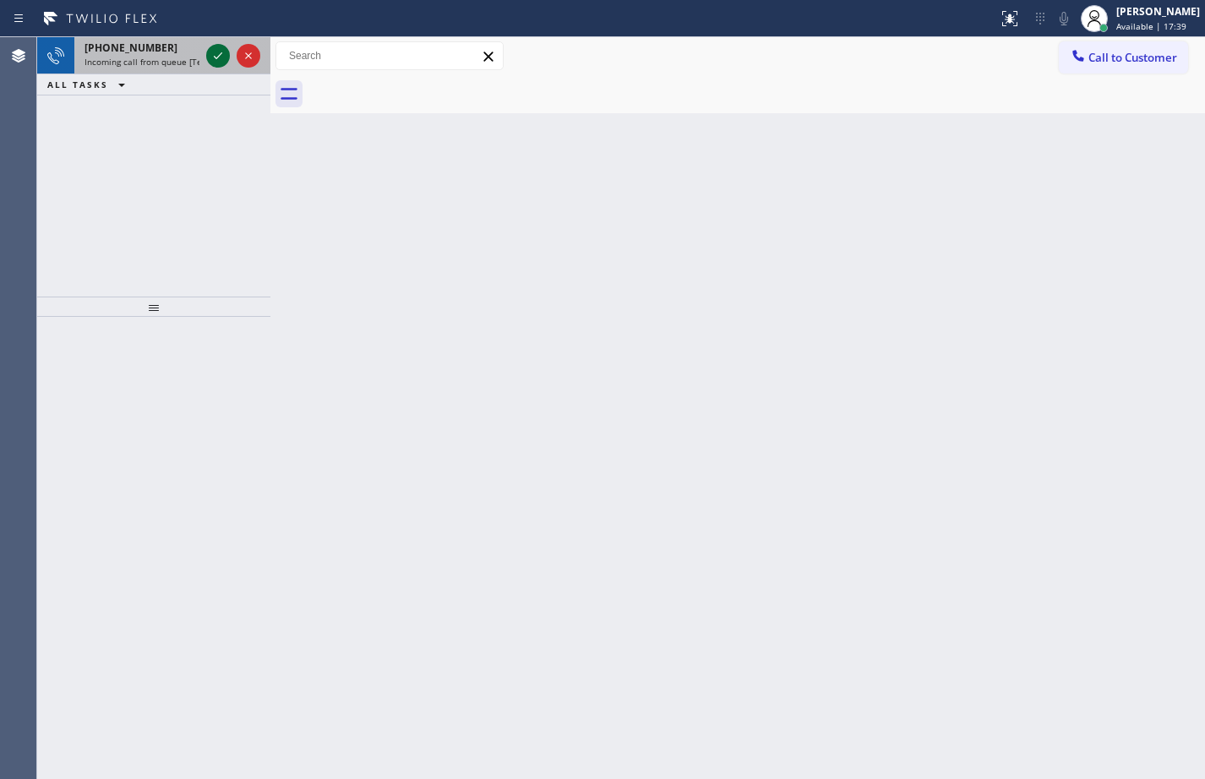
click at [221, 61] on icon at bounding box center [218, 56] width 20 height 20
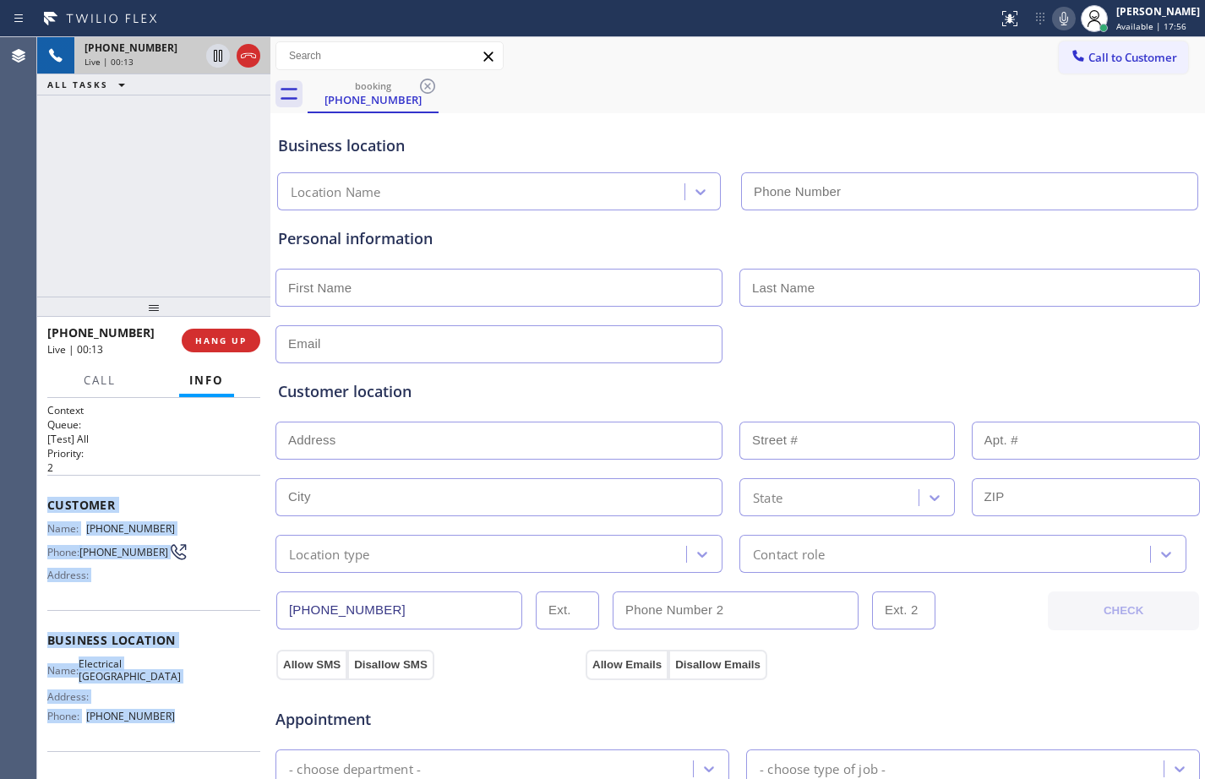
drag, startPoint x: 40, startPoint y: 506, endPoint x: 237, endPoint y: 736, distance: 303.2
click at [237, 736] on div "Context Queue: [Test] All Priority: 2 Customer Name: [PHONE_NUMBER] Phone: [PHO…" at bounding box center [153, 588] width 233 height 381
copy div "Customer Name: [PHONE_NUMBER] Phone: [PHONE_NUMBER] Address: Business location …"
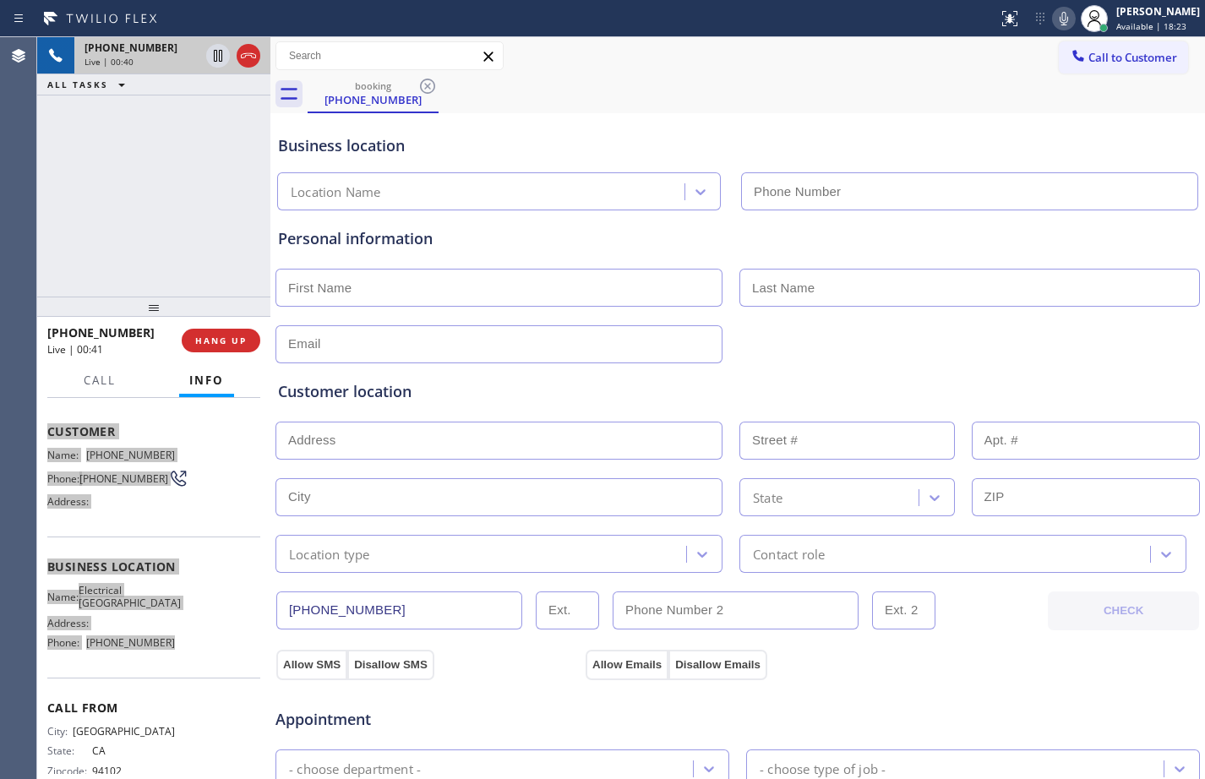
scroll to position [124, 0]
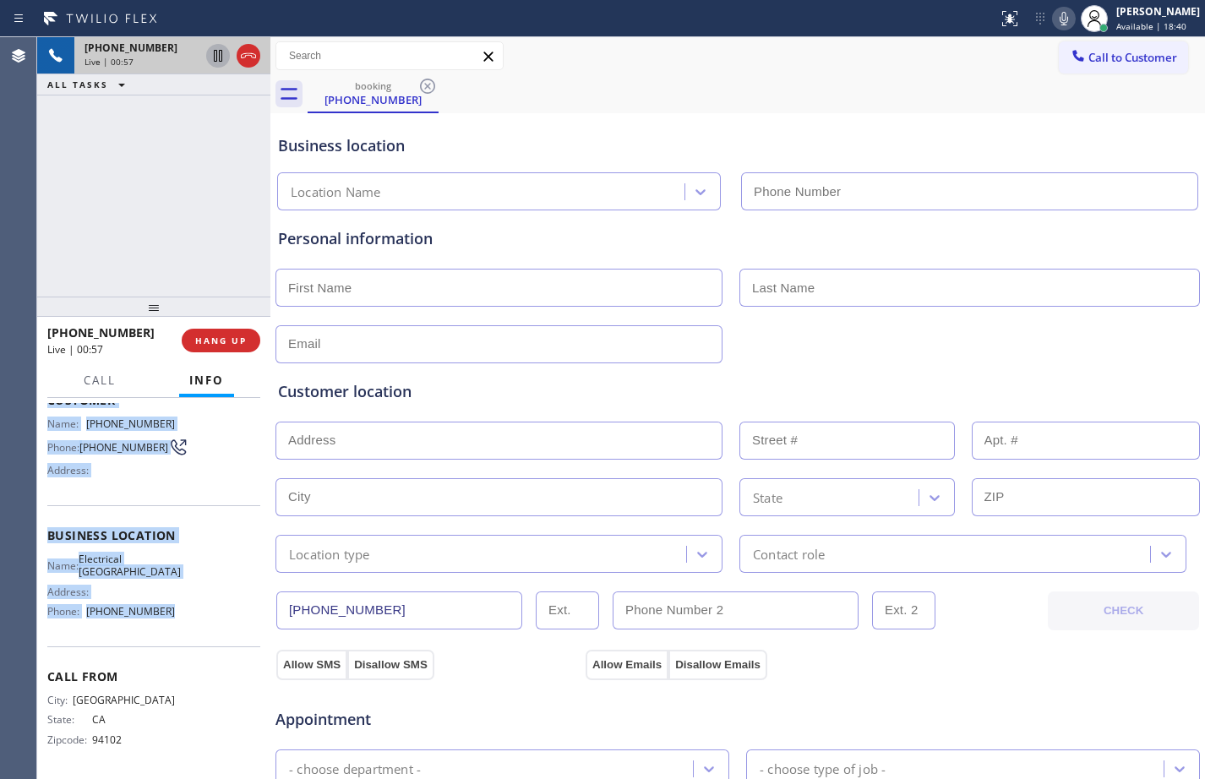
click at [217, 53] on icon at bounding box center [218, 56] width 8 height 12
click at [1054, 19] on icon at bounding box center [1064, 18] width 20 height 20
click at [218, 61] on icon at bounding box center [218, 56] width 20 height 20
click at [1061, 24] on div at bounding box center [1064, 18] width 24 height 20
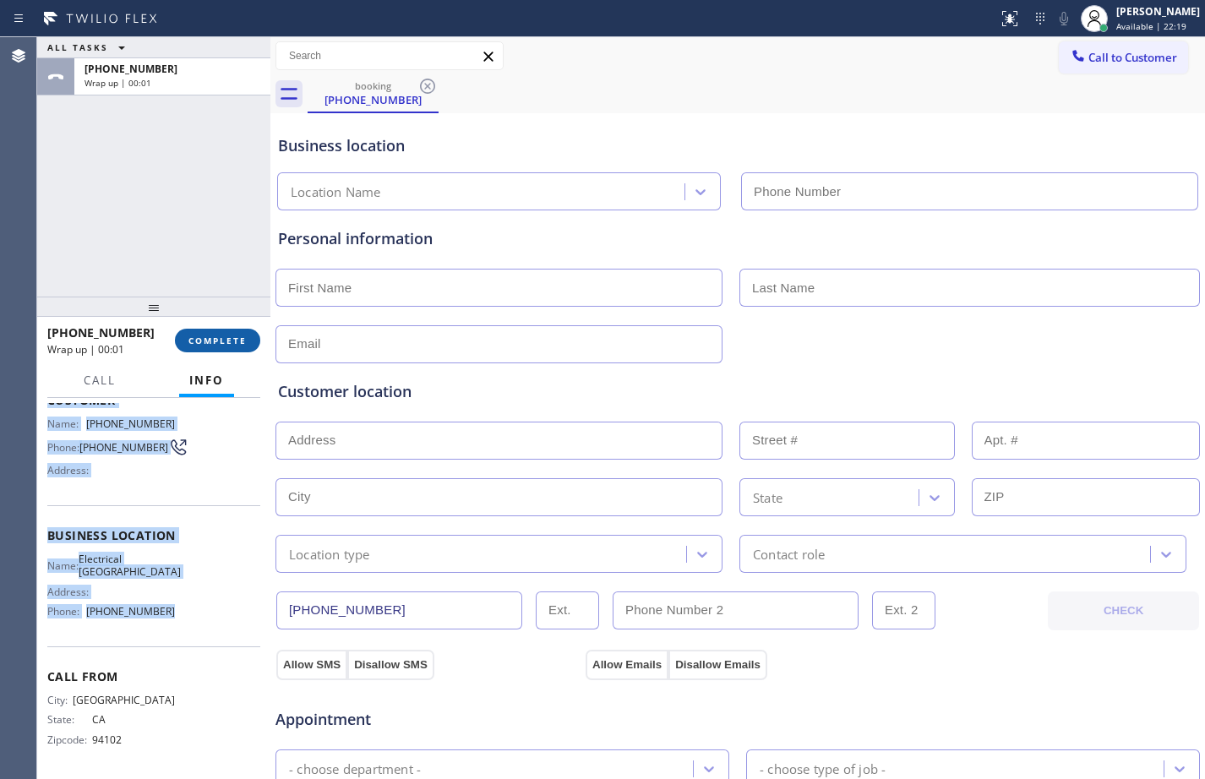
click at [232, 339] on span "COMPLETE" at bounding box center [217, 341] width 58 height 12
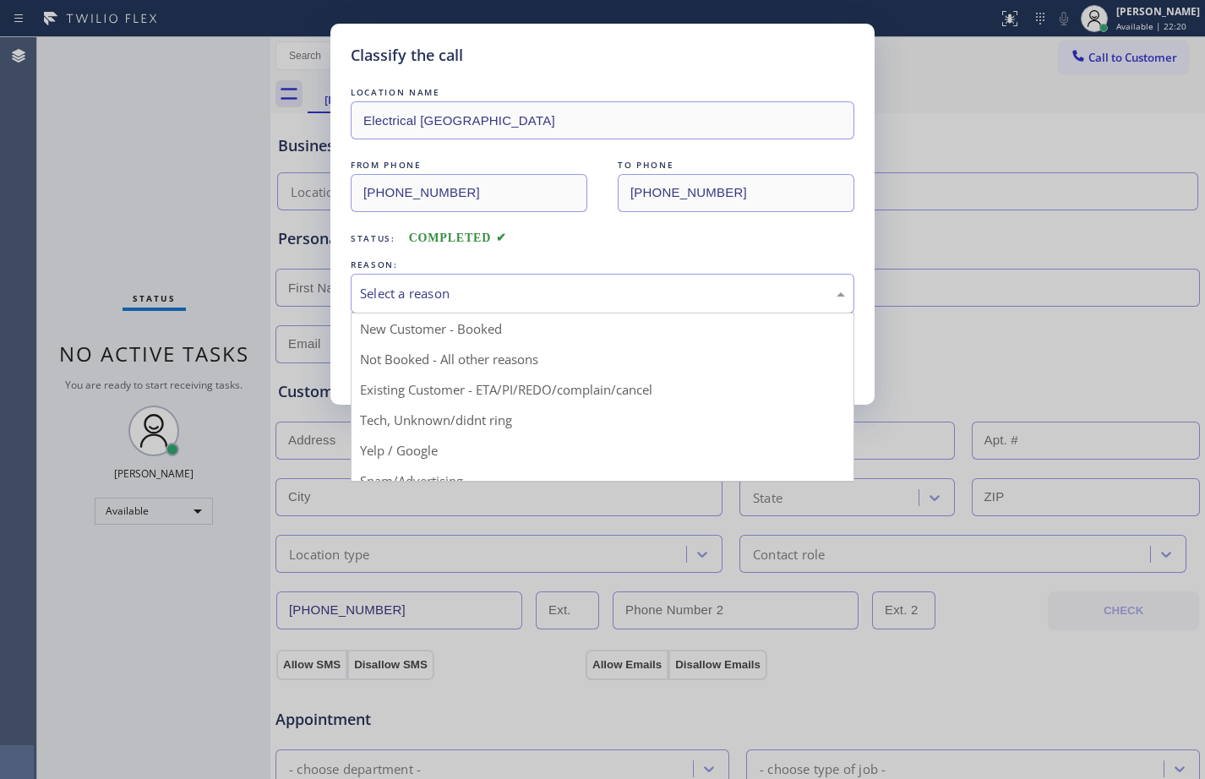
click at [526, 286] on div "Select a reason" at bounding box center [602, 293] width 485 height 19
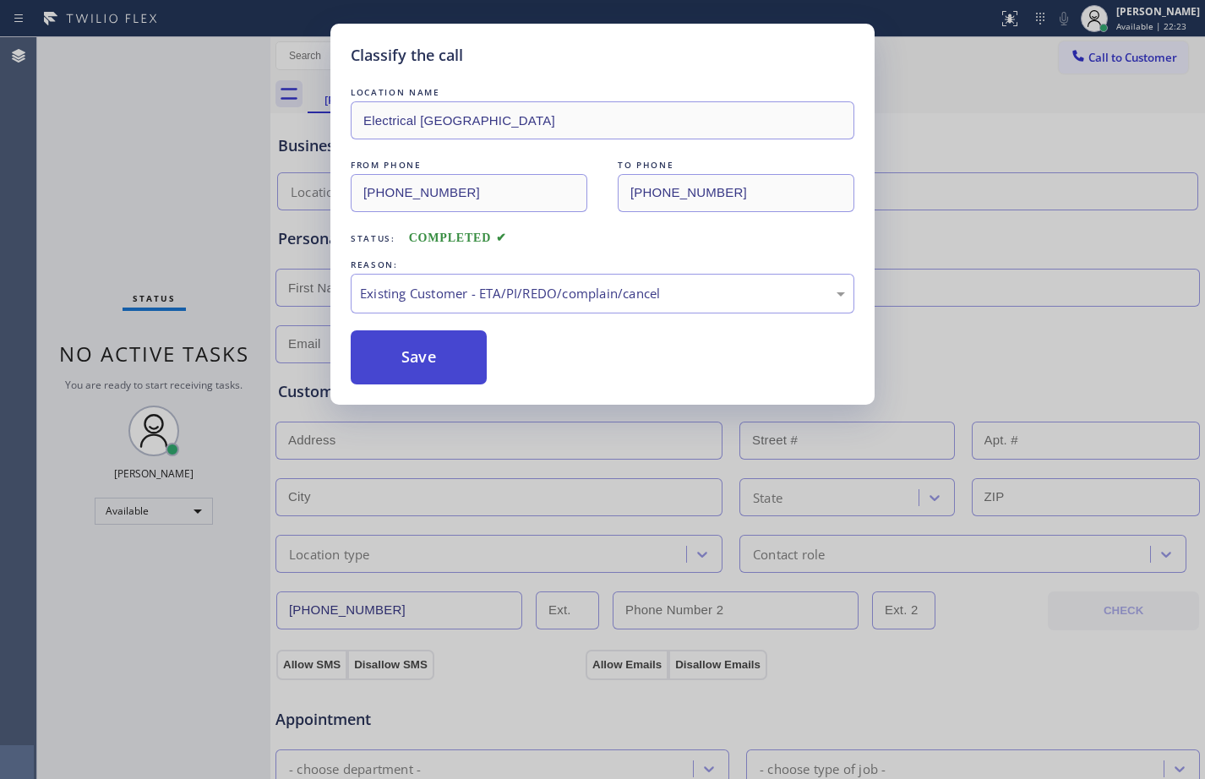
click at [433, 379] on button "Save" at bounding box center [419, 357] width 136 height 54
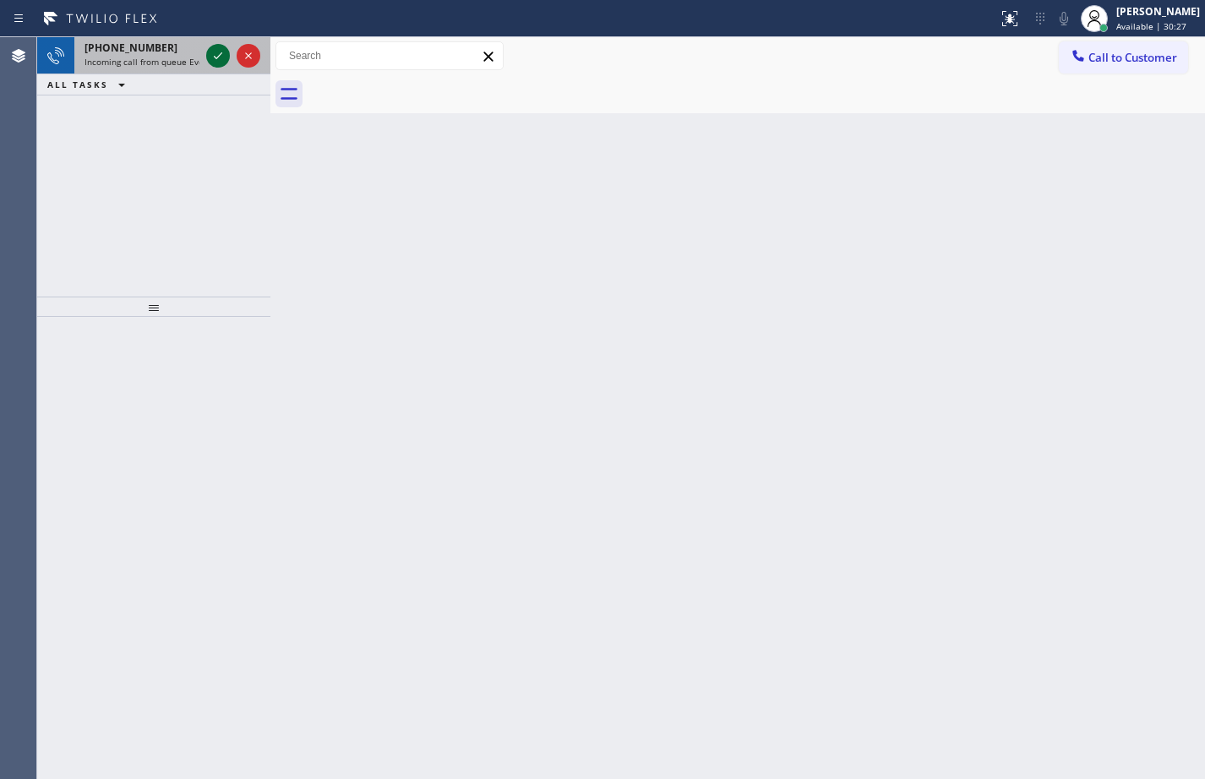
click at [224, 65] on icon at bounding box center [218, 56] width 20 height 20
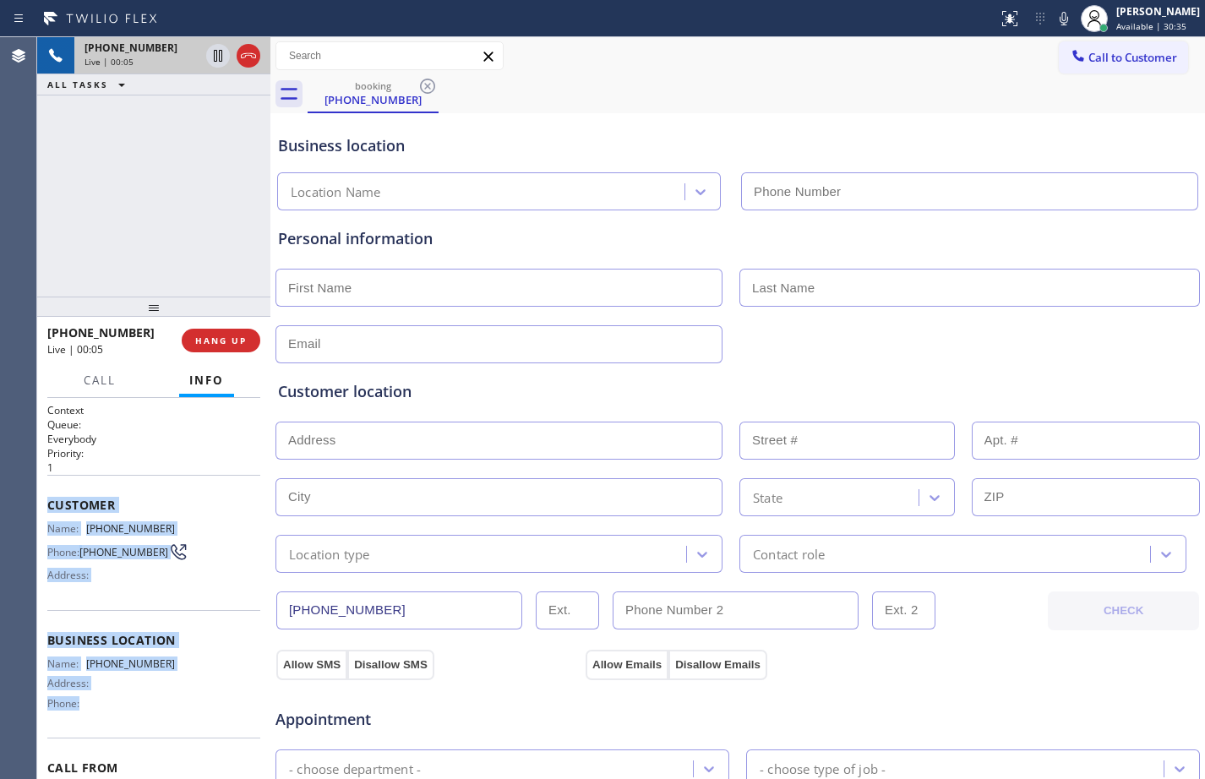
drag, startPoint x: 46, startPoint y: 506, endPoint x: 135, endPoint y: 732, distance: 242.8
click at [135, 732] on div "Context Queue: Everybody Priority: 1 Customer Name: [PHONE_NUMBER] Phone: [PHON…" at bounding box center [153, 588] width 233 height 381
copy div "Customer Name: [PHONE_NUMBER] Phone: [PHONE_NUMBER] Address: Business location …"
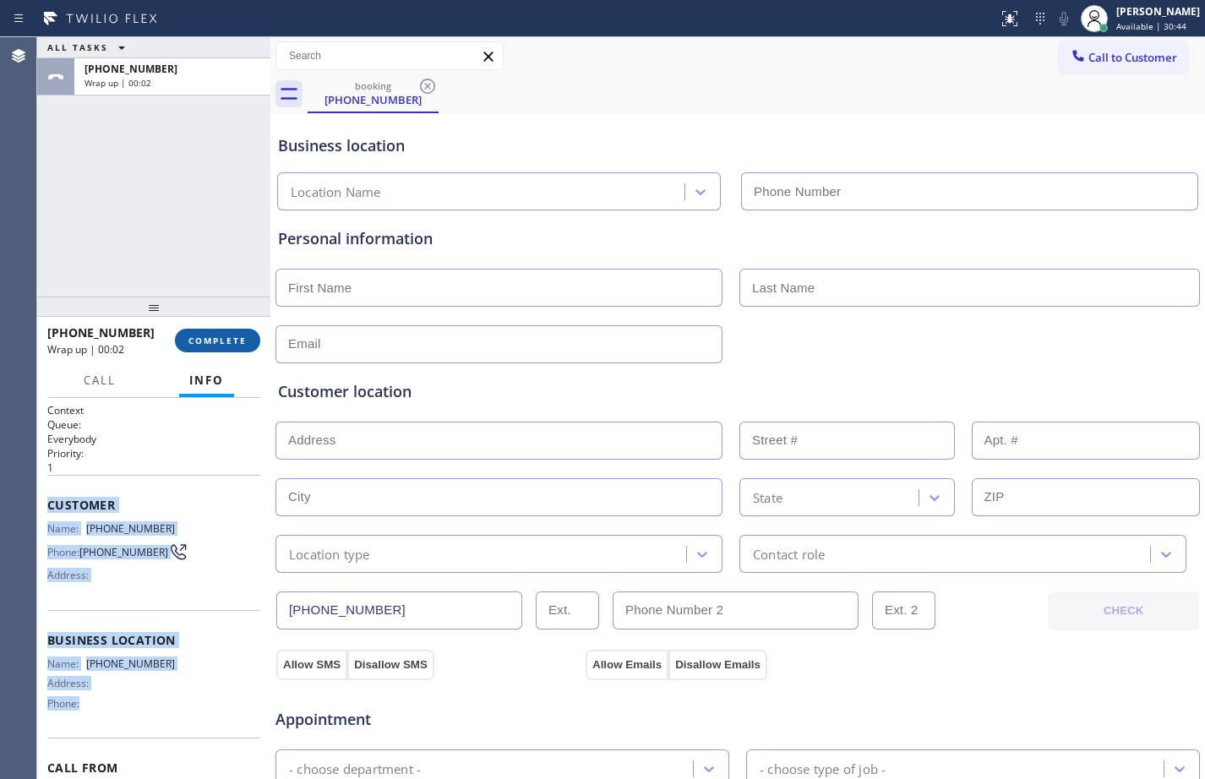
click at [227, 341] on span "COMPLETE" at bounding box center [217, 341] width 58 height 12
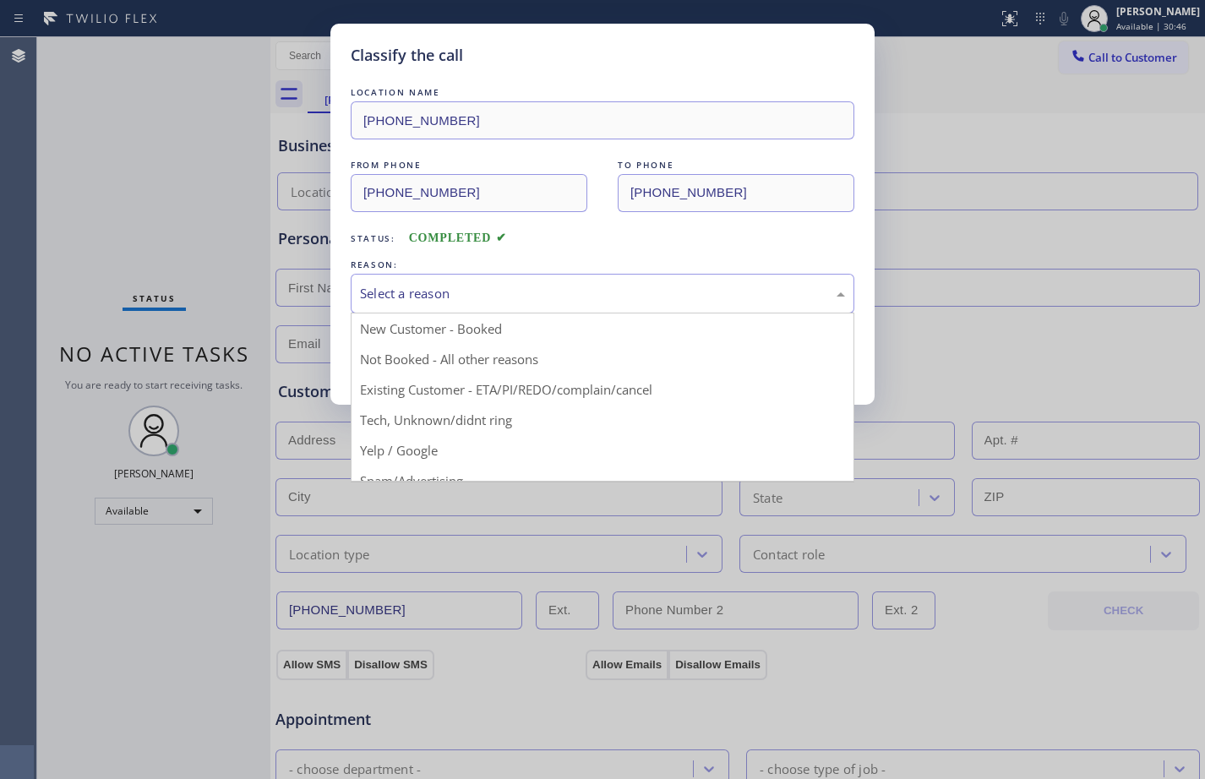
click at [757, 285] on div "Select a reason" at bounding box center [602, 293] width 485 height 19
drag, startPoint x: 497, startPoint y: 417, endPoint x: 477, endPoint y: 398, distance: 28.1
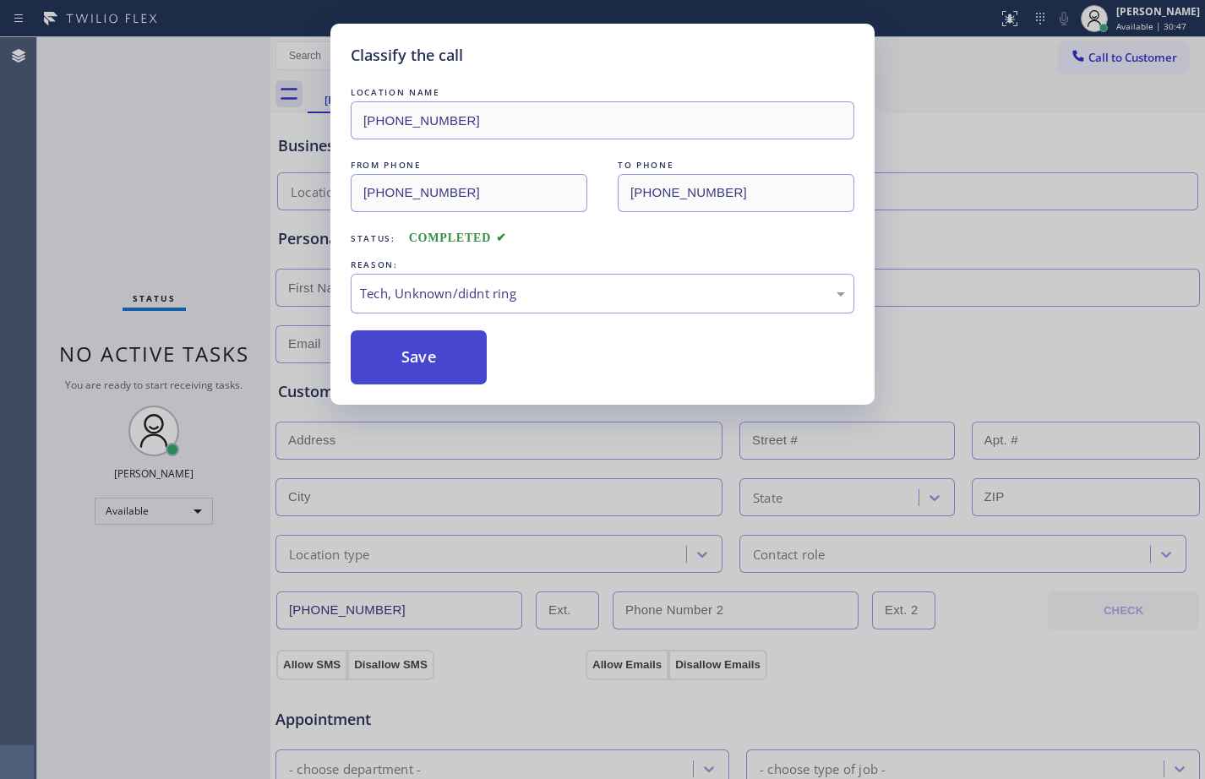
click at [447, 357] on button "Save" at bounding box center [419, 357] width 136 height 54
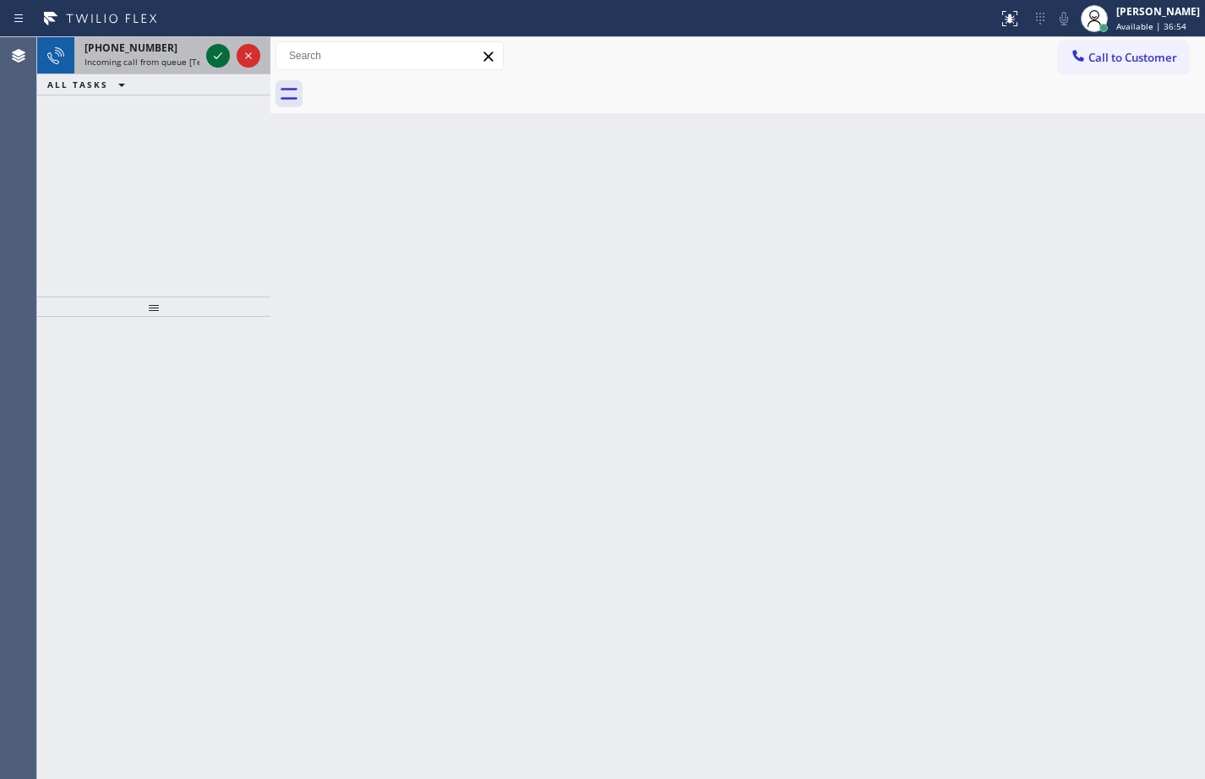
click at [227, 63] on icon at bounding box center [218, 56] width 20 height 20
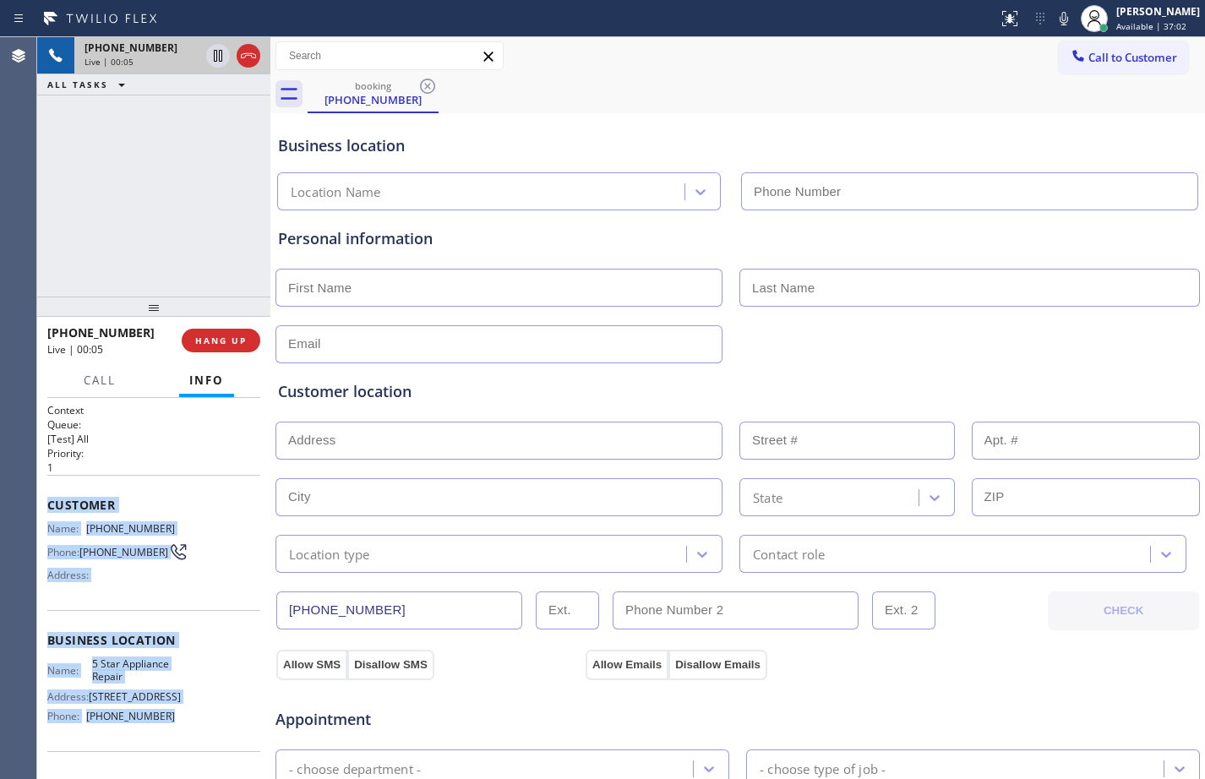
drag, startPoint x: 48, startPoint y: 510, endPoint x: 228, endPoint y: 733, distance: 286.7
click at [228, 733] on div "Context Queue: [Test] All Priority: 1 Customer Name: [PHONE_NUMBER] Phone: [PHO…" at bounding box center [153, 654] width 213 height 502
copy div "Customer Name: [PHONE_NUMBER] Phone: [PHONE_NUMBER] Address: Business location …"
click at [1059, 19] on icon at bounding box center [1064, 18] width 20 height 20
click at [1055, 23] on icon at bounding box center [1064, 18] width 20 height 20
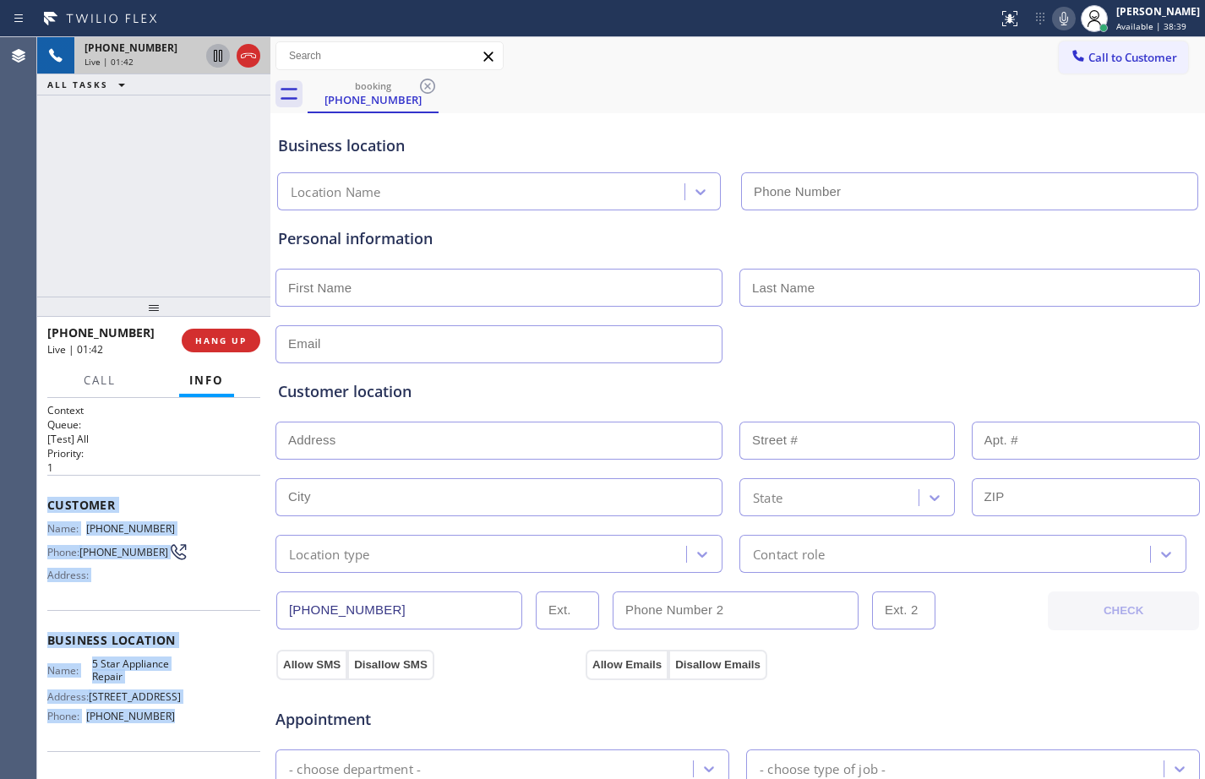
click at [222, 60] on icon at bounding box center [218, 56] width 8 height 12
click at [1056, 28] on icon at bounding box center [1064, 18] width 20 height 20
click at [224, 60] on icon at bounding box center [218, 56] width 20 height 20
click at [1054, 21] on icon at bounding box center [1064, 18] width 20 height 20
click at [227, 341] on span "HANG UP" at bounding box center [221, 341] width 52 height 12
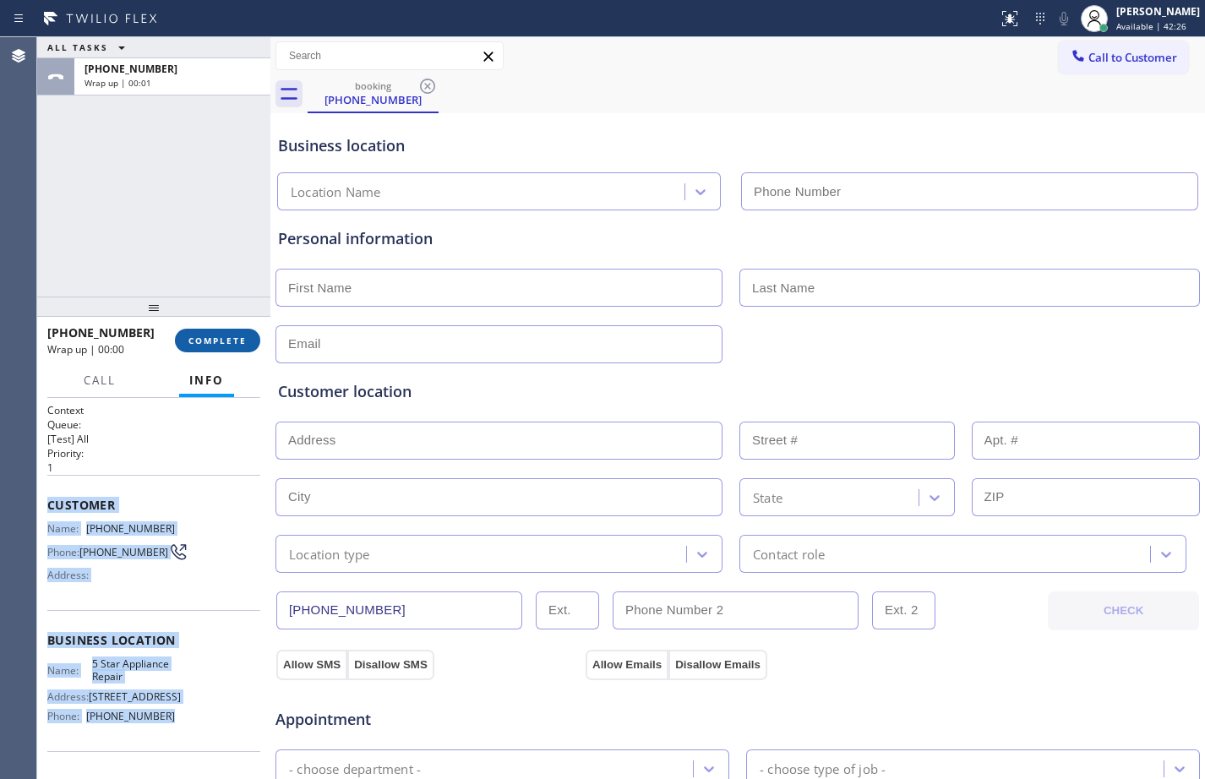
click at [229, 341] on span "COMPLETE" at bounding box center [217, 341] width 58 height 12
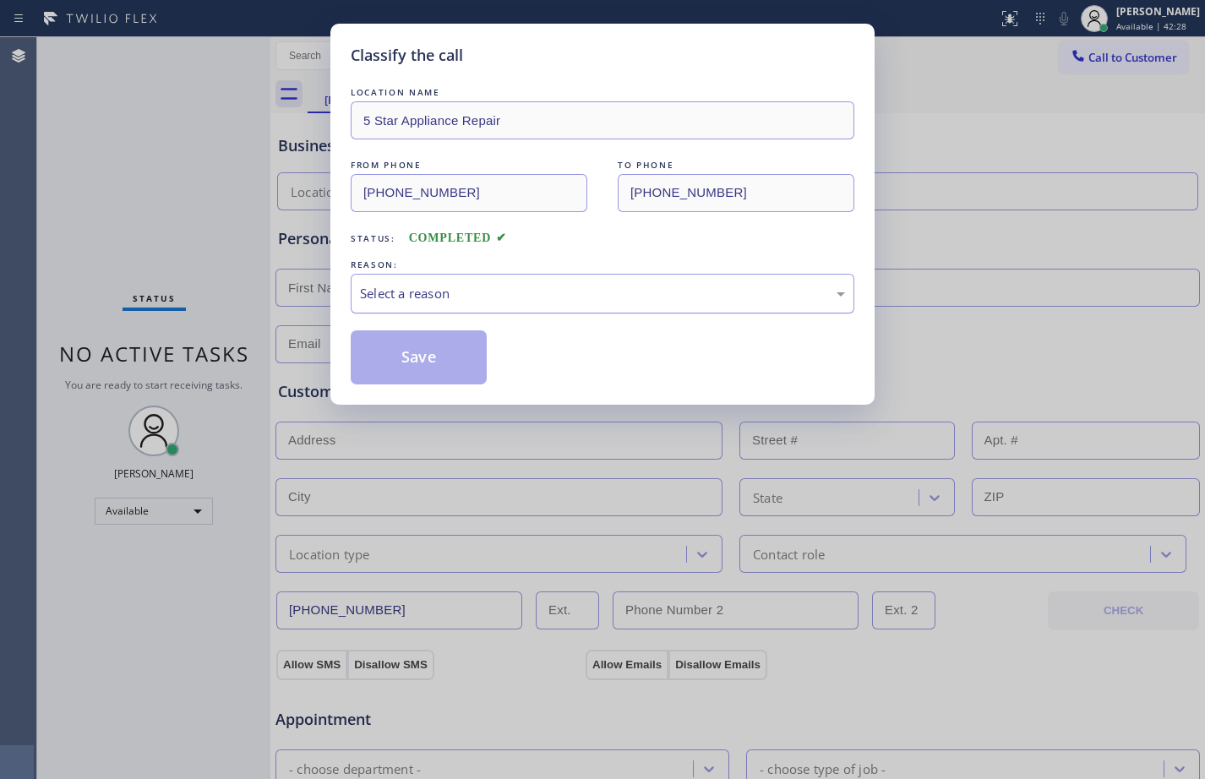
click at [525, 309] on div "Select a reason" at bounding box center [603, 294] width 504 height 40
click at [417, 374] on button "Save" at bounding box center [419, 357] width 136 height 54
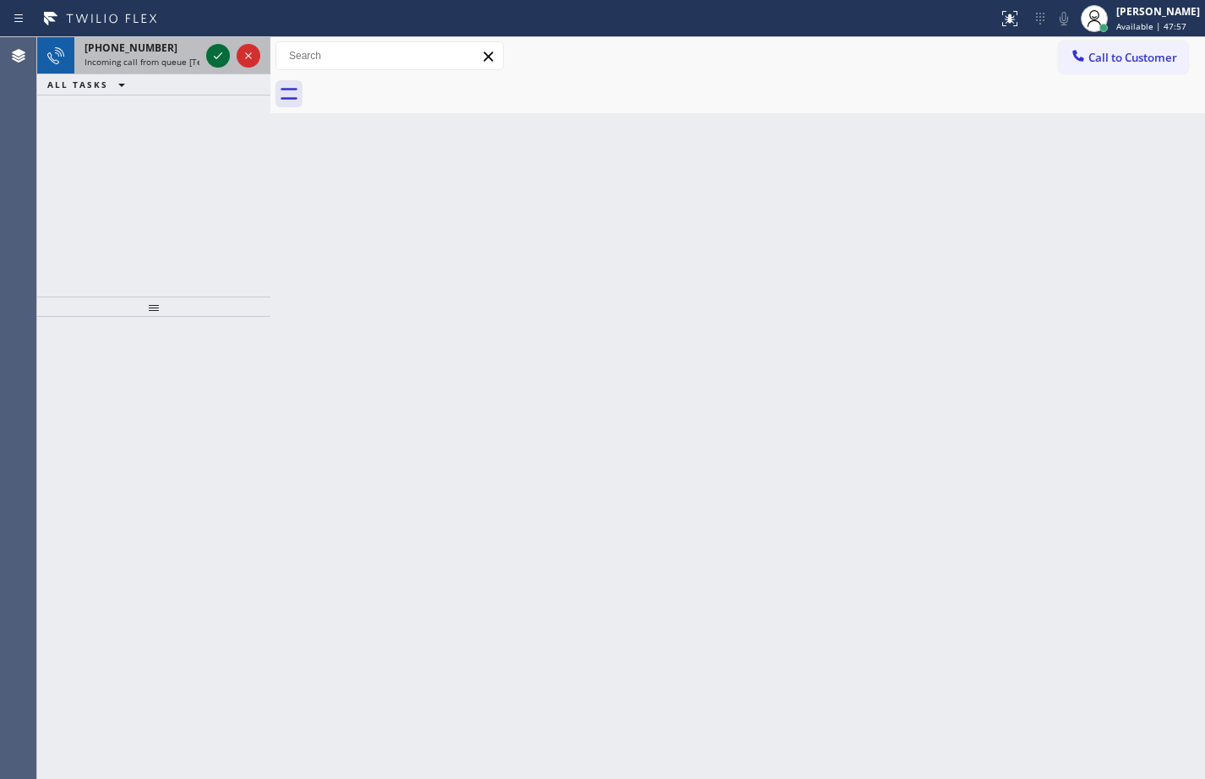
click at [220, 63] on icon at bounding box center [218, 56] width 20 height 20
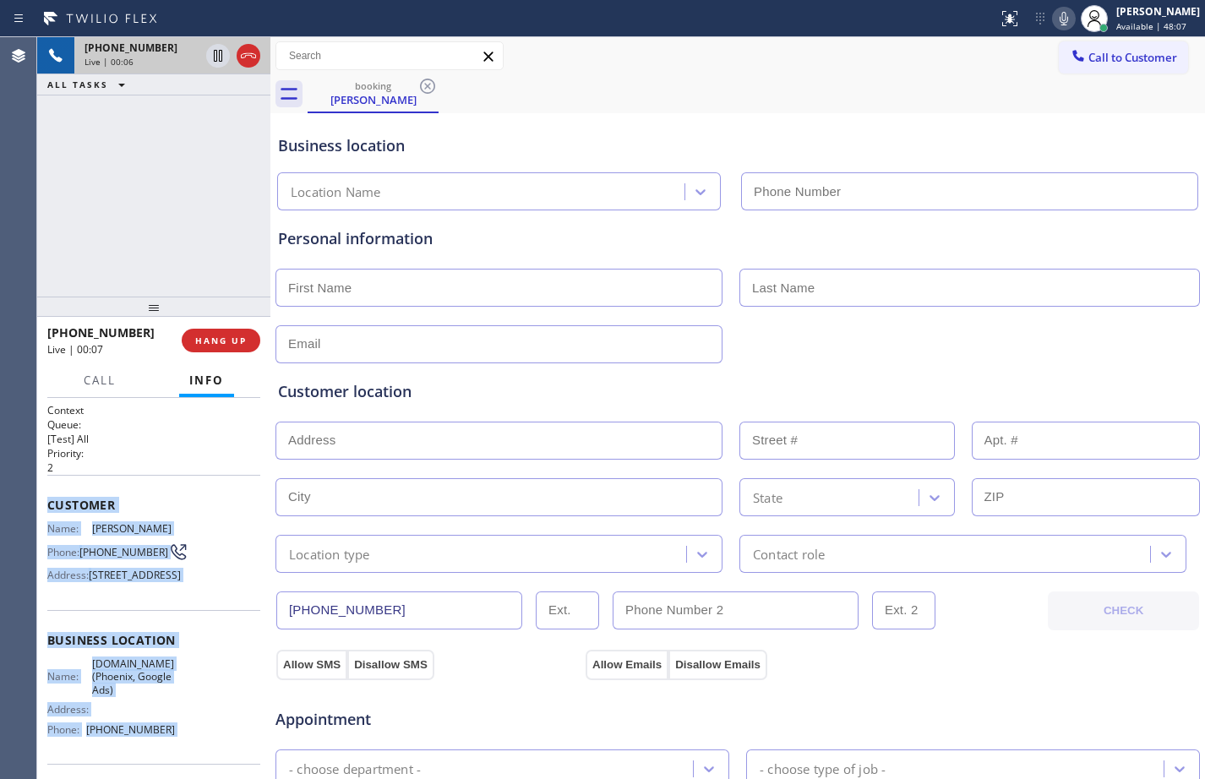
scroll to position [150, 0]
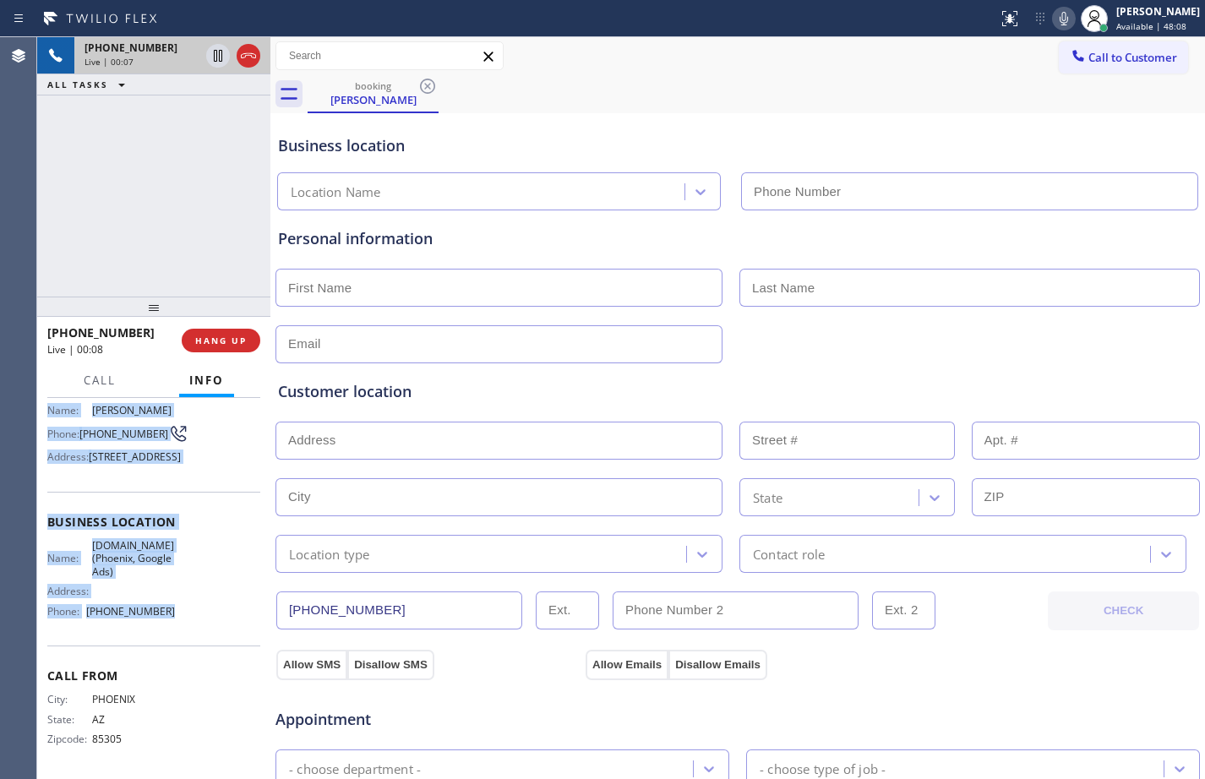
drag, startPoint x: 43, startPoint y: 500, endPoint x: 205, endPoint y: 617, distance: 199.8
click at [205, 617] on div "Context Queue: [Test] All Priority: 2 Customer Name: [PERSON_NAME] Phone: [PHON…" at bounding box center [153, 588] width 233 height 381
copy div "Customer Name: [PERSON_NAME] Phone: [PHONE_NUMBER] Address: [STREET_ADDRESS] Bu…"
click at [219, 63] on icon at bounding box center [218, 56] width 20 height 20
click at [1056, 17] on icon at bounding box center [1064, 18] width 20 height 20
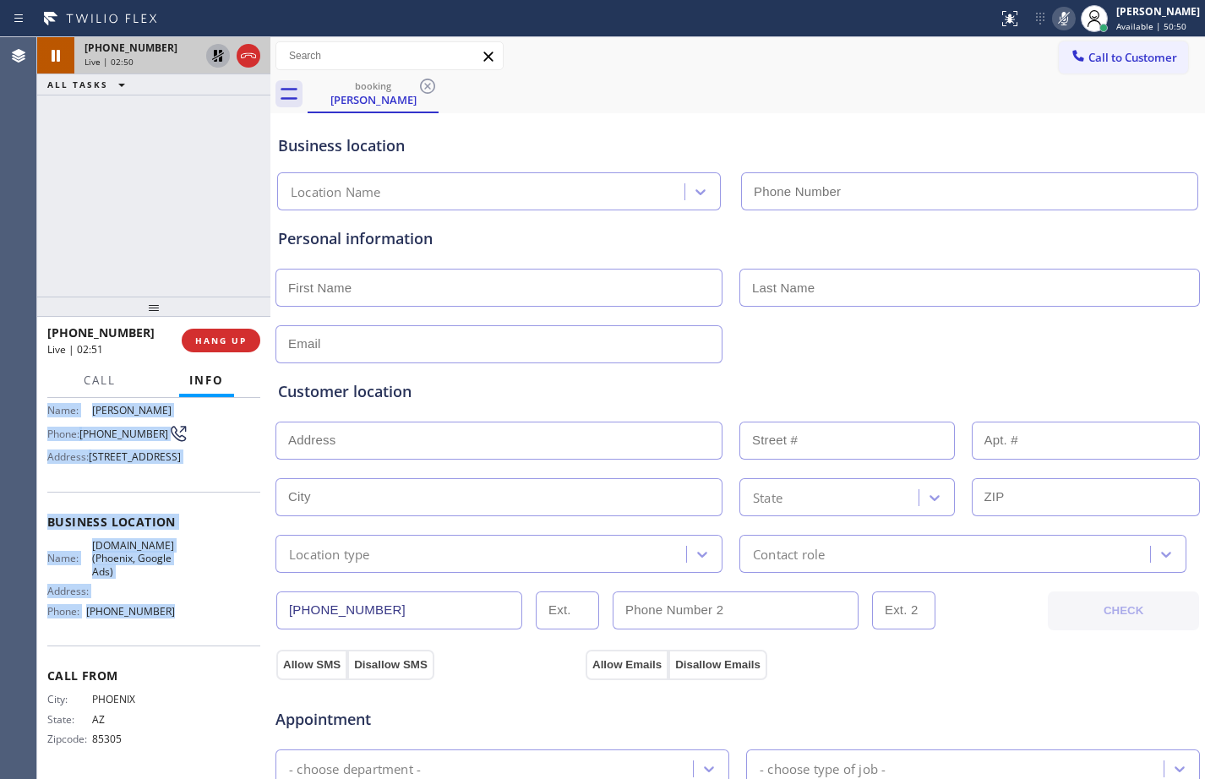
click at [215, 63] on icon at bounding box center [218, 56] width 20 height 20
click at [1056, 19] on icon at bounding box center [1064, 18] width 20 height 20
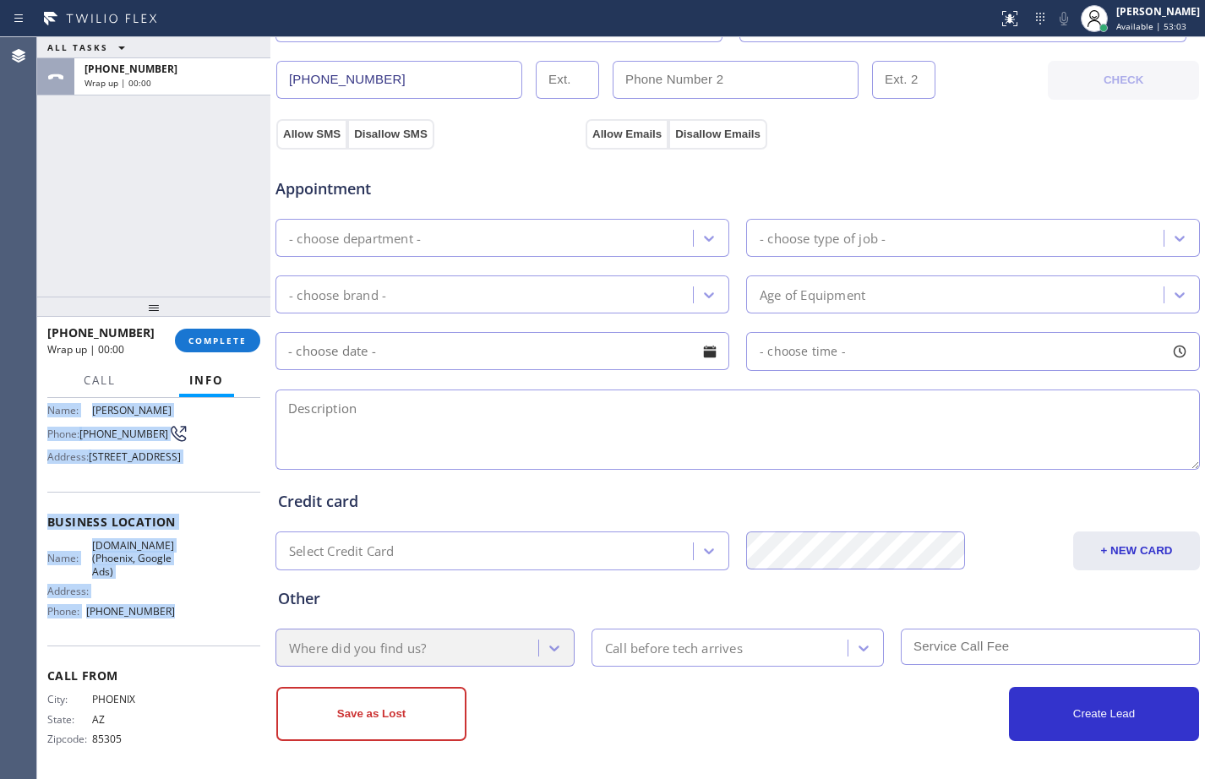
scroll to position [0, 0]
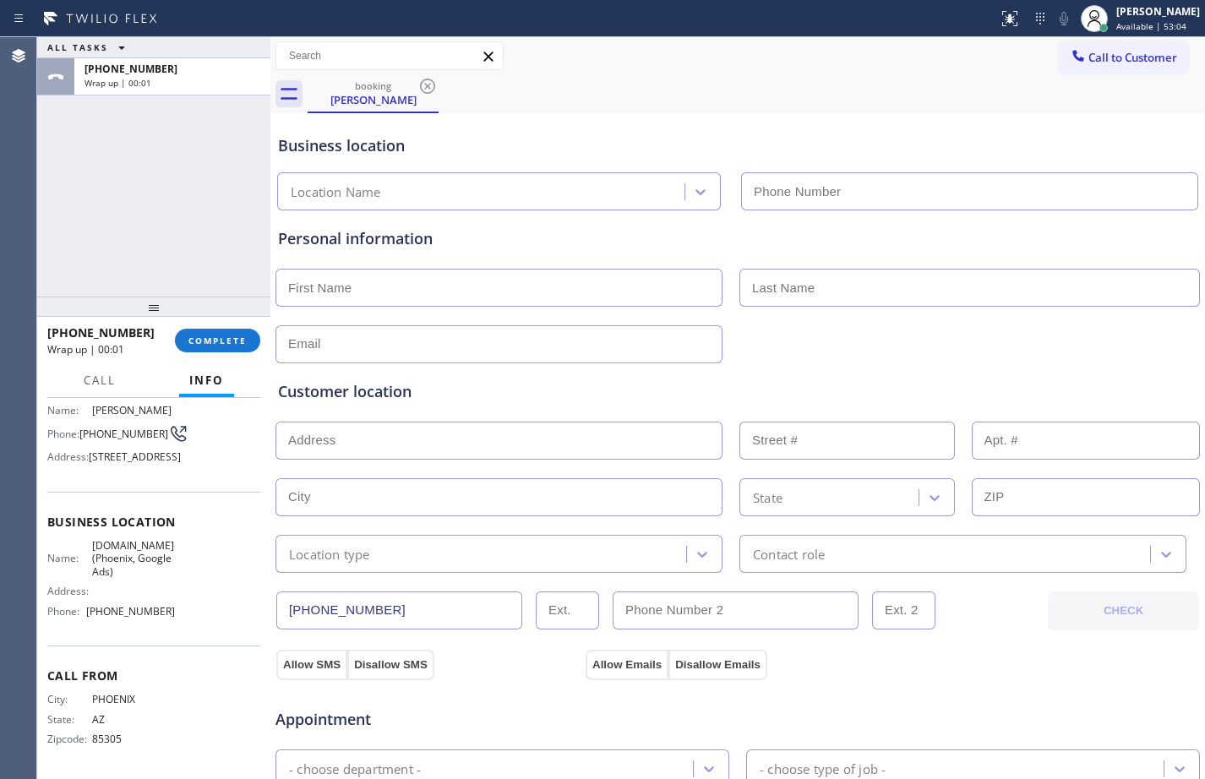
click at [382, 291] on input "text" at bounding box center [498, 288] width 447 height 38
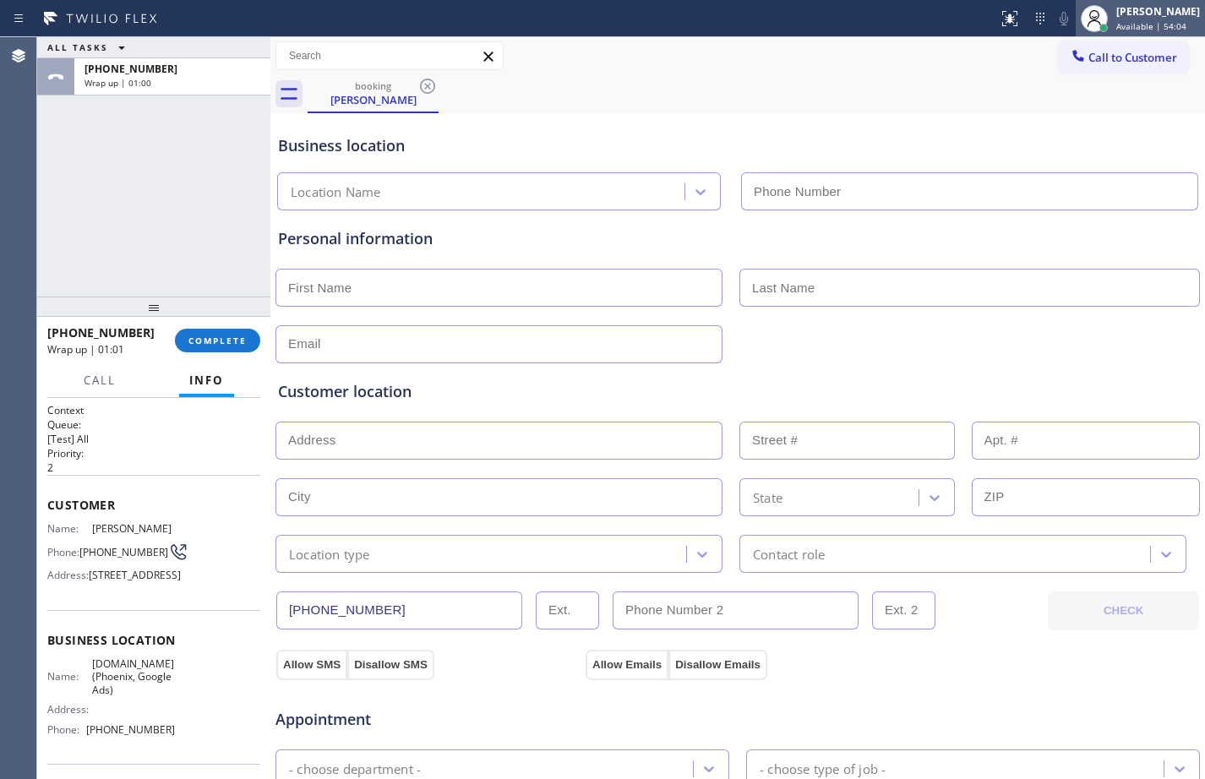
click at [1158, 19] on div "[PERSON_NAME] Available | 54:04" at bounding box center [1159, 18] width 92 height 30
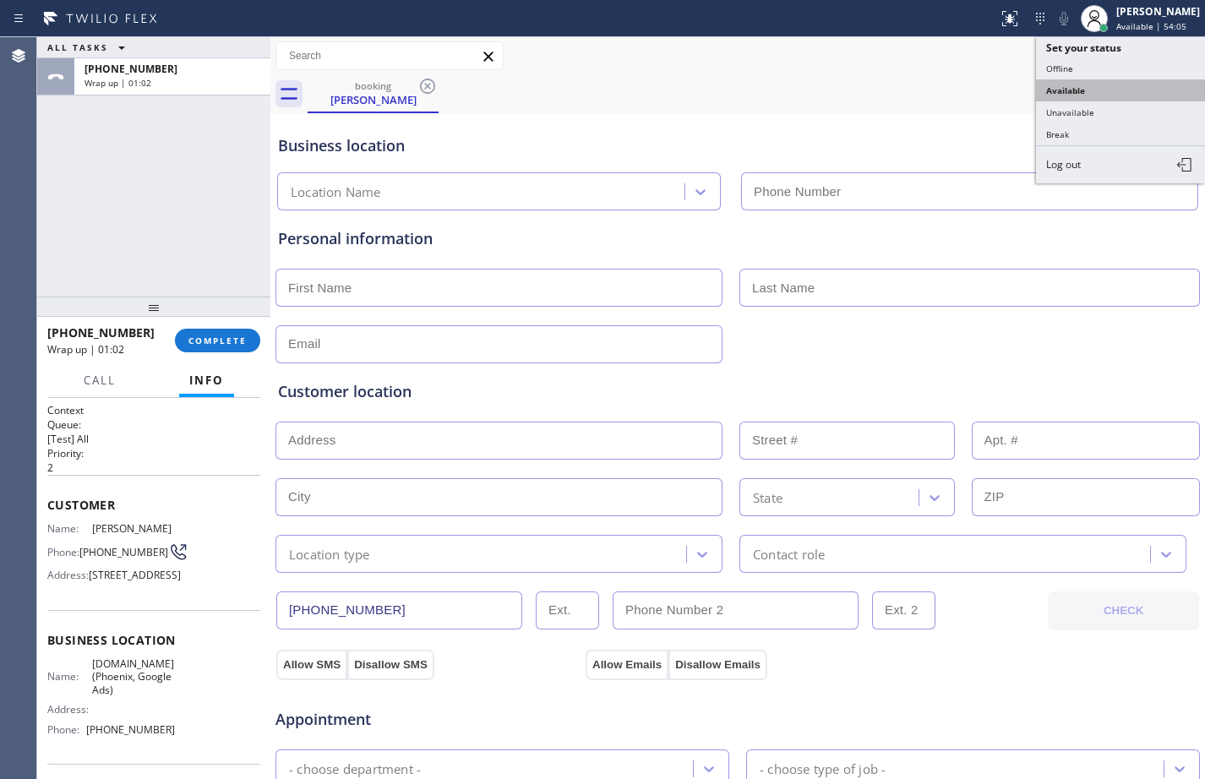
click at [1112, 100] on button "Available" at bounding box center [1120, 90] width 169 height 22
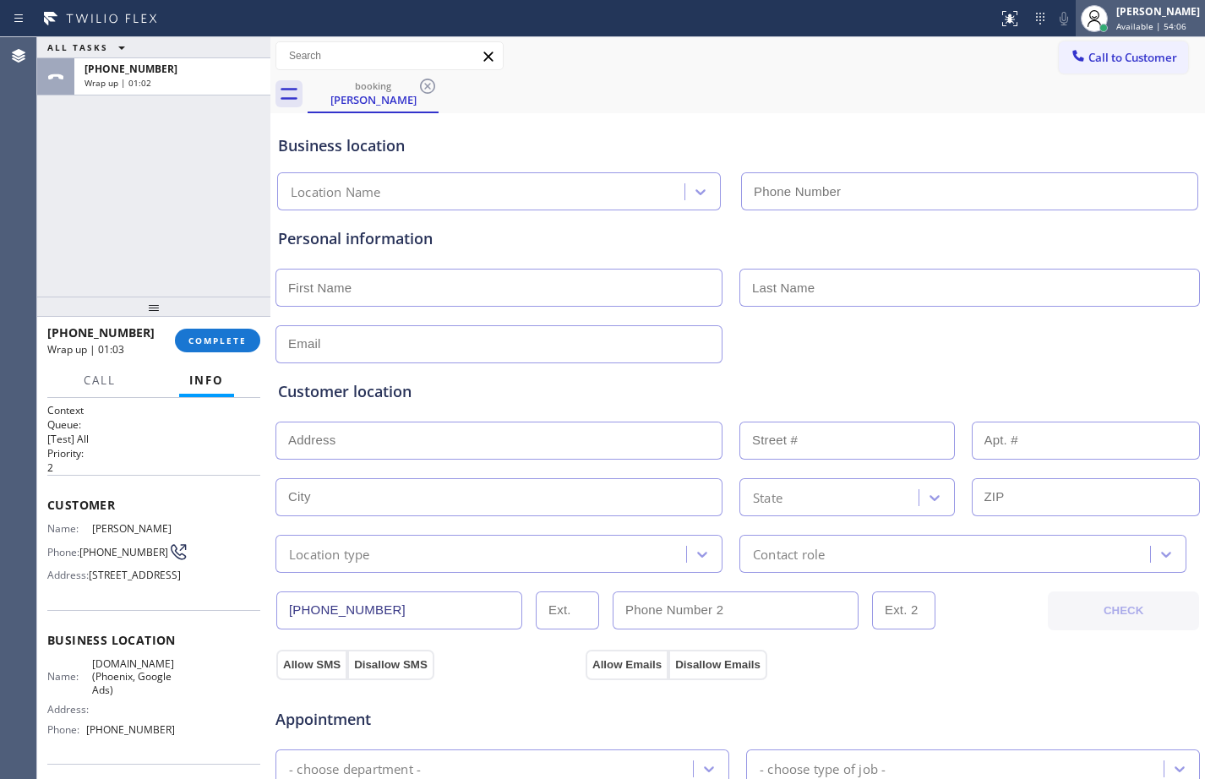
click at [1131, 31] on span "Available | 54:06" at bounding box center [1151, 26] width 70 height 12
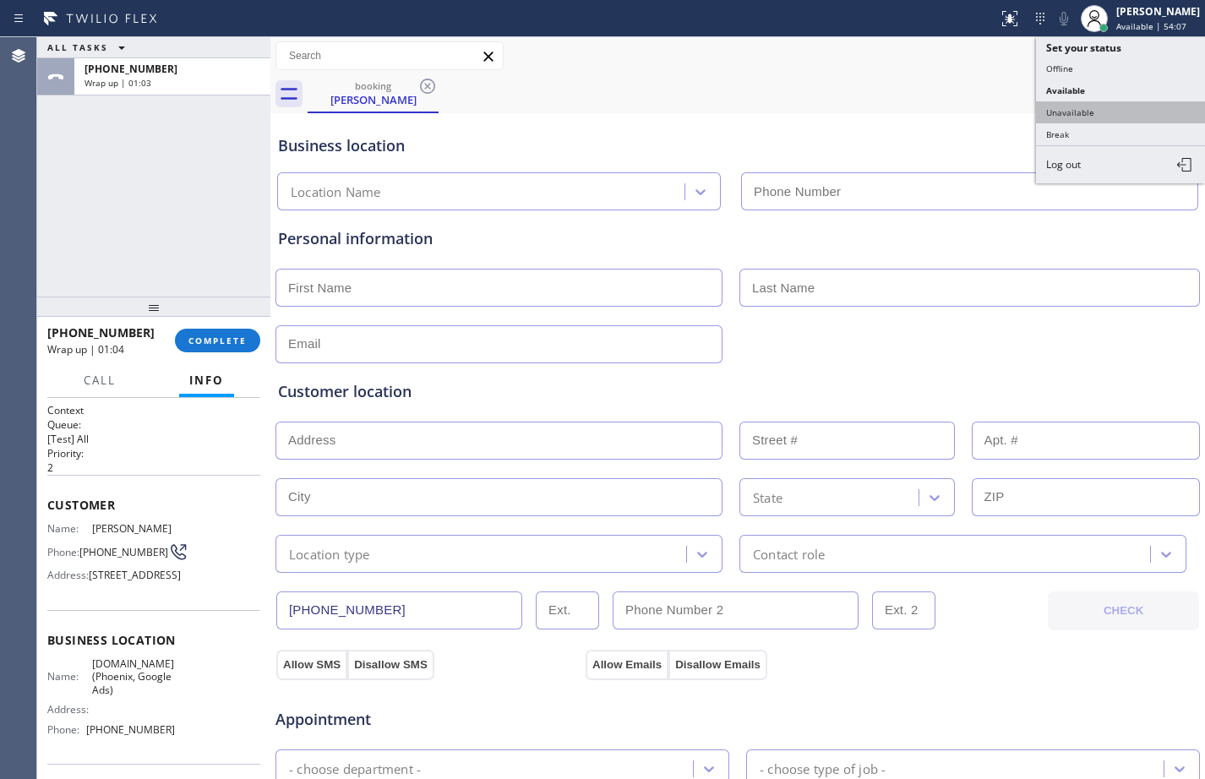
click at [1128, 112] on button "Unavailable" at bounding box center [1120, 112] width 169 height 22
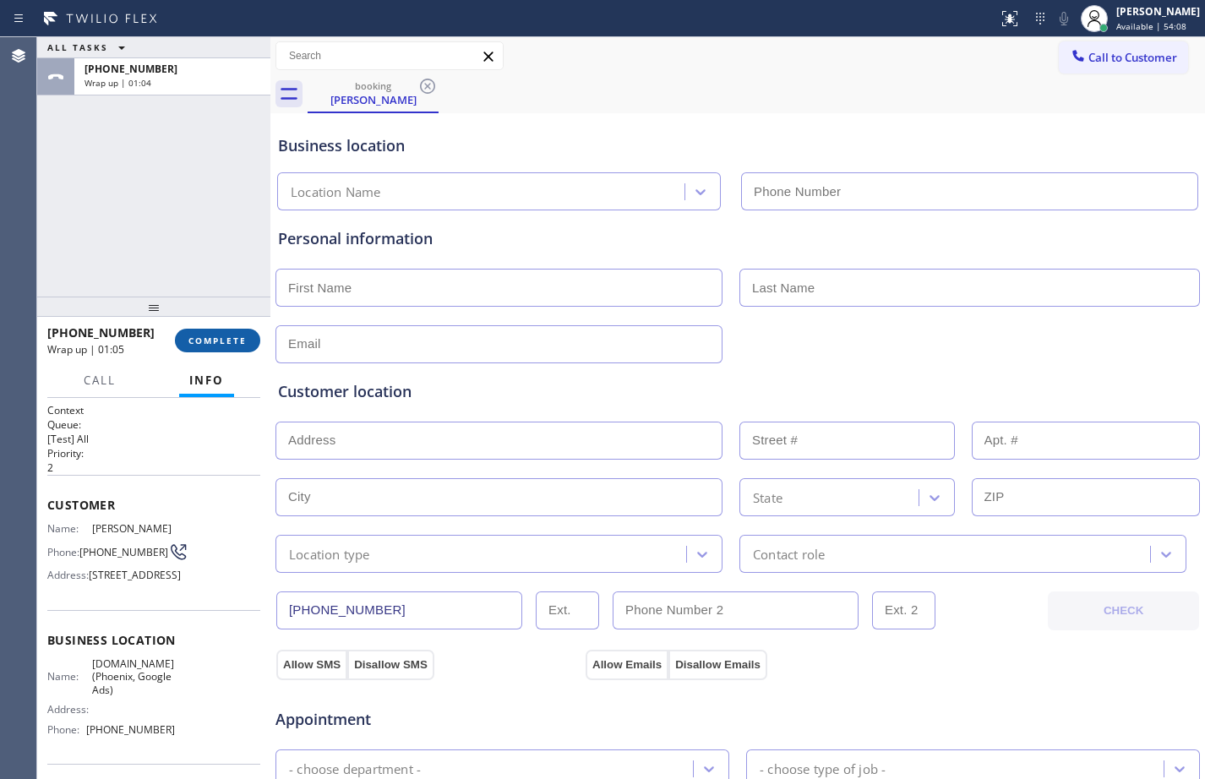
click at [188, 338] on button "COMPLETE" at bounding box center [217, 341] width 85 height 24
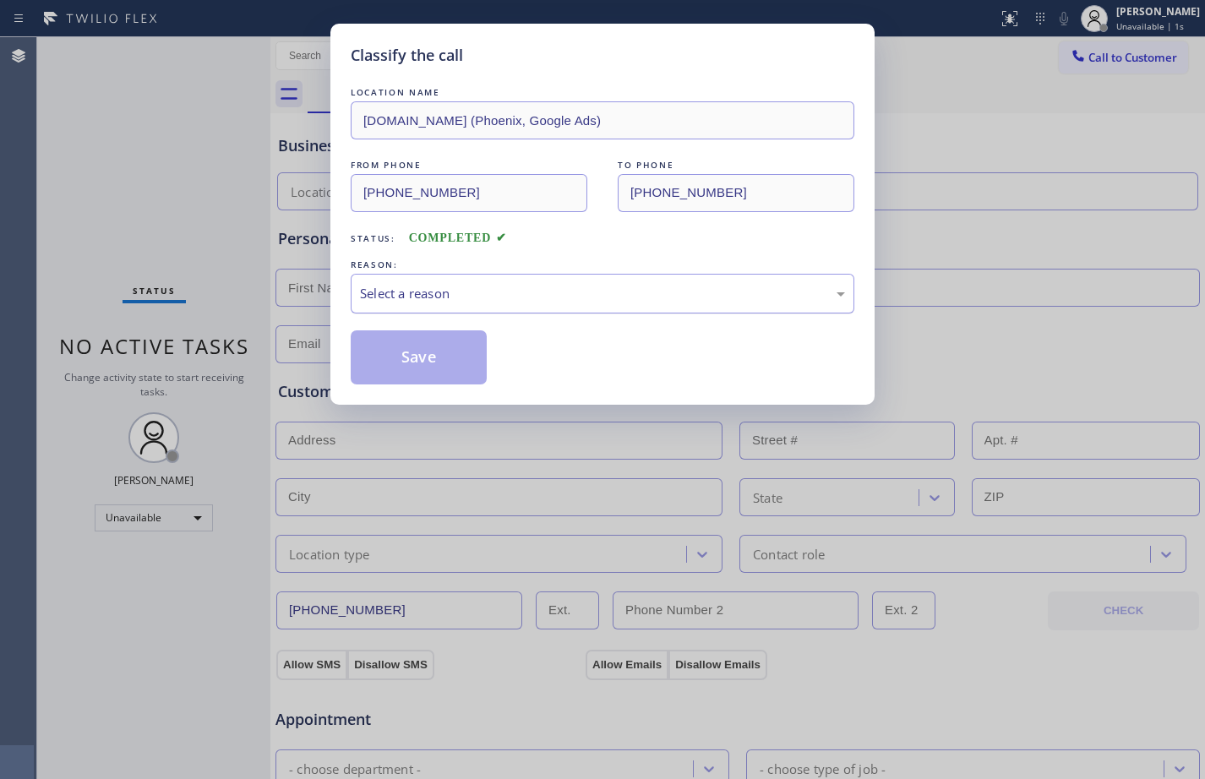
click at [448, 298] on div "Select a reason" at bounding box center [602, 293] width 485 height 19
click at [425, 366] on button "Save" at bounding box center [419, 357] width 136 height 54
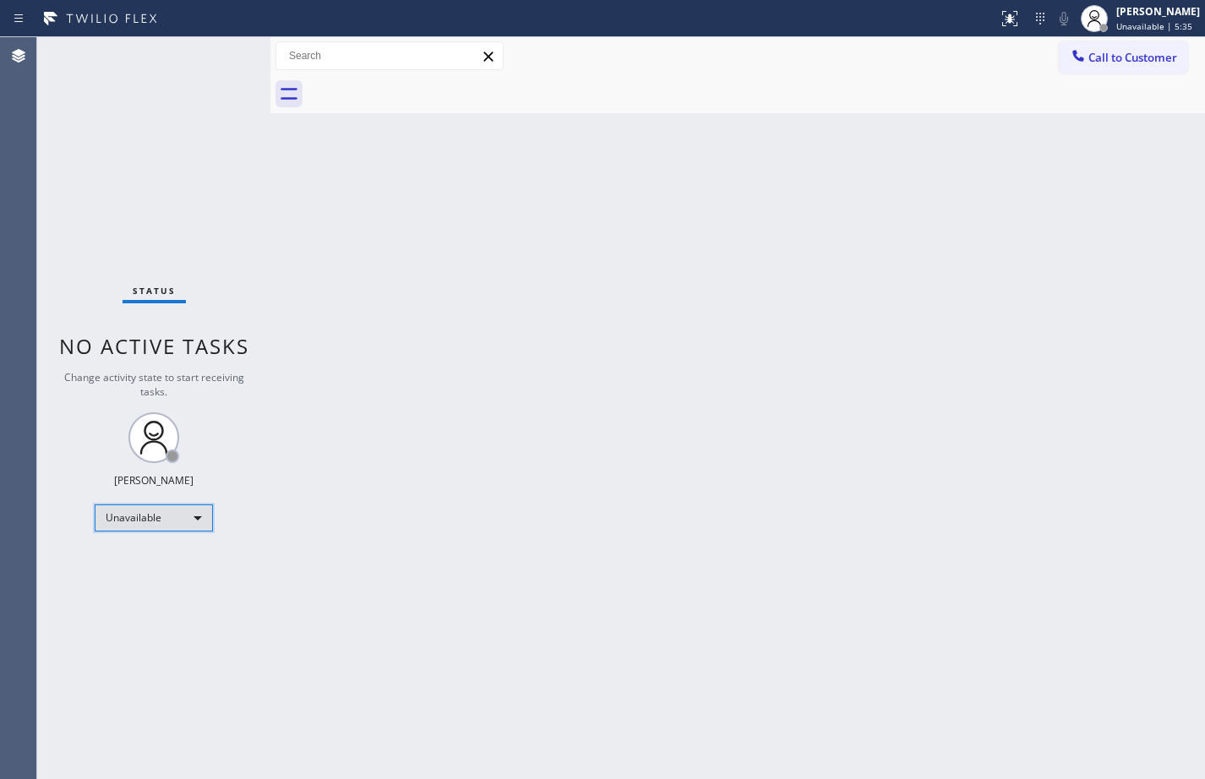
click at [181, 513] on div "Unavailable" at bounding box center [154, 518] width 118 height 27
click at [136, 562] on li "Available" at bounding box center [152, 563] width 115 height 20
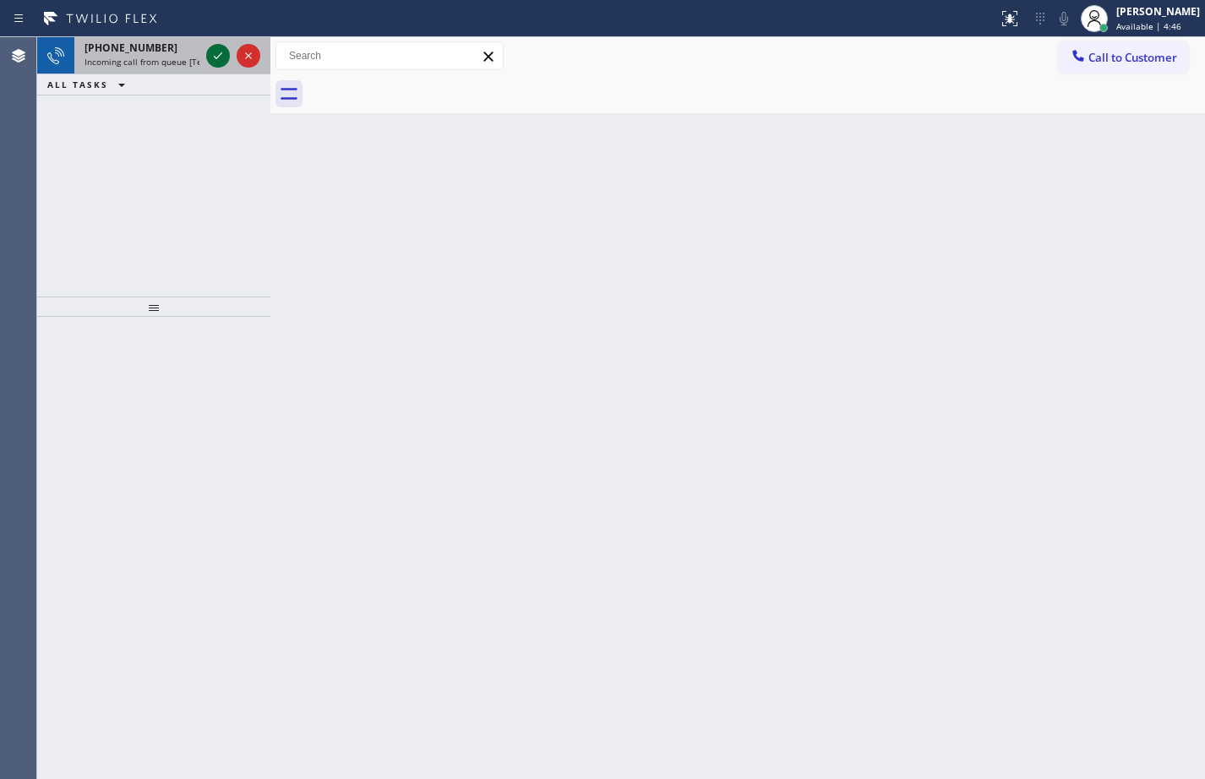
click at [213, 47] on icon at bounding box center [218, 56] width 20 height 20
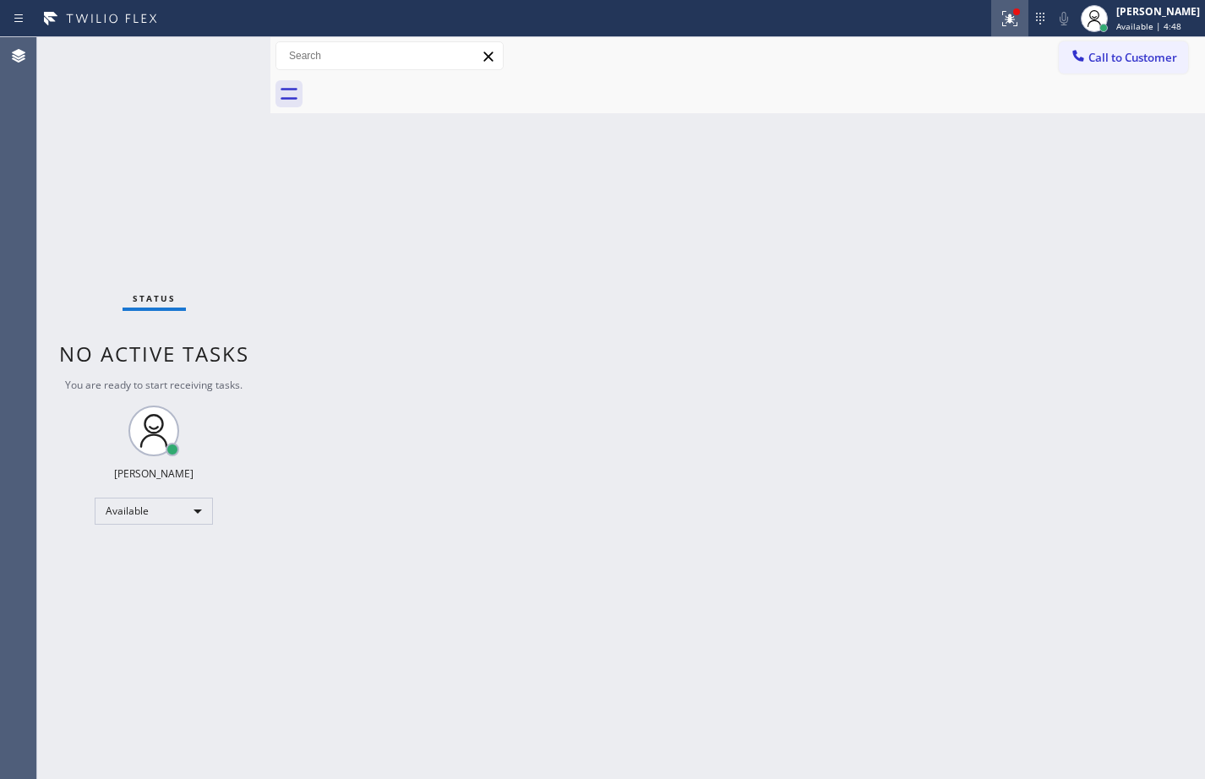
click at [1002, 21] on icon at bounding box center [1007, 17] width 10 height 12
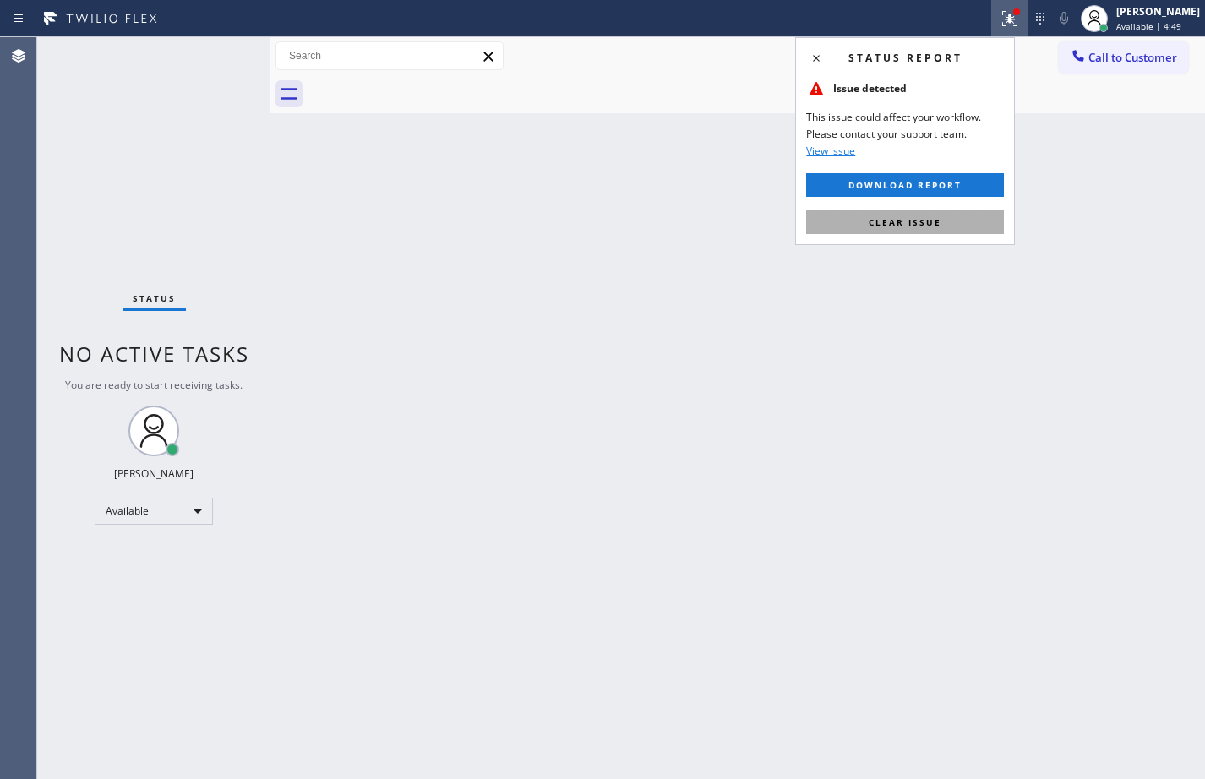
click at [962, 219] on button "Clear issue" at bounding box center [905, 222] width 198 height 24
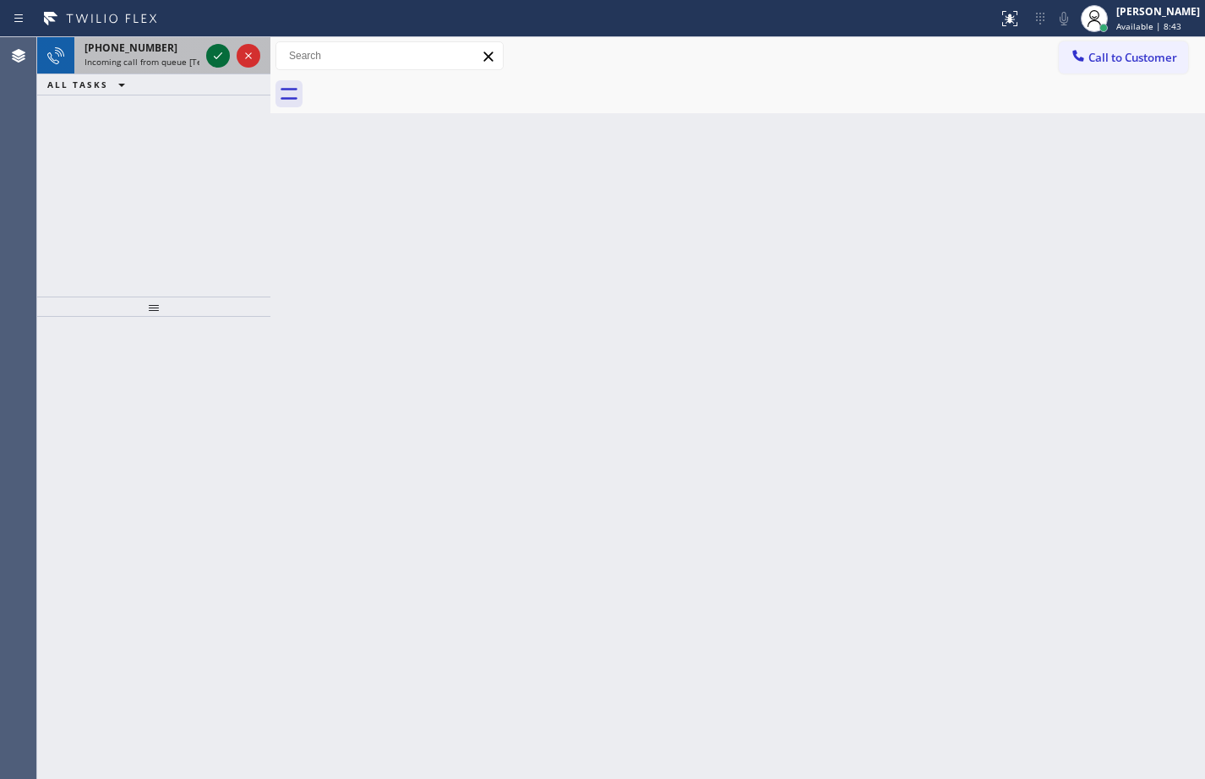
click at [224, 51] on icon at bounding box center [218, 56] width 20 height 20
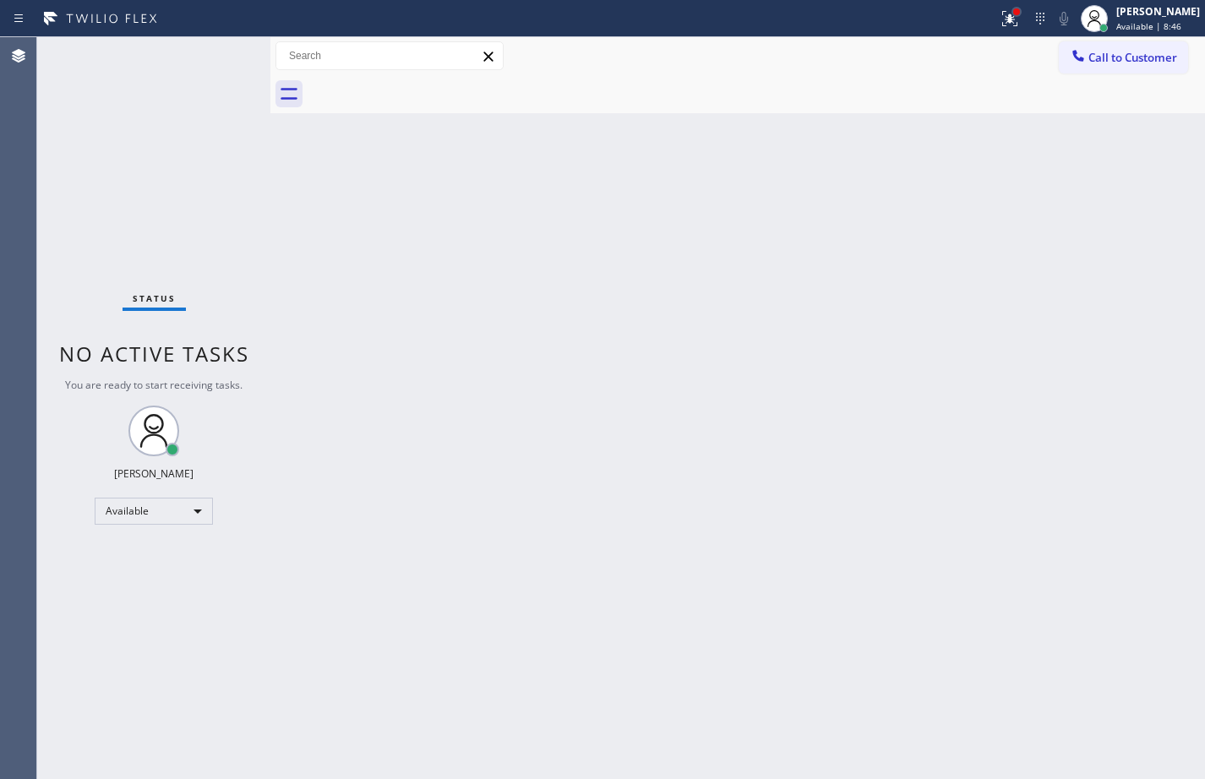
click at [1013, 13] on div at bounding box center [1016, 11] width 7 height 7
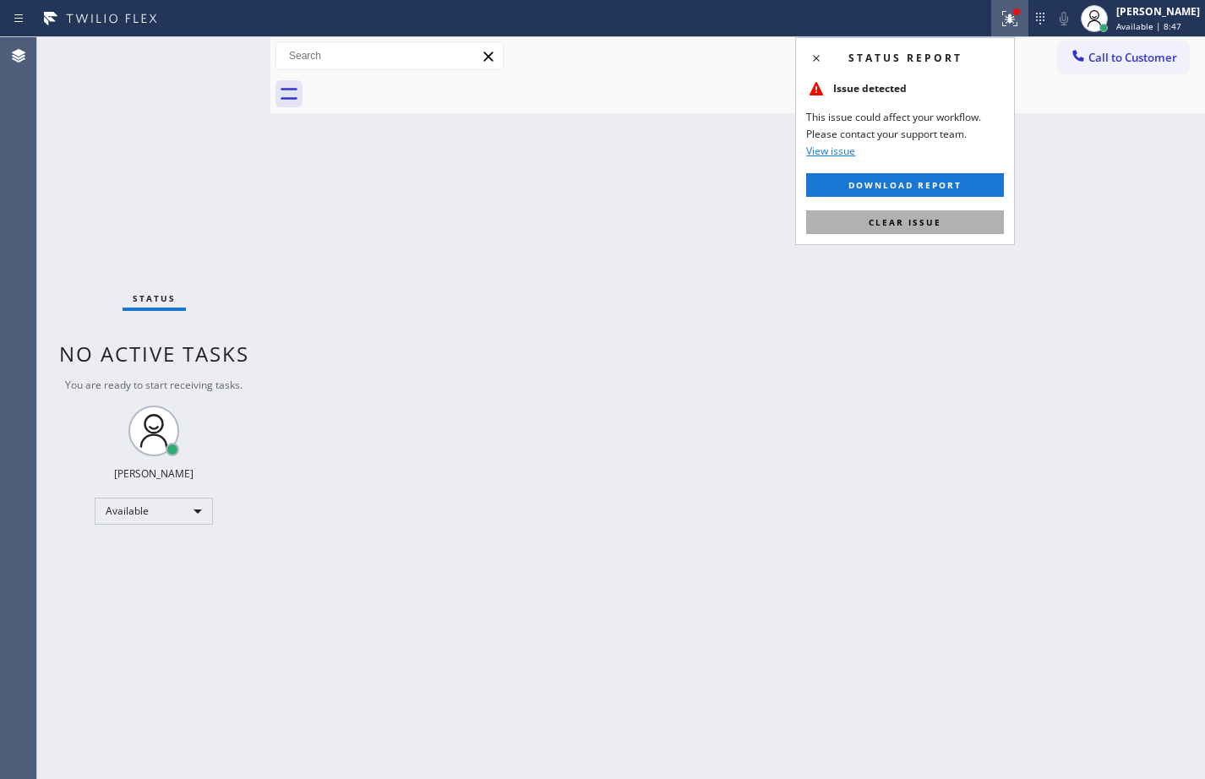
drag, startPoint x: 919, startPoint y: 215, endPoint x: 947, endPoint y: 83, distance: 134.6
click at [919, 215] on button "Clear issue" at bounding box center [905, 222] width 198 height 24
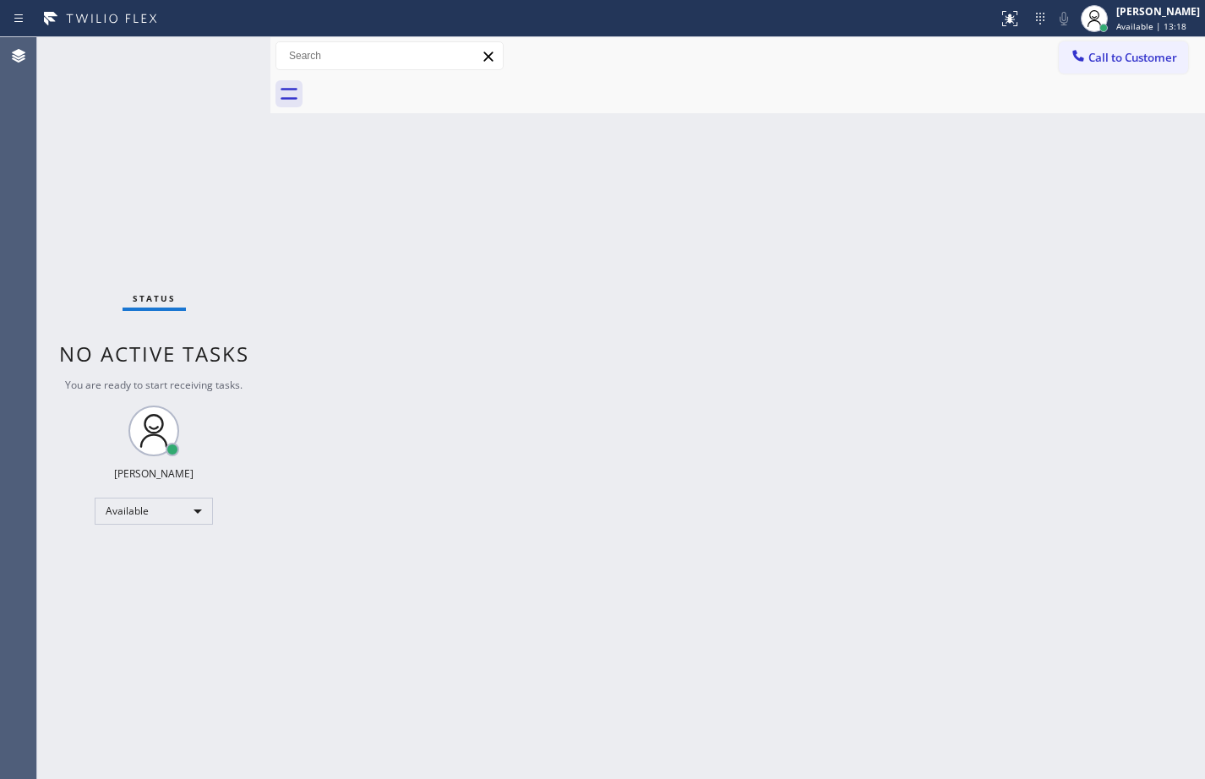
click at [220, 53] on div "Status No active tasks You are ready to start receiving tasks. [PERSON_NAME] Av…" at bounding box center [153, 408] width 233 height 742
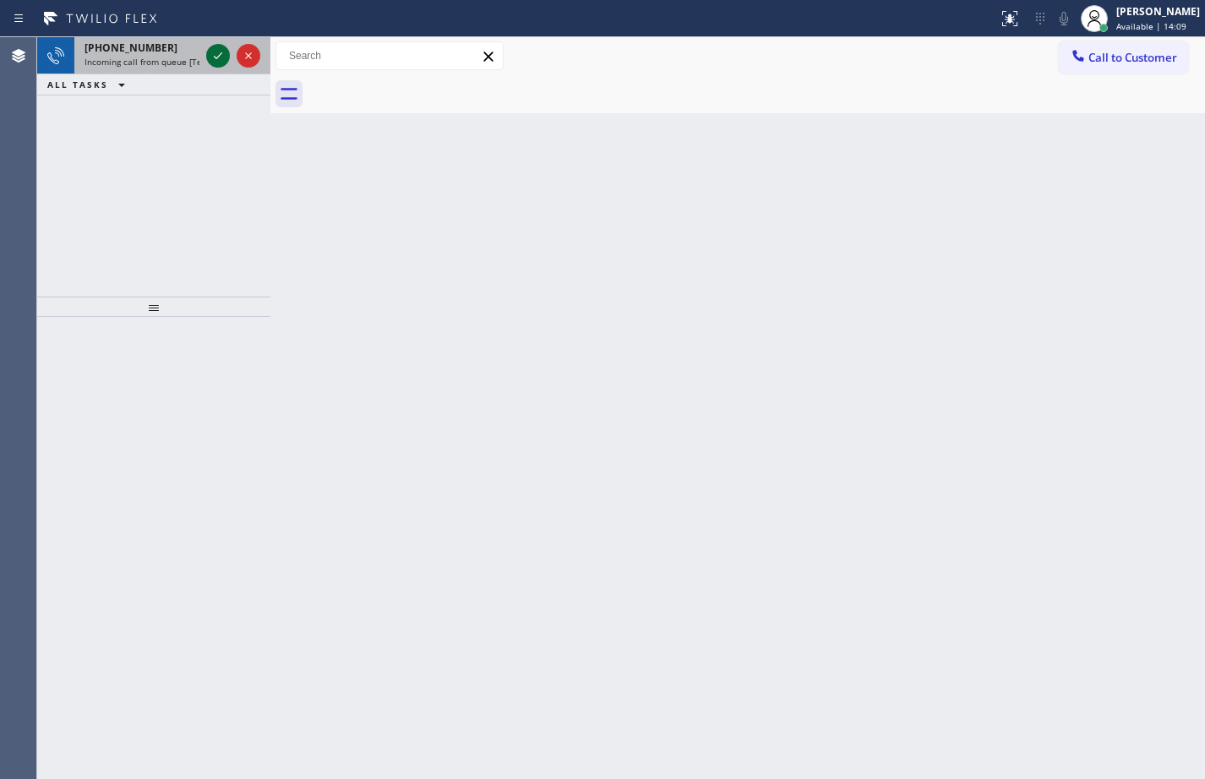
click at [226, 63] on icon at bounding box center [218, 56] width 20 height 20
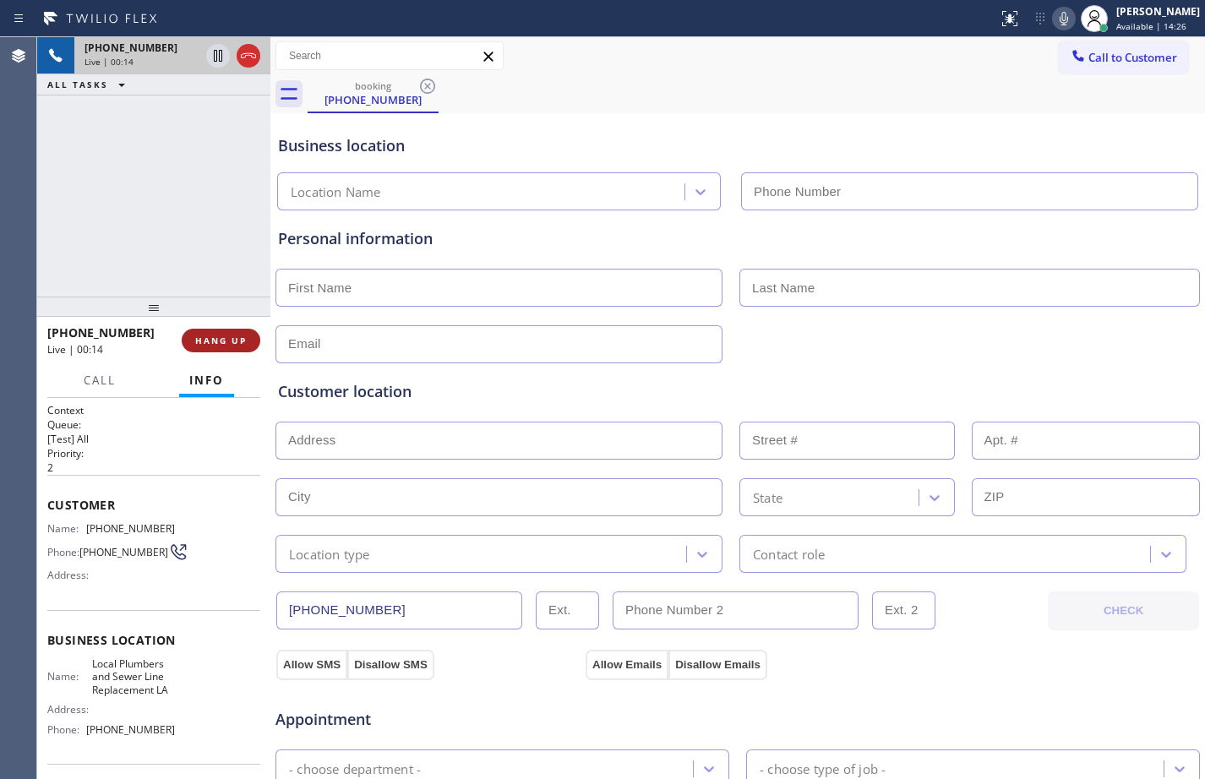
click at [224, 339] on span "HANG UP" at bounding box center [221, 341] width 52 height 12
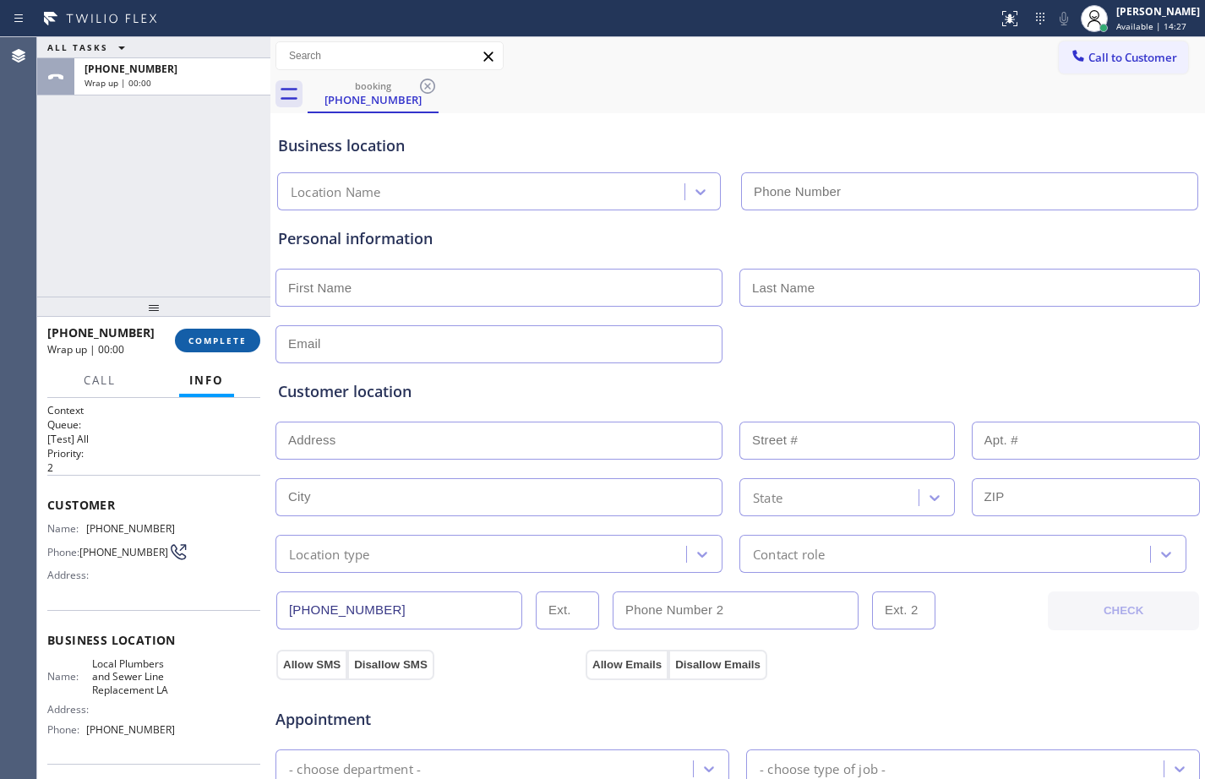
click at [224, 339] on span "COMPLETE" at bounding box center [217, 341] width 58 height 12
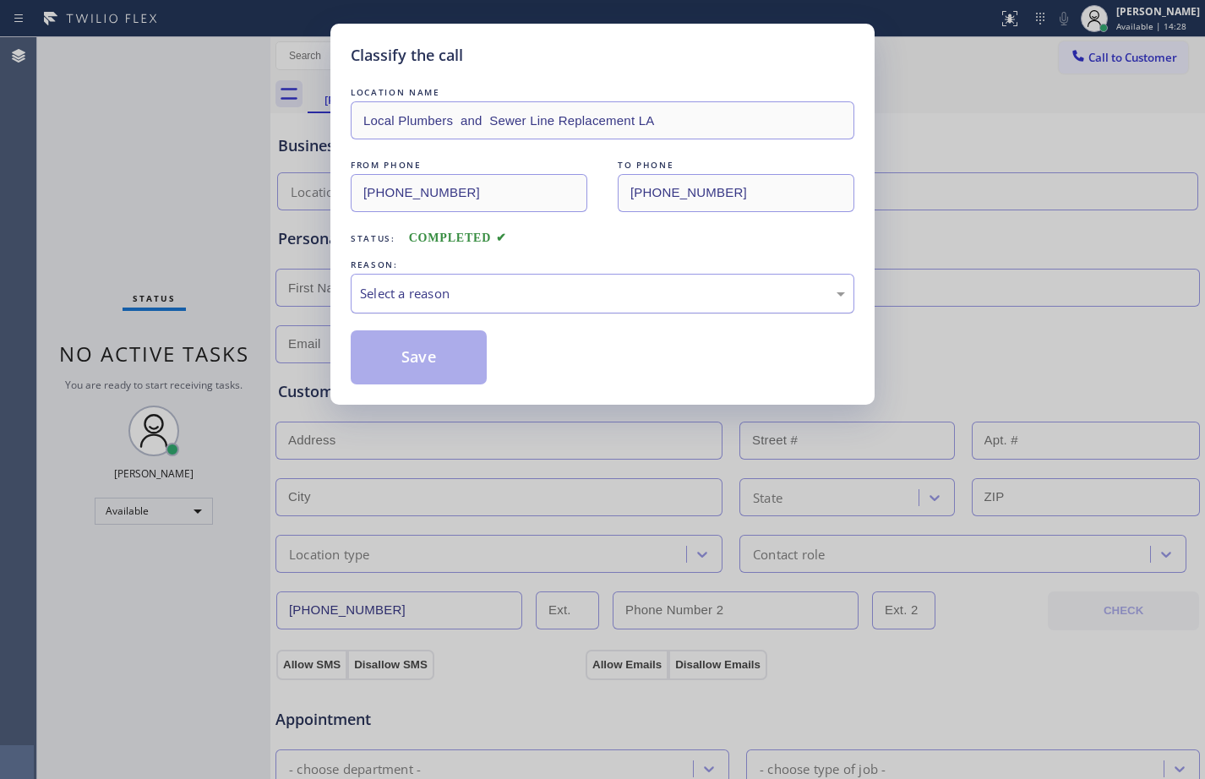
click at [747, 308] on div "Select a reason" at bounding box center [603, 294] width 504 height 40
click at [467, 353] on button "Save" at bounding box center [419, 357] width 136 height 54
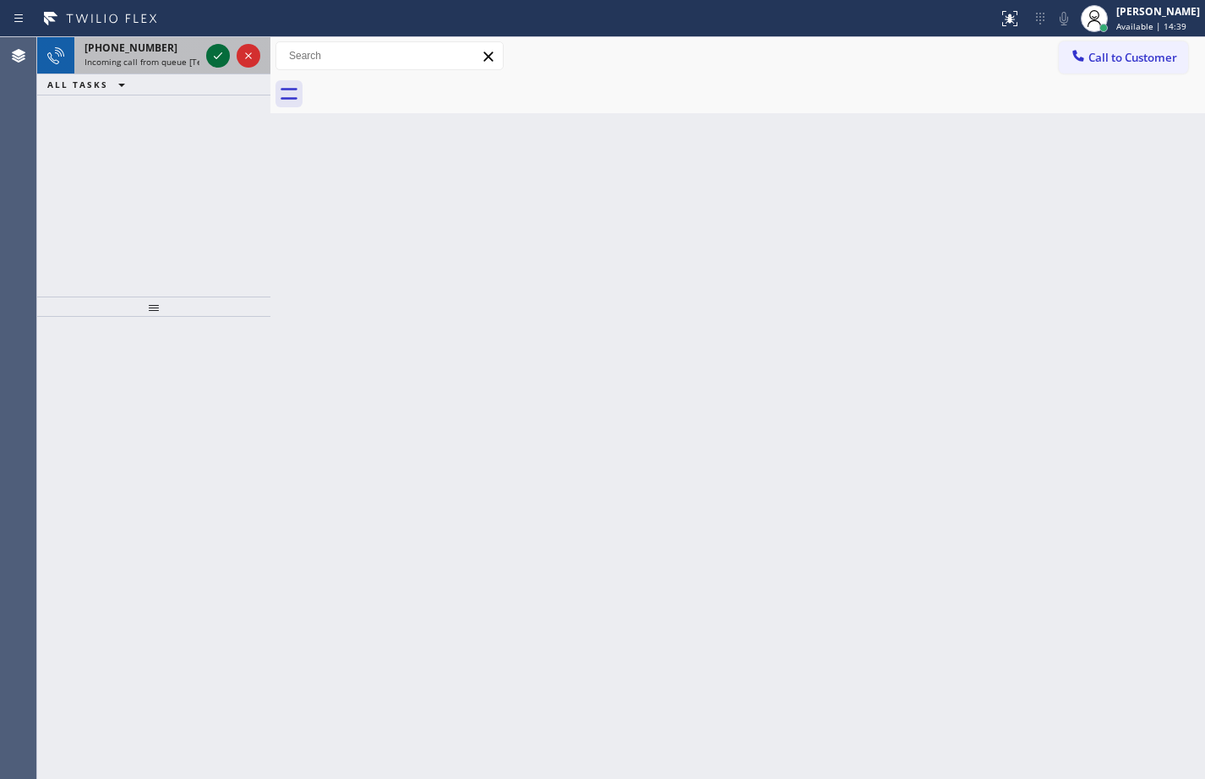
click at [221, 54] on icon at bounding box center [218, 56] width 20 height 20
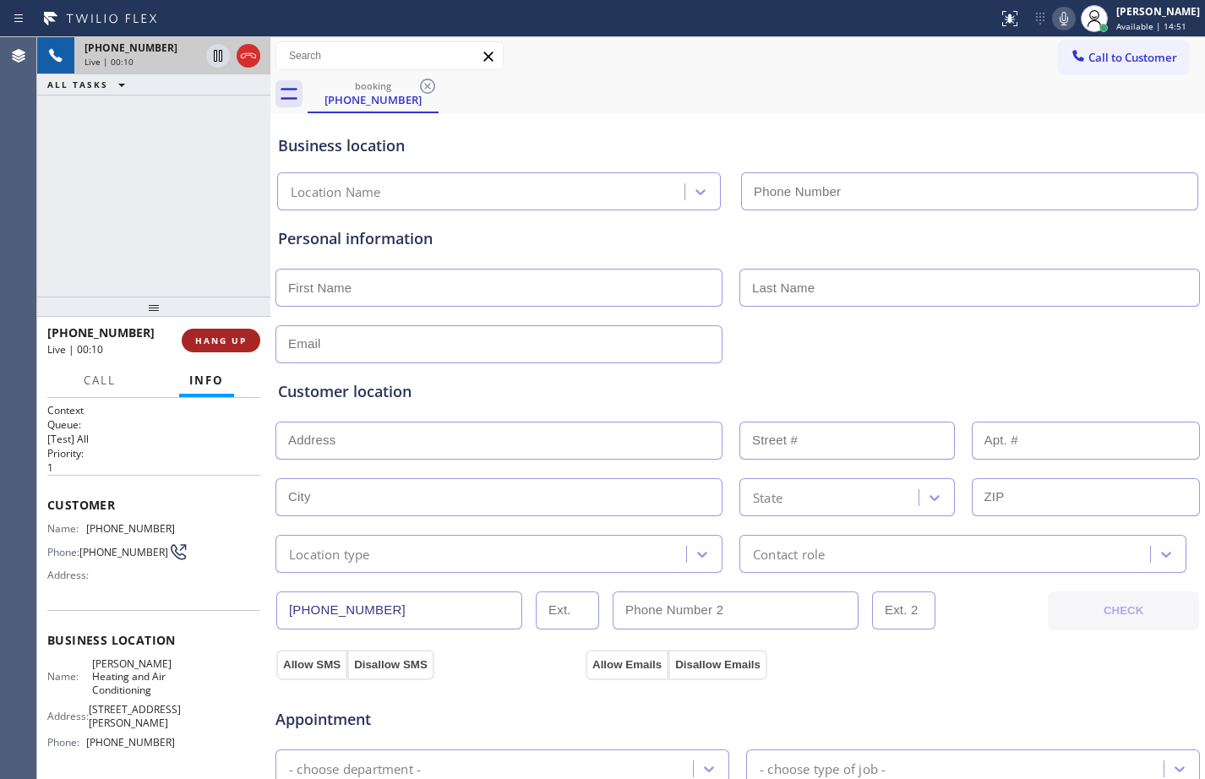
click at [233, 349] on button "HANG UP" at bounding box center [221, 341] width 79 height 24
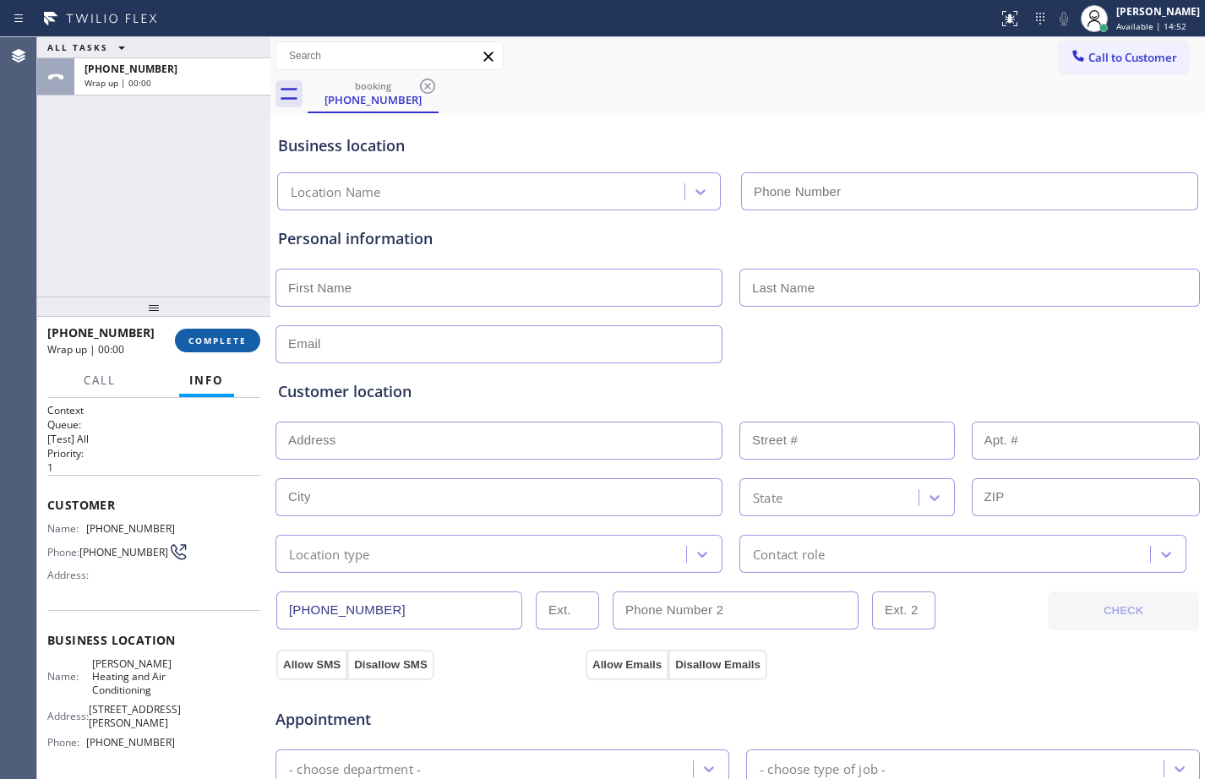
click at [231, 343] on span "COMPLETE" at bounding box center [217, 341] width 58 height 12
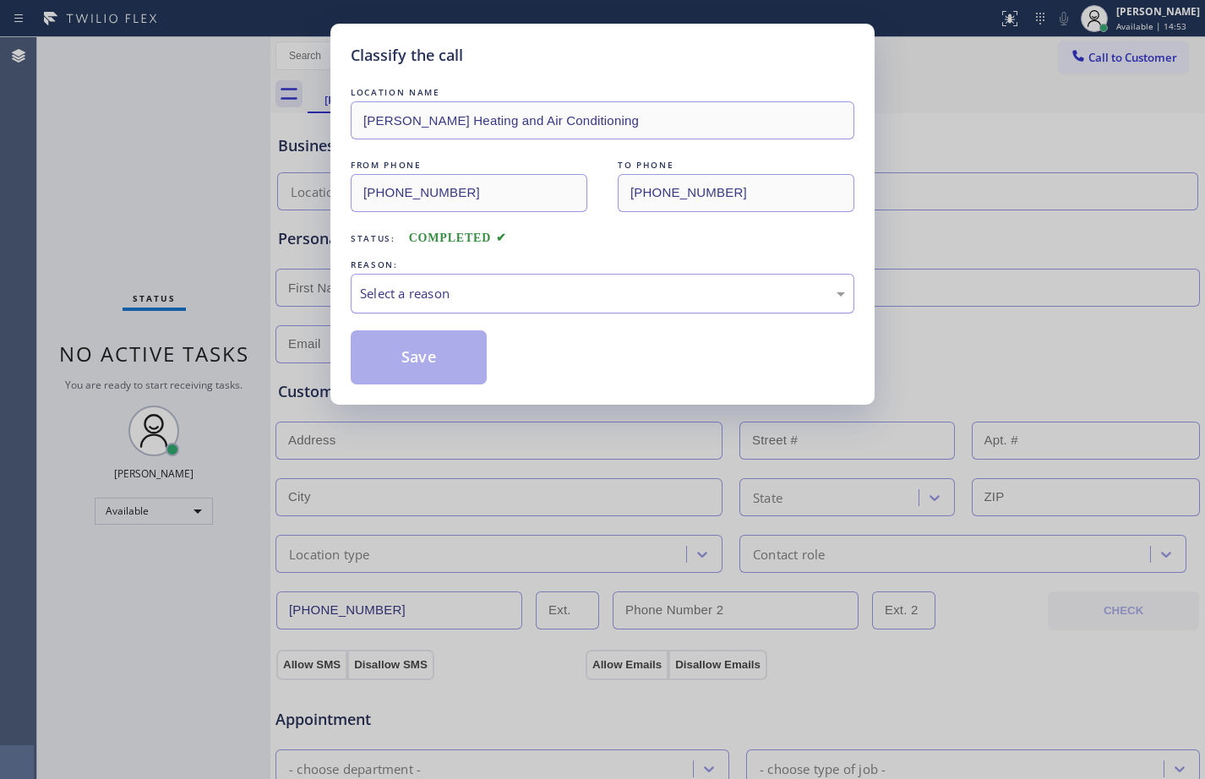
click at [604, 307] on div "Select a reason" at bounding box center [603, 294] width 504 height 40
drag, startPoint x: 400, startPoint y: 366, endPoint x: 450, endPoint y: 343, distance: 55.6
click at [399, 365] on button "Save" at bounding box center [419, 357] width 136 height 54
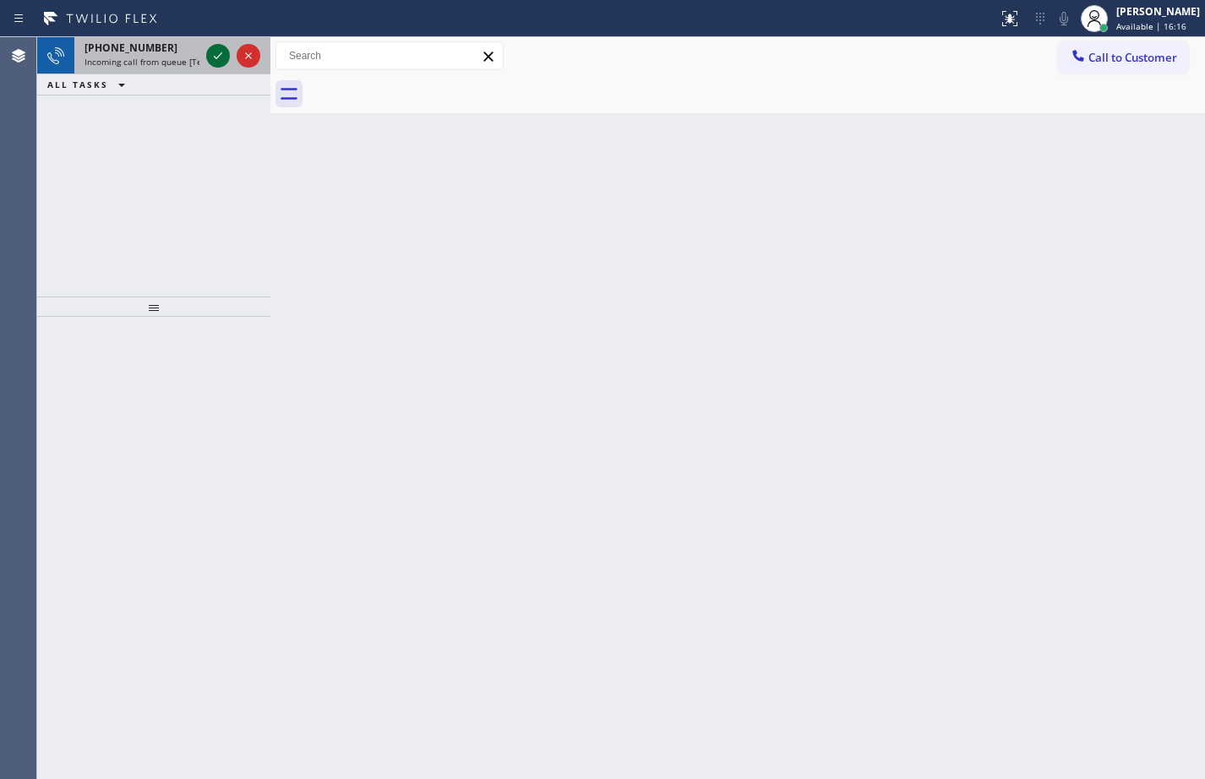
click at [212, 53] on icon at bounding box center [218, 56] width 20 height 20
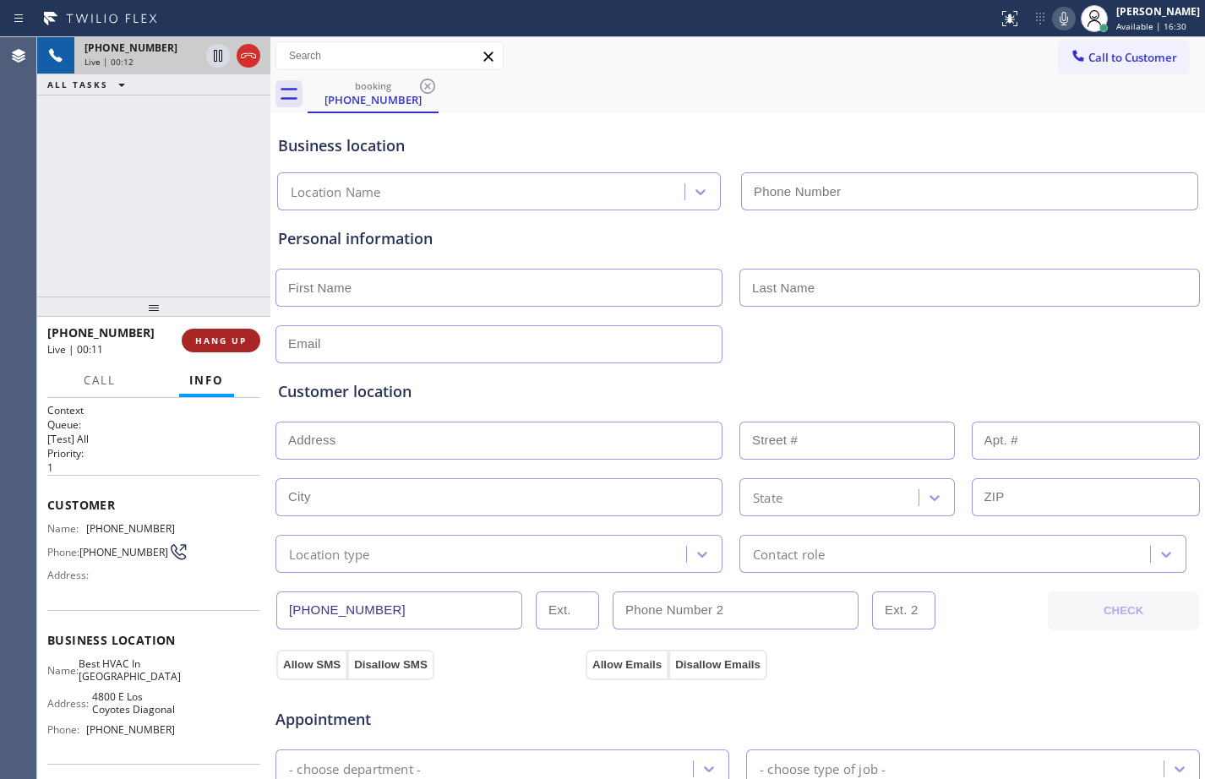
click at [232, 338] on span "HANG UP" at bounding box center [221, 341] width 52 height 12
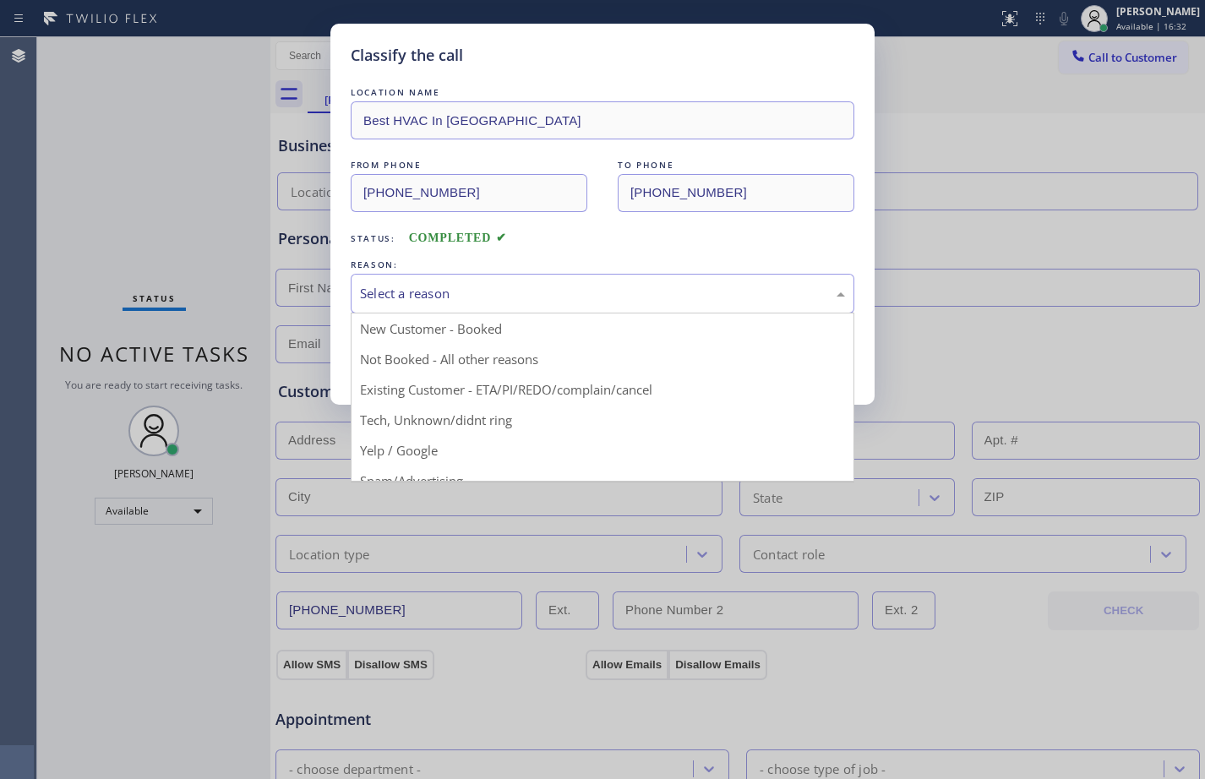
click at [646, 303] on div "Select a reason" at bounding box center [602, 293] width 485 height 19
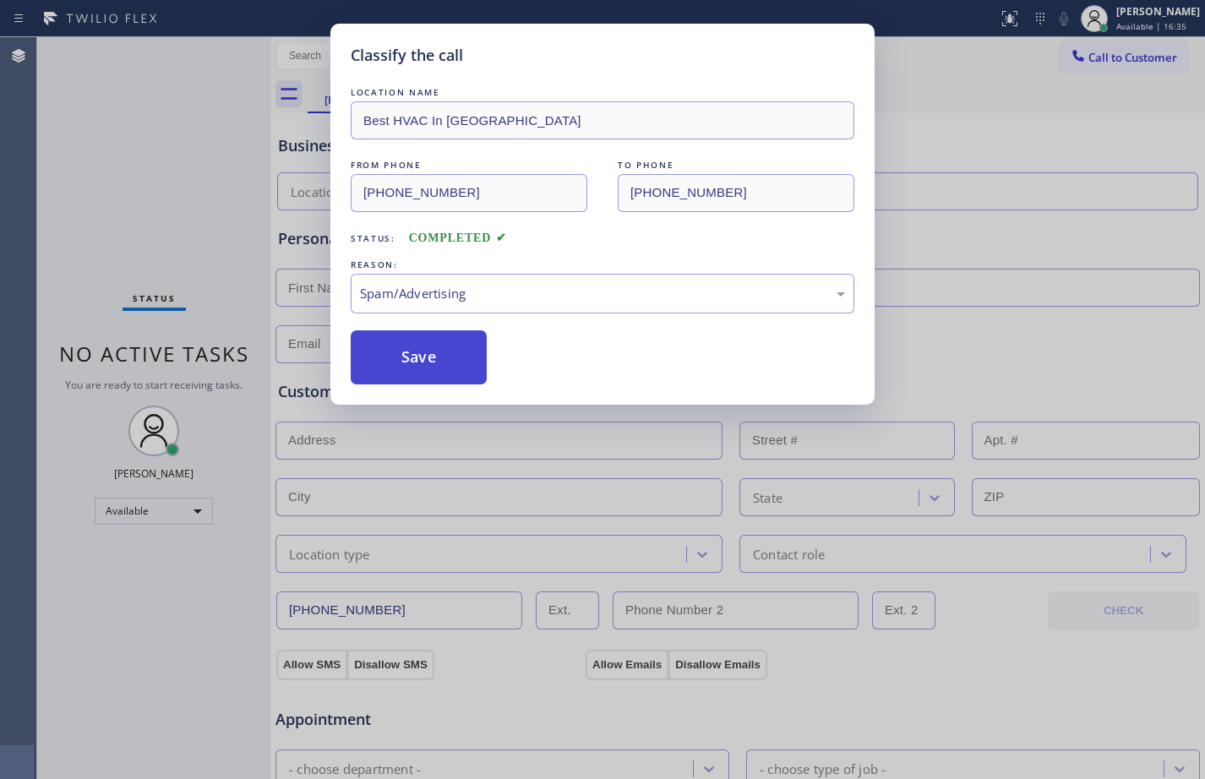
click at [401, 374] on button "Save" at bounding box center [419, 357] width 136 height 54
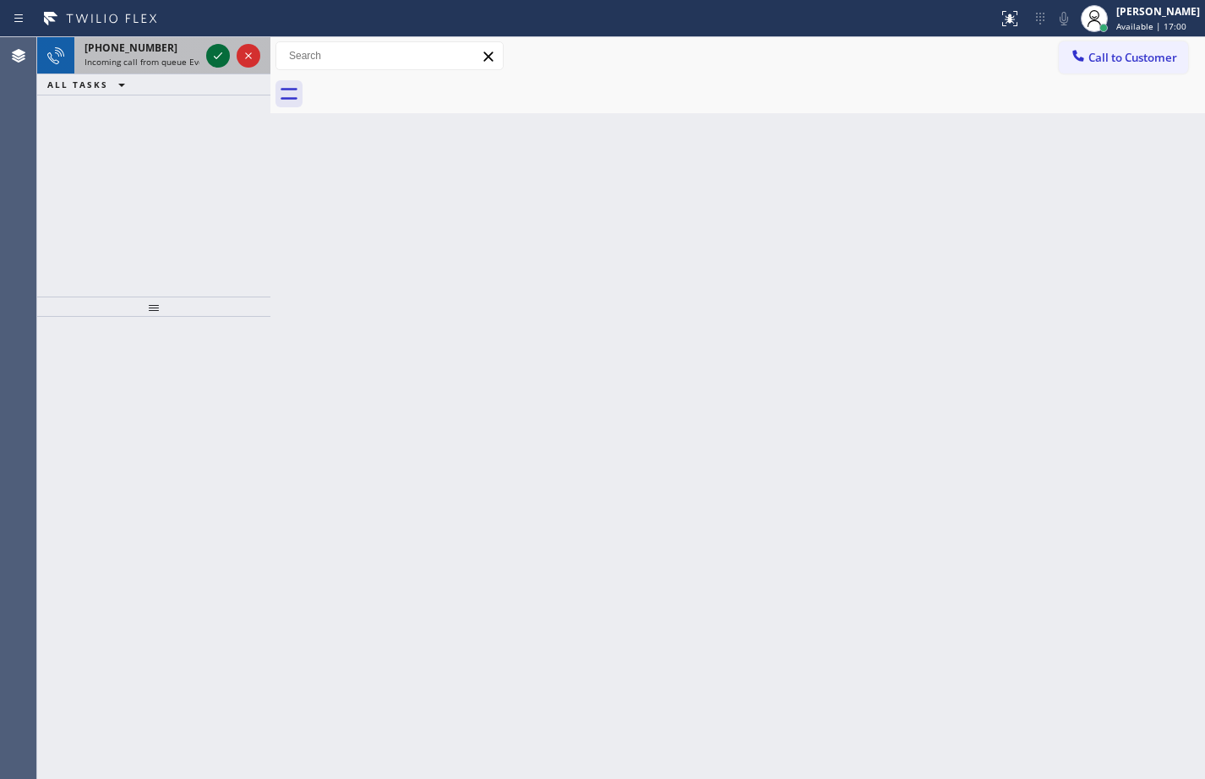
click at [211, 58] on icon at bounding box center [218, 56] width 20 height 20
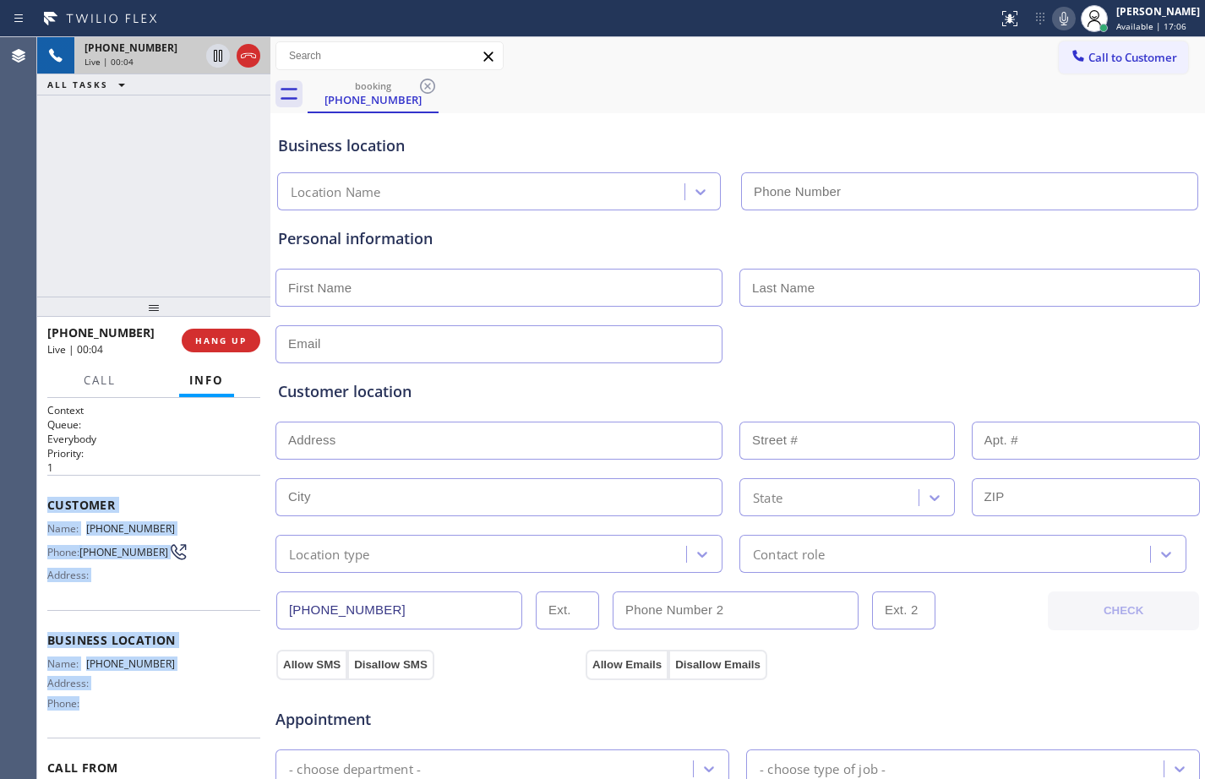
drag, startPoint x: 45, startPoint y: 500, endPoint x: 120, endPoint y: 717, distance: 229.0
click at [120, 717] on div "Context Queue: Everybody Priority: 1 Customer Name: [PHONE_NUMBER] Phone: [PHON…" at bounding box center [153, 588] width 233 height 381
copy div "Customer Name: [PHONE_NUMBER] Phone: [PHONE_NUMBER] Address: Business location …"
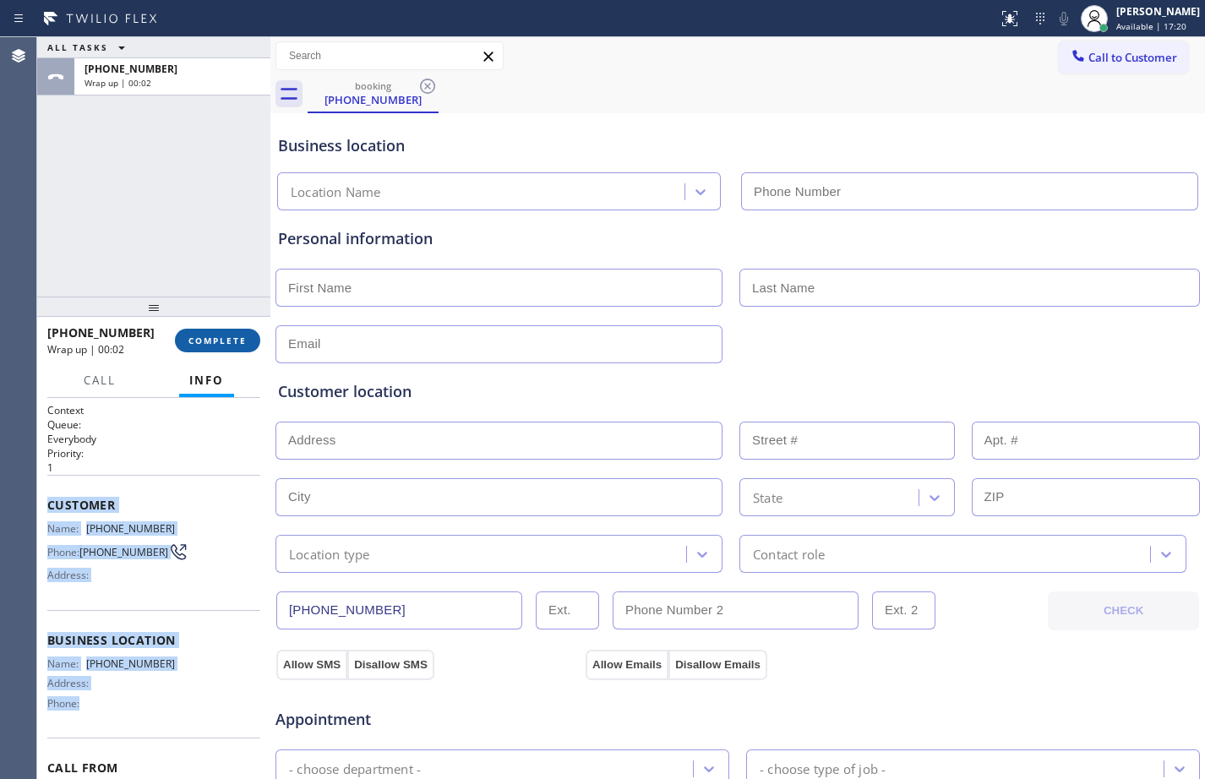
click at [254, 334] on button "COMPLETE" at bounding box center [217, 341] width 85 height 24
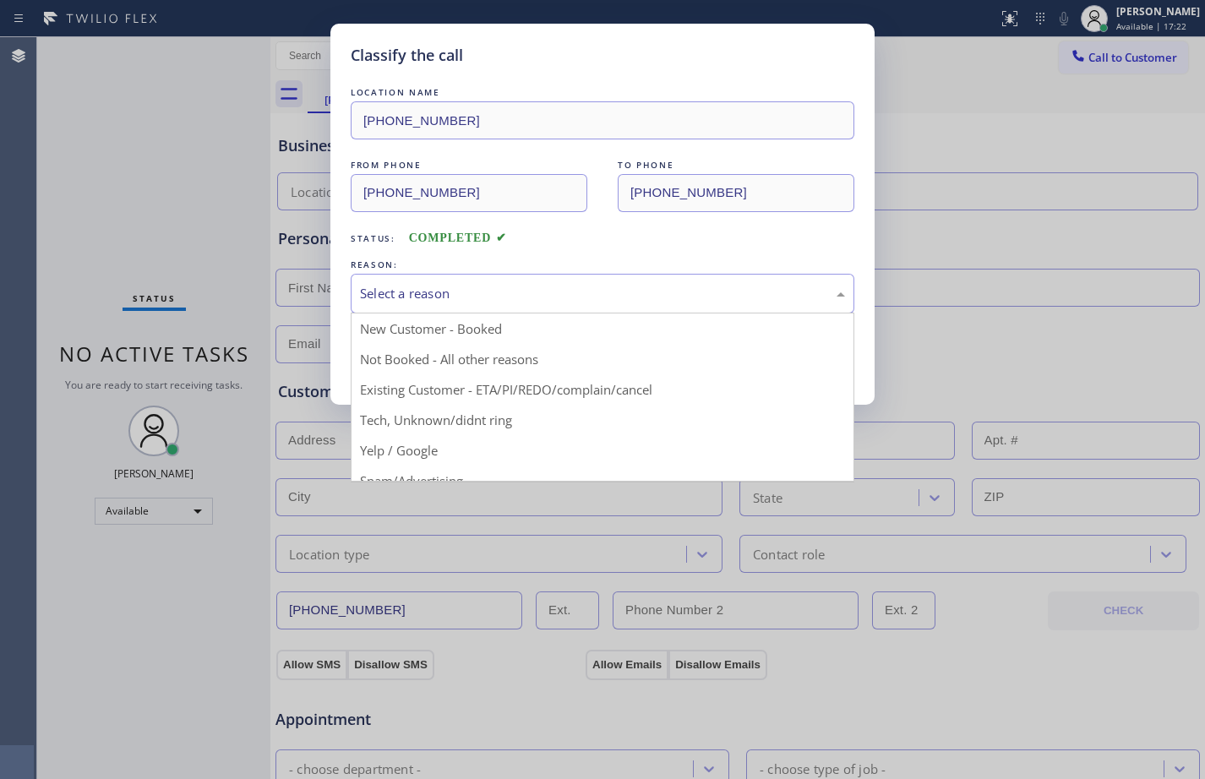
click at [734, 296] on div "Select a reason" at bounding box center [602, 293] width 485 height 19
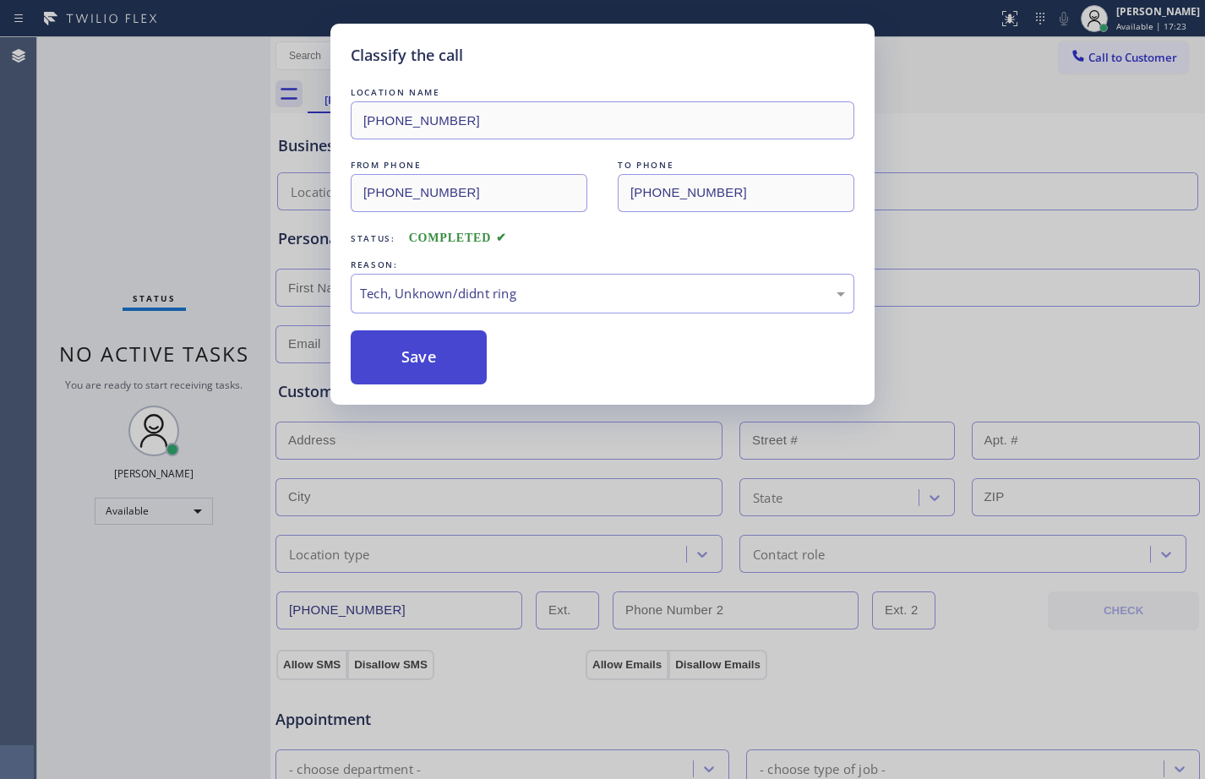
click at [444, 371] on button "Save" at bounding box center [419, 357] width 136 height 54
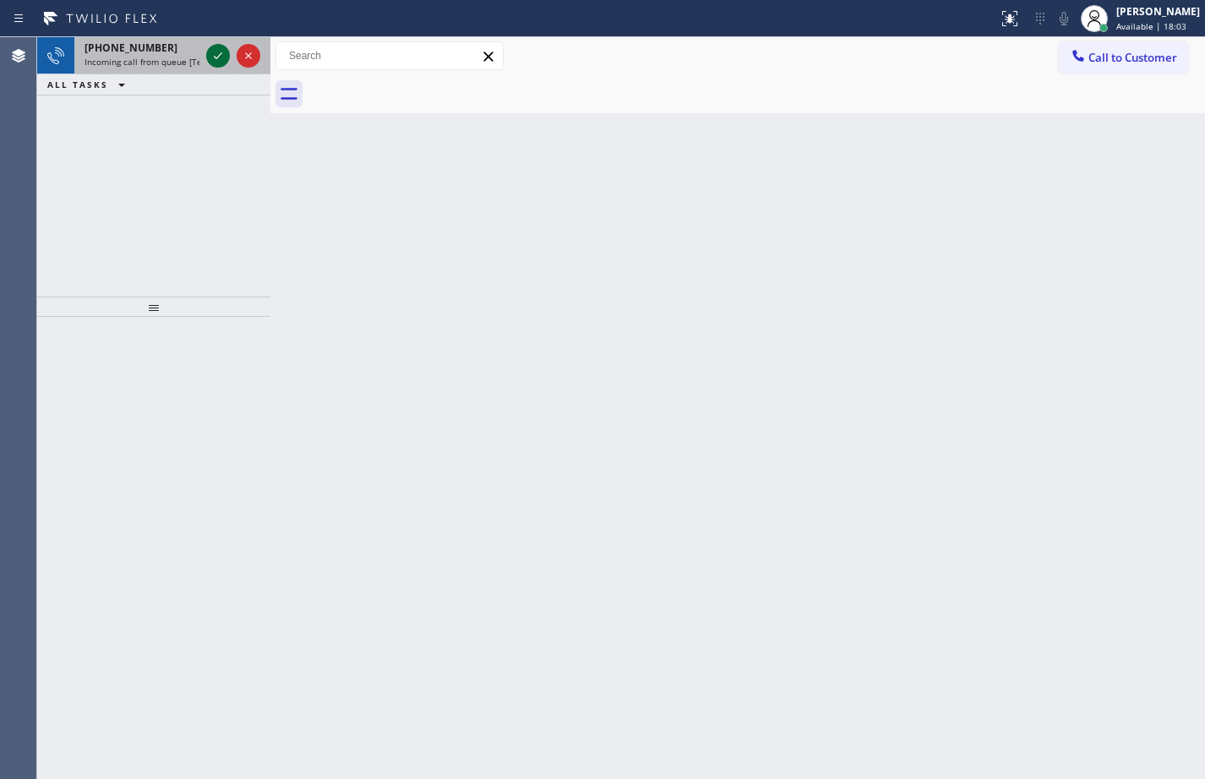
click at [213, 52] on icon at bounding box center [218, 56] width 20 height 20
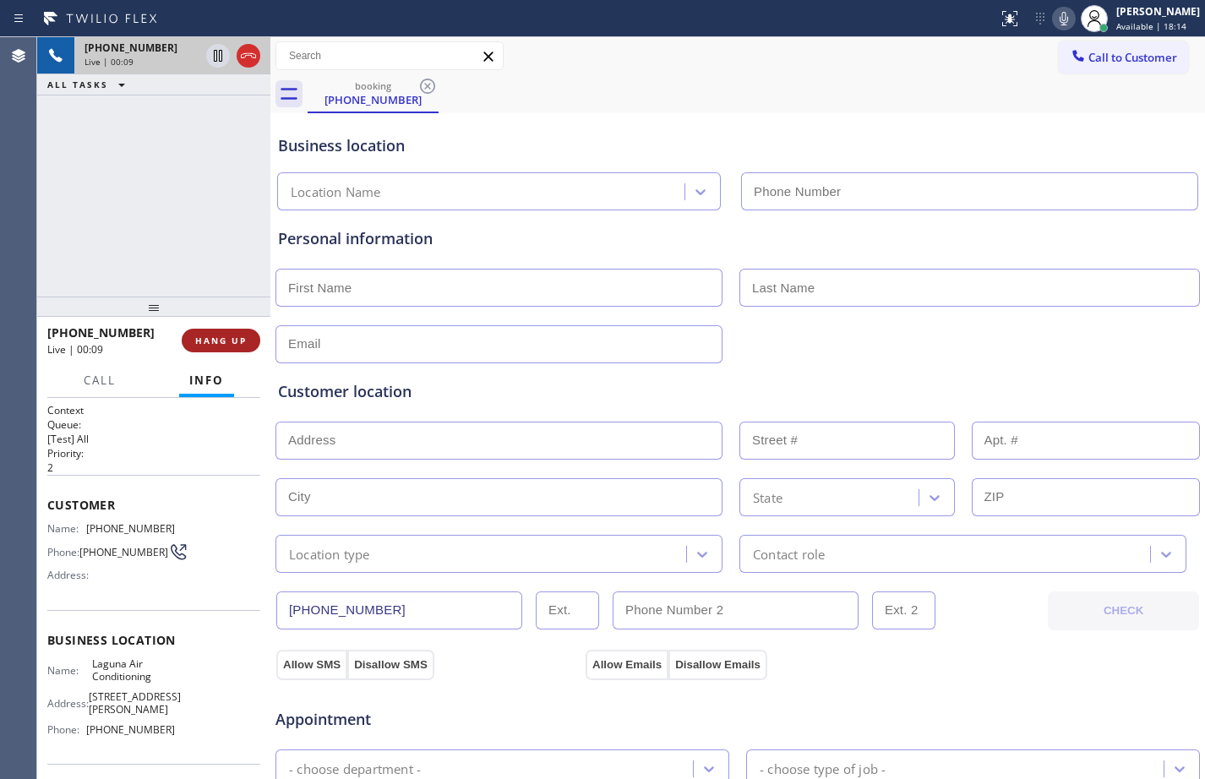
click at [235, 339] on span "HANG UP" at bounding box center [221, 341] width 52 height 12
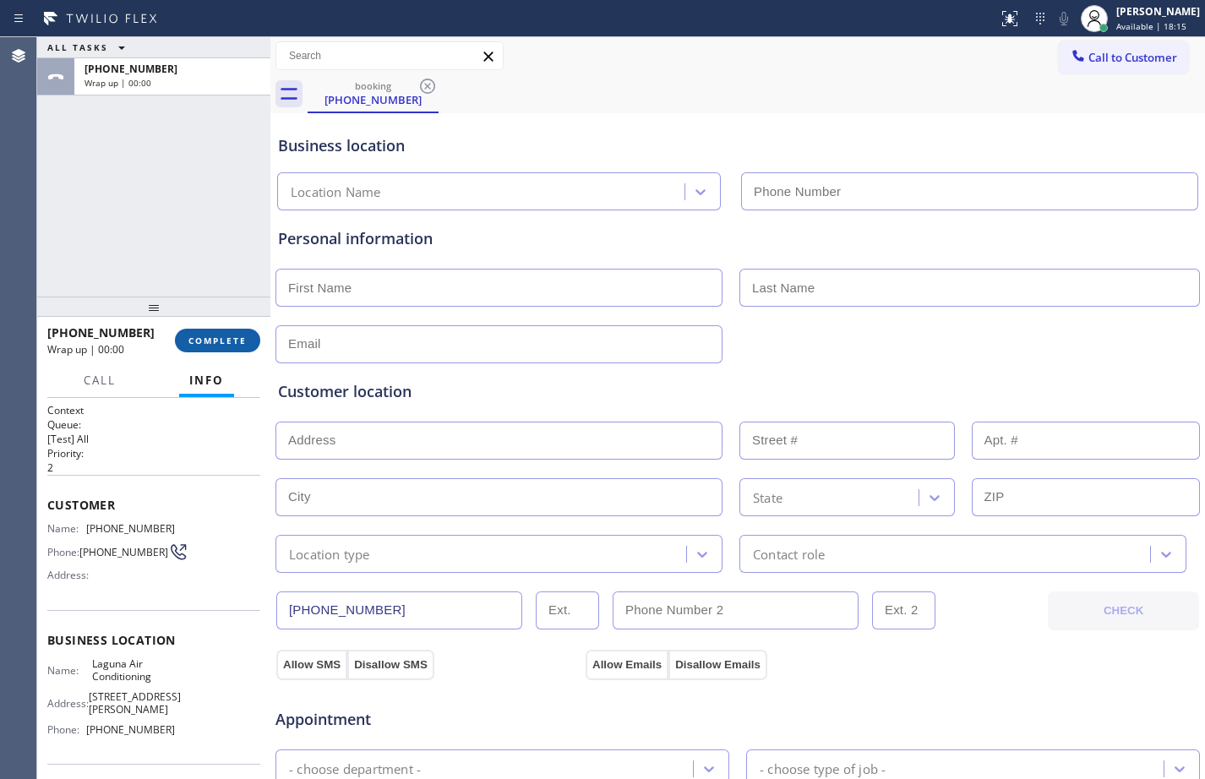
click at [221, 342] on span "COMPLETE" at bounding box center [217, 341] width 58 height 12
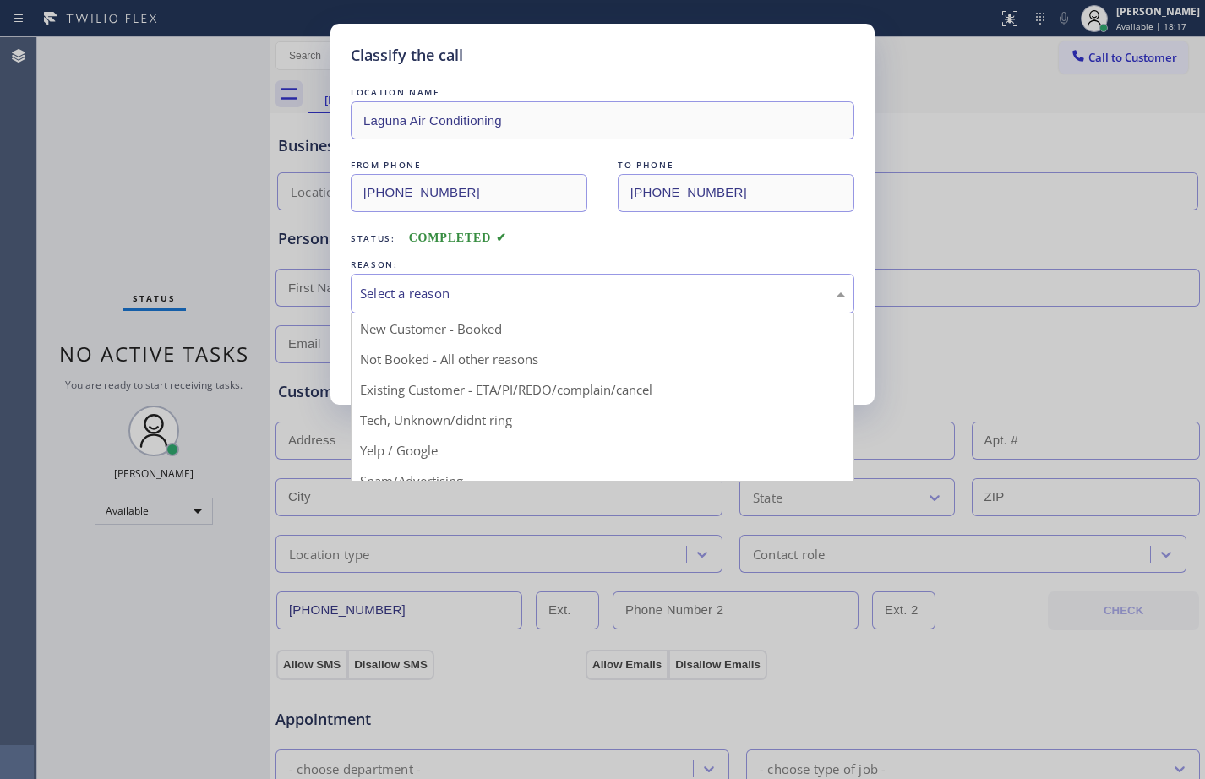
click at [756, 302] on div "Select a reason" at bounding box center [602, 293] width 485 height 19
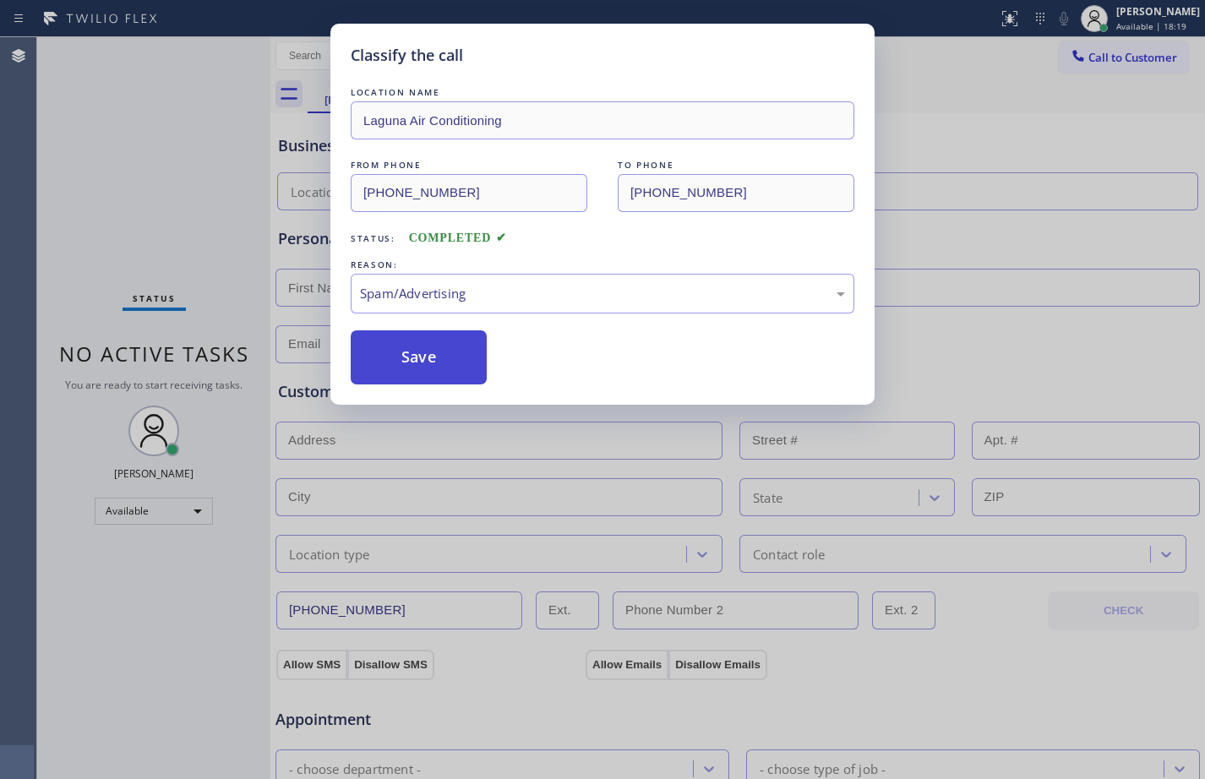
click at [443, 360] on button "Save" at bounding box center [419, 357] width 136 height 54
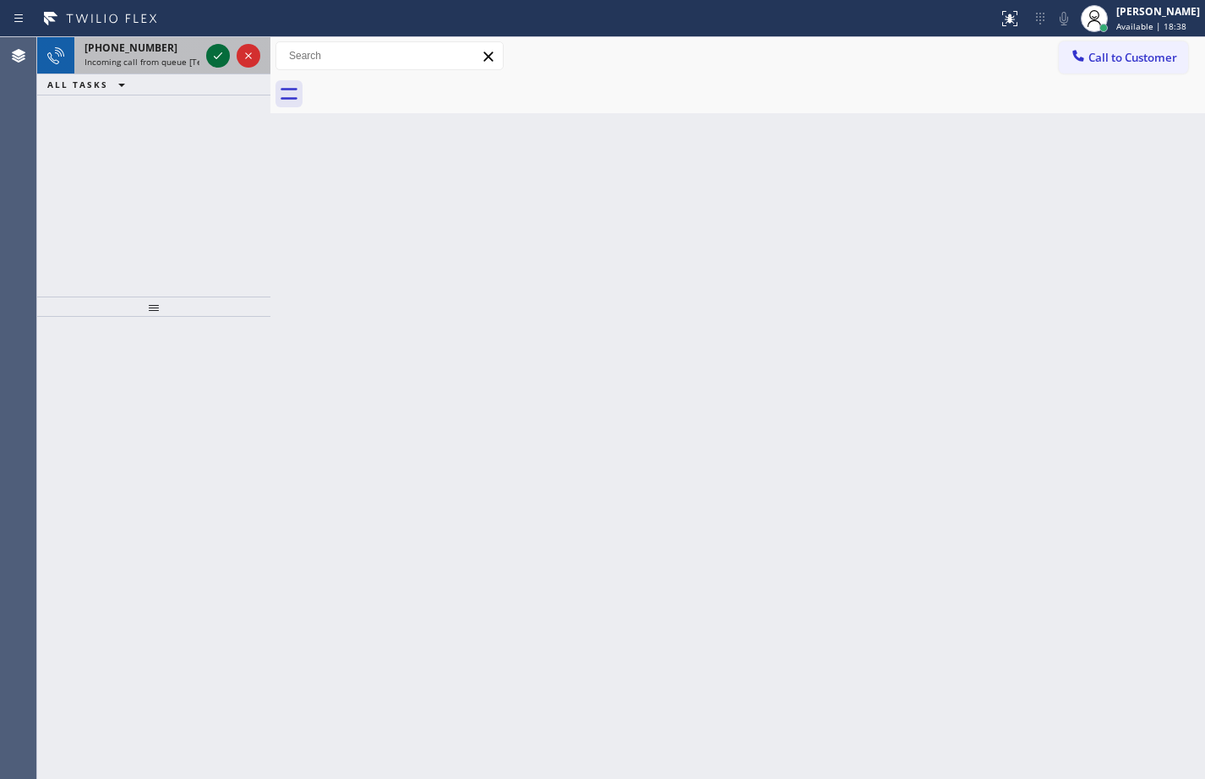
click at [222, 51] on icon at bounding box center [218, 56] width 20 height 20
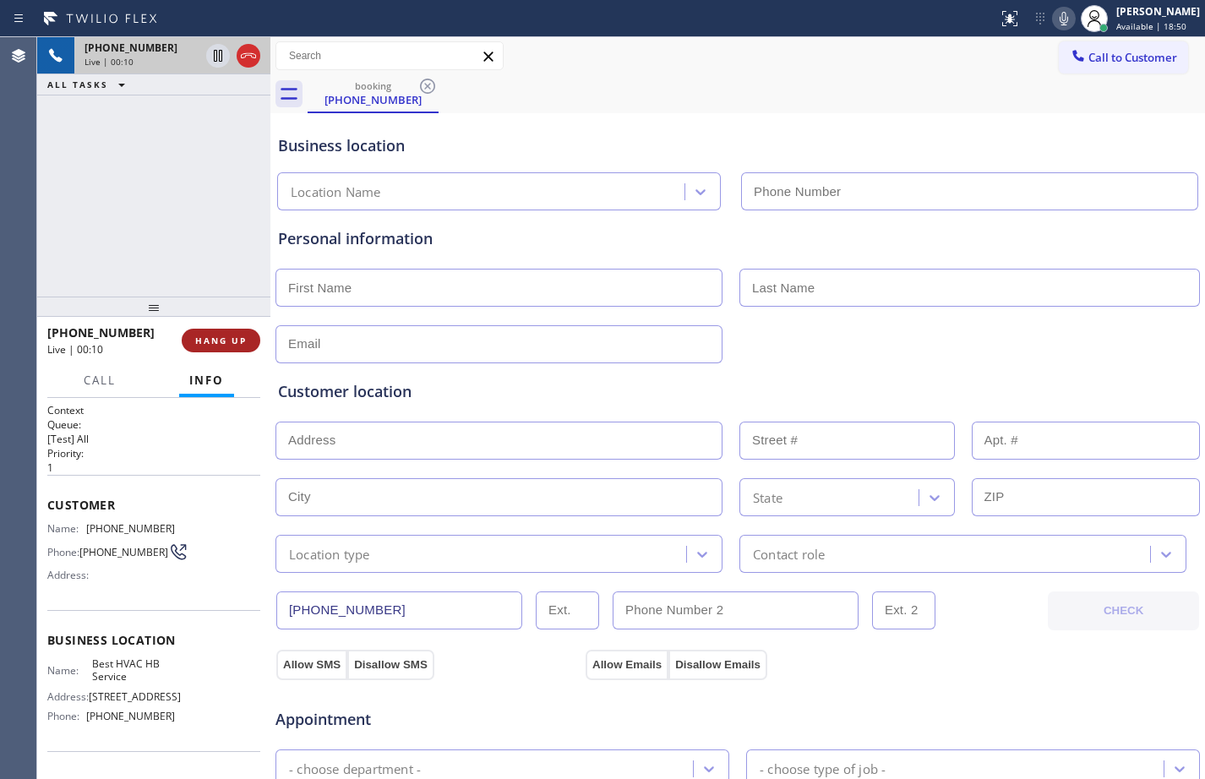
click at [219, 346] on span "HANG UP" at bounding box center [221, 341] width 52 height 12
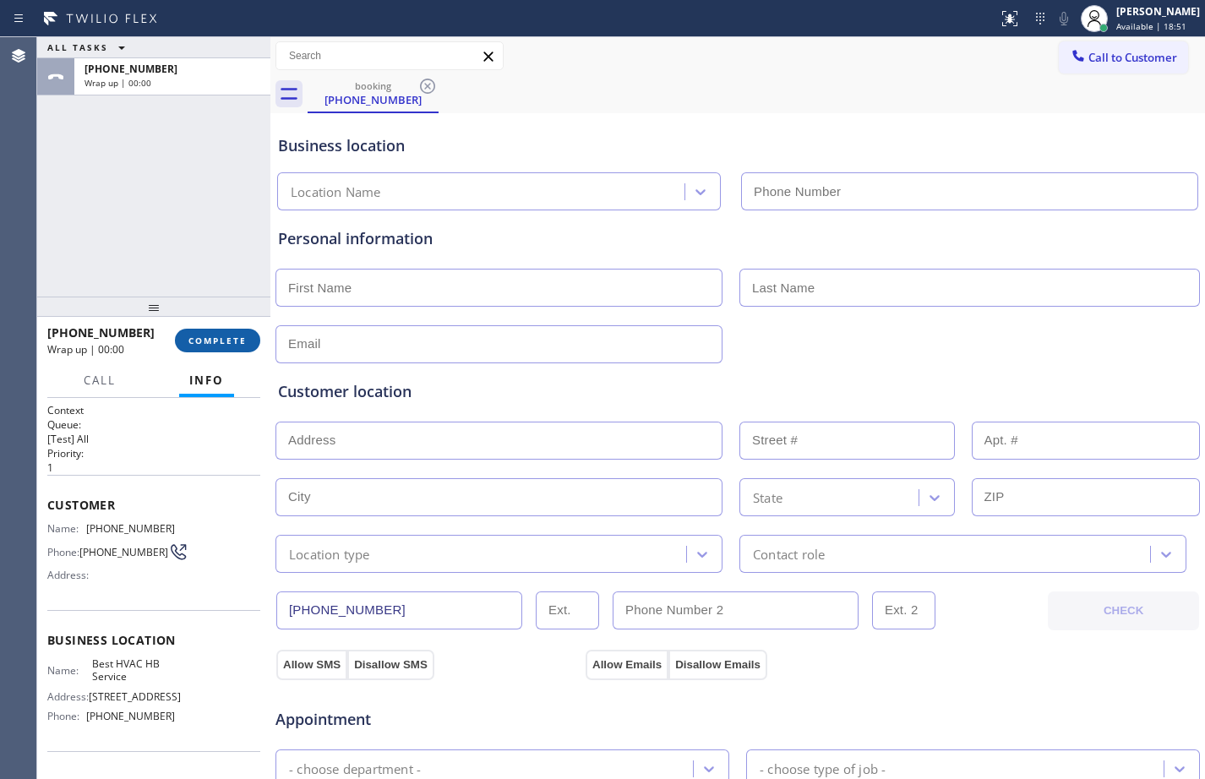
click at [219, 346] on span "COMPLETE" at bounding box center [217, 341] width 58 height 12
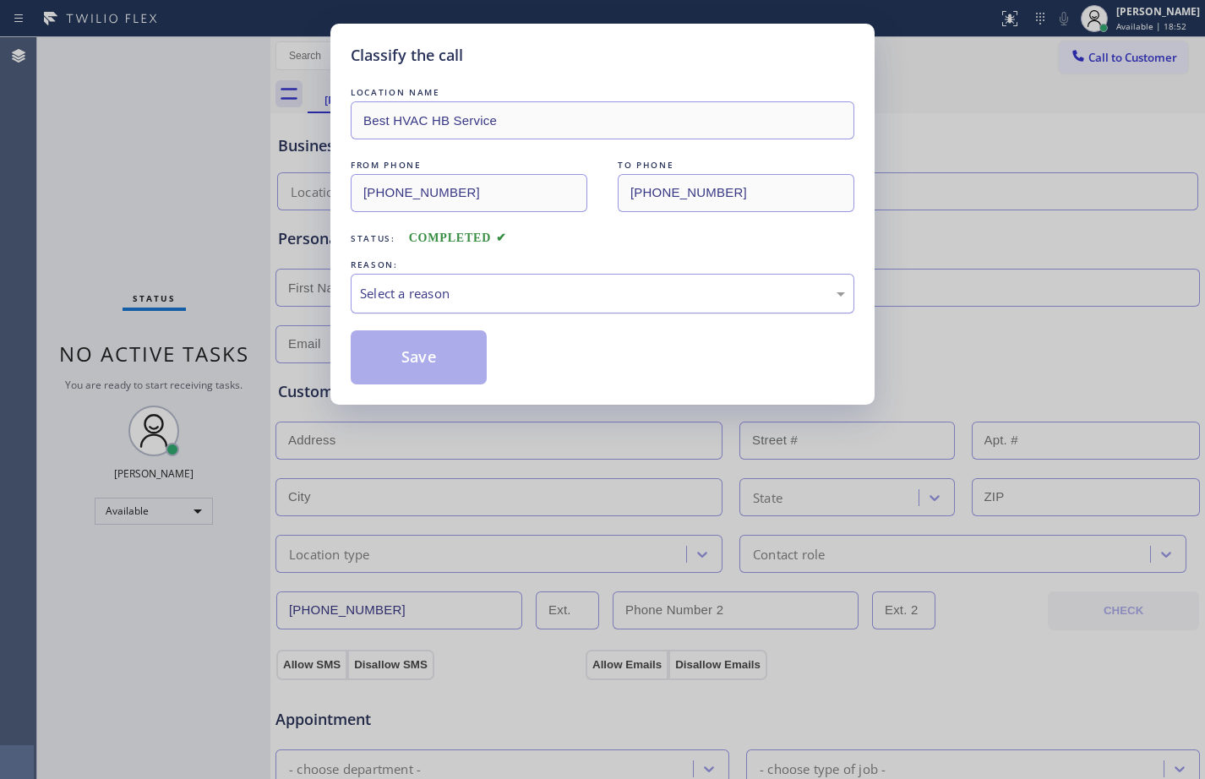
click at [544, 297] on div "Select a reason" at bounding box center [602, 293] width 485 height 19
click at [417, 361] on button "Save" at bounding box center [419, 357] width 136 height 54
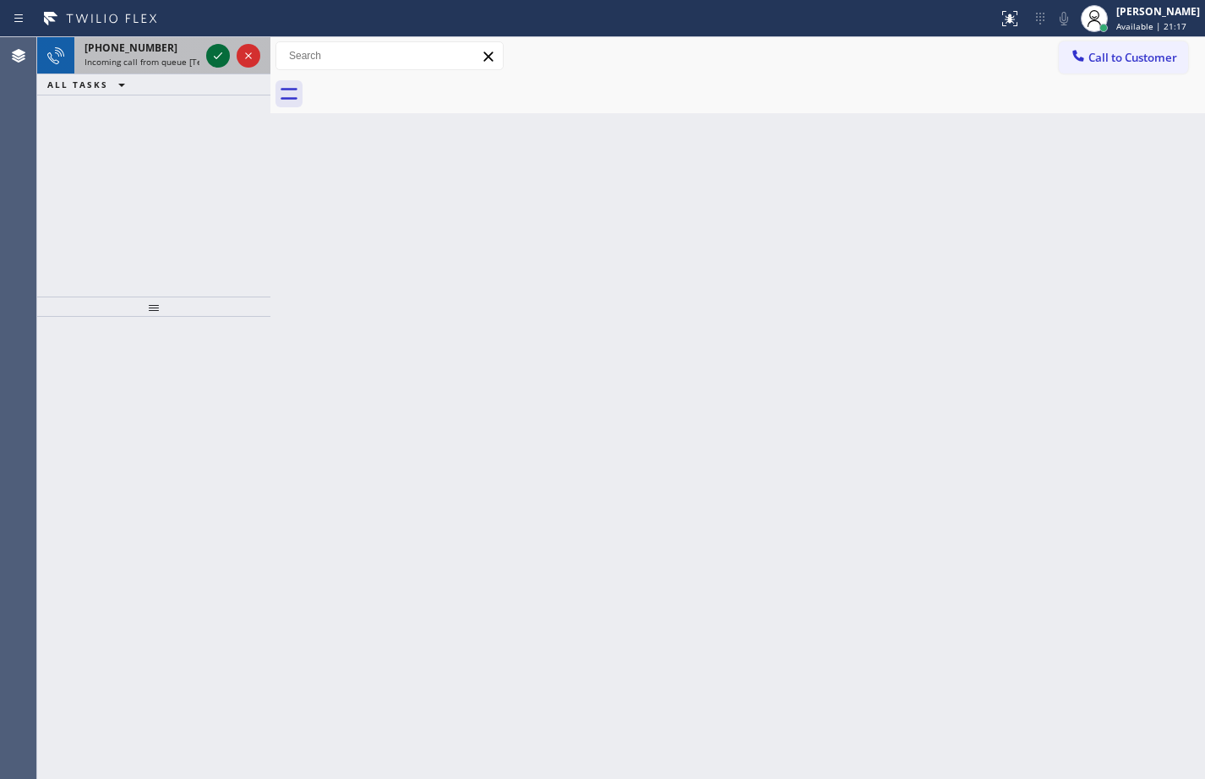
click at [215, 54] on icon at bounding box center [218, 56] width 20 height 20
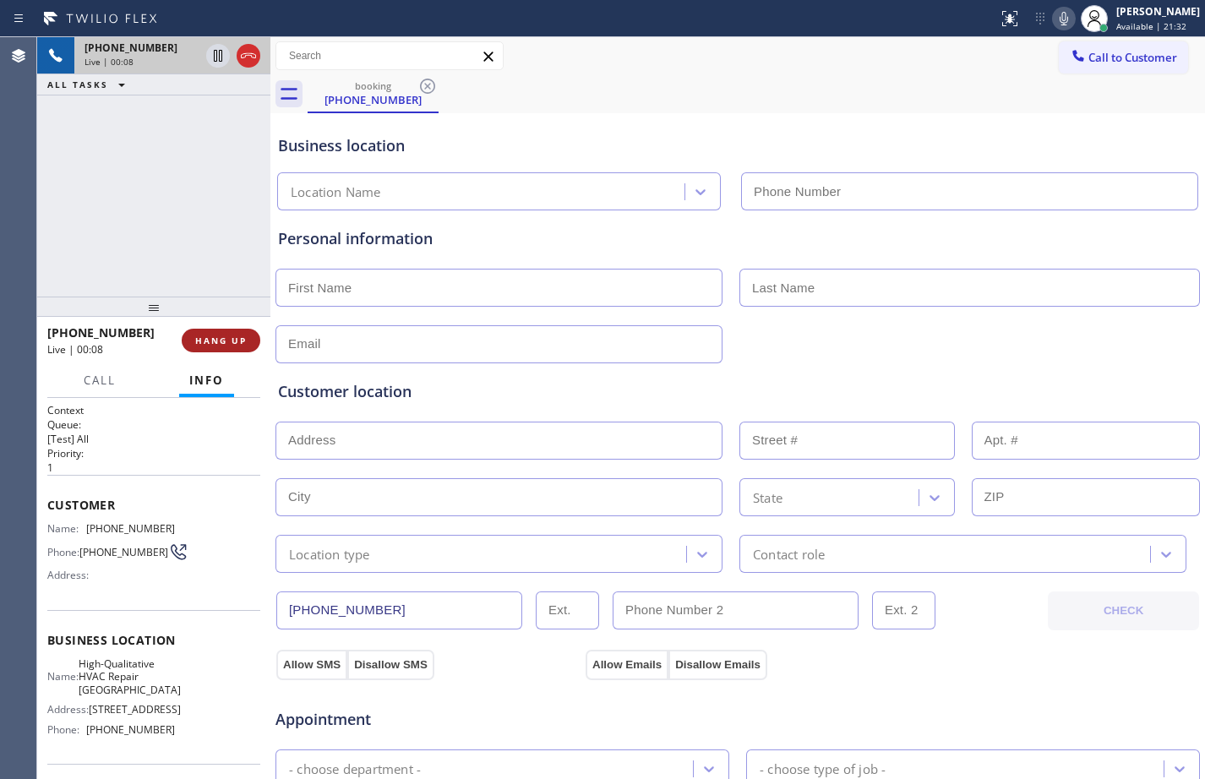
click at [209, 336] on span "HANG UP" at bounding box center [221, 341] width 52 height 12
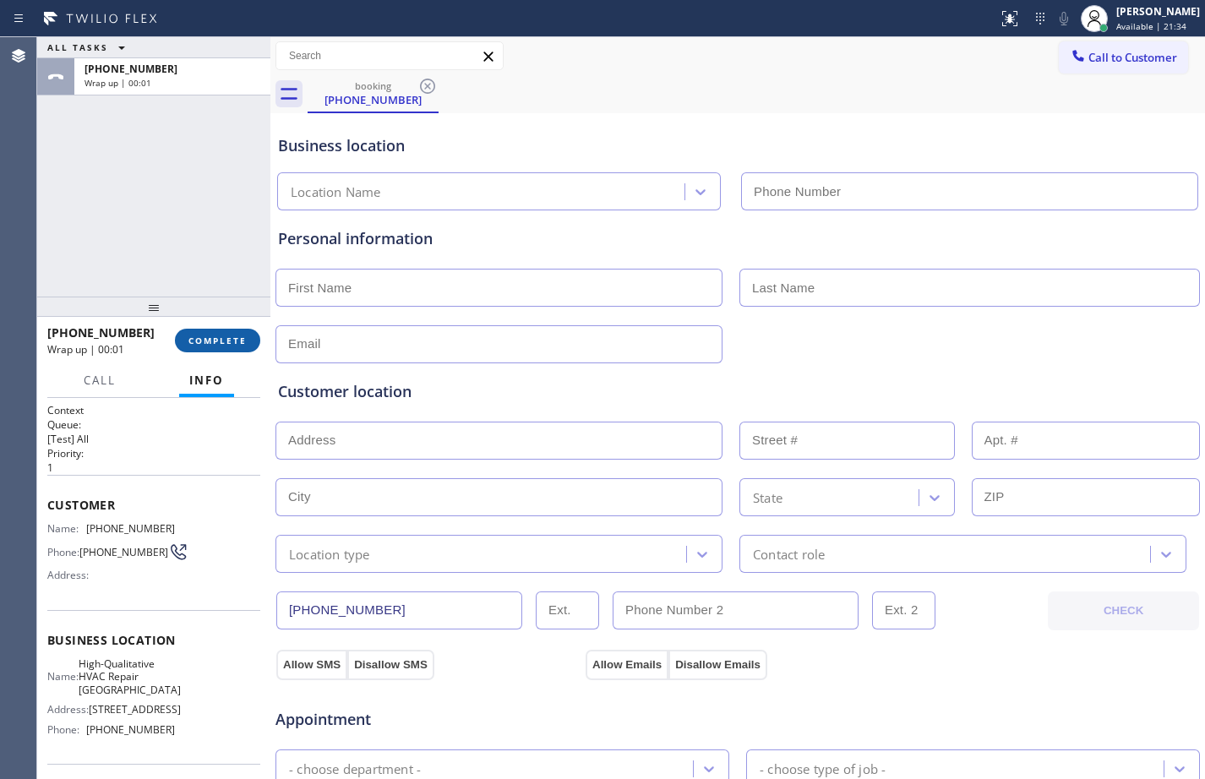
click at [209, 336] on span "COMPLETE" at bounding box center [217, 341] width 58 height 12
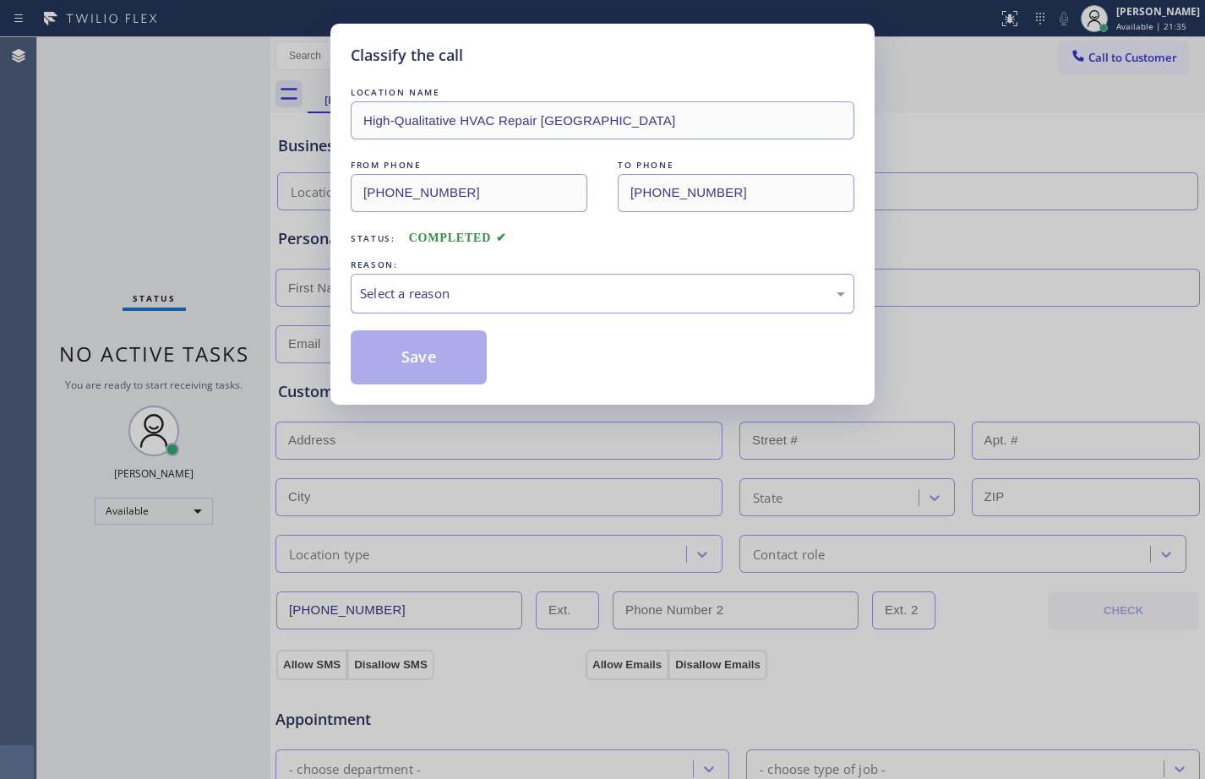
click at [503, 287] on div "Select a reason" at bounding box center [602, 293] width 485 height 19
click at [456, 360] on button "Save" at bounding box center [419, 357] width 136 height 54
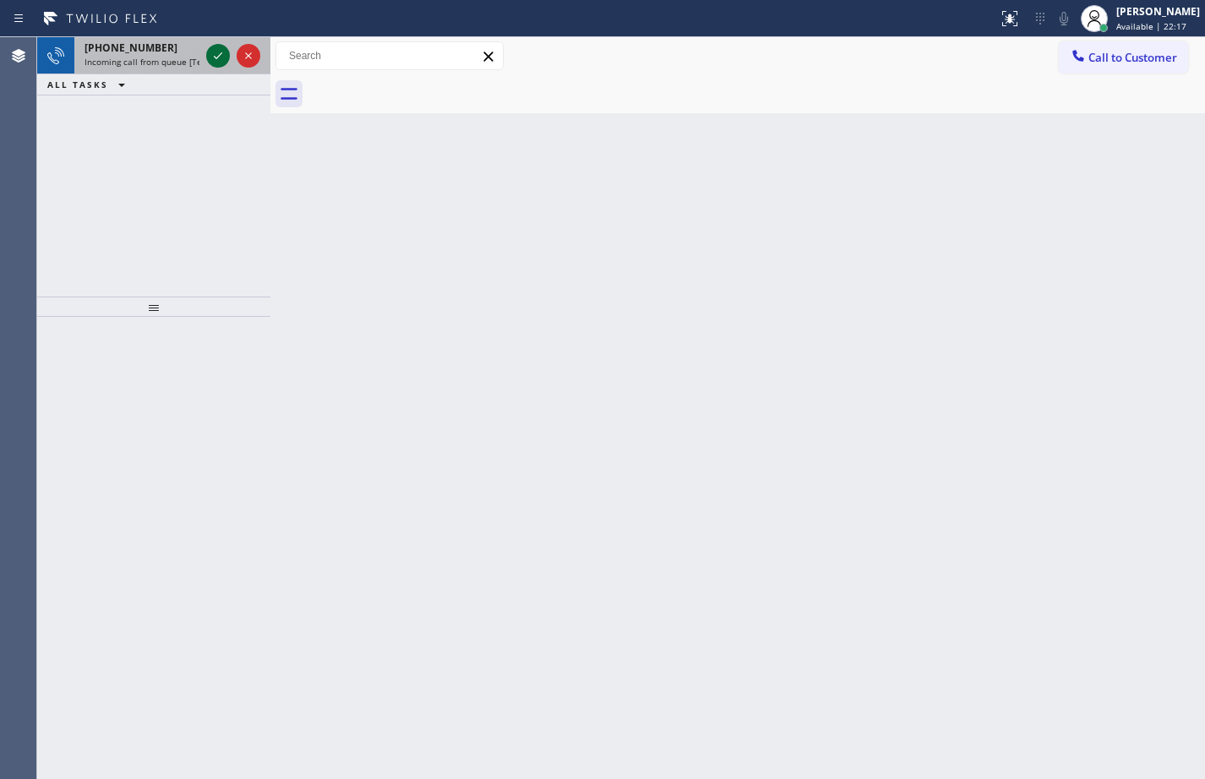
click at [216, 55] on icon at bounding box center [218, 56] width 20 height 20
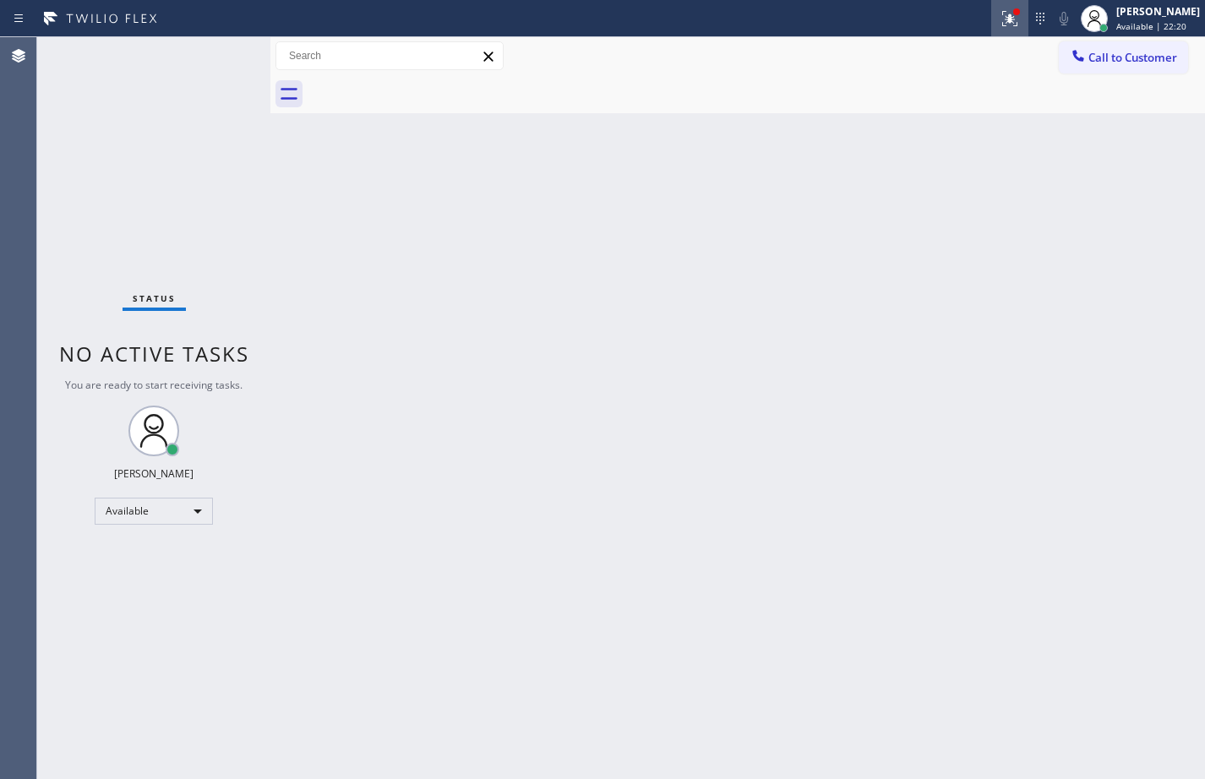
click at [991, 21] on div at bounding box center [1009, 18] width 37 height 20
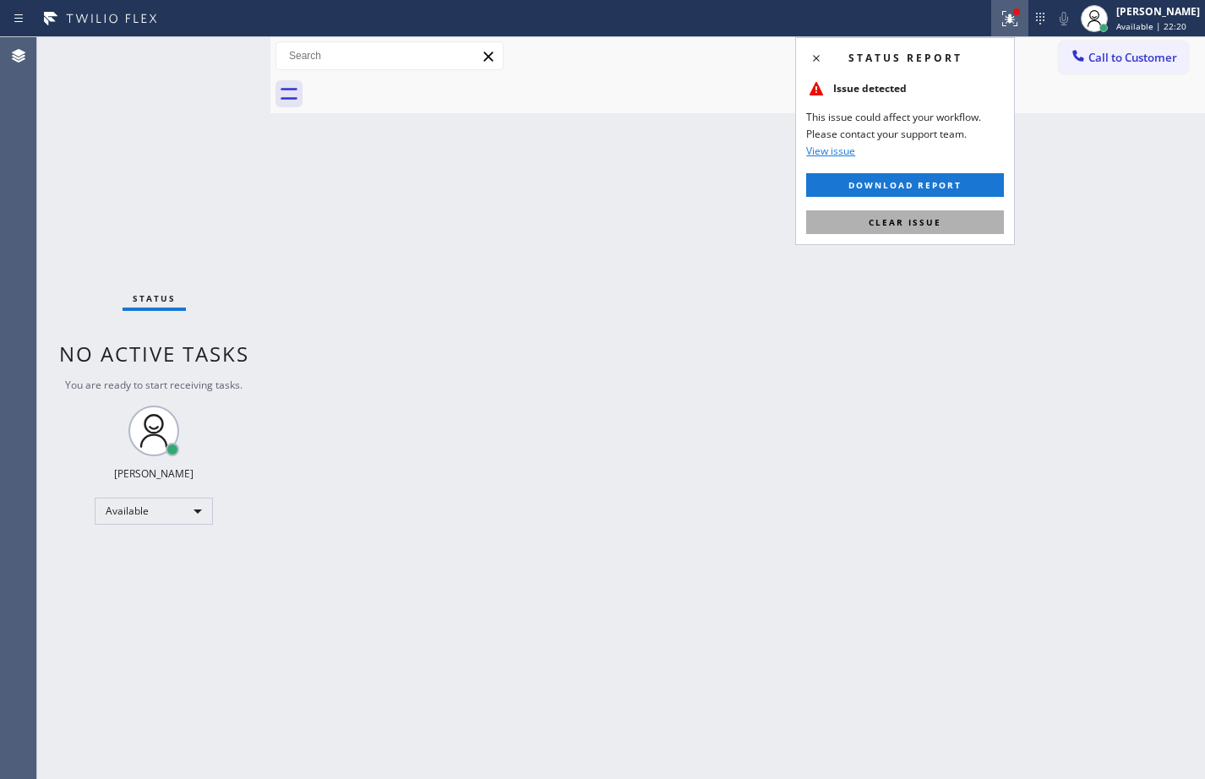
click at [962, 221] on button "Clear issue" at bounding box center [905, 222] width 198 height 24
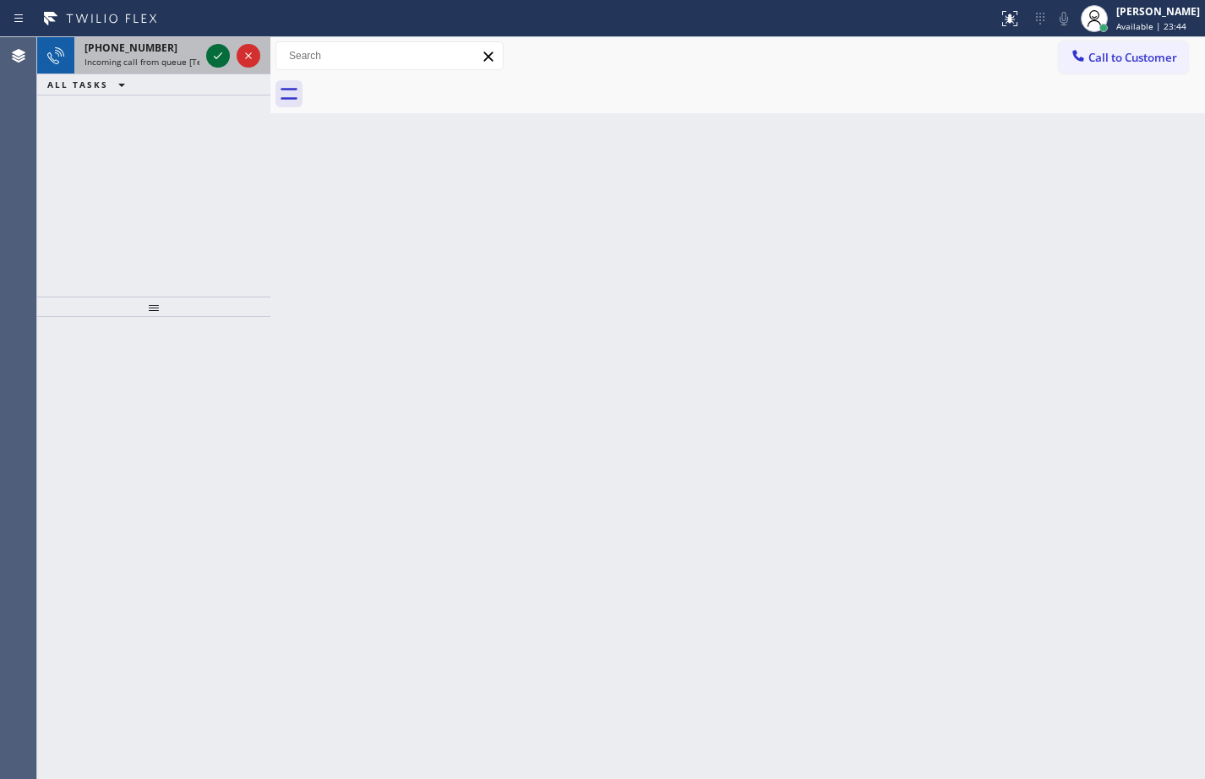
click at [218, 57] on icon at bounding box center [218, 55] width 8 height 7
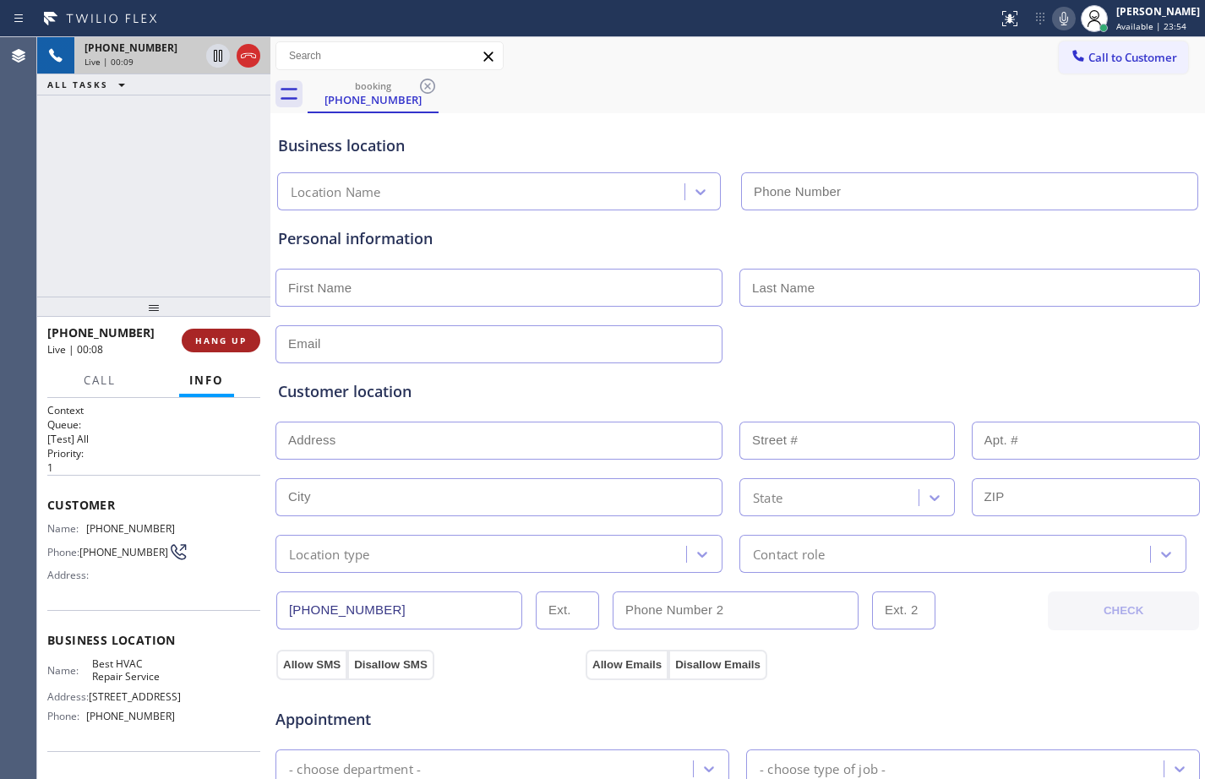
click at [215, 346] on span "HANG UP" at bounding box center [221, 341] width 52 height 12
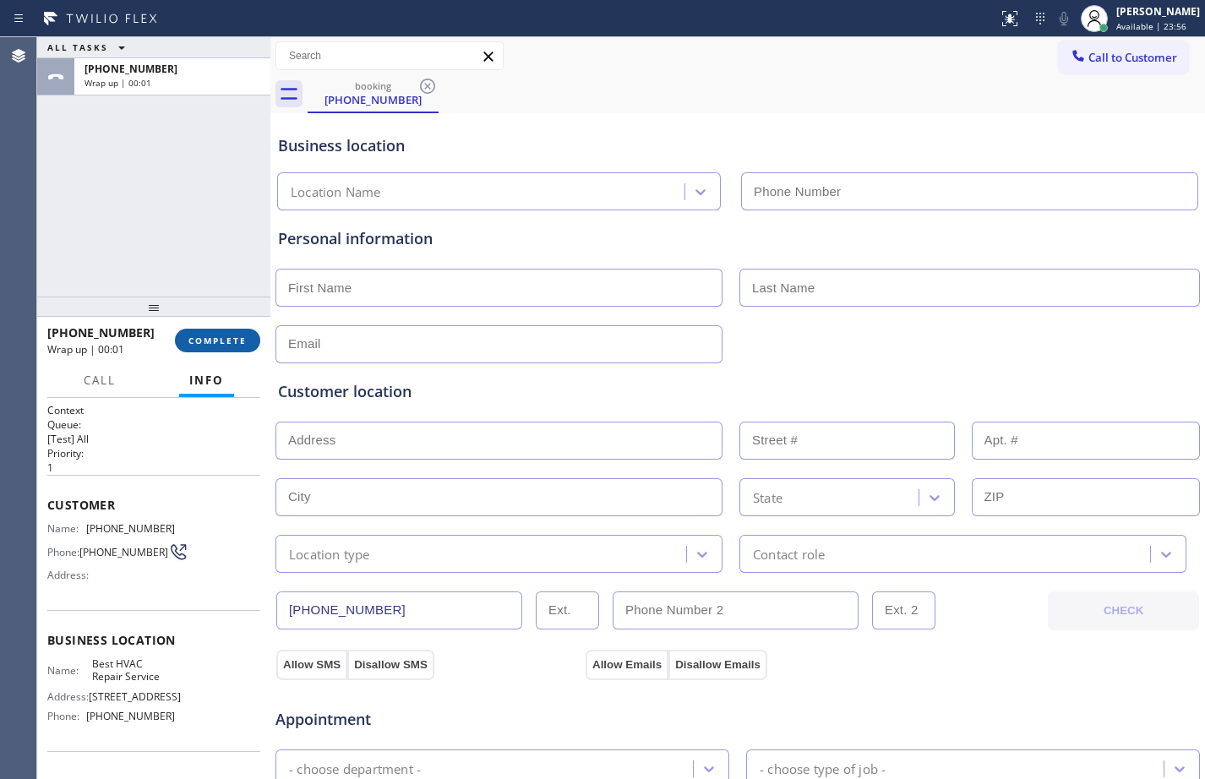
click at [215, 346] on span "COMPLETE" at bounding box center [217, 341] width 58 height 12
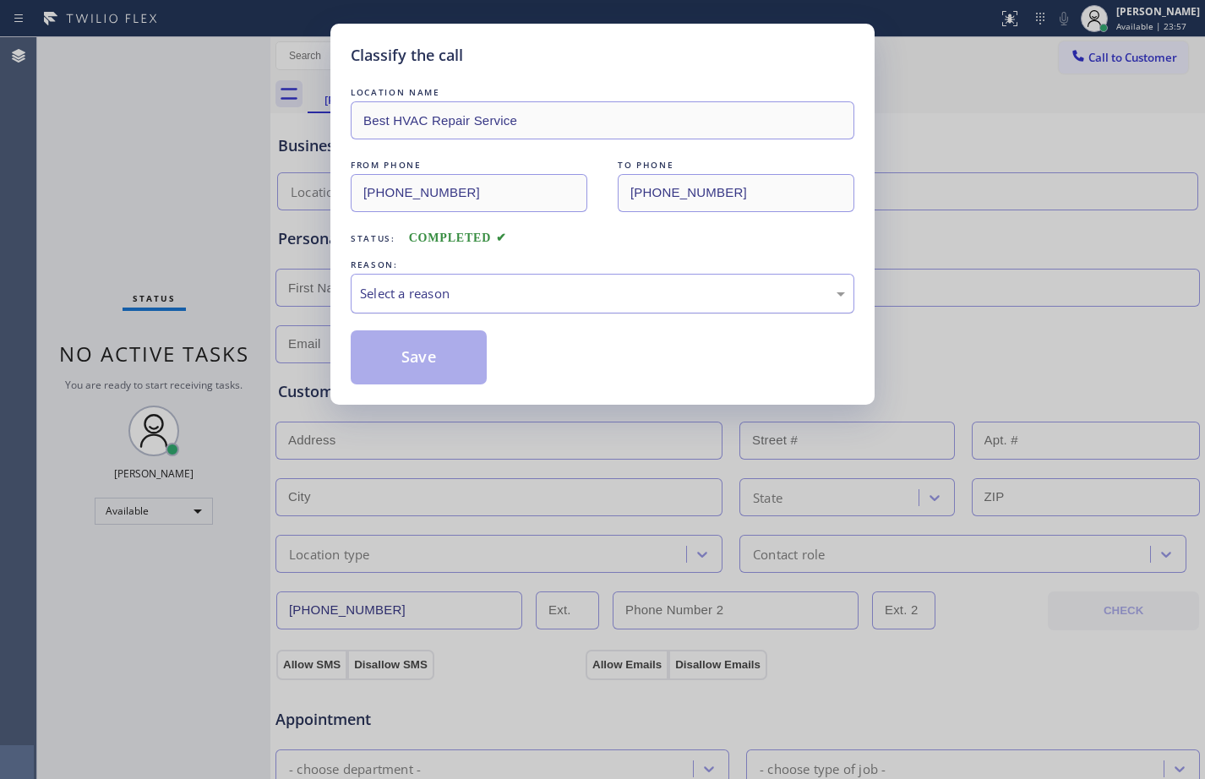
click at [619, 301] on div "Select a reason" at bounding box center [602, 293] width 485 height 19
click at [445, 355] on button "Save" at bounding box center [419, 357] width 136 height 54
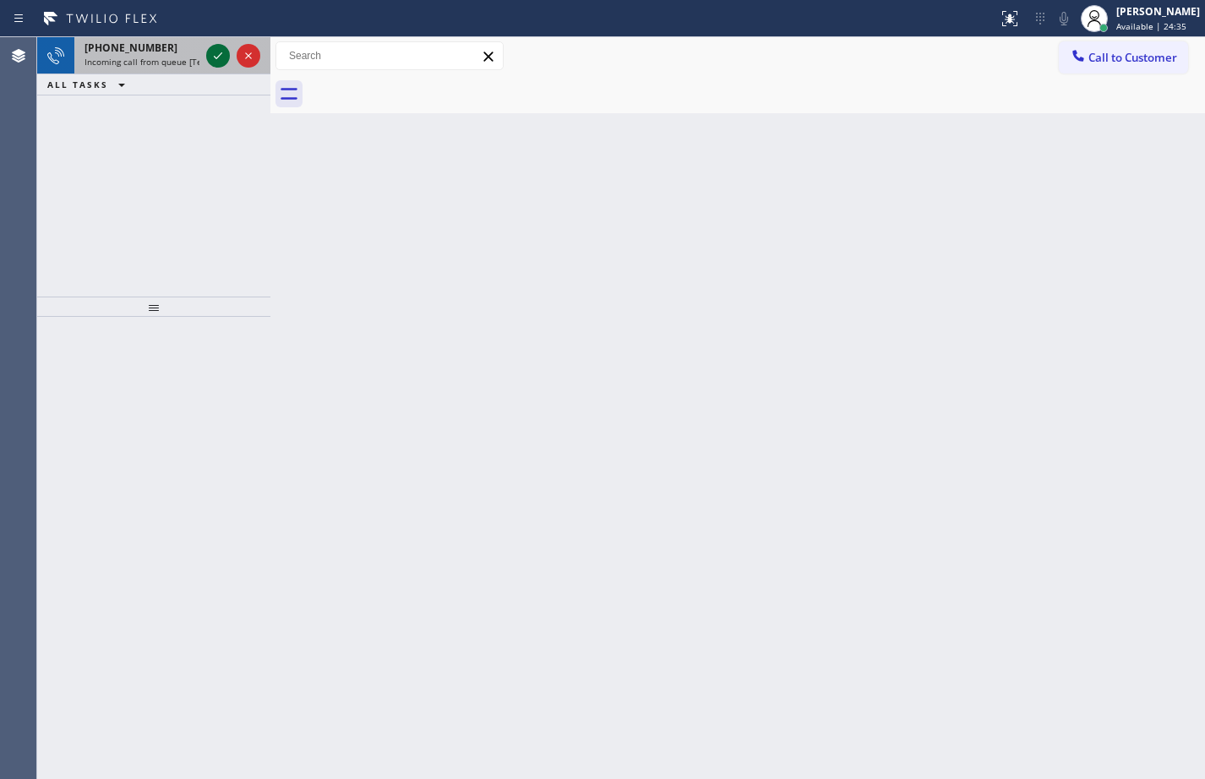
click at [212, 56] on icon at bounding box center [218, 56] width 20 height 20
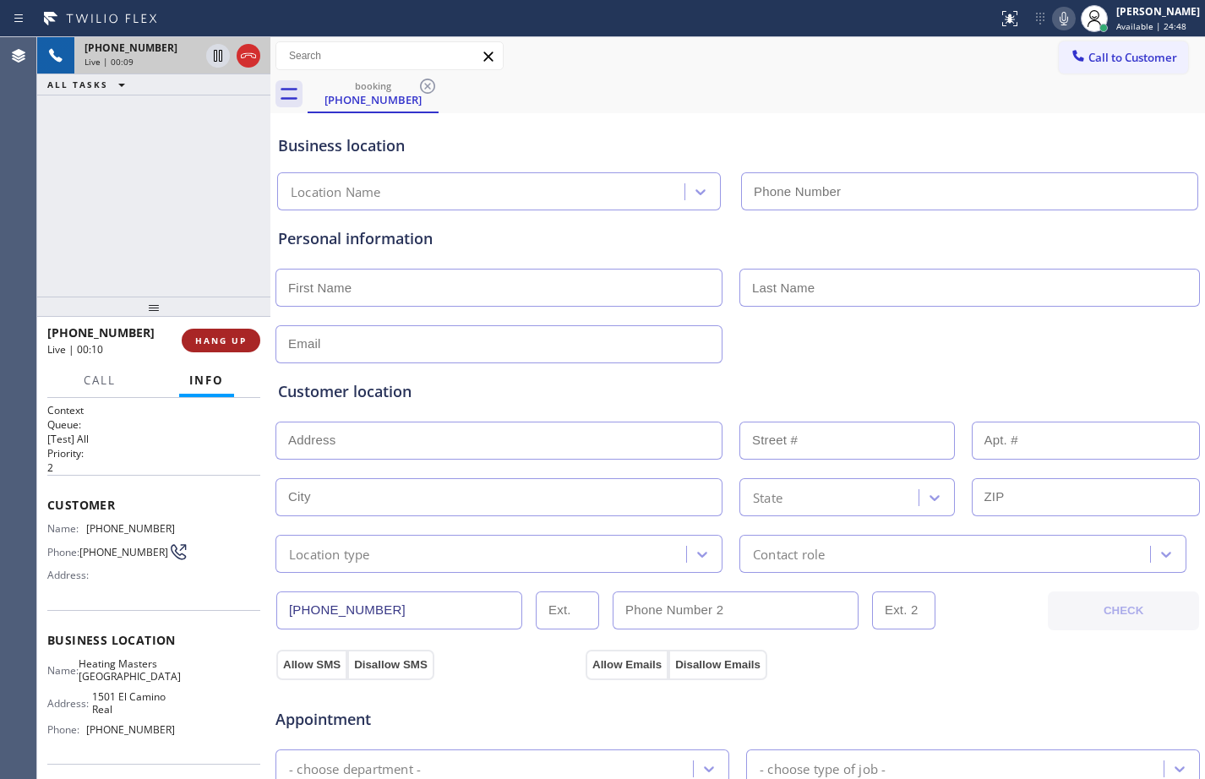
click at [248, 342] on button "HANG UP" at bounding box center [221, 341] width 79 height 24
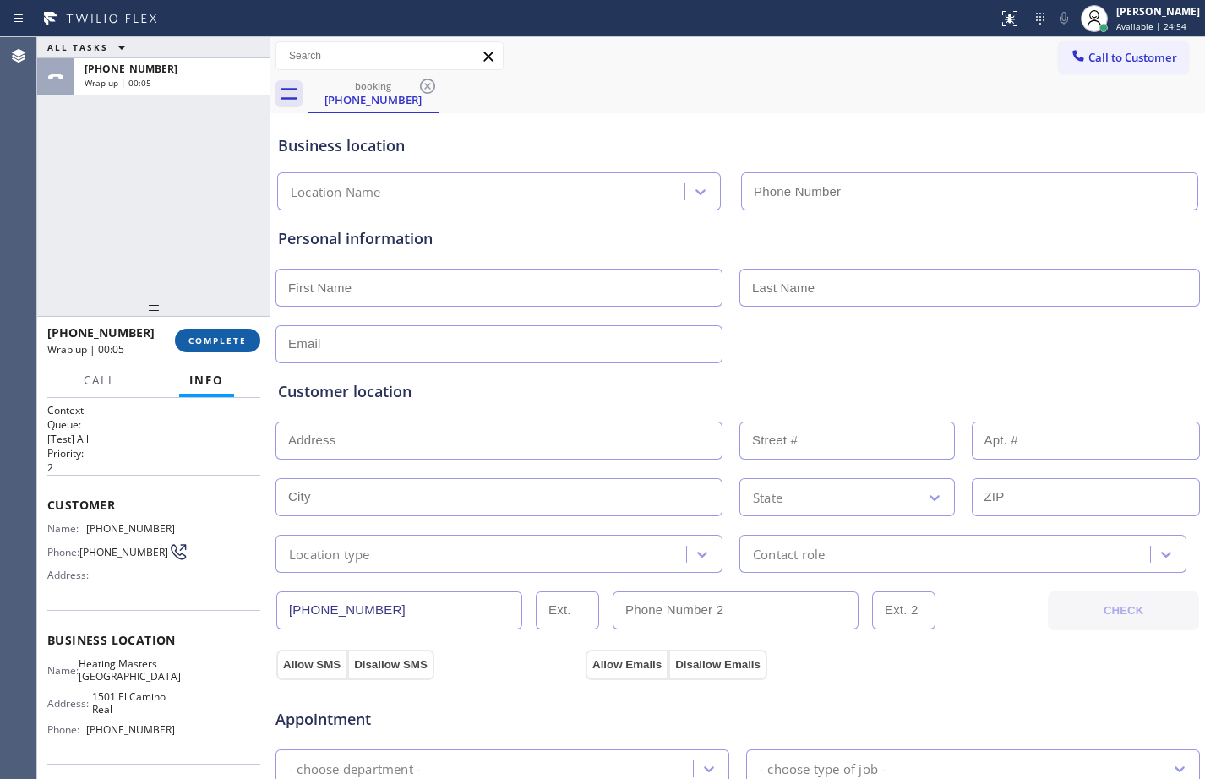
click at [208, 352] on button "COMPLETE" at bounding box center [217, 341] width 85 height 24
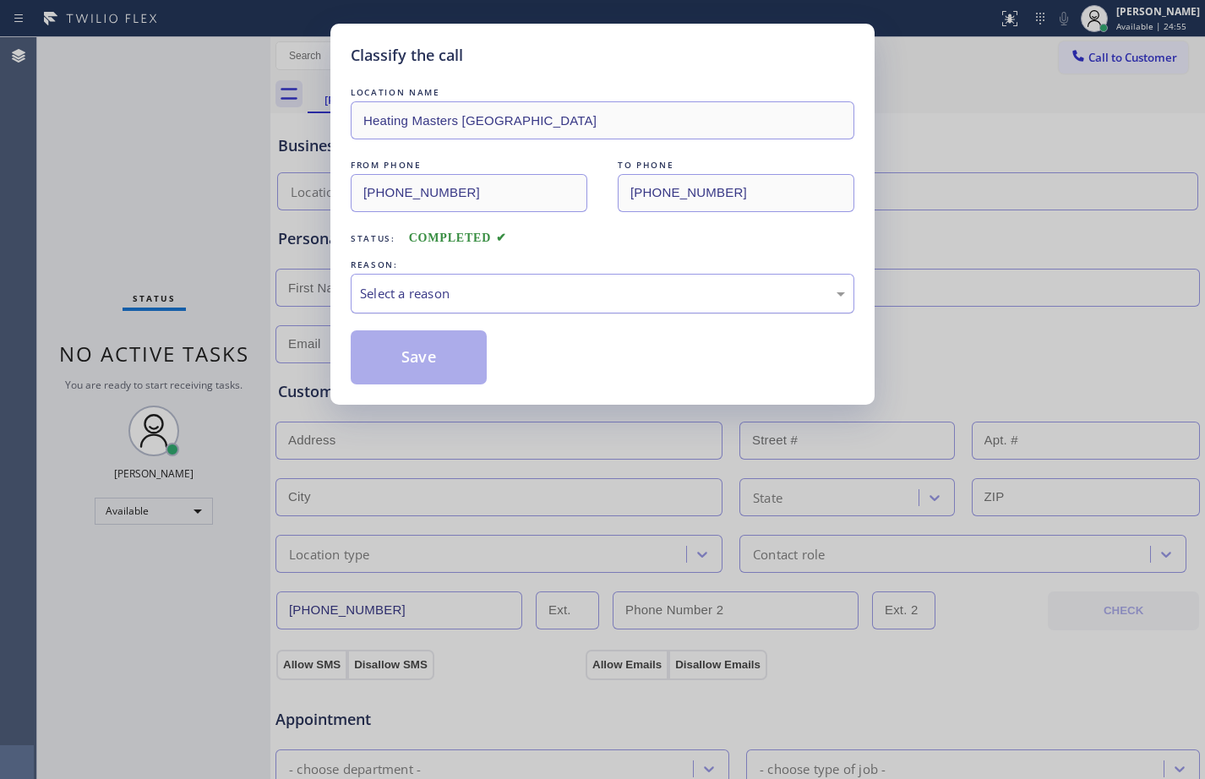
click at [565, 295] on div "Select a reason" at bounding box center [602, 293] width 485 height 19
click at [402, 379] on button "Save" at bounding box center [419, 357] width 136 height 54
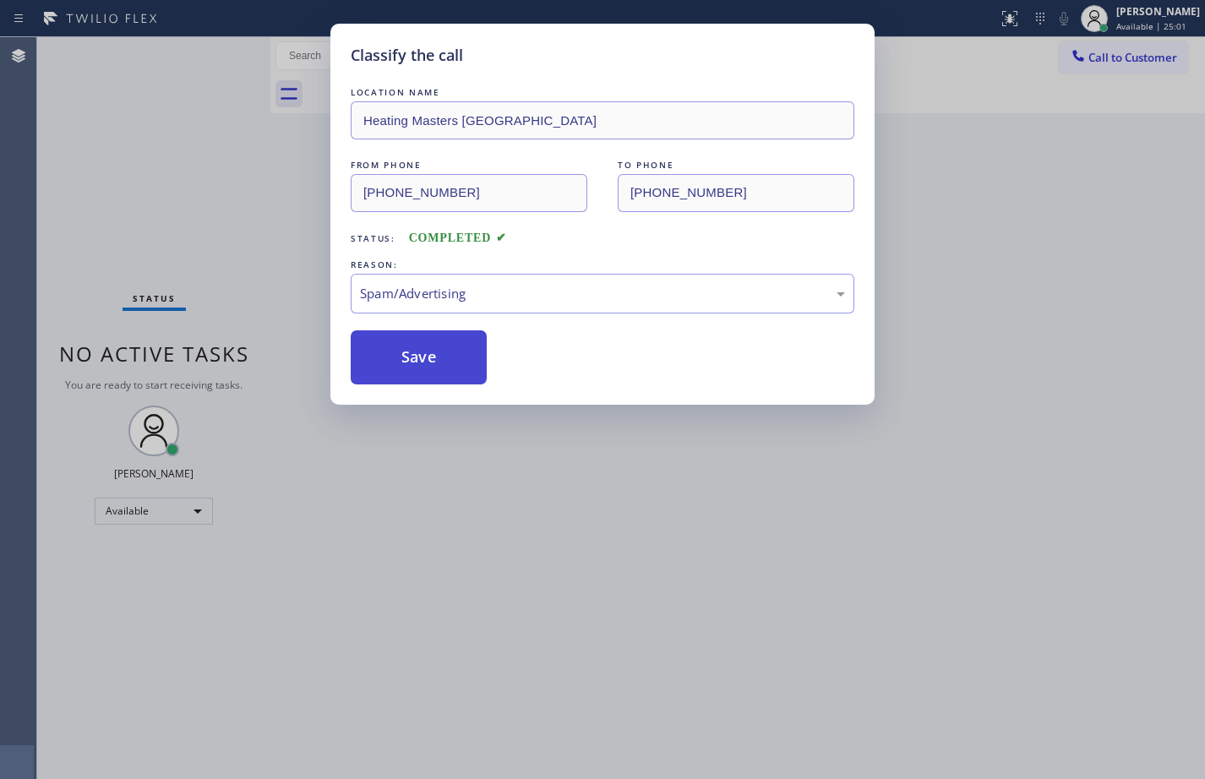
click at [406, 358] on button "Save" at bounding box center [419, 357] width 136 height 54
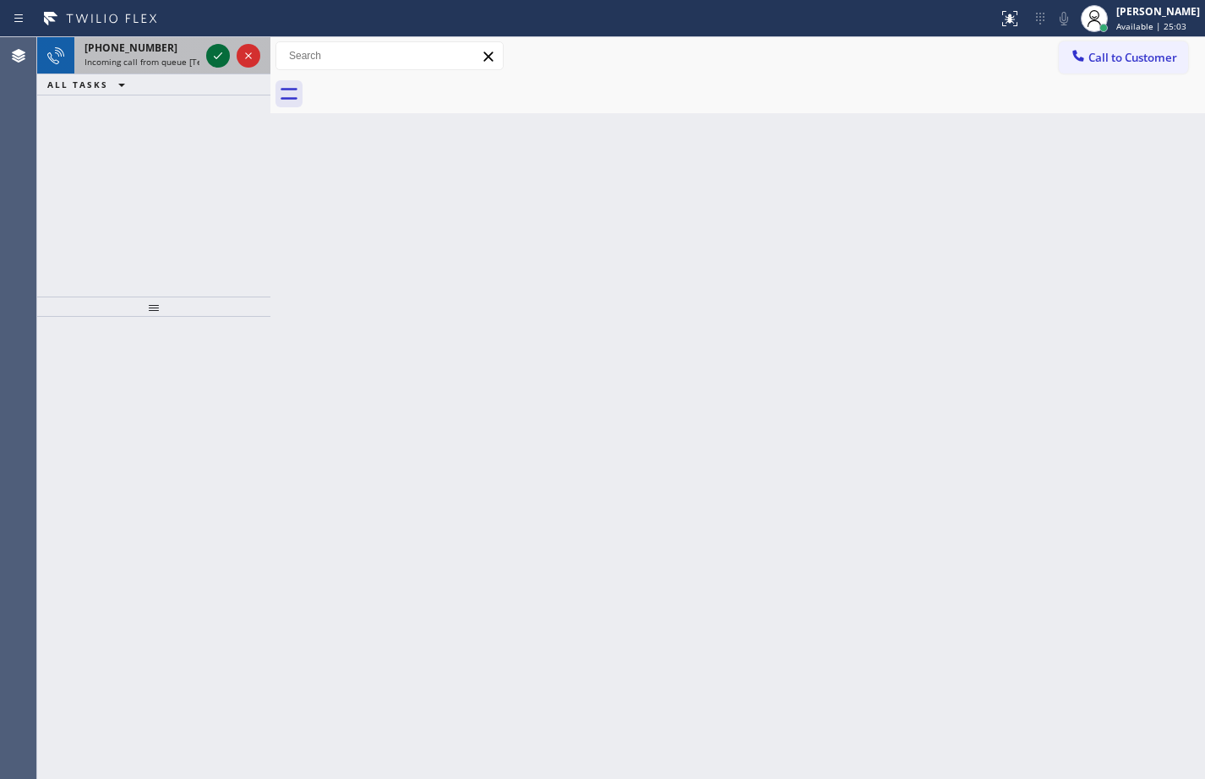
click at [218, 51] on icon at bounding box center [218, 56] width 20 height 20
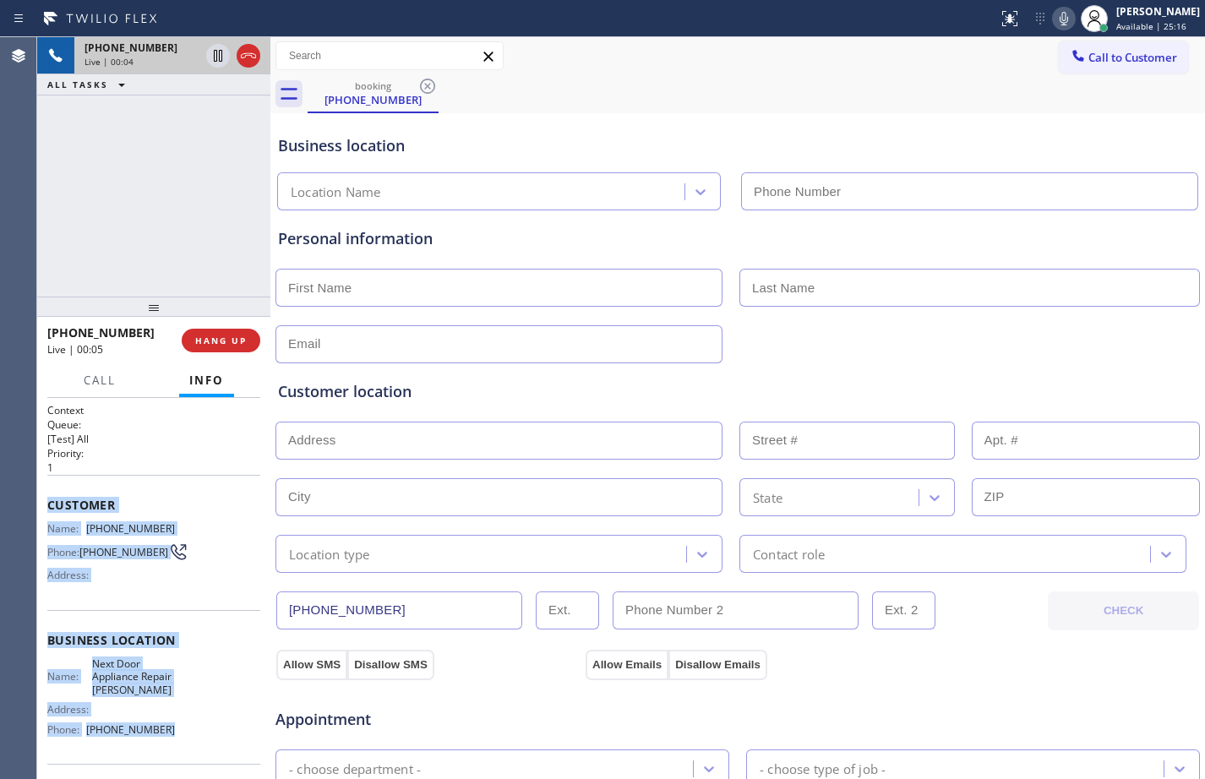
drag, startPoint x: 43, startPoint y: 507, endPoint x: 186, endPoint y: 748, distance: 280.0
click at [186, 748] on div "Context Queue: [Test] All Priority: 1 Customer Name: [PHONE_NUMBER] Phone: [PHO…" at bounding box center [153, 588] width 233 height 381
copy div "Customer Name: [PHONE_NUMBER] Phone: [PHONE_NUMBER] Address: Business location …"
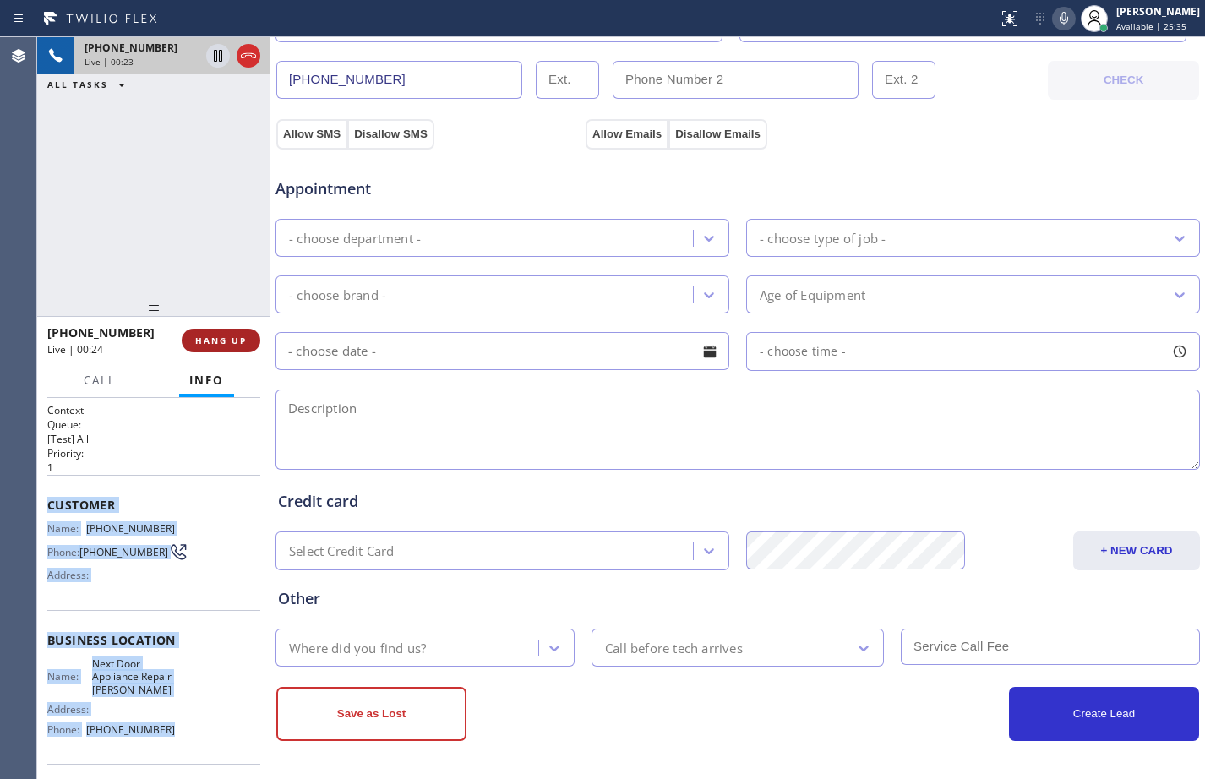
click at [234, 345] on span "HANG UP" at bounding box center [221, 341] width 52 height 12
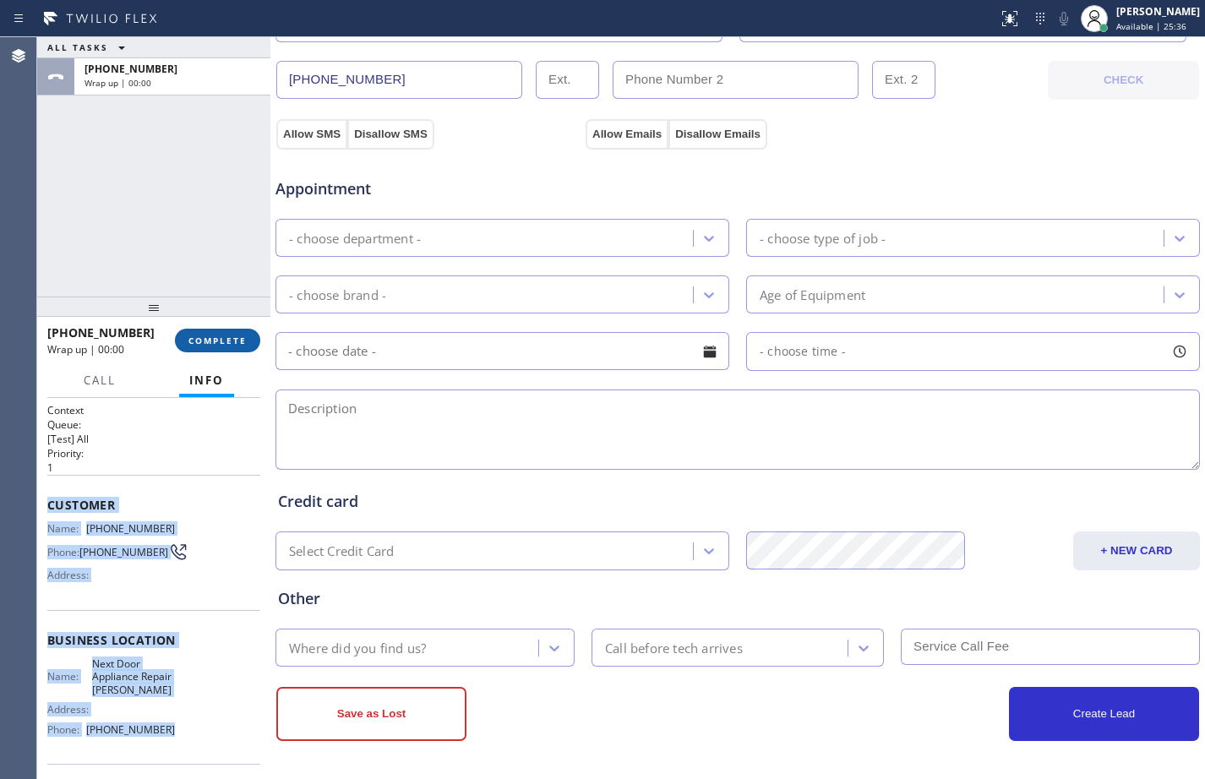
click at [234, 345] on span "COMPLETE" at bounding box center [217, 341] width 58 height 12
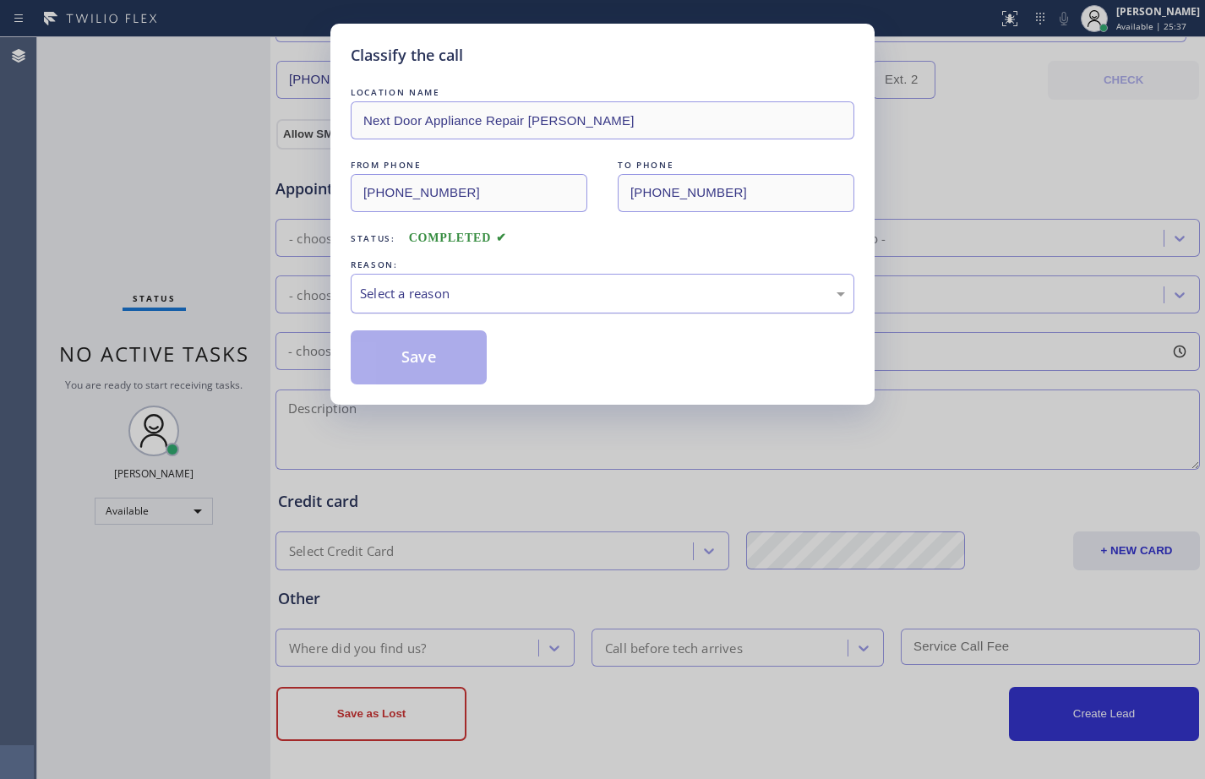
click at [599, 291] on div "Select a reason" at bounding box center [602, 293] width 485 height 19
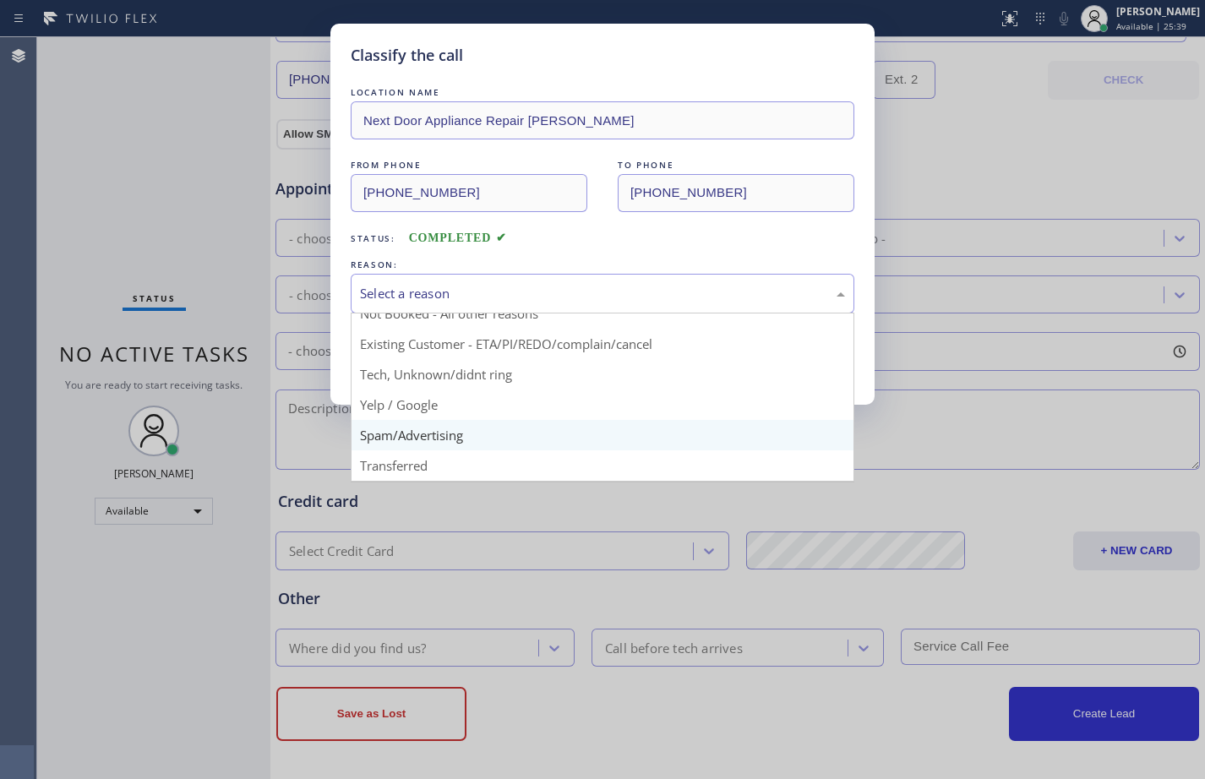
scroll to position [15, 0]
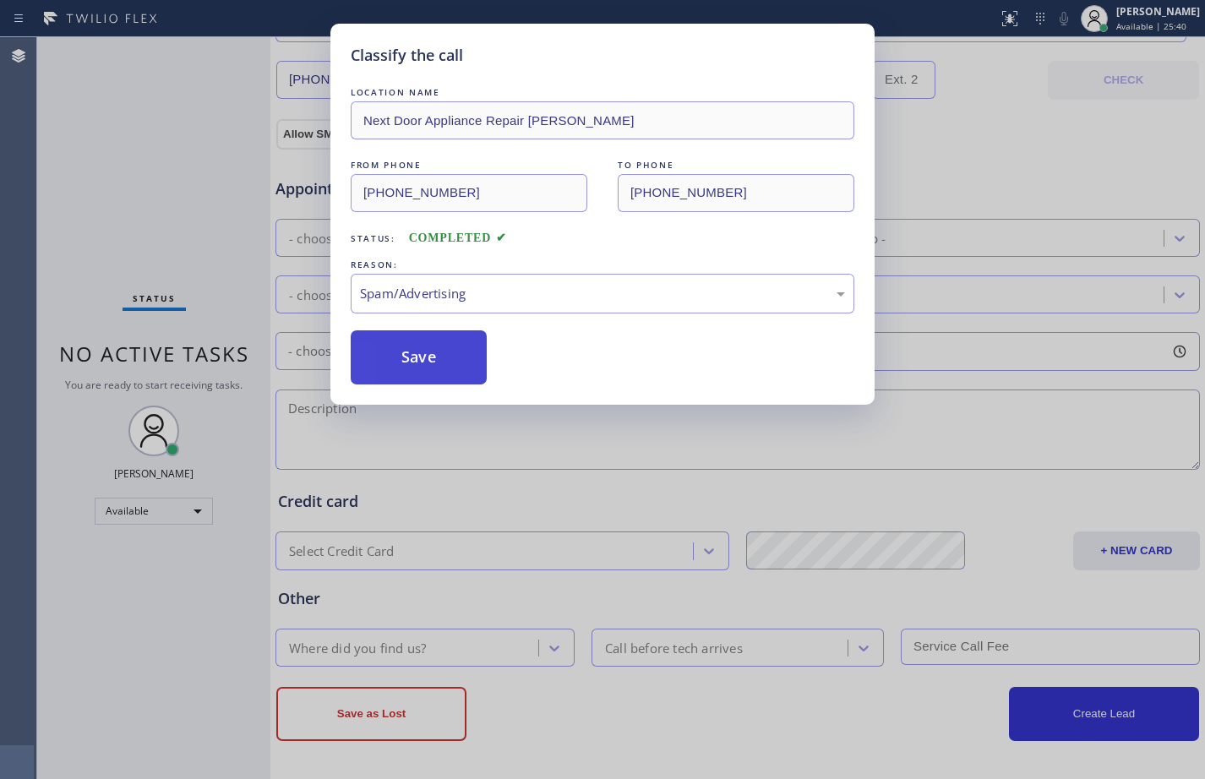
click at [429, 356] on button "Save" at bounding box center [419, 357] width 136 height 54
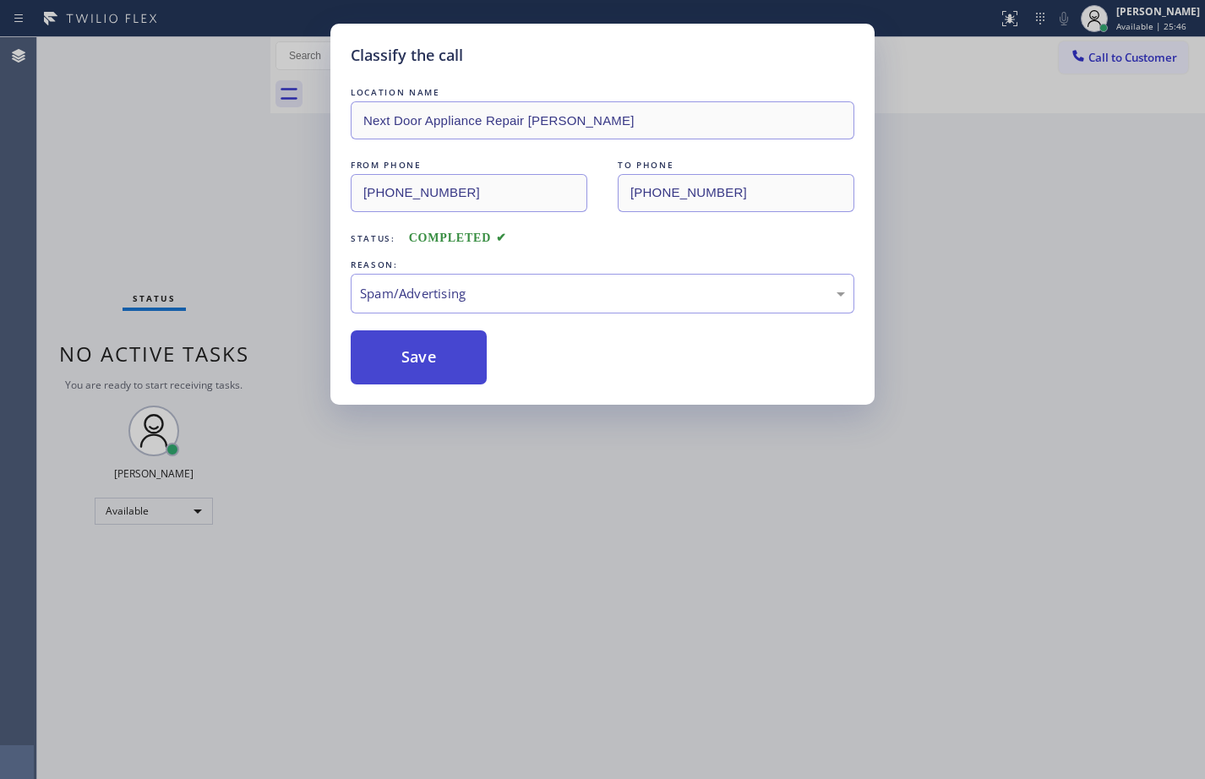
click at [401, 349] on div "Classify the call LOCATION NAME Bestway Appliance Repair Evergreen FROM PHONE […" at bounding box center [621, 408] width 1168 height 742
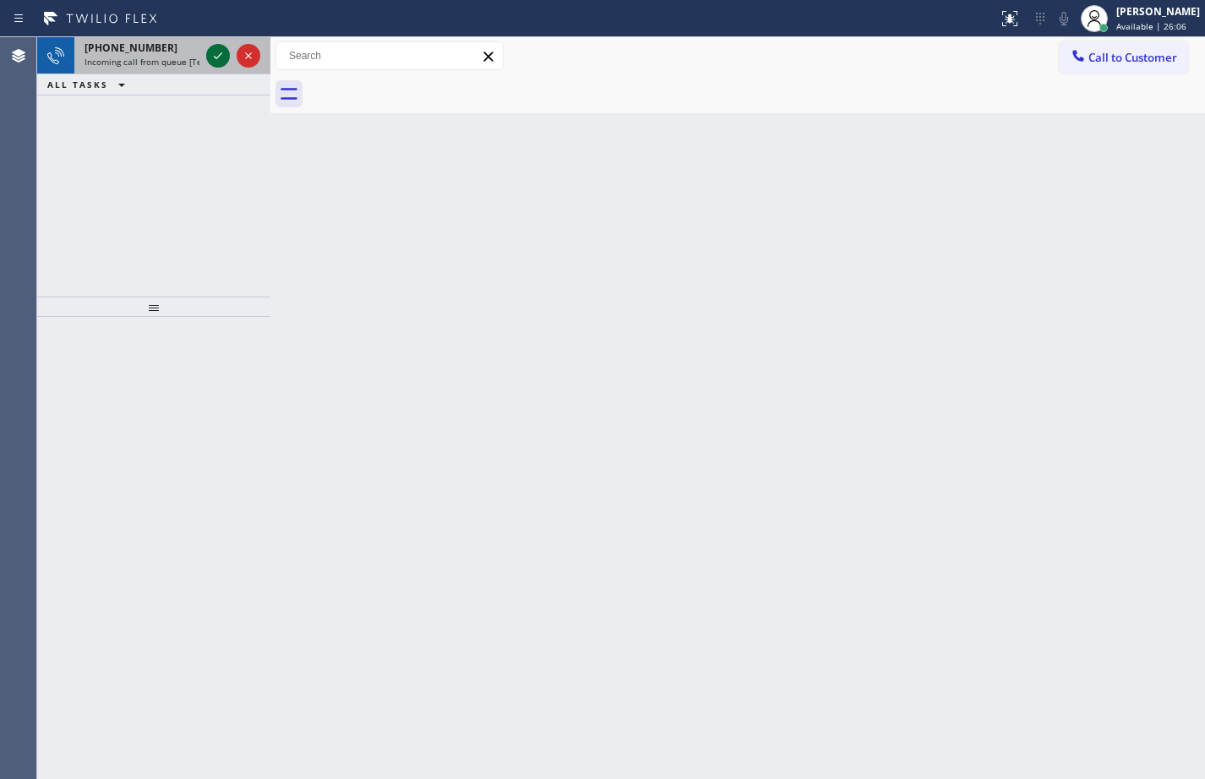
click at [227, 57] on icon at bounding box center [218, 56] width 20 height 20
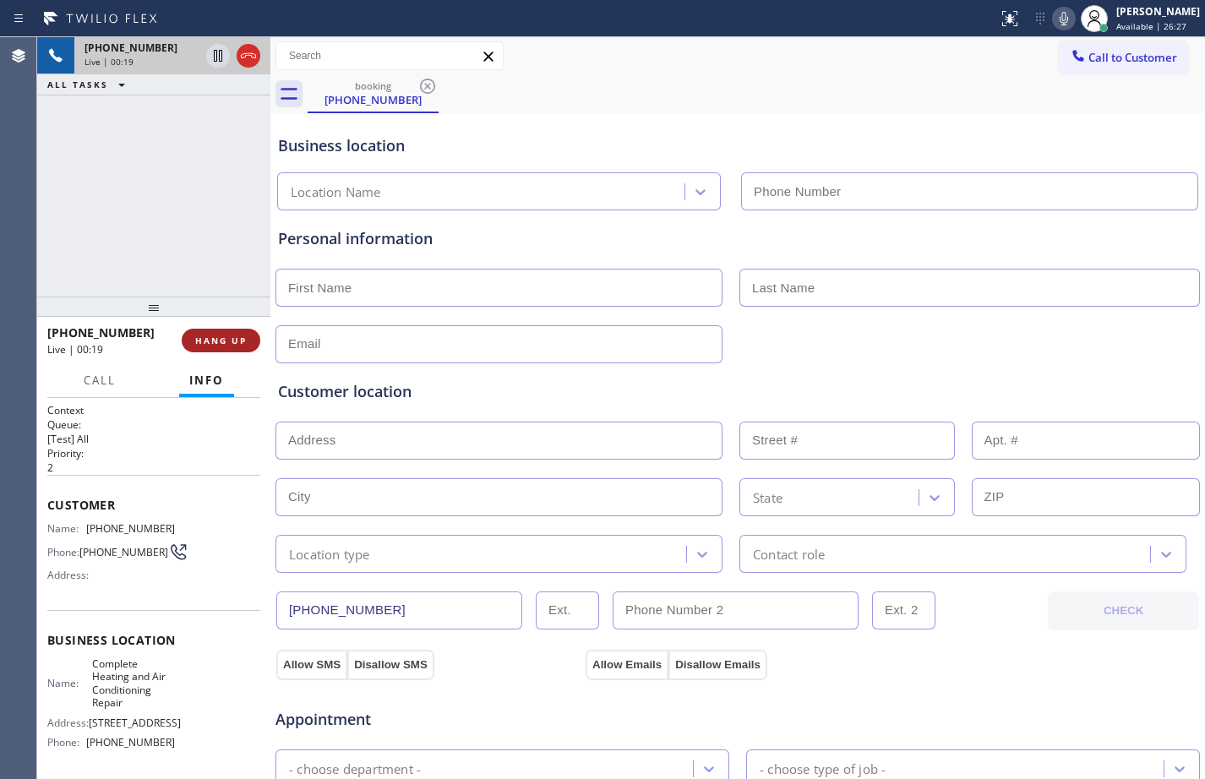
click at [213, 336] on span "HANG UP" at bounding box center [221, 341] width 52 height 12
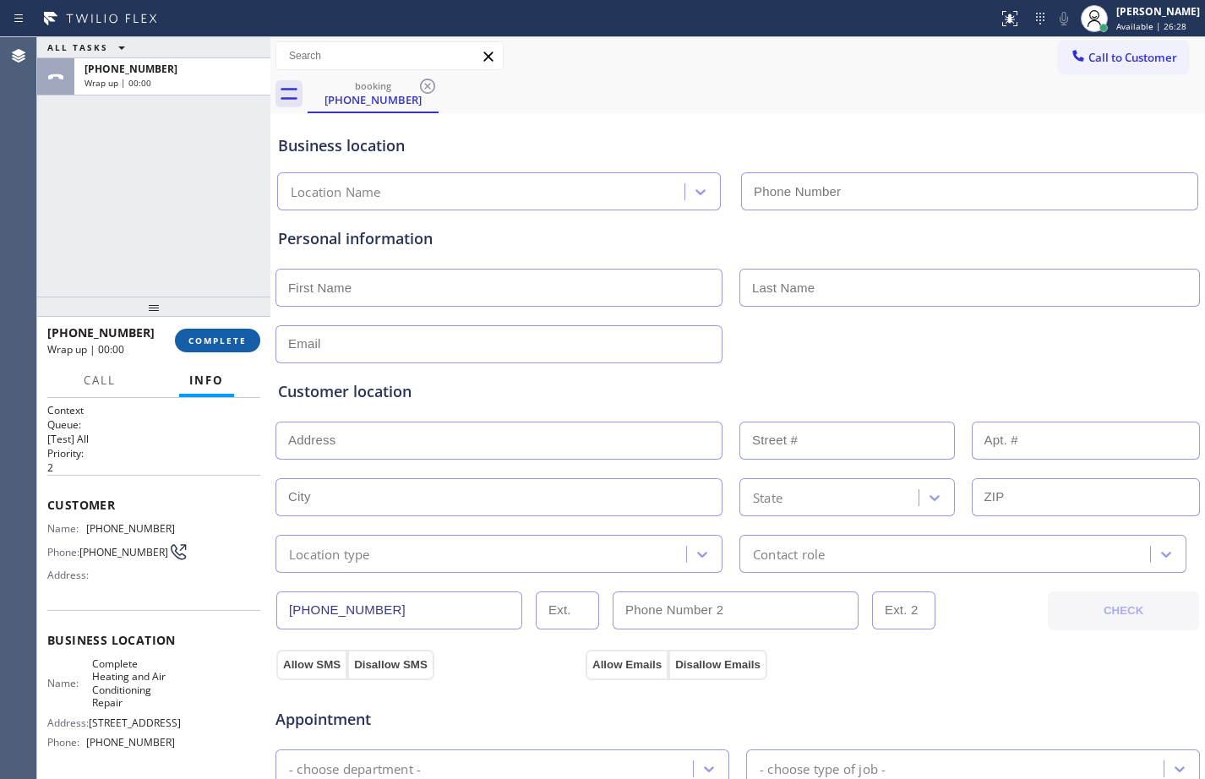
click at [213, 336] on span "COMPLETE" at bounding box center [217, 341] width 58 height 12
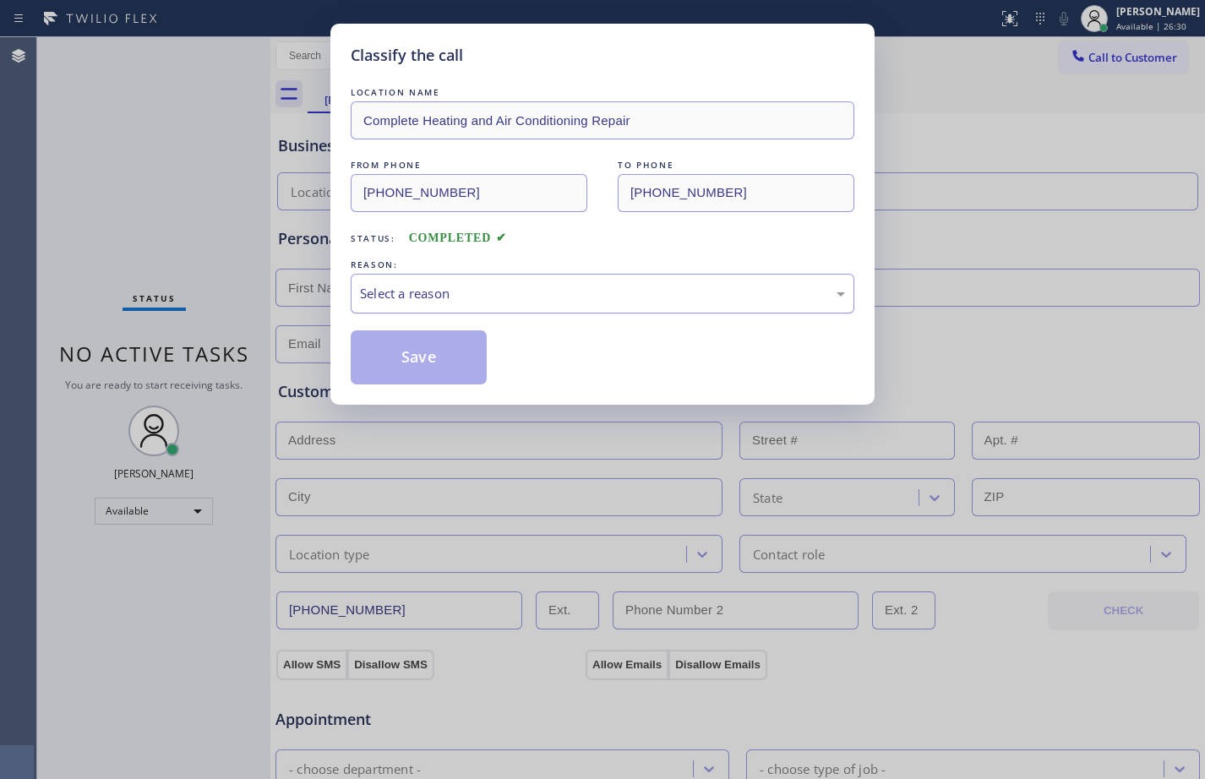
drag, startPoint x: 593, startPoint y: 290, endPoint x: 578, endPoint y: 311, distance: 26.0
click at [588, 297] on div "Select a reason" at bounding box center [602, 293] width 485 height 19
click at [419, 308] on div "Spam/Advertising" at bounding box center [603, 294] width 504 height 40
click at [445, 374] on button "Save" at bounding box center [419, 357] width 136 height 54
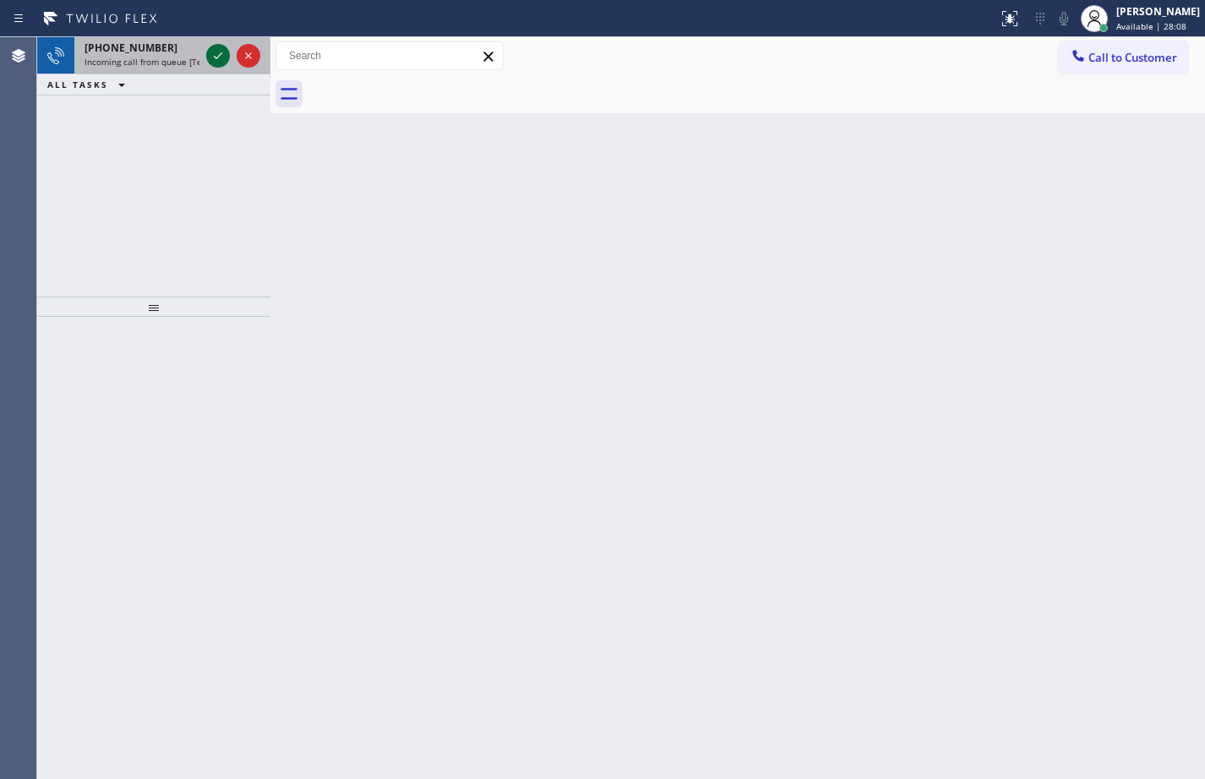
click at [216, 62] on icon at bounding box center [218, 56] width 20 height 20
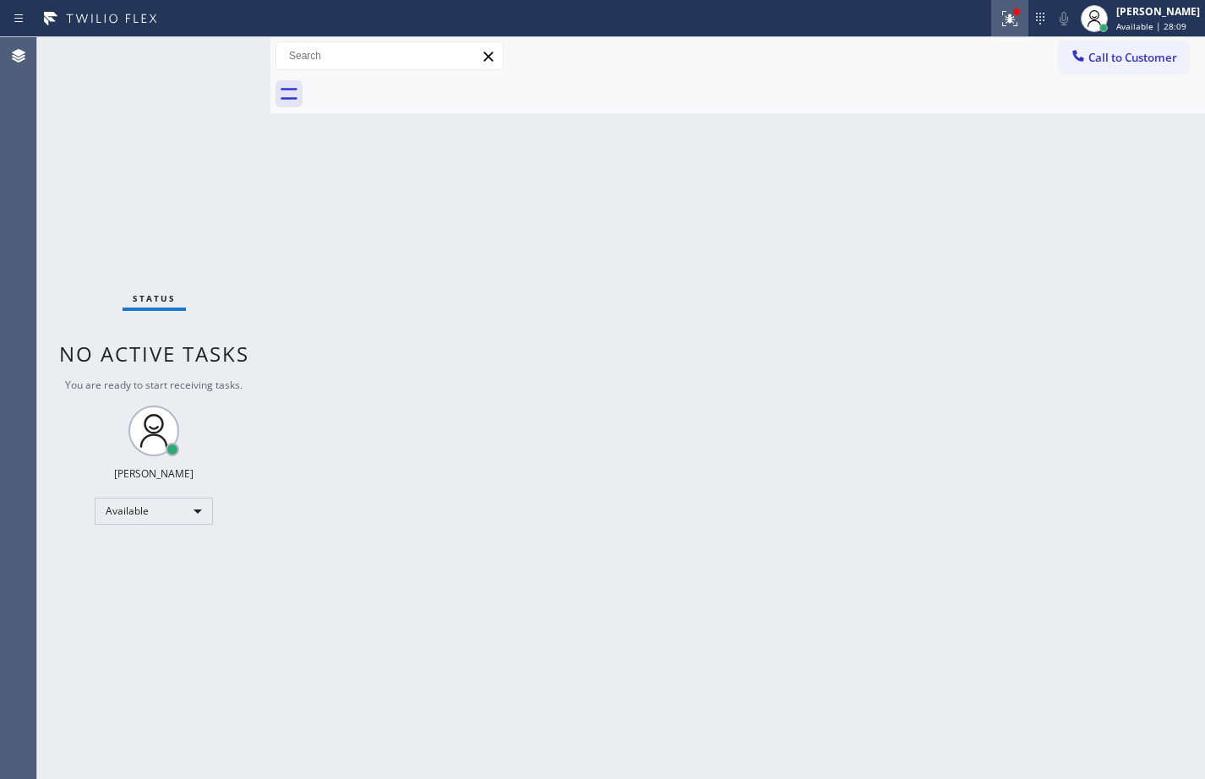
click at [1000, 18] on icon at bounding box center [1010, 18] width 20 height 20
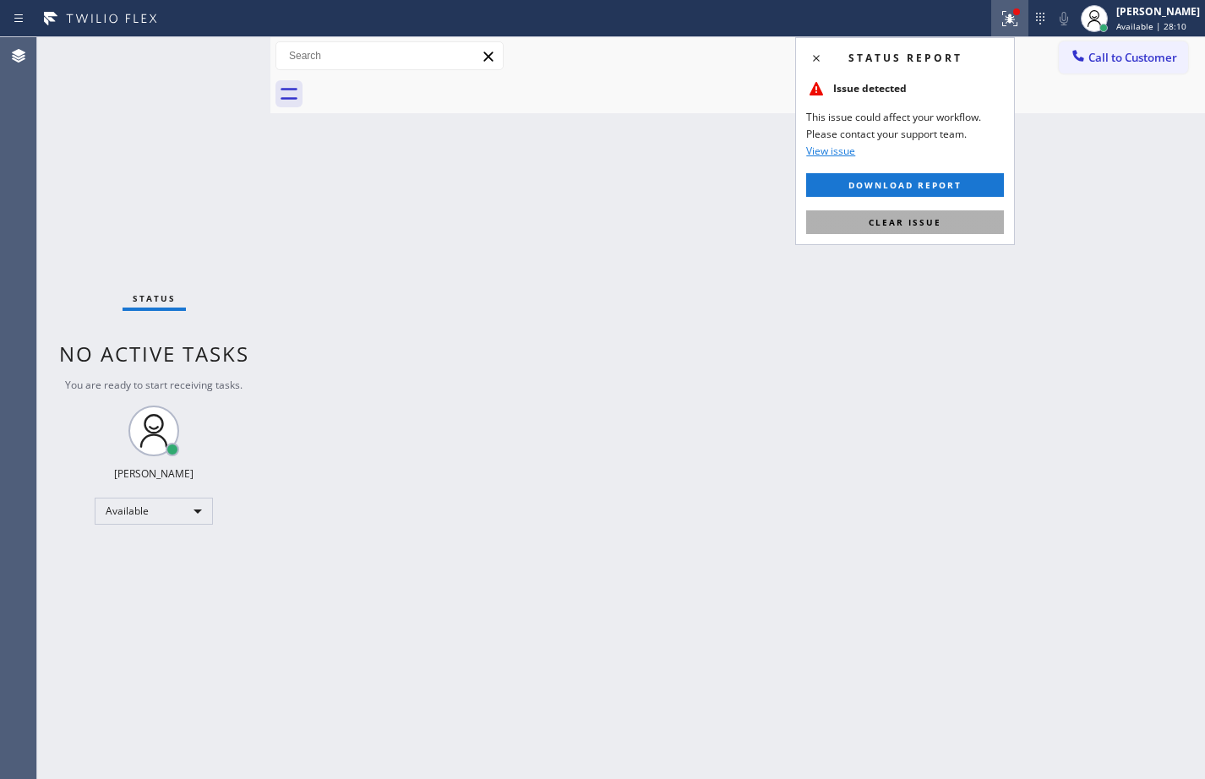
click at [854, 228] on button "Clear issue" at bounding box center [905, 222] width 198 height 24
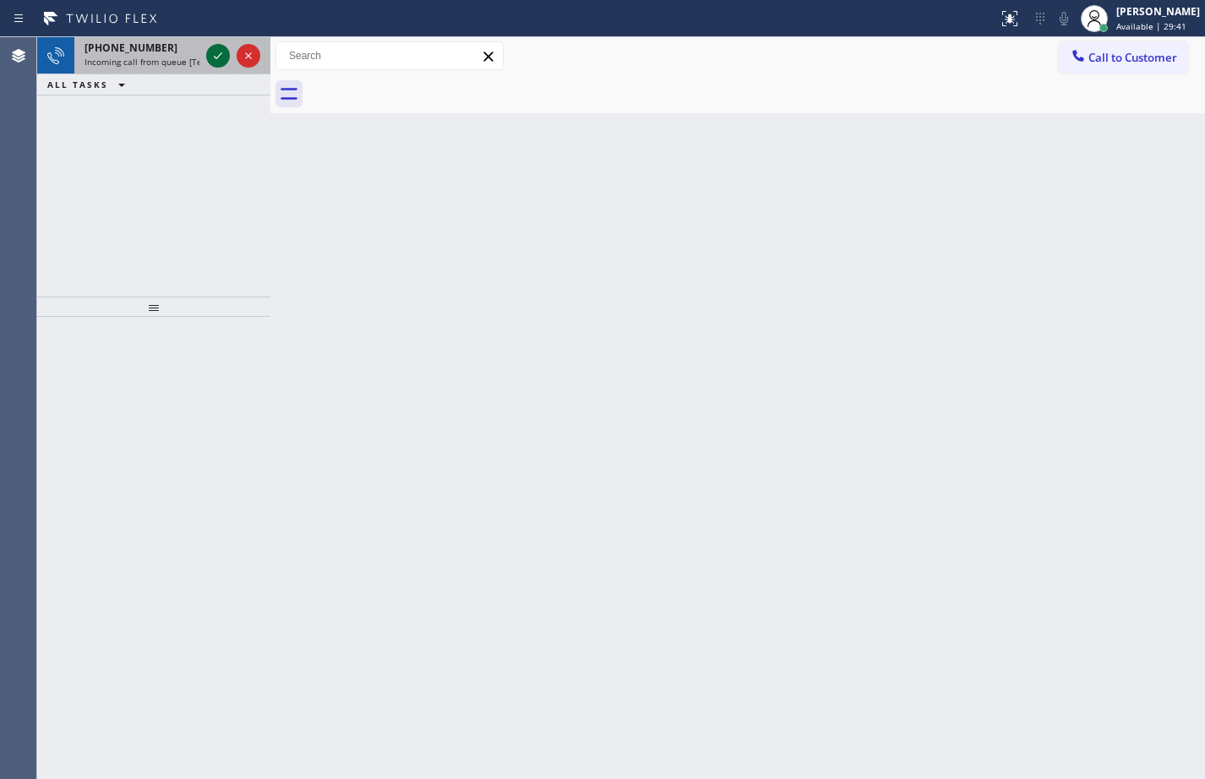
click at [229, 52] on div at bounding box center [218, 56] width 24 height 20
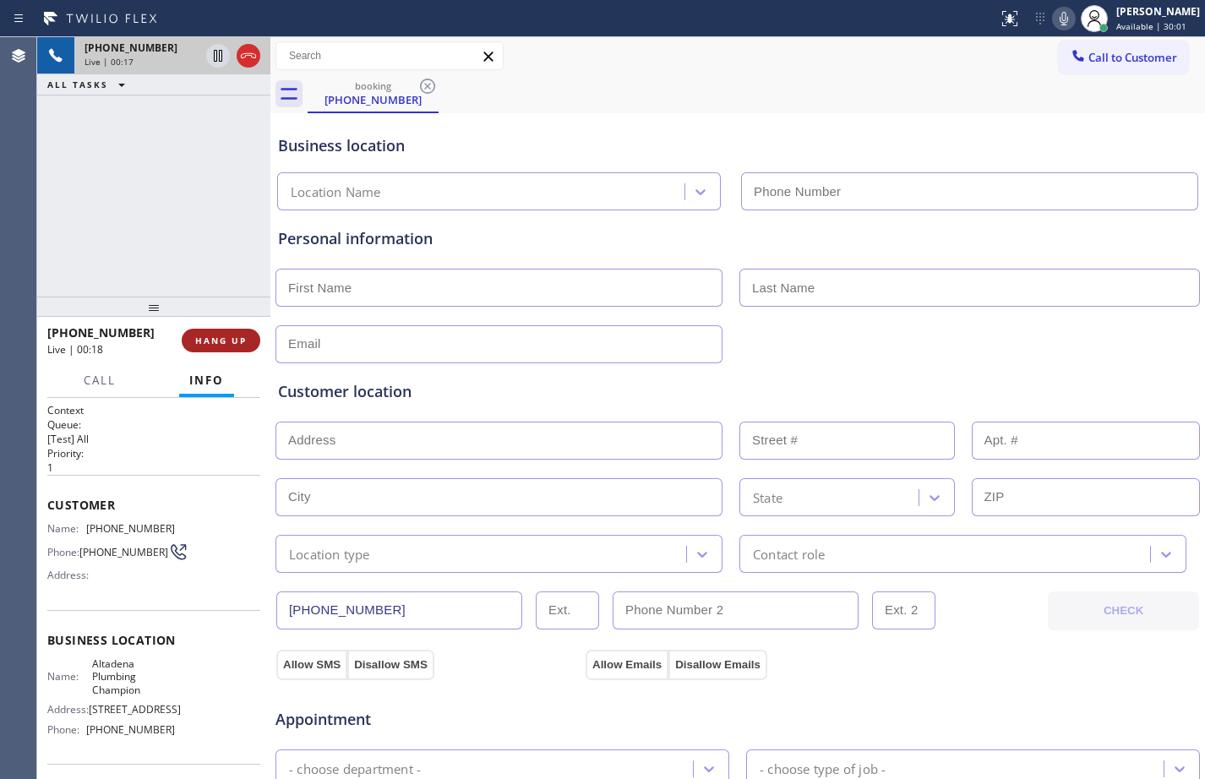
click at [225, 346] on span "HANG UP" at bounding box center [221, 341] width 52 height 12
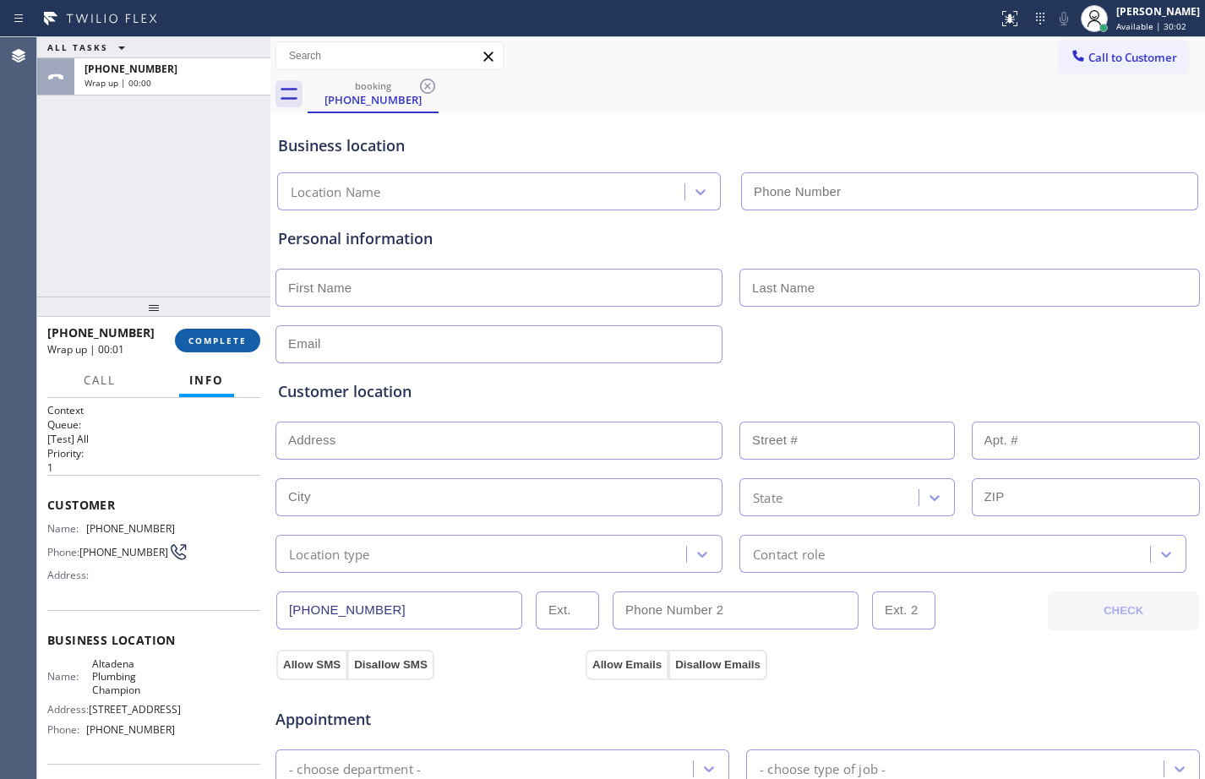
click at [225, 346] on span "COMPLETE" at bounding box center [217, 341] width 58 height 12
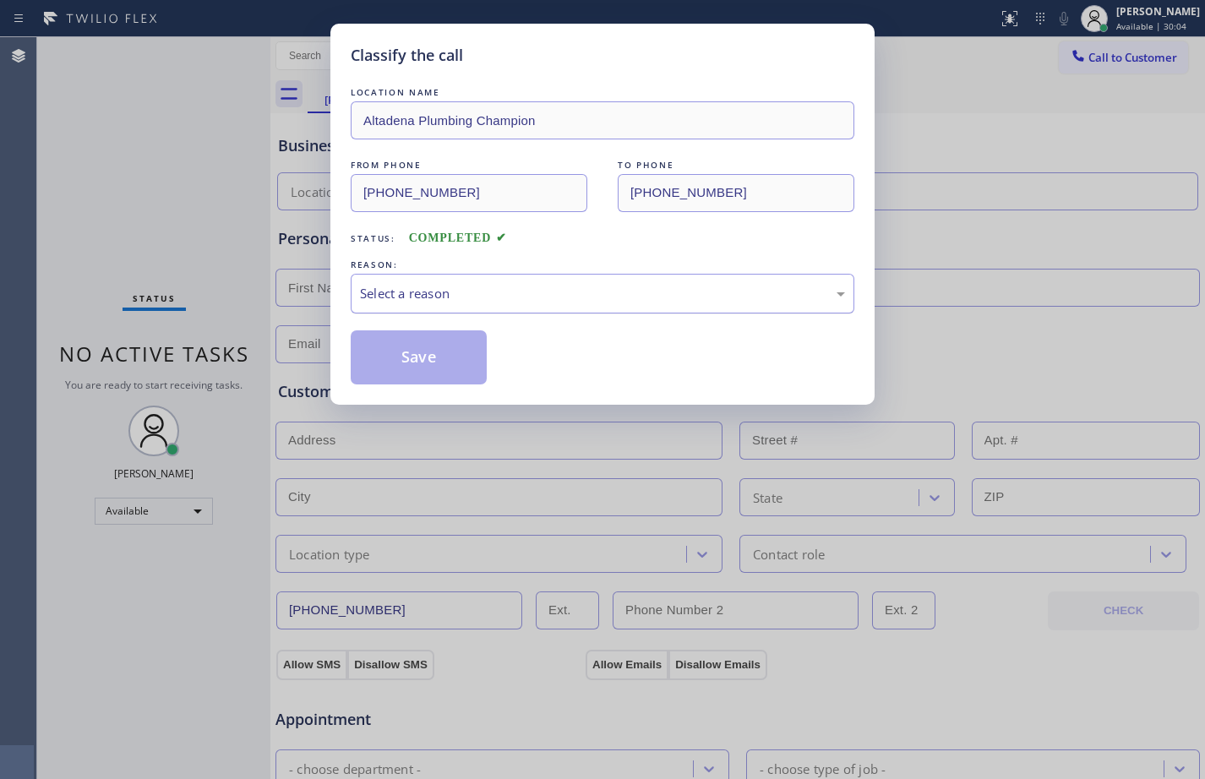
click at [680, 286] on div "Select a reason" at bounding box center [602, 293] width 485 height 19
click at [474, 338] on button "Save" at bounding box center [419, 357] width 136 height 54
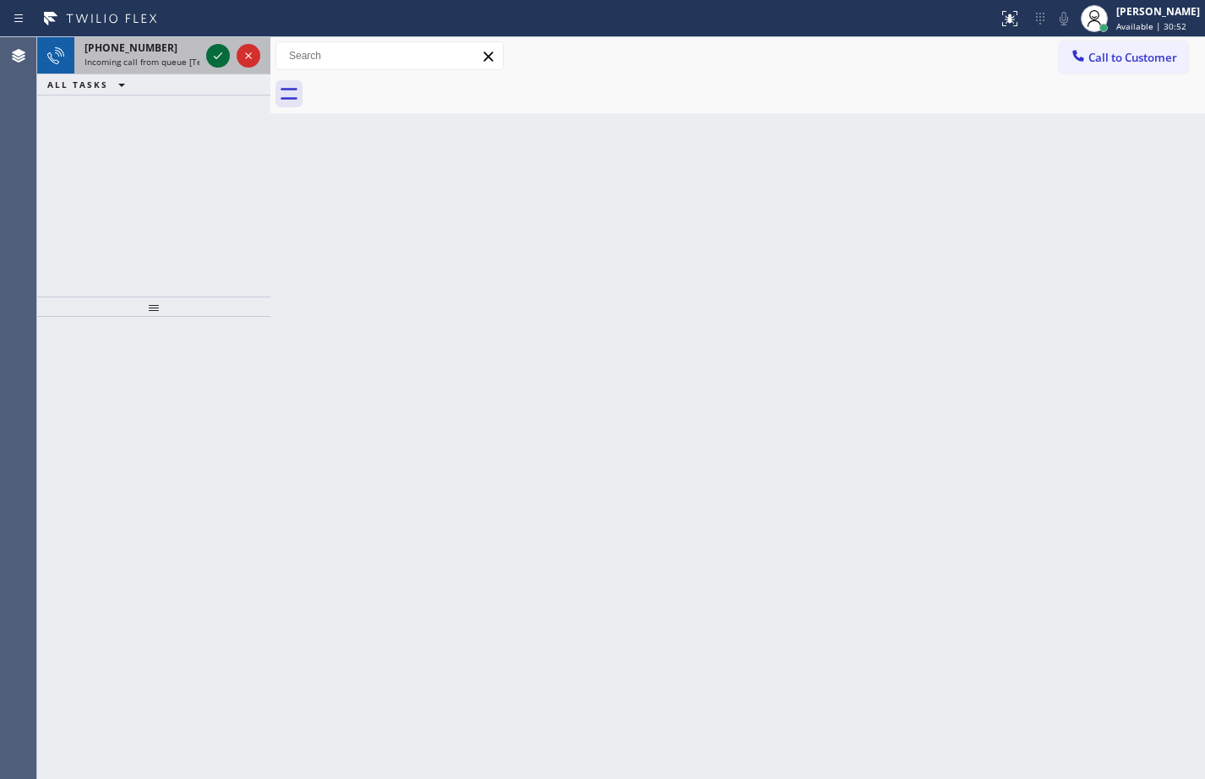
click at [221, 60] on icon at bounding box center [218, 56] width 20 height 20
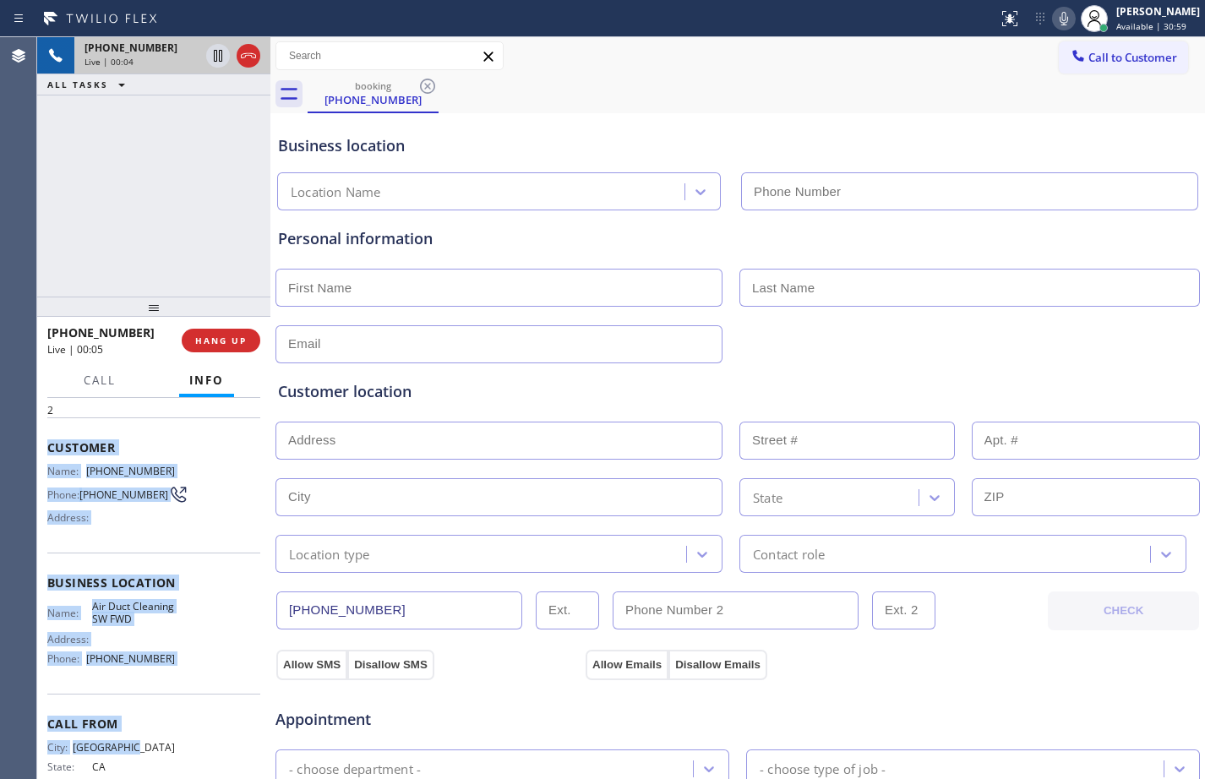
scroll to position [74, 0]
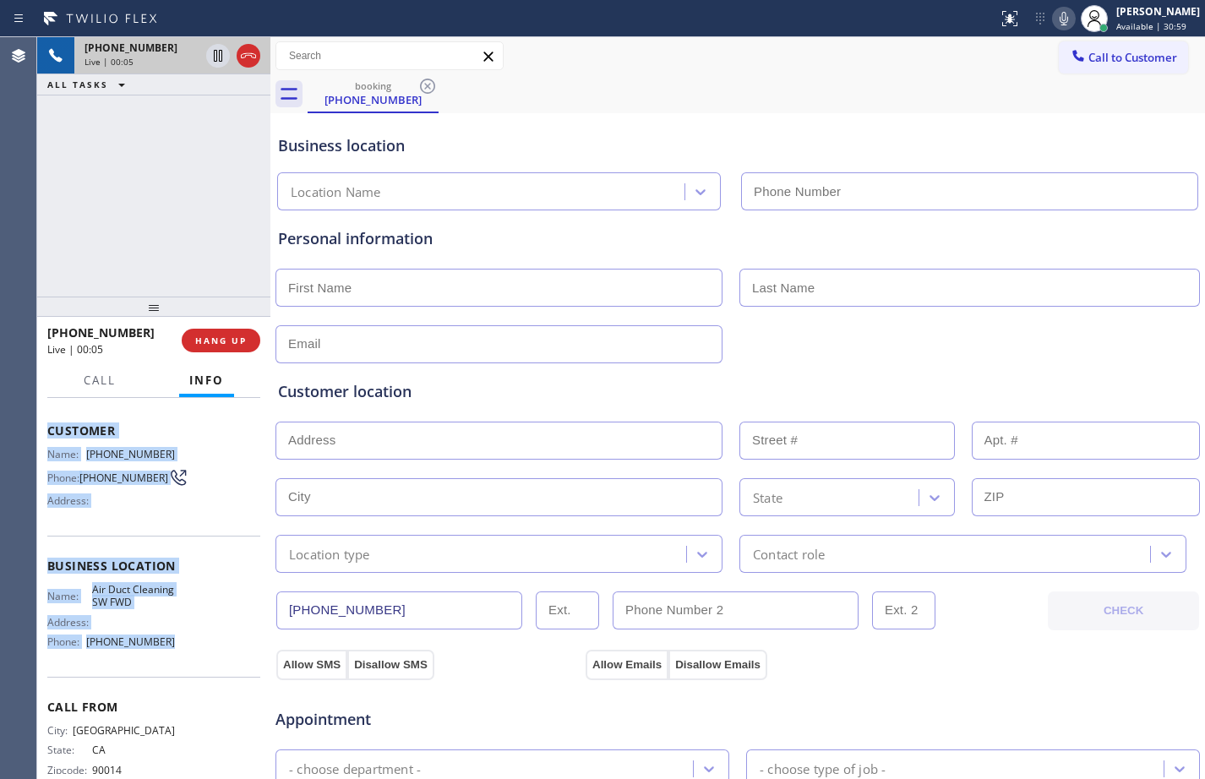
drag, startPoint x: 46, startPoint y: 504, endPoint x: 164, endPoint y: 683, distance: 214.2
click at [164, 683] on div "Context Queue: [Test] All Priority: 2 Customer Name: [PHONE_NUMBER] Phone: [PHO…" at bounding box center [153, 588] width 233 height 381
copy div "Customer Name: [PHONE_NUMBER] Phone: [PHONE_NUMBER] Address: Business location …"
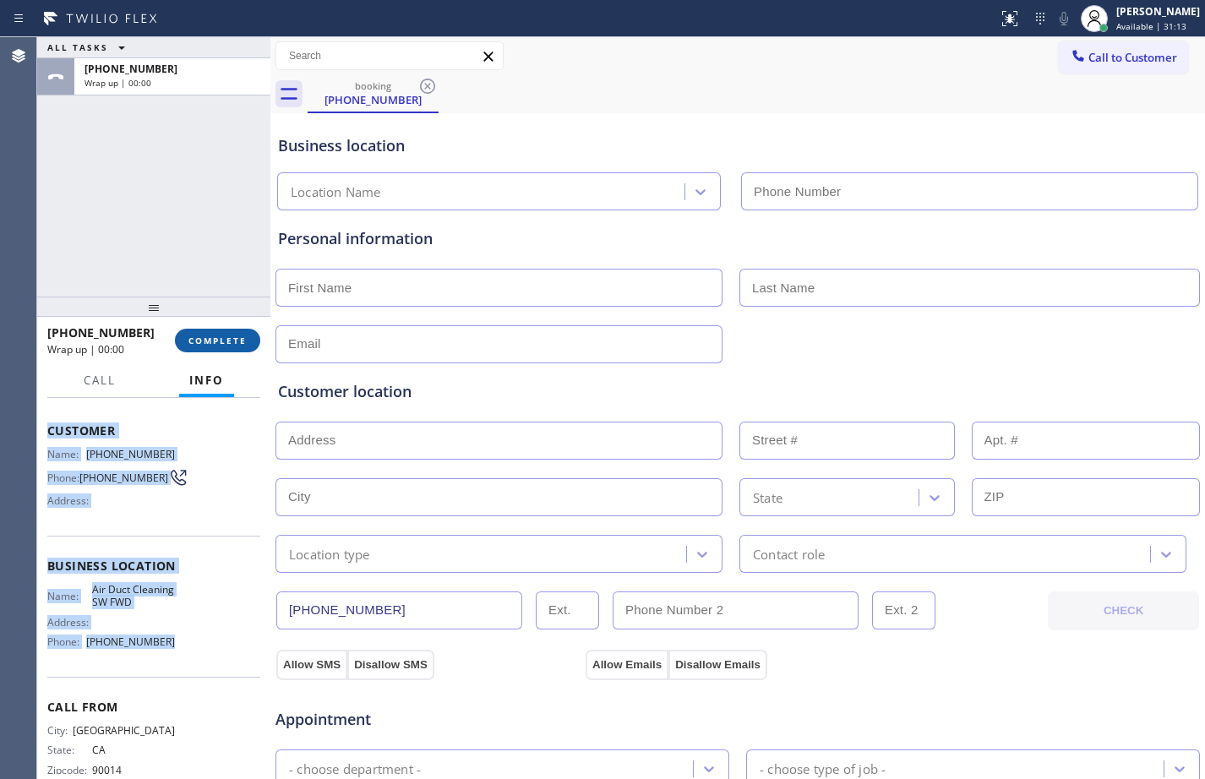
click at [230, 339] on span "COMPLETE" at bounding box center [217, 341] width 58 height 12
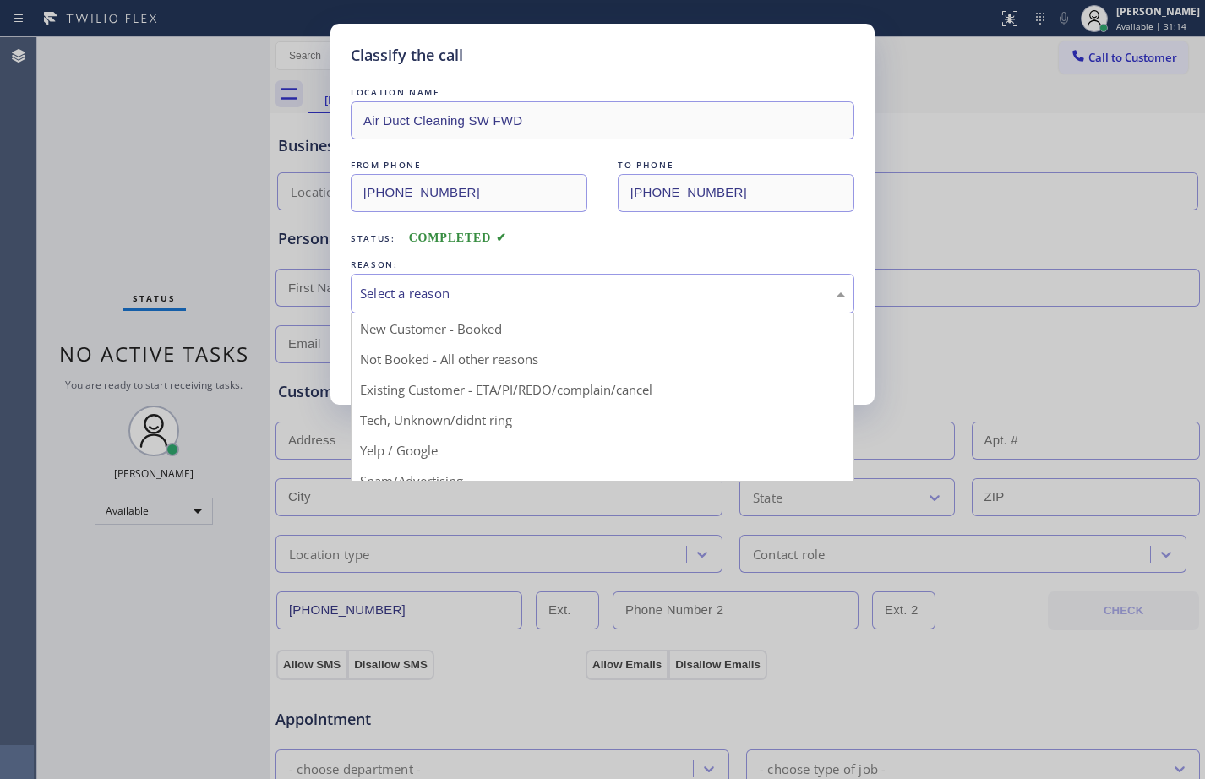
click at [519, 293] on div "Select a reason" at bounding box center [602, 293] width 485 height 19
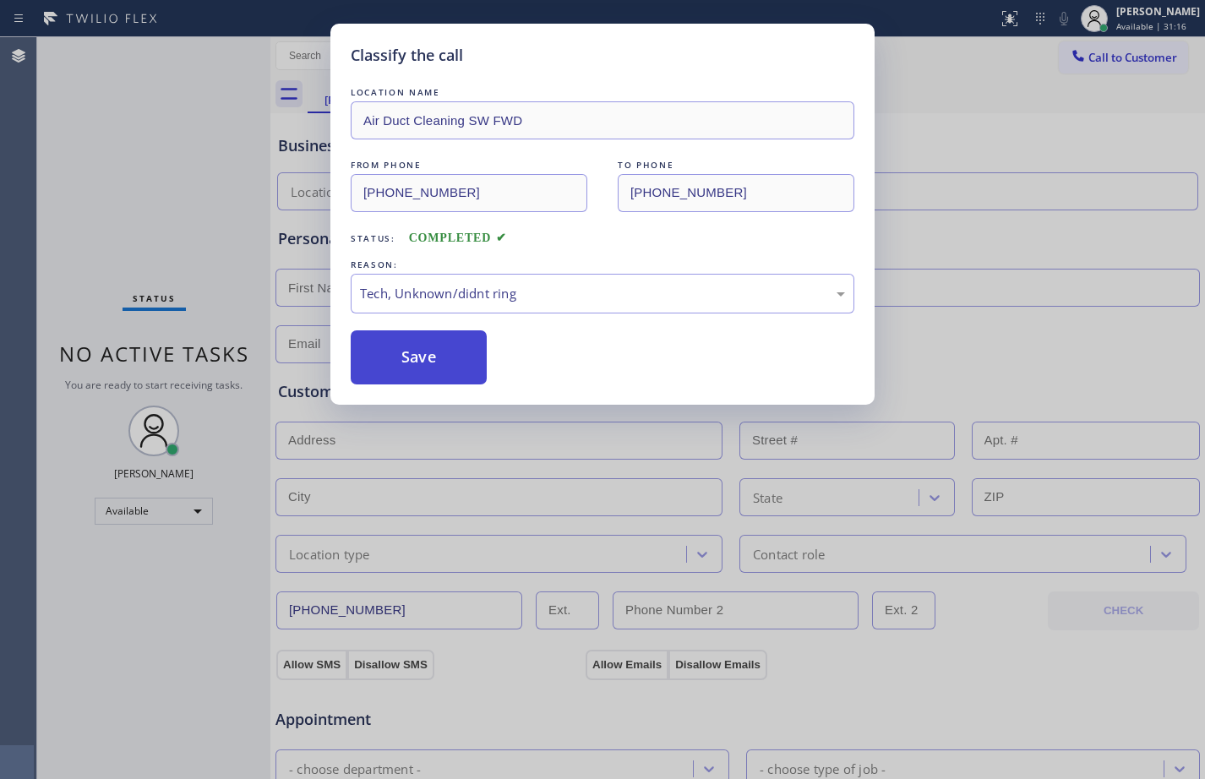
click at [431, 374] on button "Save" at bounding box center [419, 357] width 136 height 54
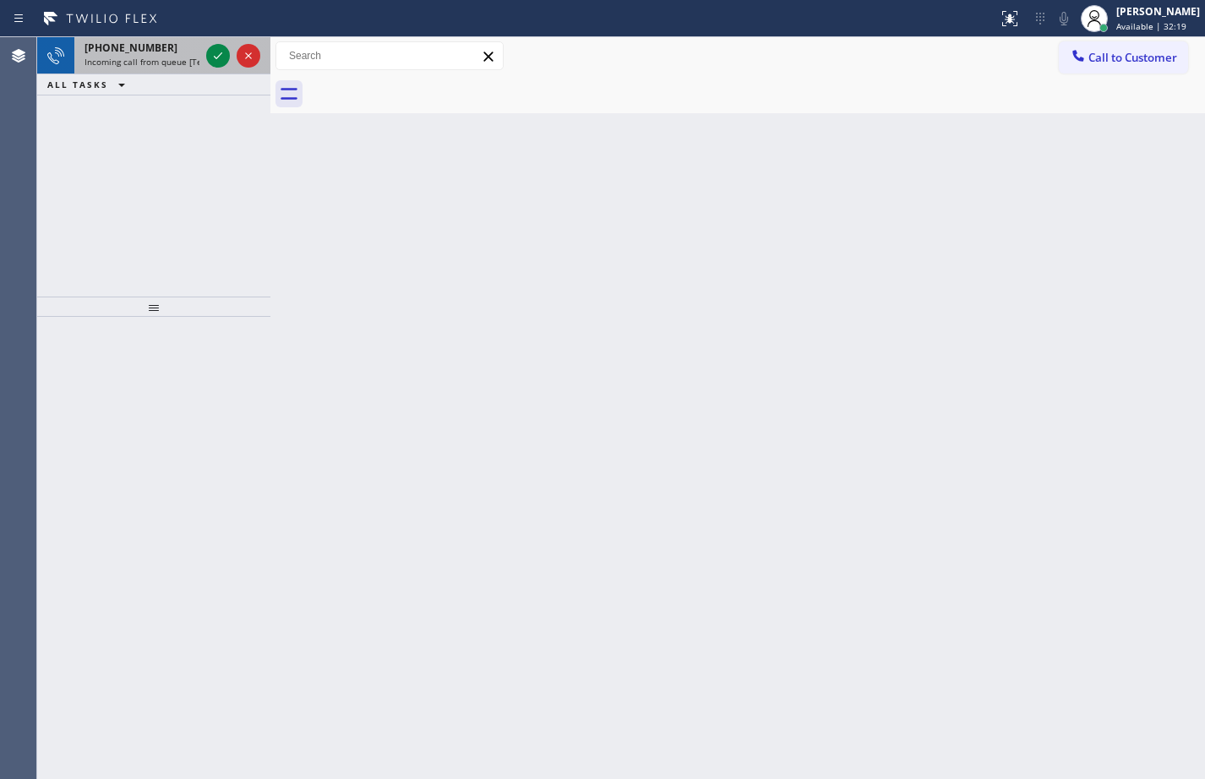
click at [187, 57] on span "Incoming call from queue [Test] All" at bounding box center [155, 62] width 140 height 12
click at [219, 57] on icon at bounding box center [218, 56] width 20 height 20
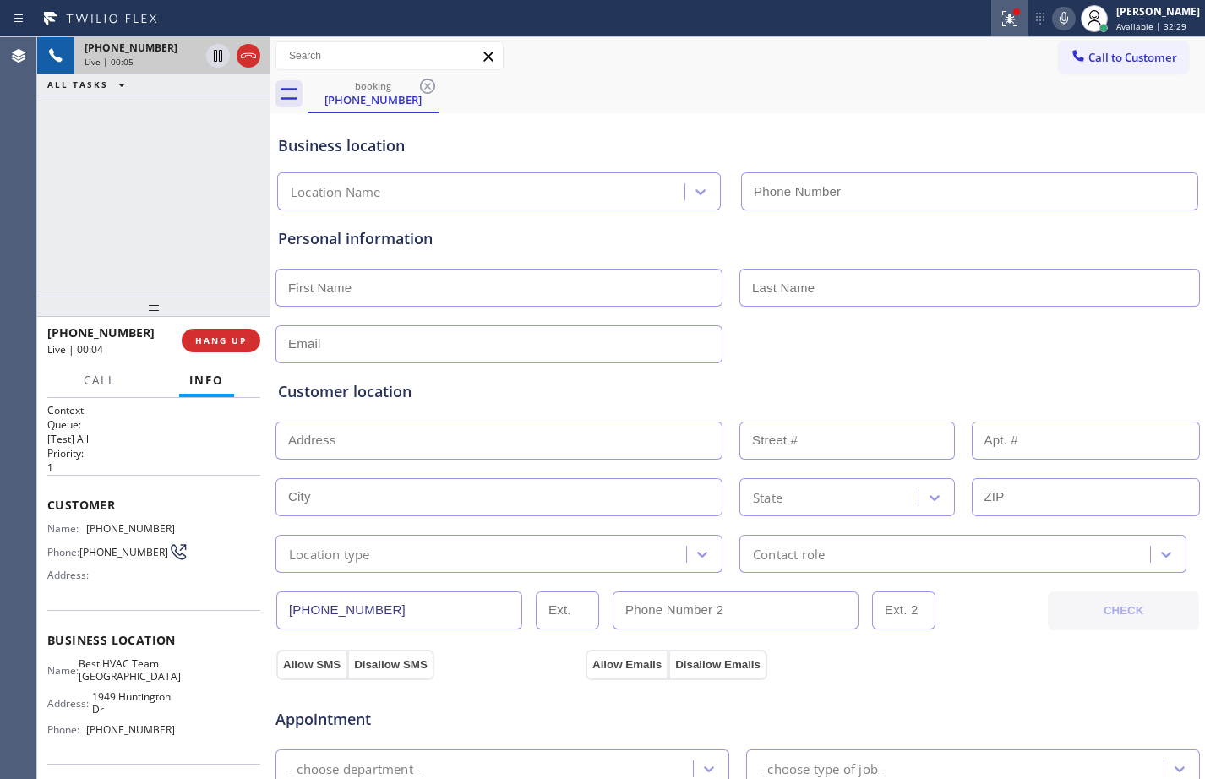
click at [991, 17] on div at bounding box center [1009, 18] width 37 height 20
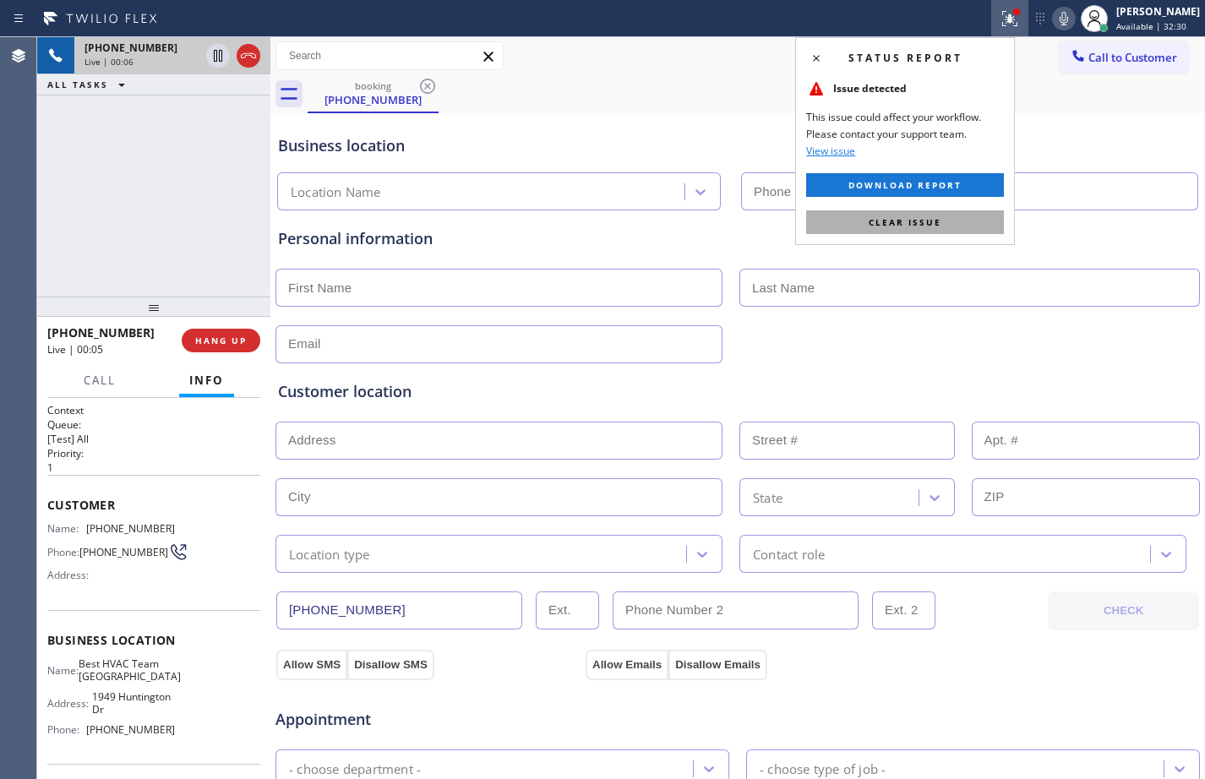
click at [940, 217] on span "Clear issue" at bounding box center [905, 222] width 73 height 12
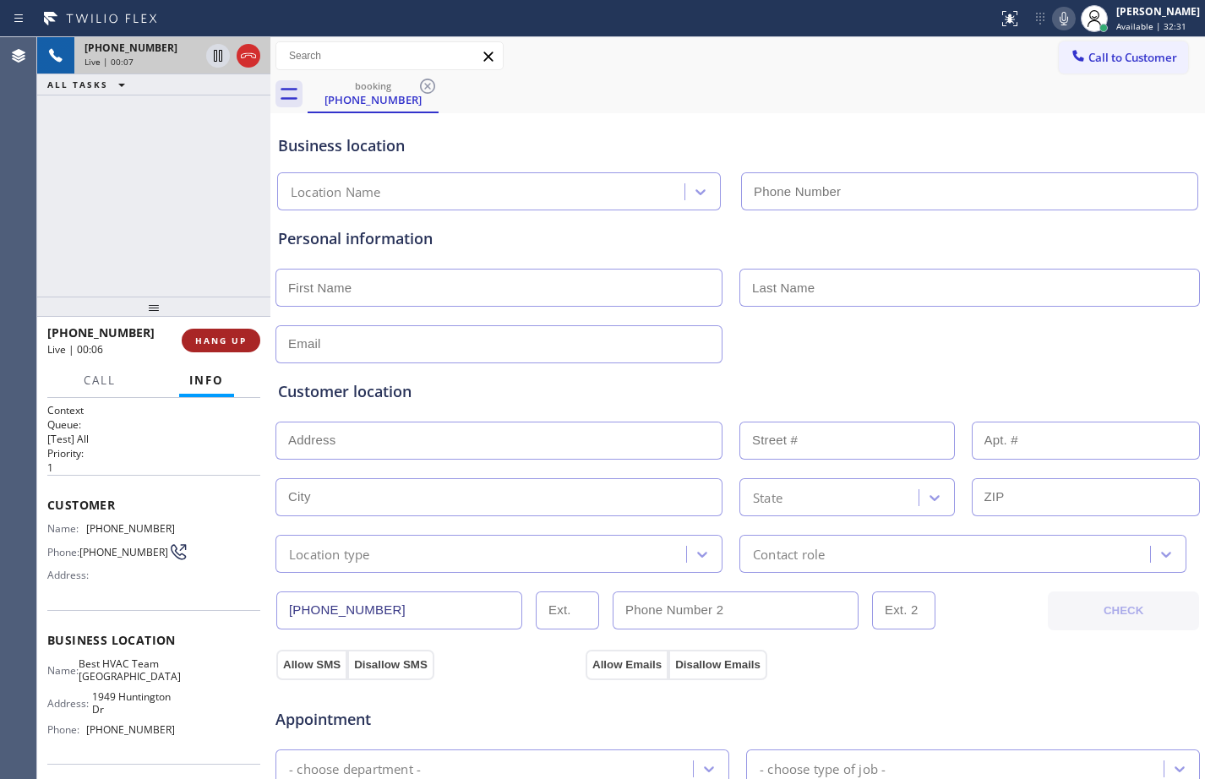
click at [212, 352] on button "HANG UP" at bounding box center [221, 341] width 79 height 24
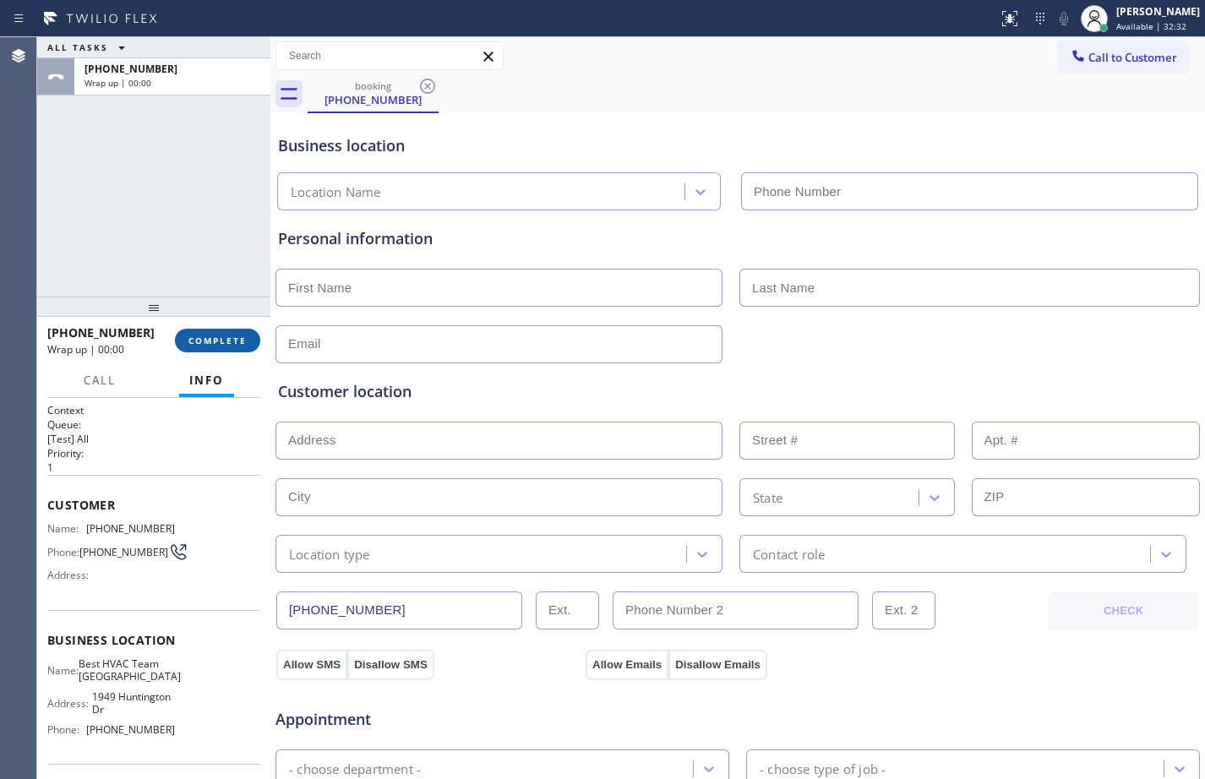
click at [226, 339] on span "COMPLETE" at bounding box center [217, 341] width 58 height 12
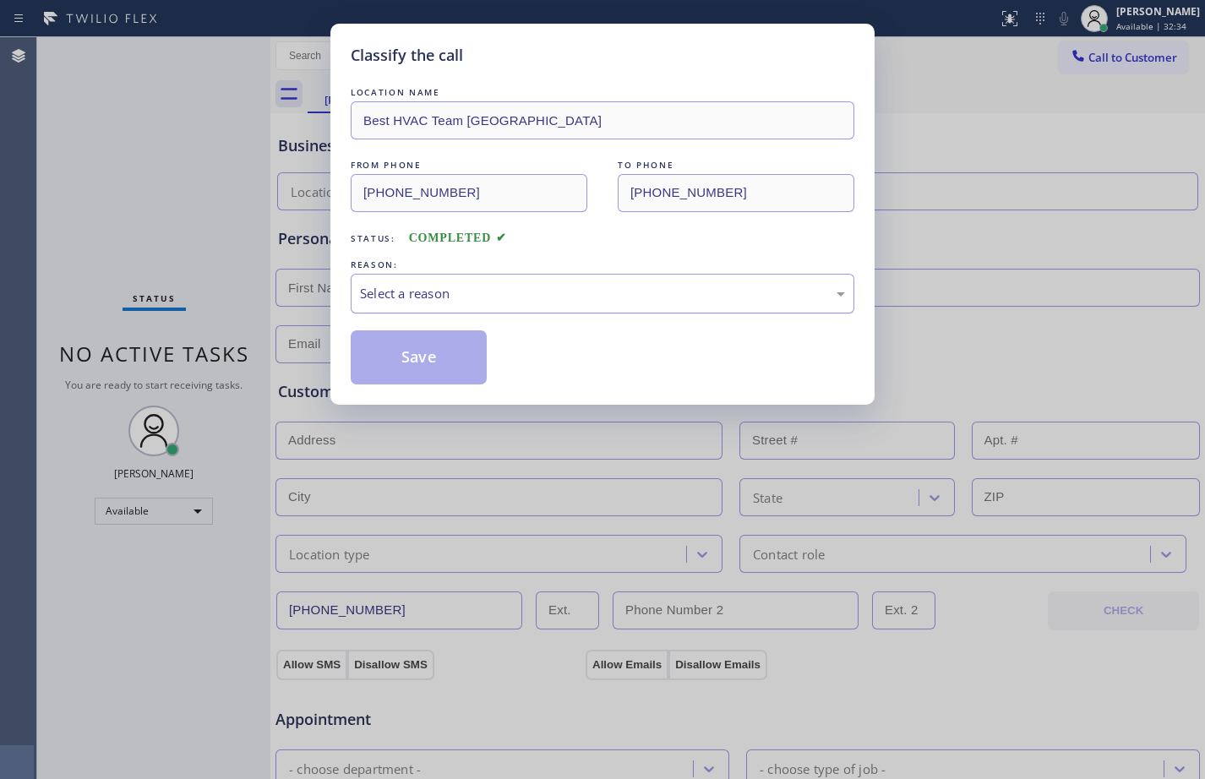
click at [527, 281] on div "Select a reason" at bounding box center [603, 294] width 504 height 40
click at [400, 370] on button "Save" at bounding box center [419, 357] width 136 height 54
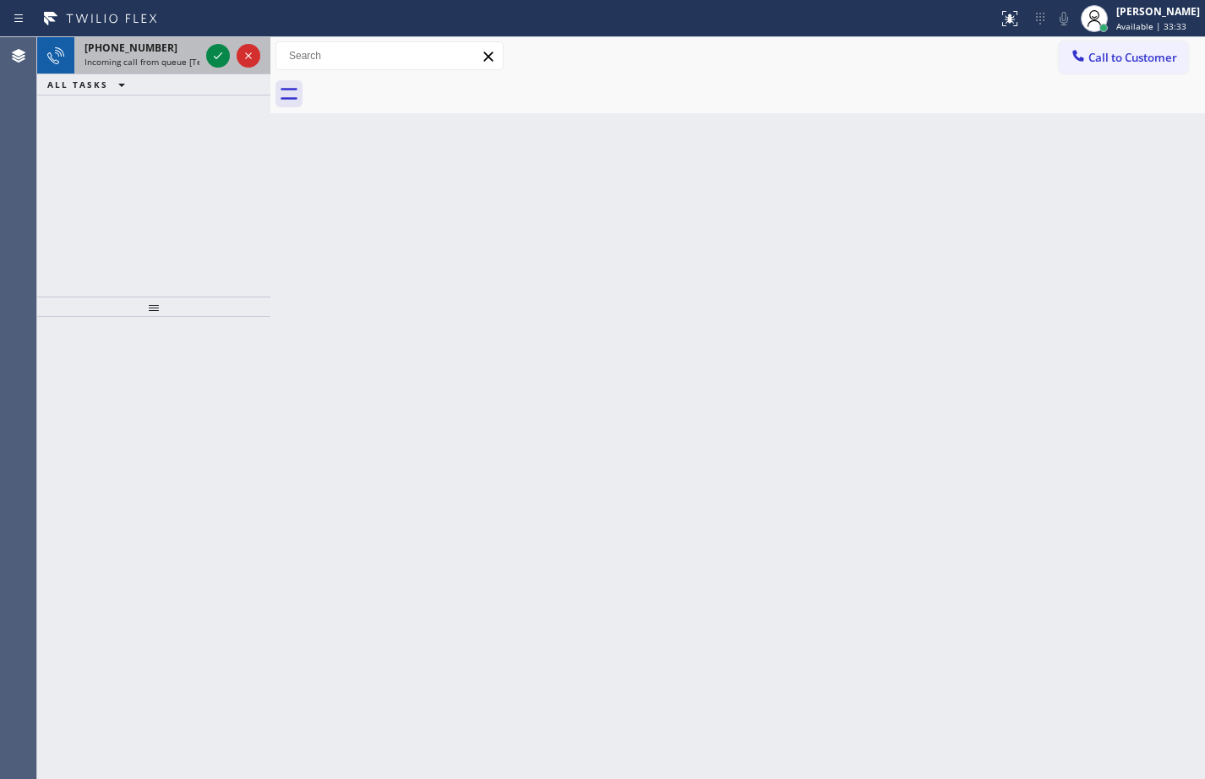
click at [193, 68] on div "[PHONE_NUMBER] Incoming call from queue [Test] All" at bounding box center [138, 55] width 128 height 37
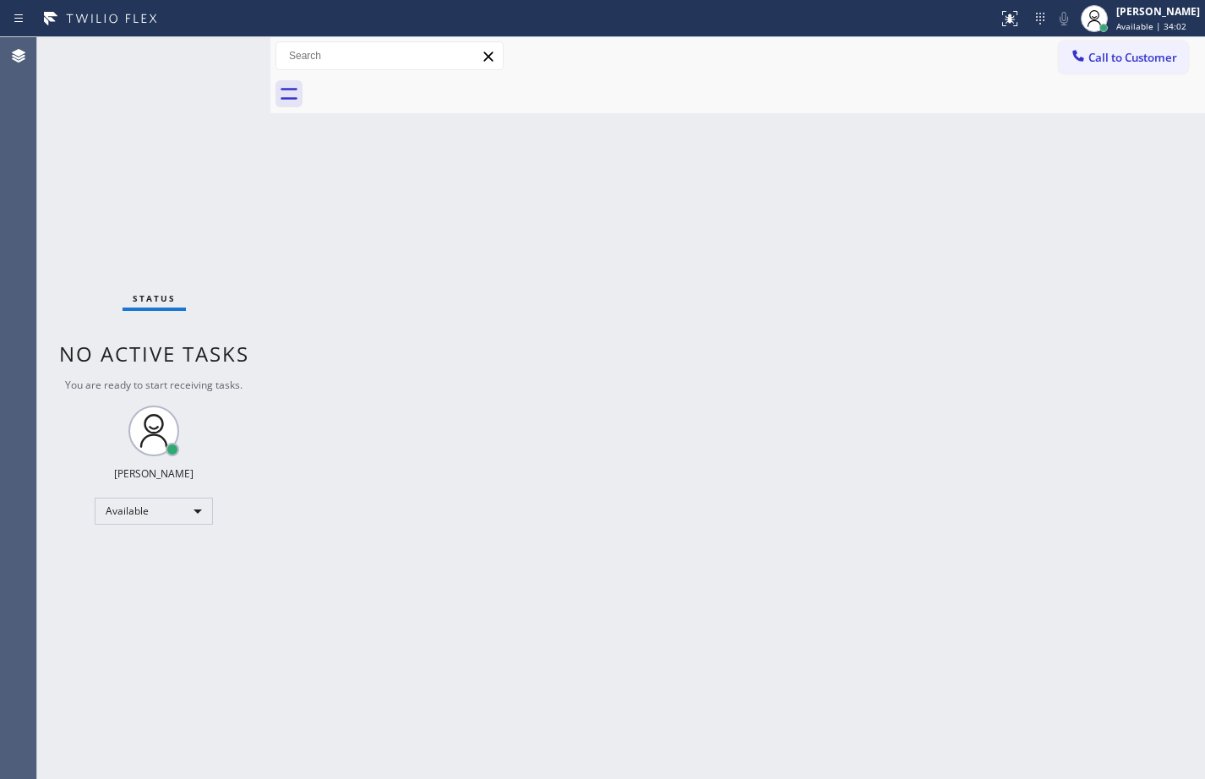
click at [178, 526] on div "Status No active tasks You are ready to start receiving tasks. [PERSON_NAME] Av…" at bounding box center [153, 408] width 233 height 742
click at [199, 519] on div "Available" at bounding box center [154, 511] width 118 height 27
click at [166, 597] on li "Break" at bounding box center [152, 598] width 115 height 20
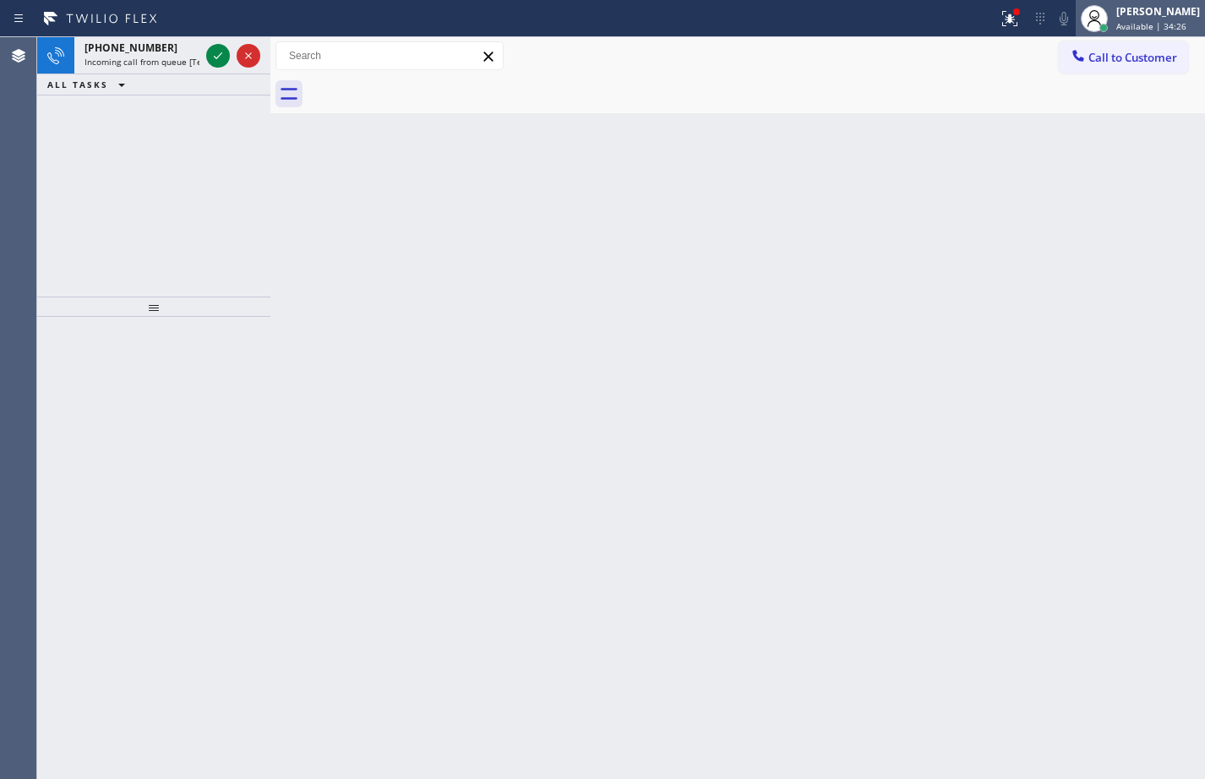
drag, startPoint x: 1128, startPoint y: 9, endPoint x: 1118, endPoint y: 22, distance: 16.2
click at [1128, 9] on div "[PERSON_NAME]" at bounding box center [1158, 11] width 84 height 14
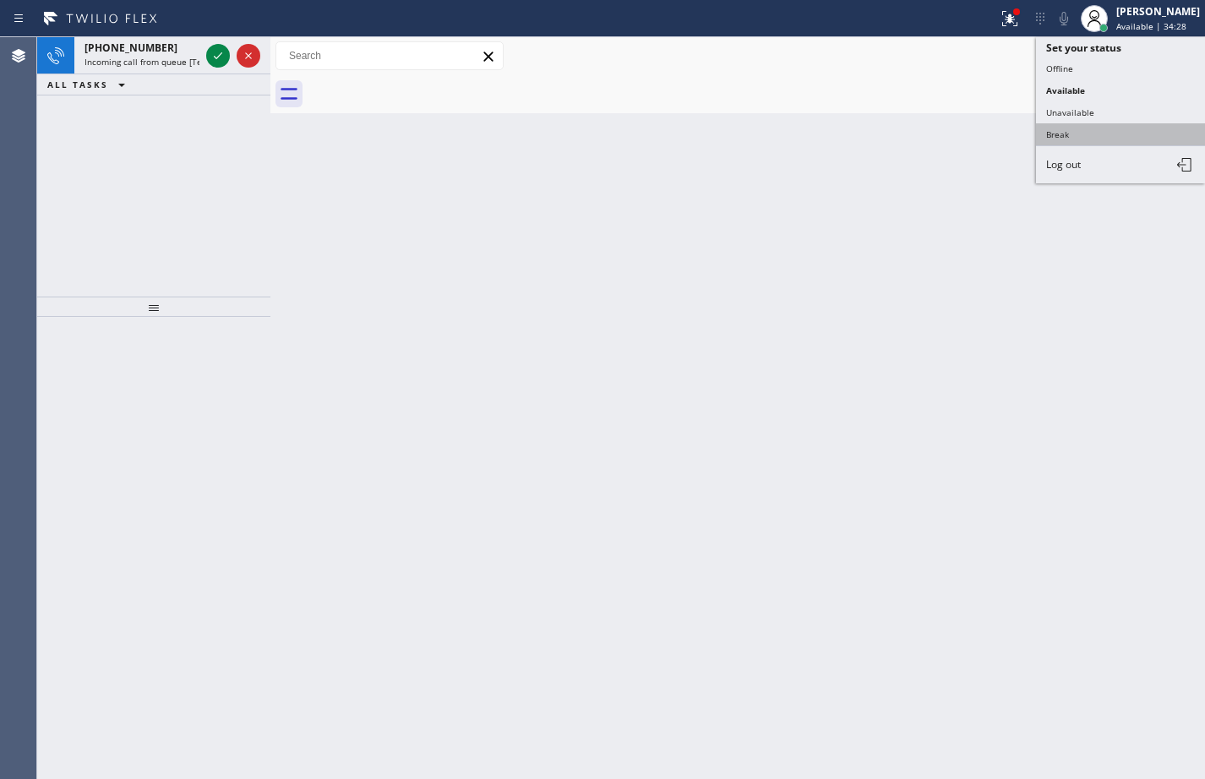
click at [1063, 128] on button "Break" at bounding box center [1120, 134] width 169 height 22
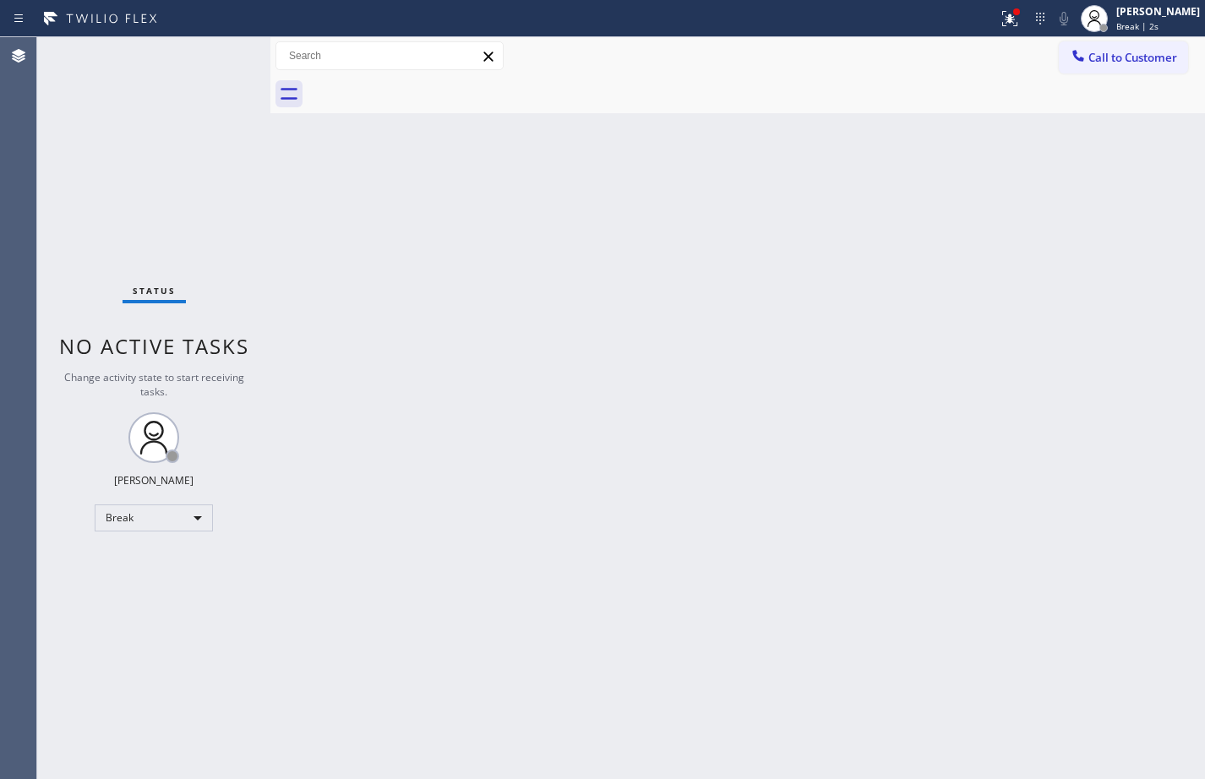
click at [185, 238] on div "Status No active tasks Change activity state to start receiving tasks. [PERSON_…" at bounding box center [153, 408] width 233 height 742
click at [1000, 27] on icon at bounding box center [1010, 18] width 20 height 20
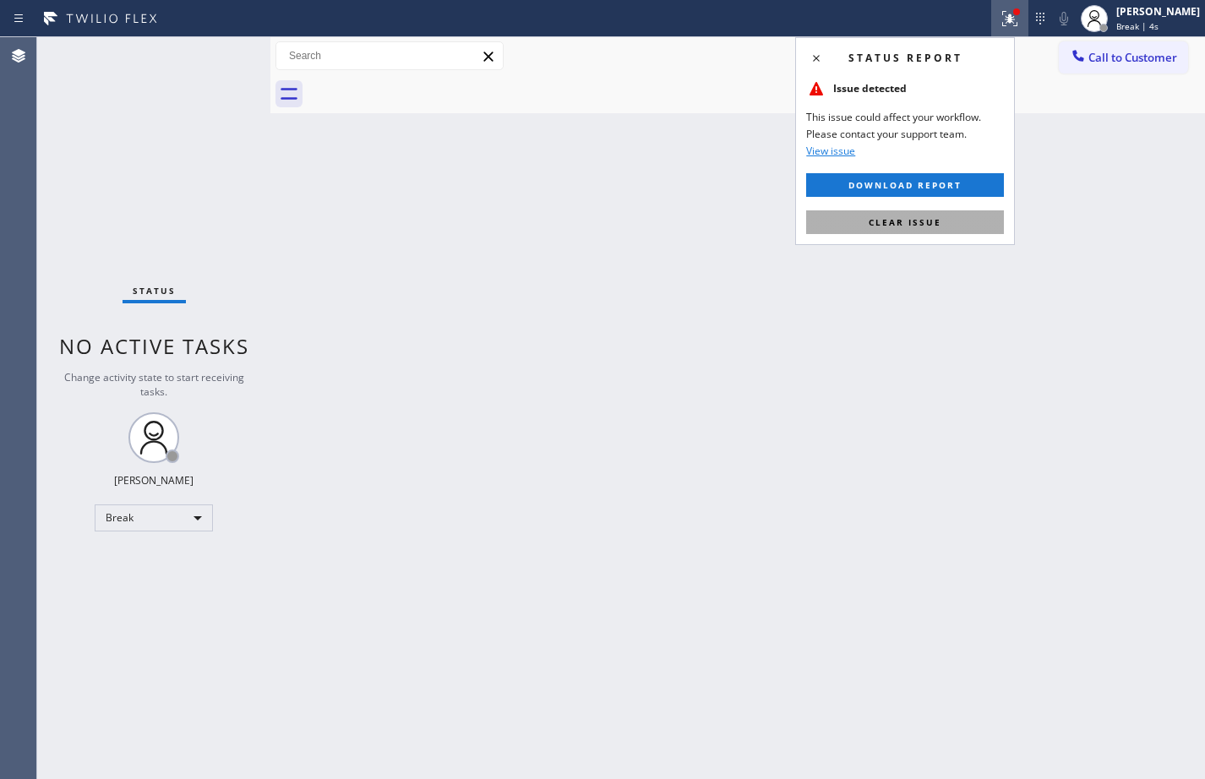
click at [901, 212] on button "Clear issue" at bounding box center [905, 222] width 198 height 24
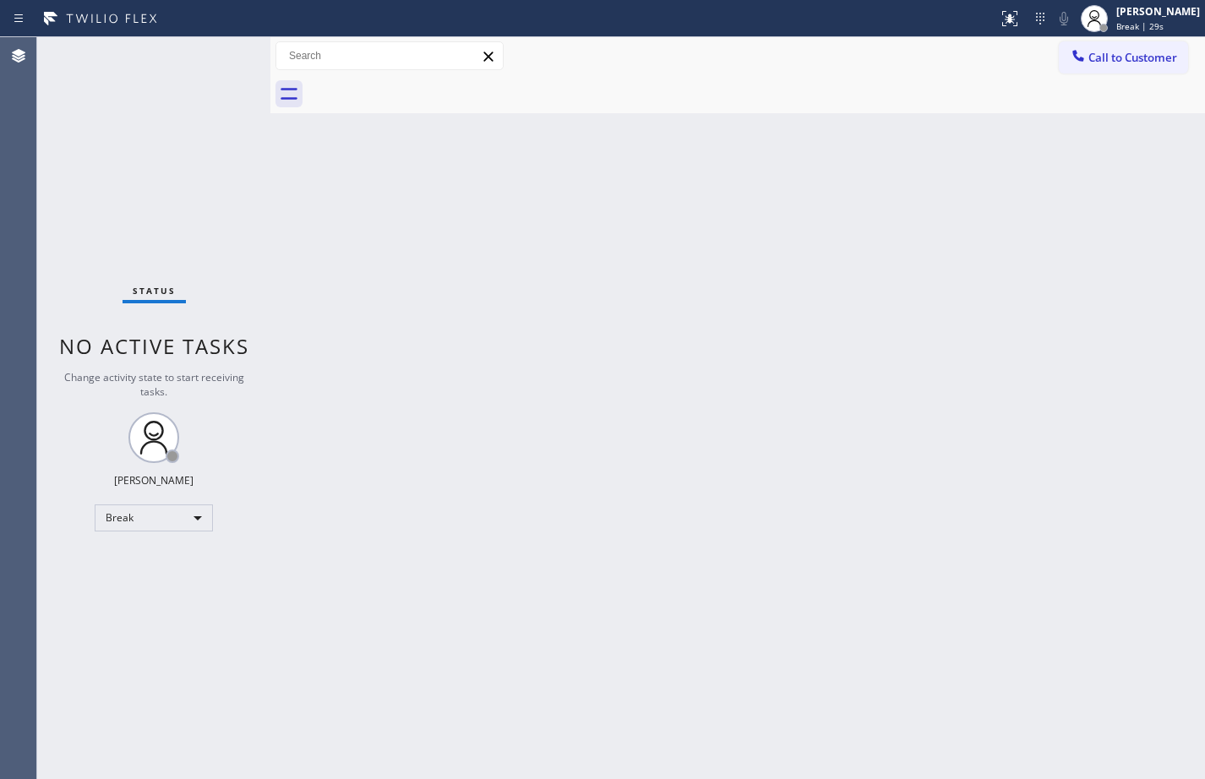
drag, startPoint x: 232, startPoint y: 259, endPoint x: 254, endPoint y: 245, distance: 25.1
click at [233, 258] on div "Status No active tasks Change activity state to start receiving tasks. [PERSON_…" at bounding box center [153, 408] width 233 height 742
